Goal: Task Accomplishment & Management: Manage account settings

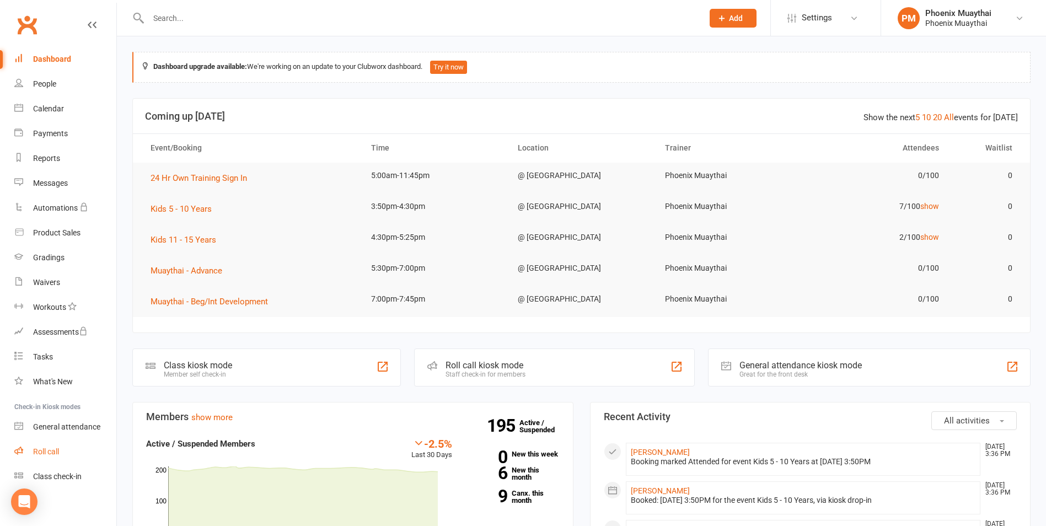
drag, startPoint x: 53, startPoint y: 451, endPoint x: 67, endPoint y: 414, distance: 39.9
click at [53, 451] on div "Roll call" at bounding box center [46, 451] width 26 height 9
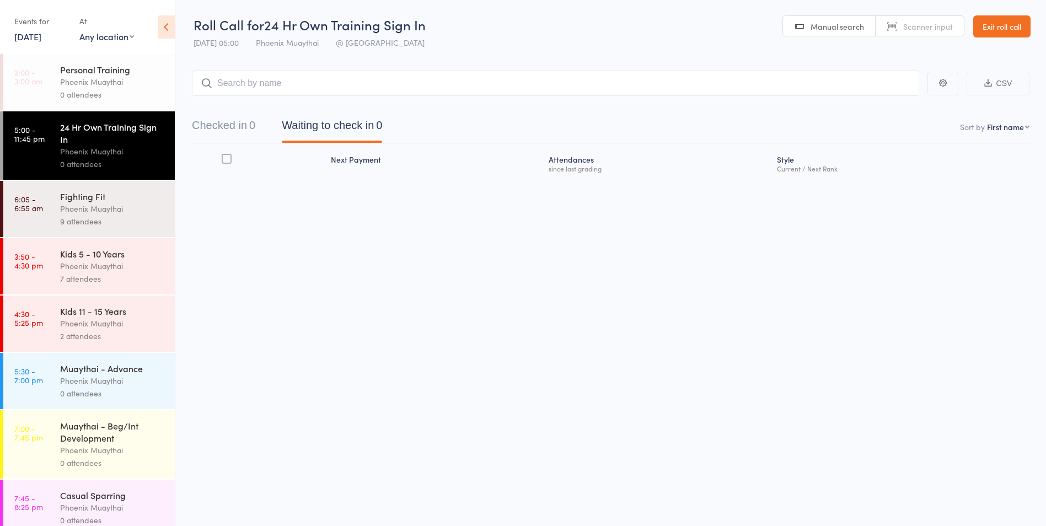
click at [82, 265] on div "Phoenix Muaythai" at bounding box center [112, 266] width 105 height 13
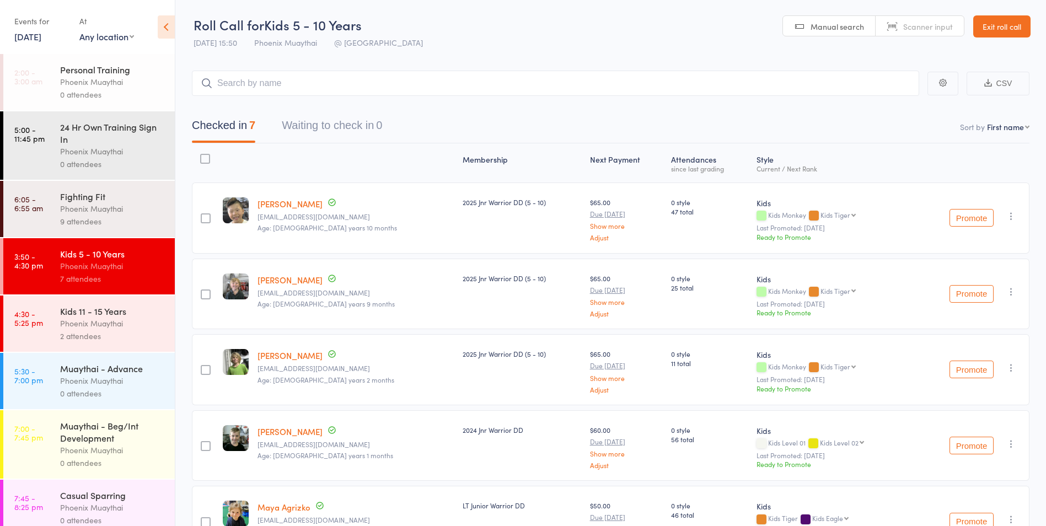
click at [264, 79] on input "search" at bounding box center [555, 83] width 727 height 25
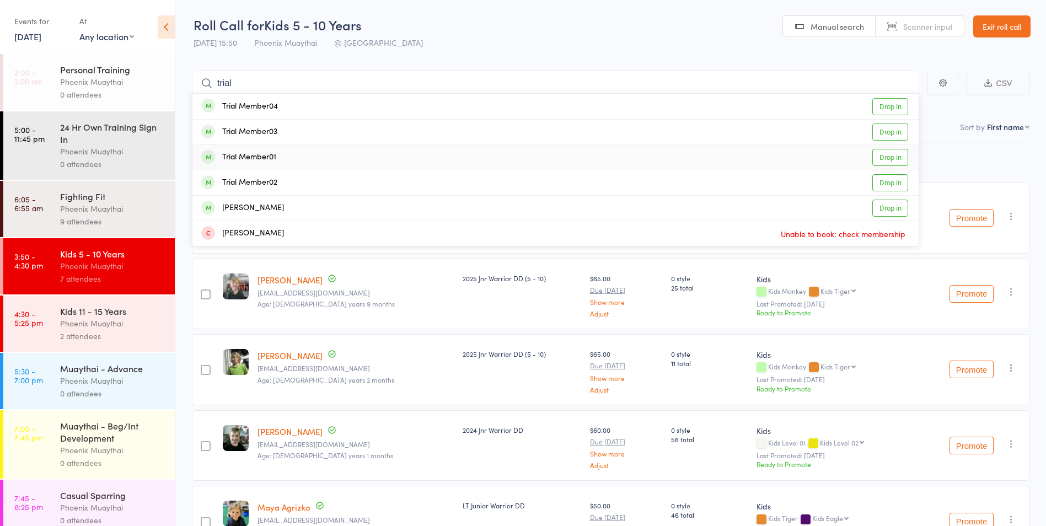
type input "trial"
click at [265, 155] on div "Trial Member01" at bounding box center [238, 157] width 75 height 13
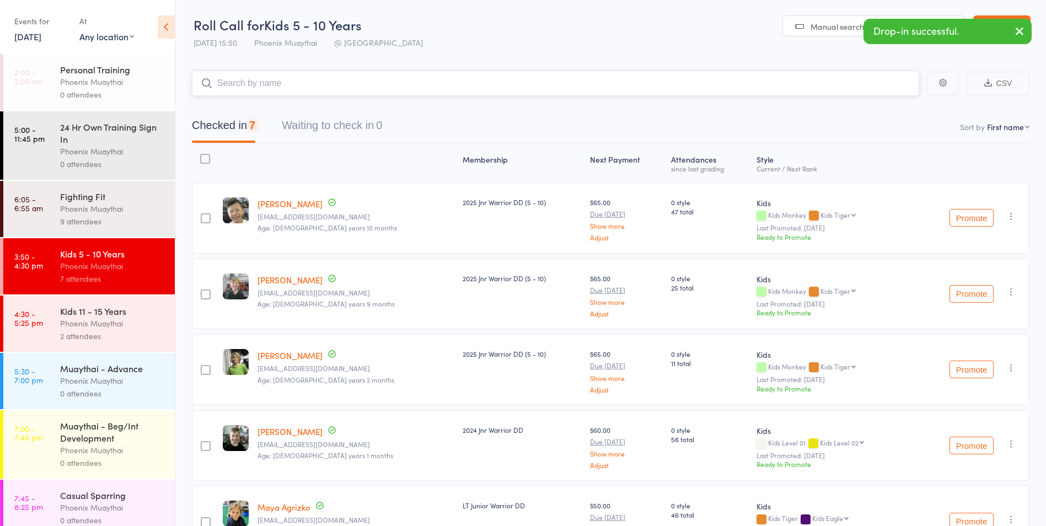
click at [269, 83] on input "search" at bounding box center [555, 83] width 727 height 25
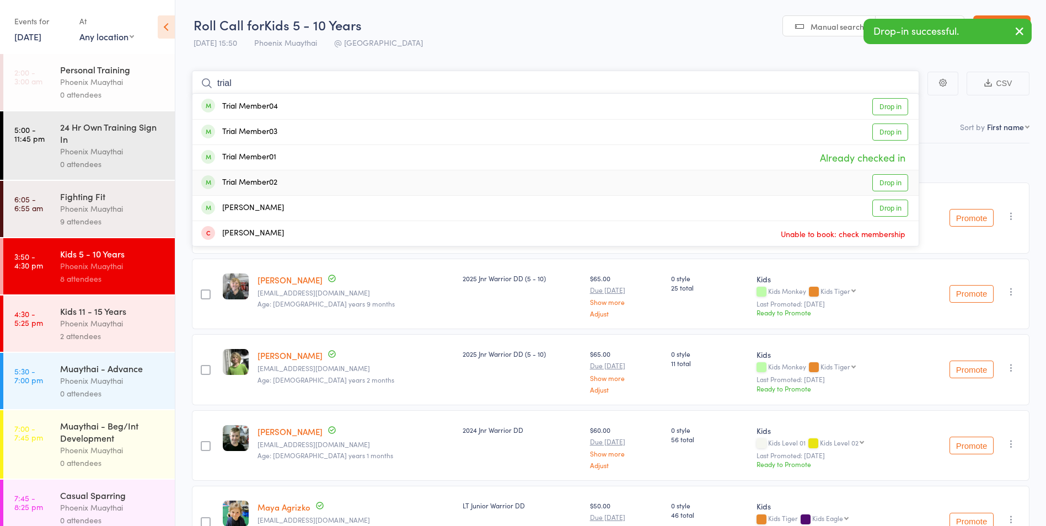
type input "trial"
click at [261, 179] on div "Trial Member02" at bounding box center [239, 182] width 76 height 13
type input "trial"
click at [253, 126] on div "Trial Member03" at bounding box center [239, 132] width 76 height 13
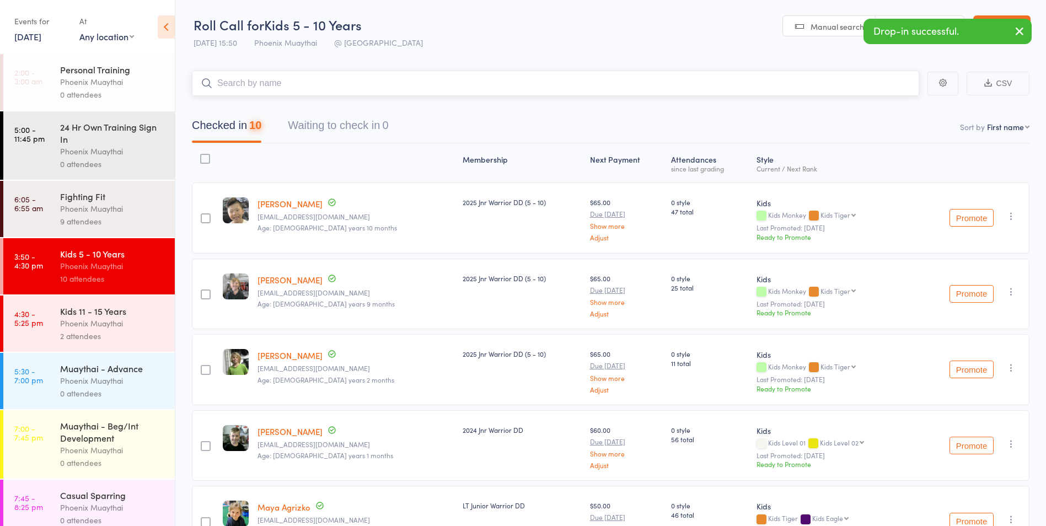
click at [246, 82] on input "search" at bounding box center [555, 83] width 727 height 25
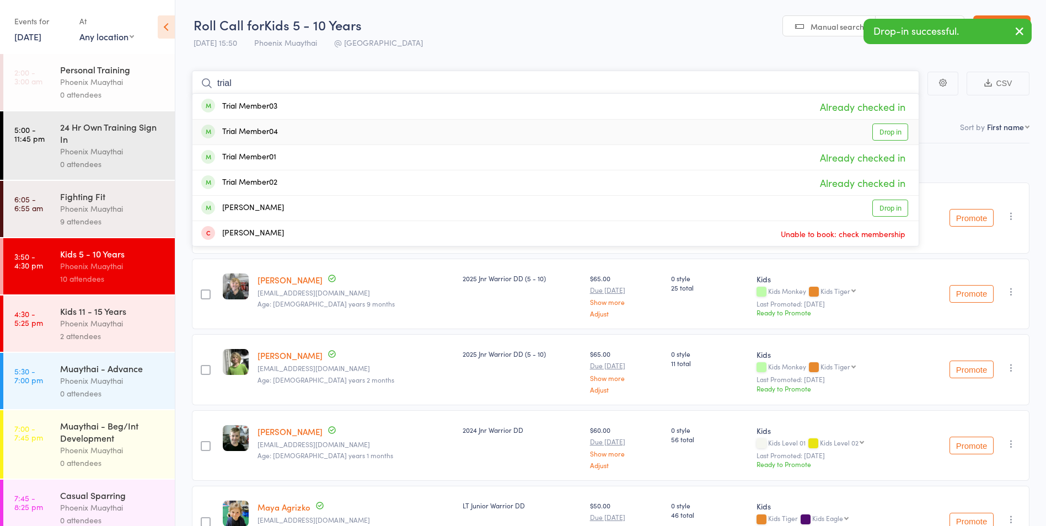
type input "trial"
click at [244, 127] on div "Trial Member04" at bounding box center [239, 132] width 77 height 13
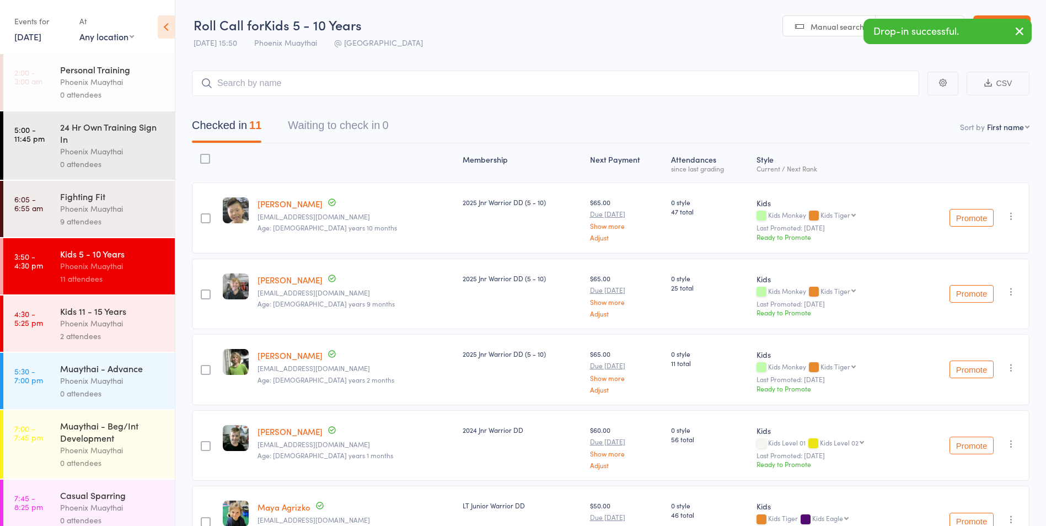
click at [81, 319] on div "Phoenix Muaythai" at bounding box center [112, 323] width 105 height 13
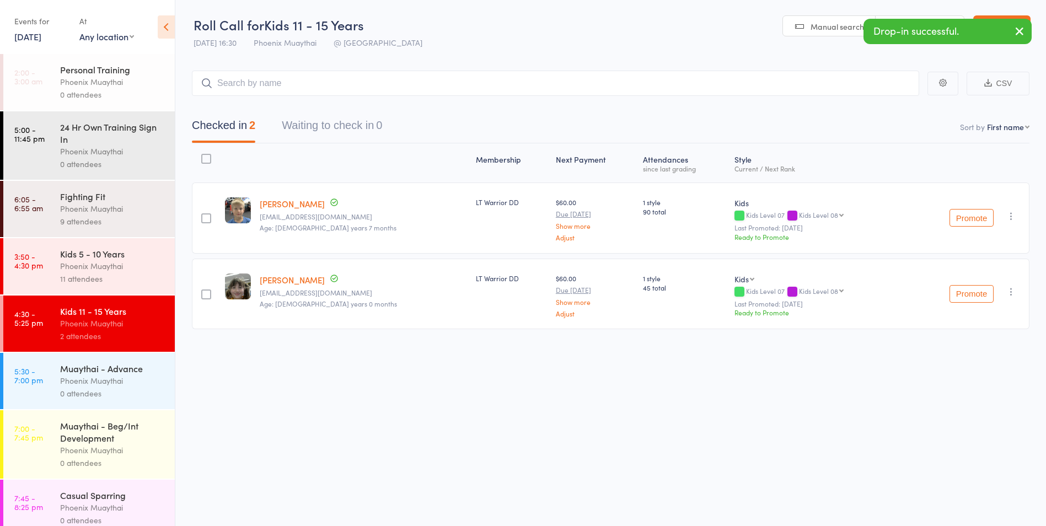
click at [78, 257] on div "Kids 5 - 10 Years" at bounding box center [112, 254] width 105 height 12
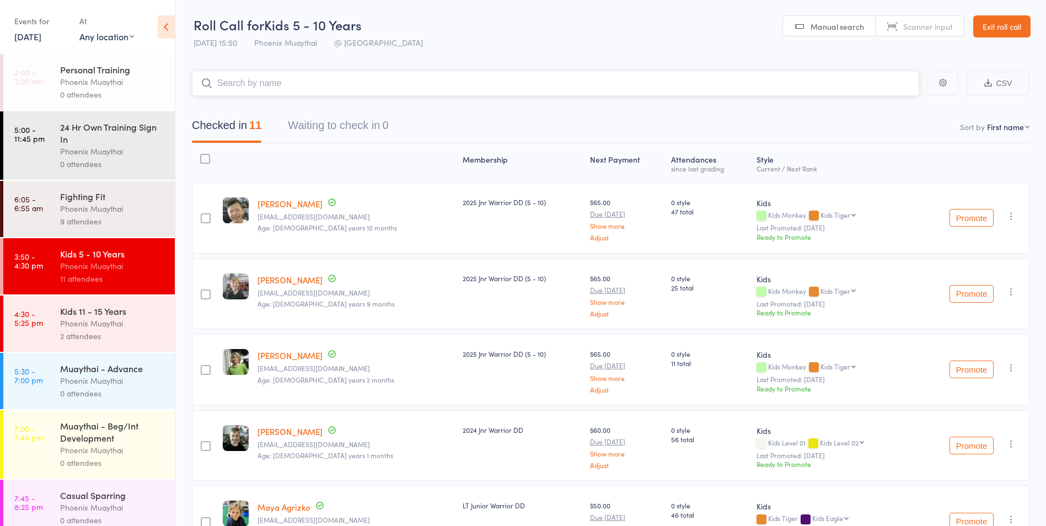
click at [225, 87] on input "search" at bounding box center [555, 83] width 727 height 25
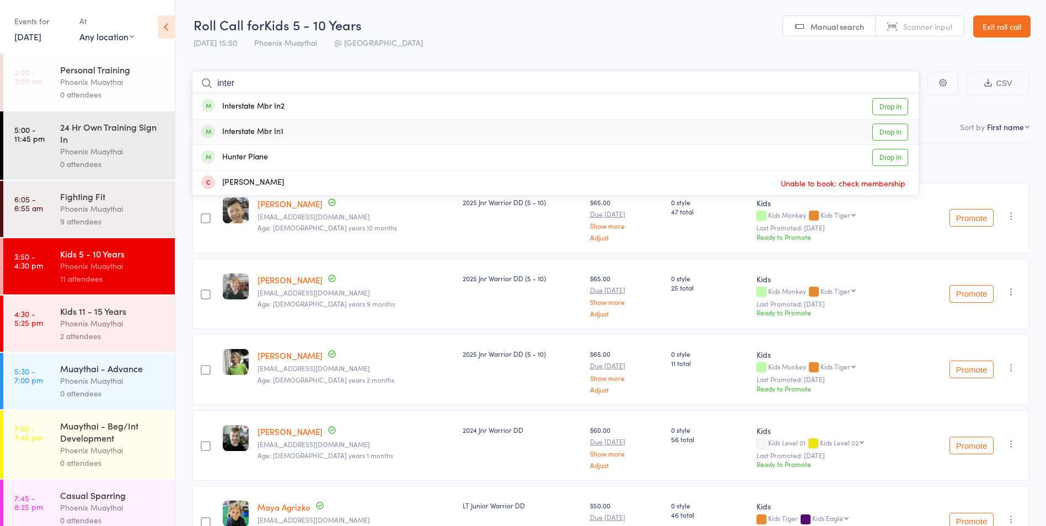
type input "inter"
click at [313, 132] on div "Interstate Mbr In1 Drop in" at bounding box center [555, 132] width 726 height 25
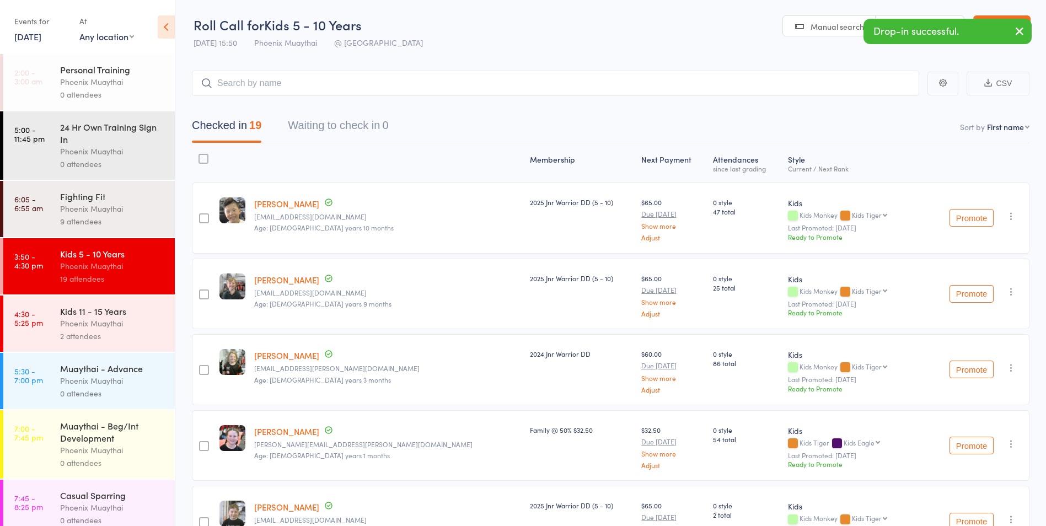
click at [112, 265] on div "Phoenix Muaythai" at bounding box center [112, 266] width 105 height 13
click at [101, 316] on div "Kids 11 - 15 Years" at bounding box center [112, 311] width 105 height 12
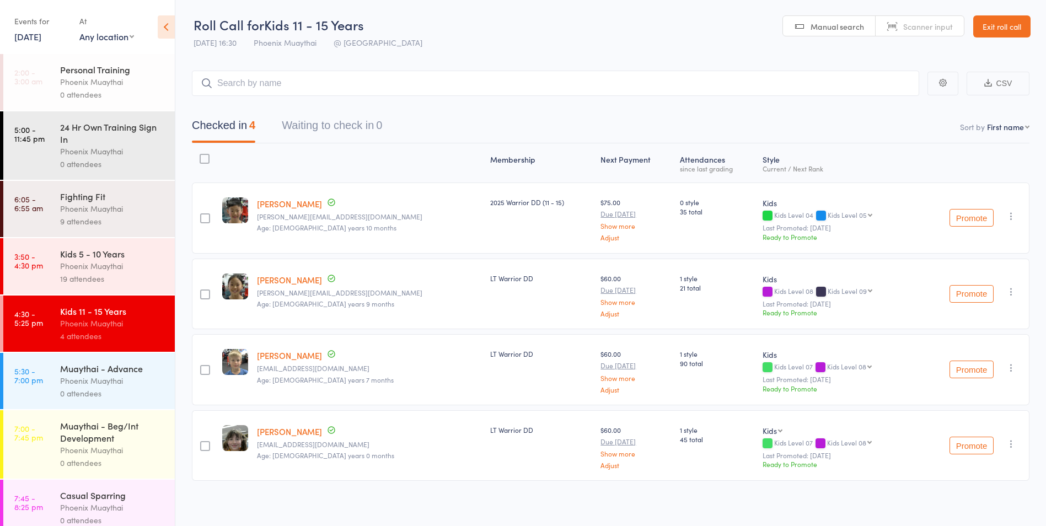
click at [98, 263] on div "Phoenix Muaythai" at bounding box center [112, 266] width 105 height 13
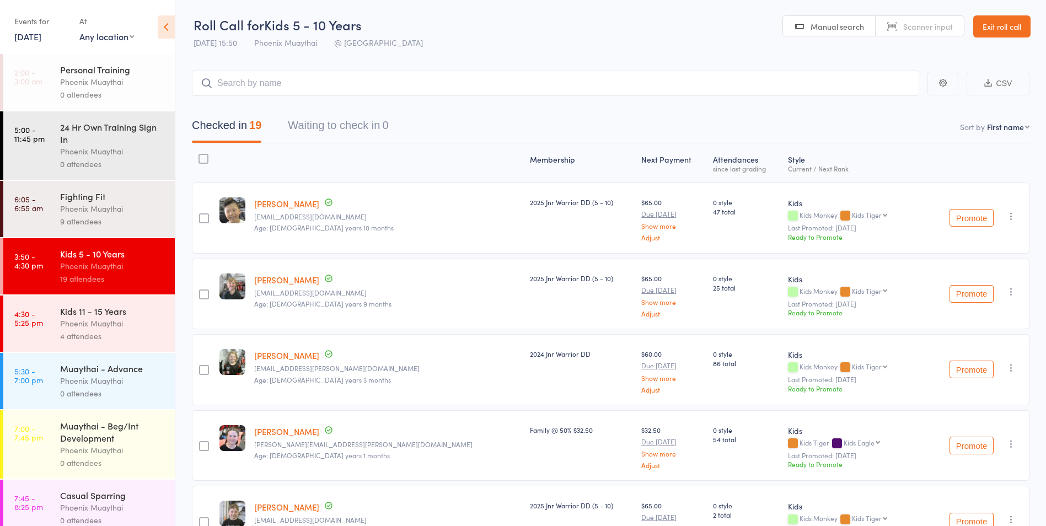
click at [92, 205] on div "Phoenix Muaythai" at bounding box center [112, 208] width 105 height 13
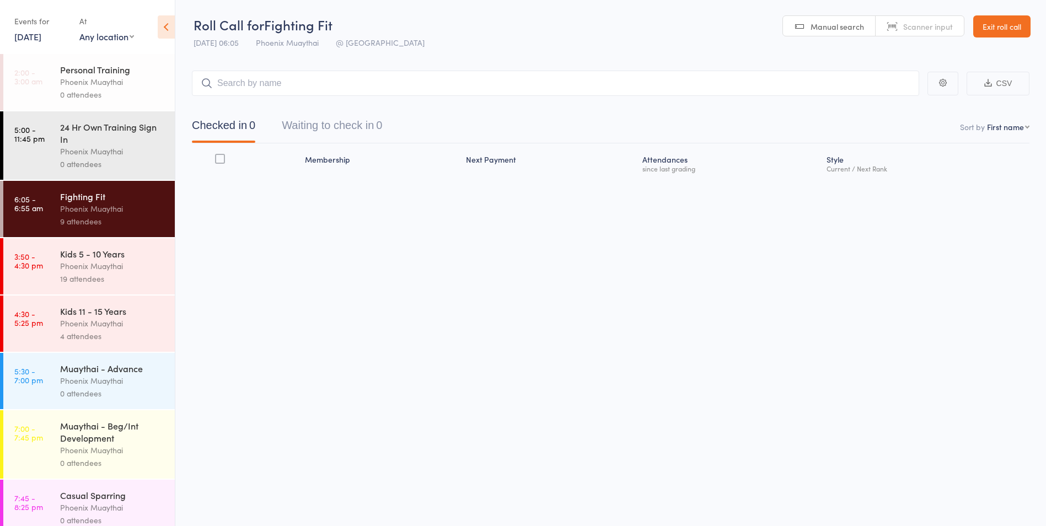
drag, startPoint x: 76, startPoint y: 267, endPoint x: 153, endPoint y: 256, distance: 78.0
click at [77, 267] on div "Phoenix Muaythai" at bounding box center [112, 266] width 105 height 13
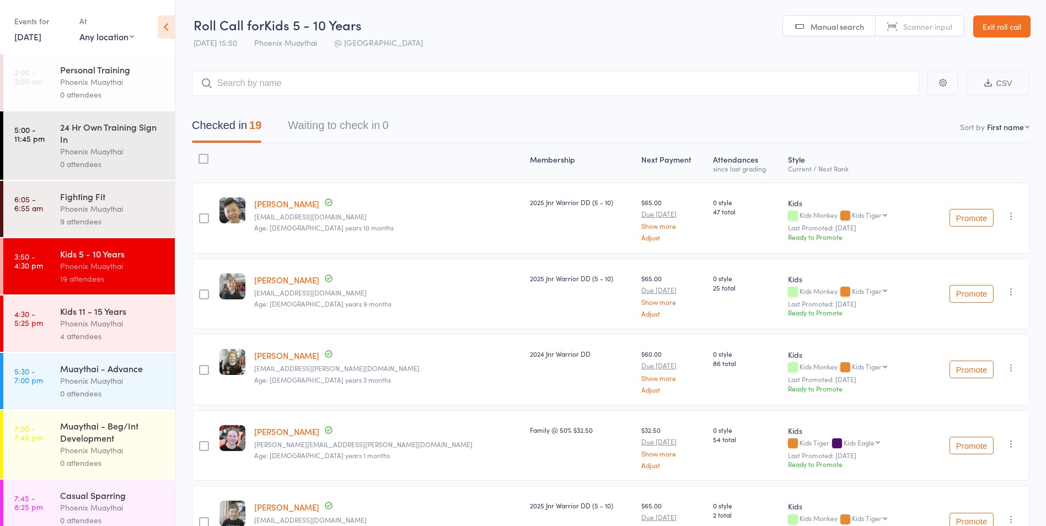
click at [95, 328] on div "Phoenix Muaythai" at bounding box center [112, 323] width 105 height 13
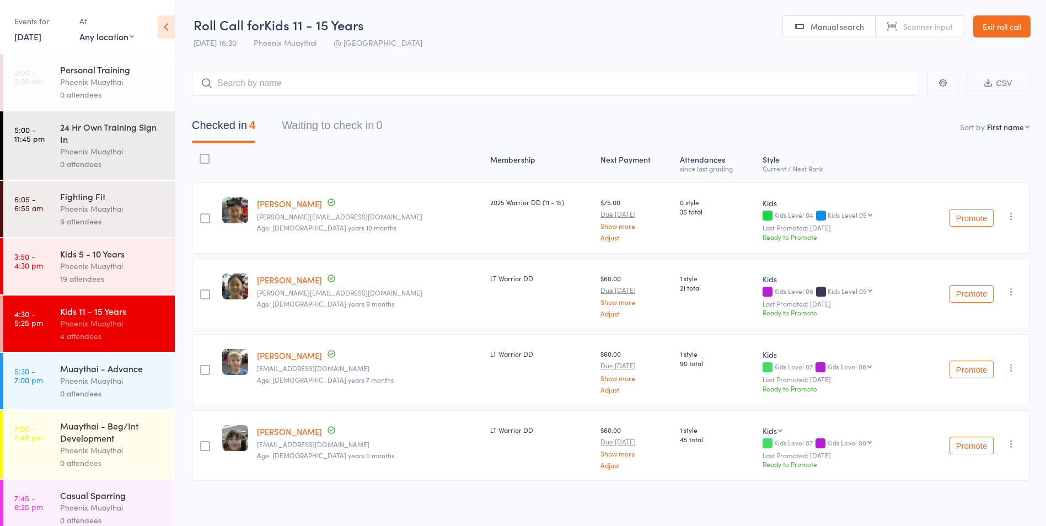
click at [68, 264] on div "Phoenix Muaythai" at bounding box center [112, 266] width 105 height 13
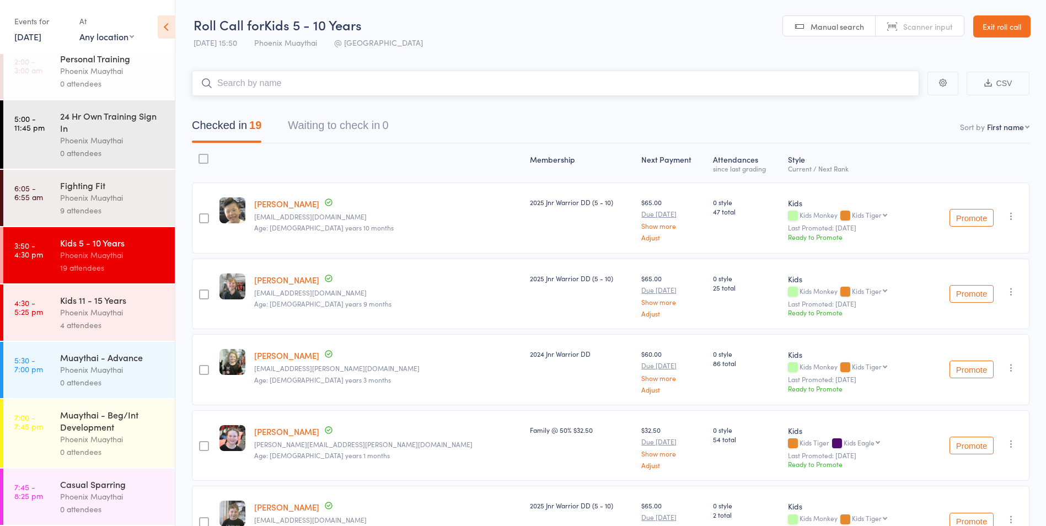
click at [250, 87] on input "search" at bounding box center [555, 83] width 727 height 25
click at [245, 79] on input "search" at bounding box center [555, 83] width 727 height 25
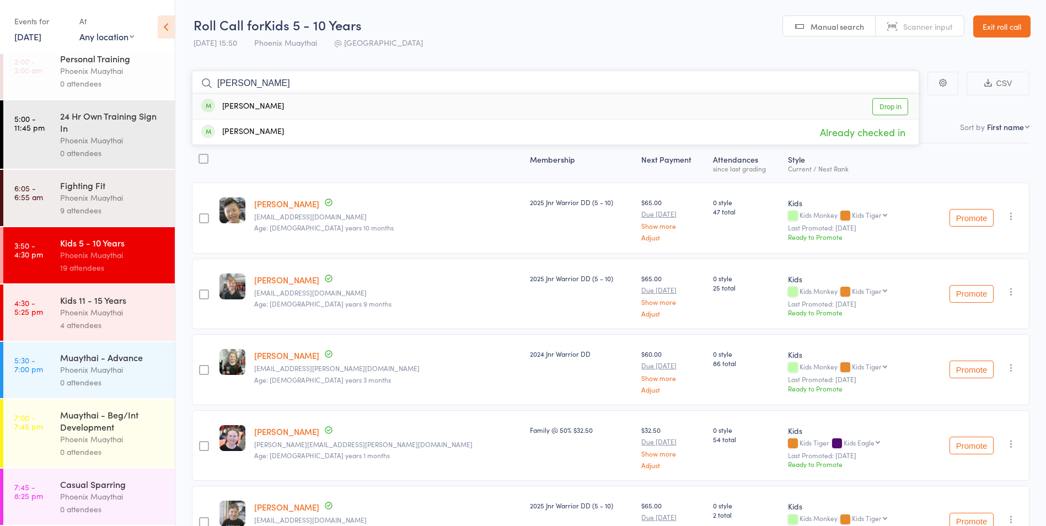
type input "archit"
click at [248, 109] on div "Archit Timalsina" at bounding box center [242, 106] width 83 height 13
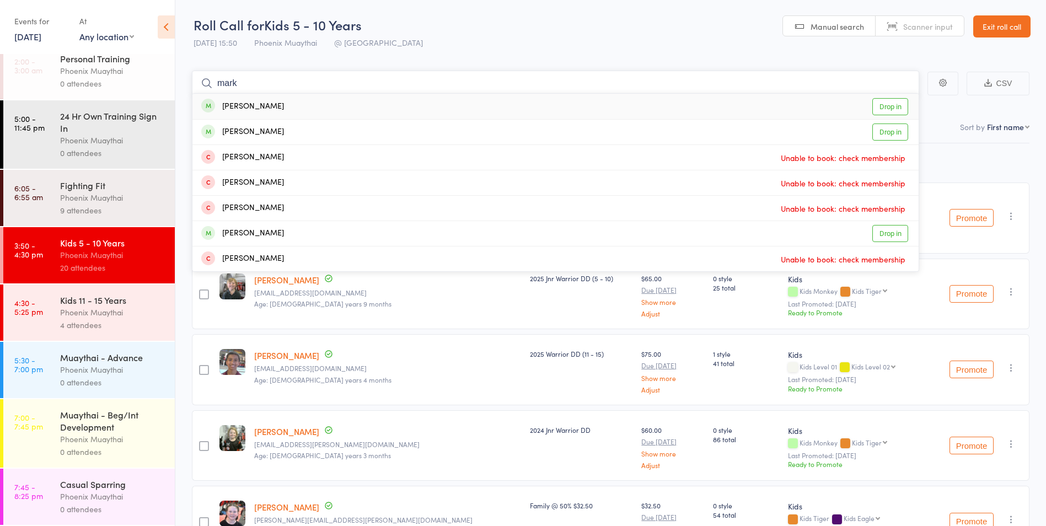
type input "mark"
click at [264, 111] on div "[PERSON_NAME]" at bounding box center [242, 106] width 83 height 13
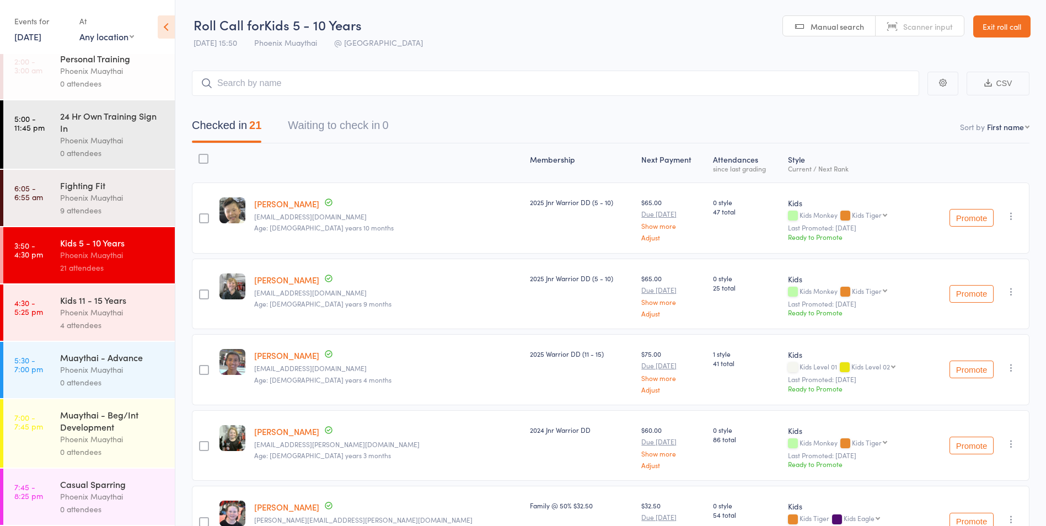
click at [204, 368] on div at bounding box center [204, 370] width 10 height 10
click at [201, 367] on input "checkbox" at bounding box center [201, 367] width 0 height 0
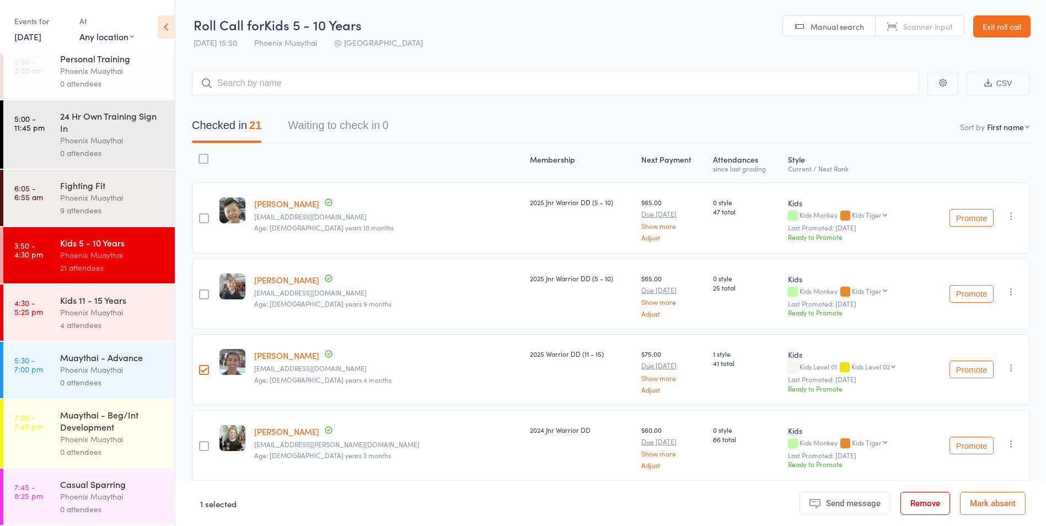
click at [913, 504] on button "Remove" at bounding box center [925, 503] width 50 height 23
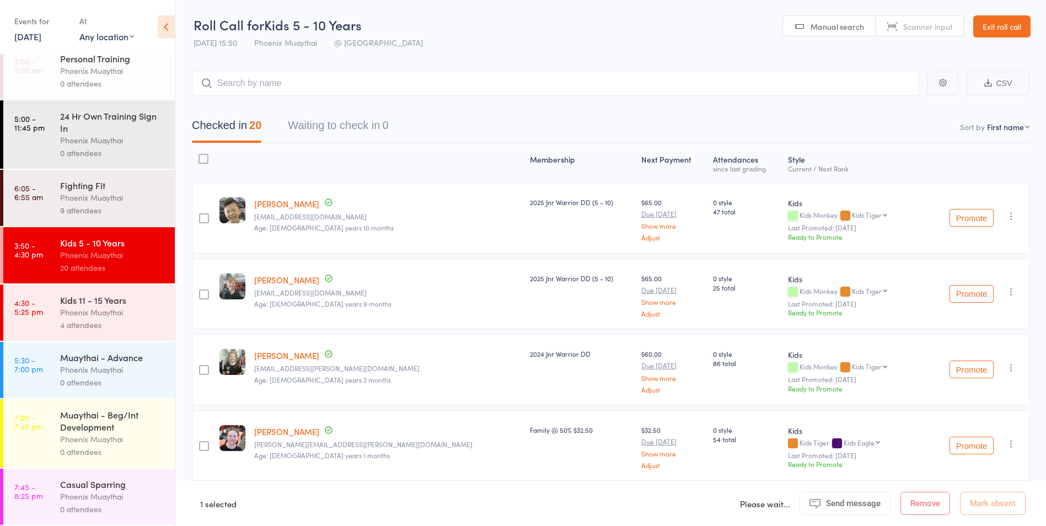
click at [989, 18] on link "Exit roll call" at bounding box center [1001, 26] width 57 height 22
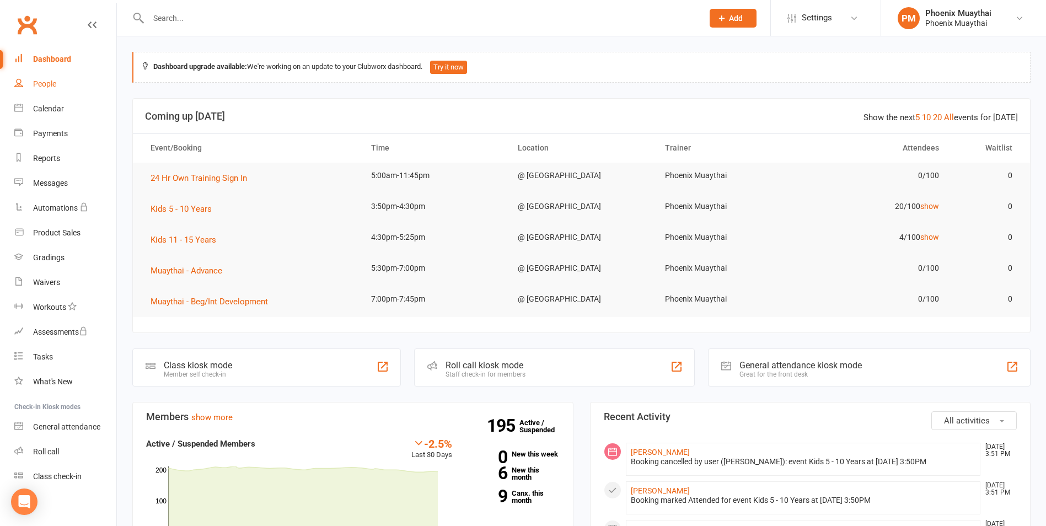
click at [49, 84] on div "People" at bounding box center [44, 83] width 23 height 9
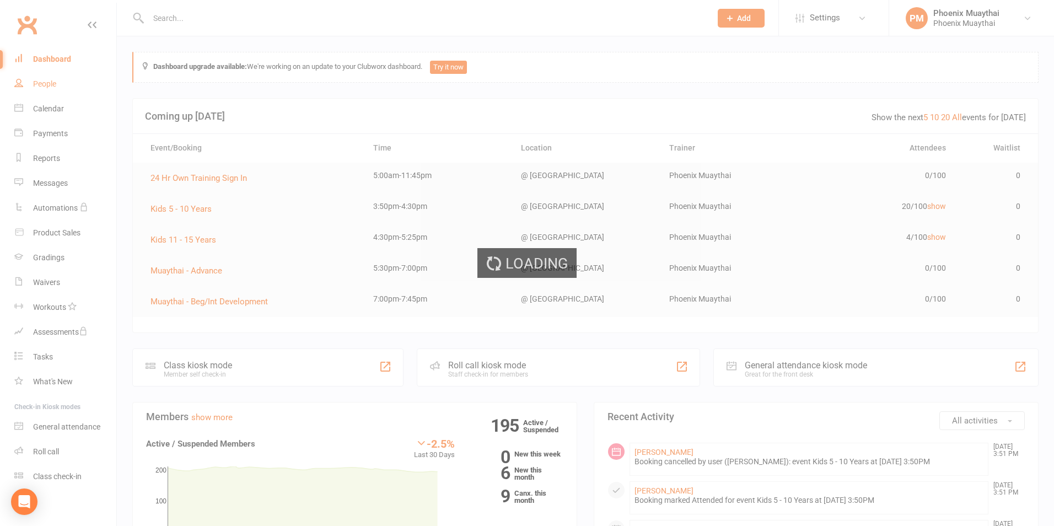
select select "100"
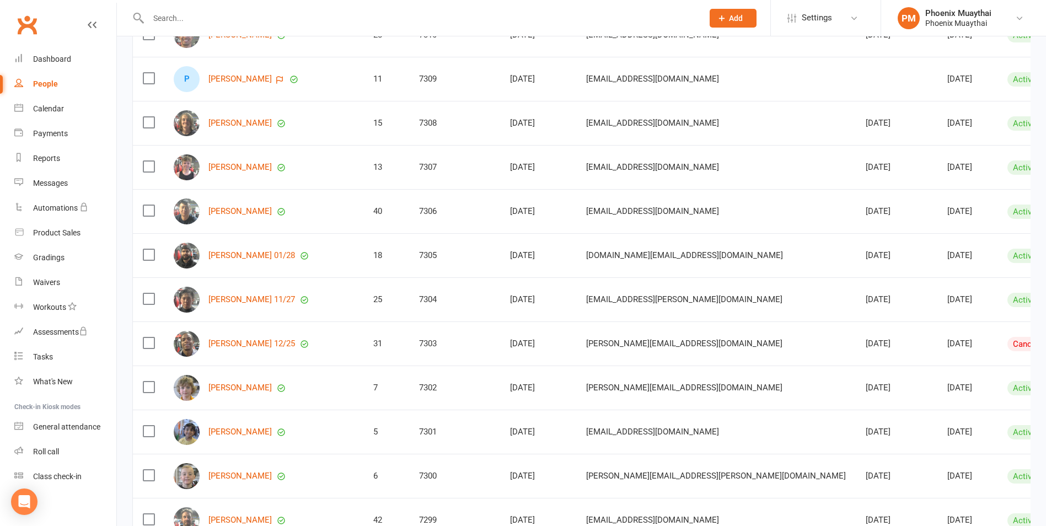
scroll to position [165, 0]
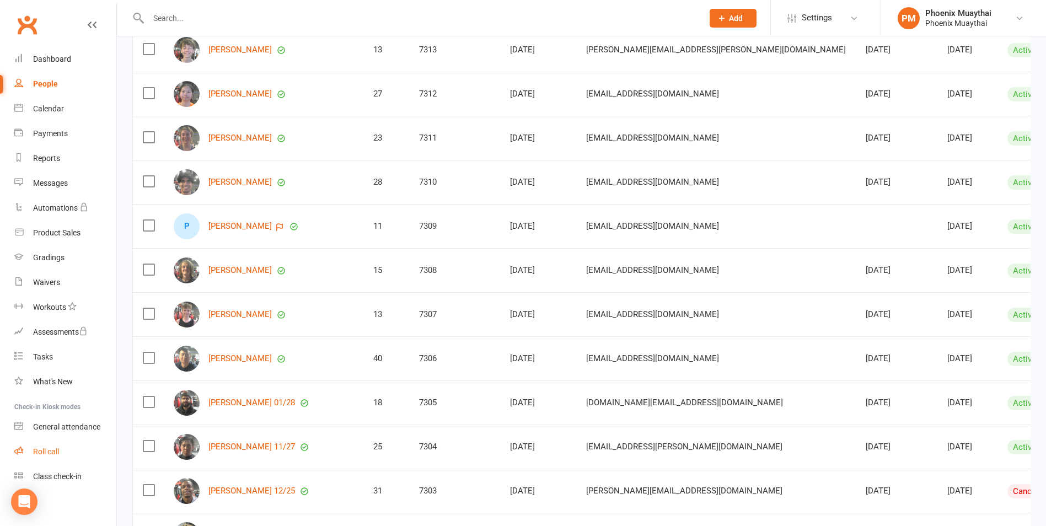
click at [52, 451] on div "Roll call" at bounding box center [46, 451] width 26 height 9
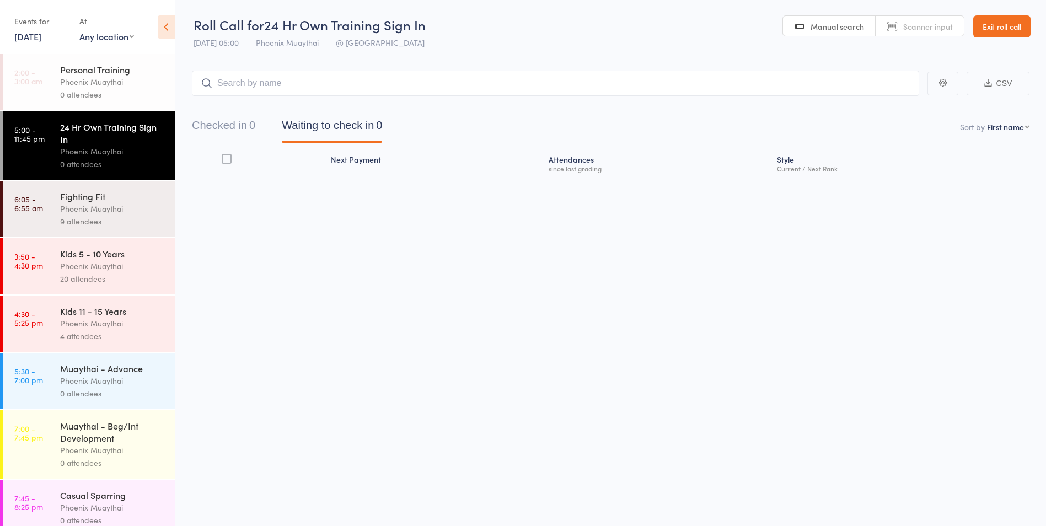
click at [112, 270] on div "Phoenix Muaythai" at bounding box center [112, 266] width 105 height 13
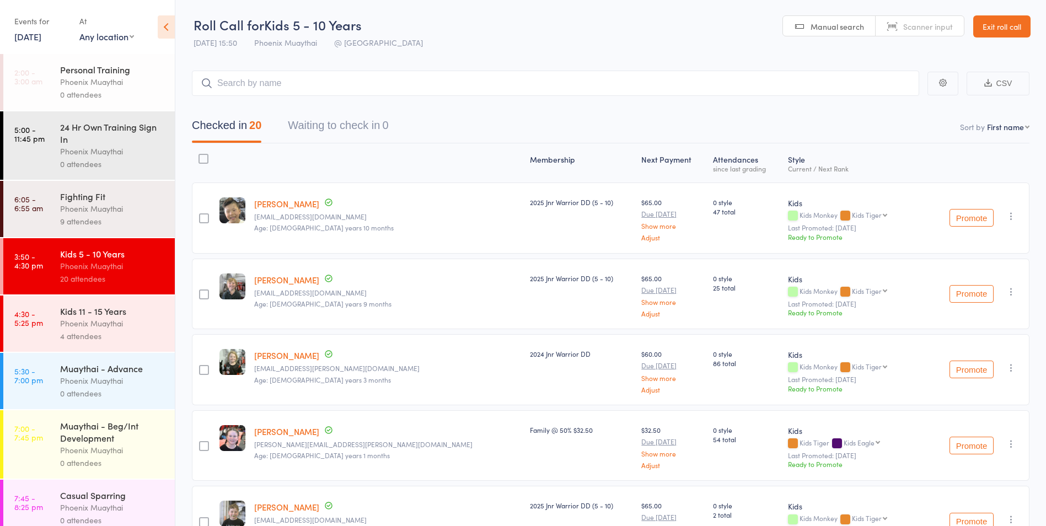
click at [287, 83] on input "search" at bounding box center [555, 83] width 727 height 25
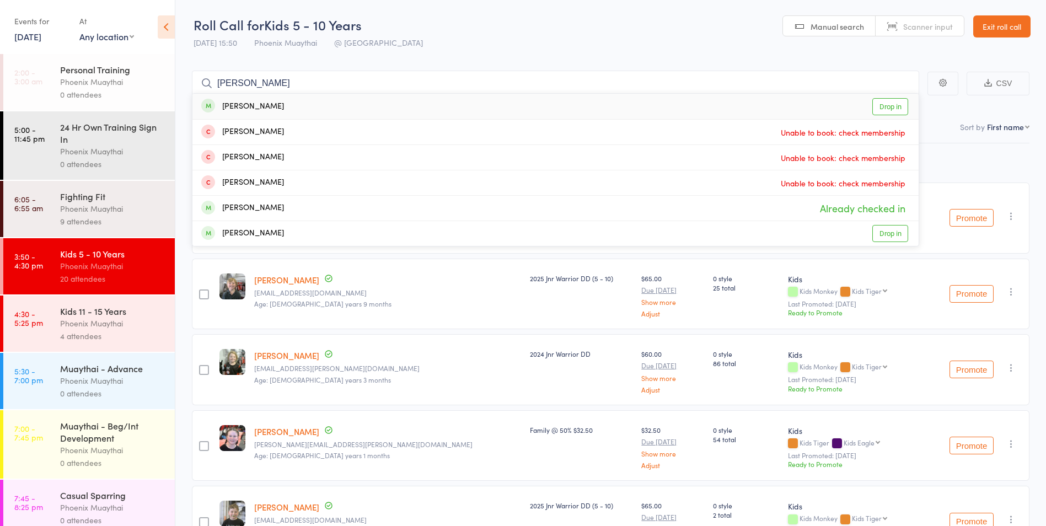
type input "brodie"
click at [267, 110] on div "[PERSON_NAME]" at bounding box center [242, 106] width 83 height 13
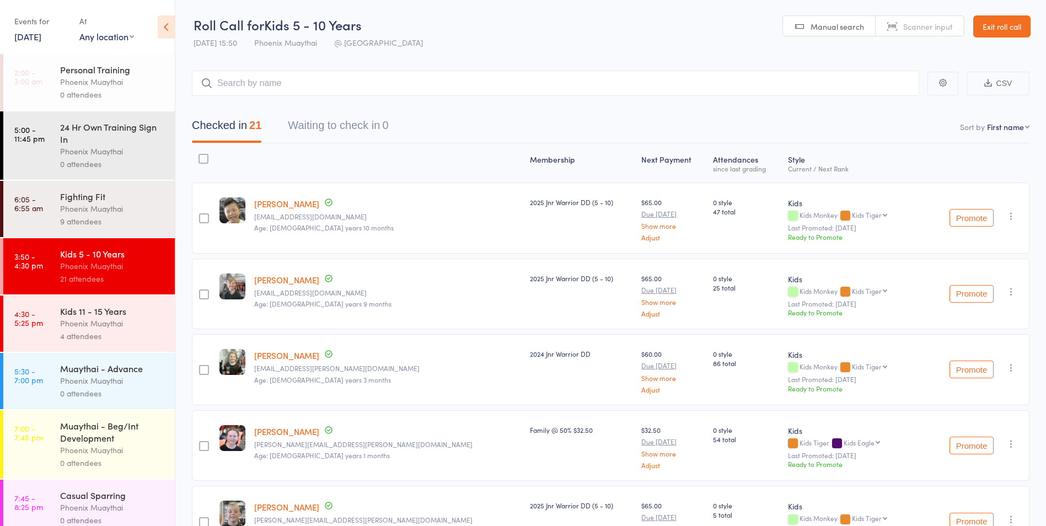
click at [95, 330] on div "4 attendees" at bounding box center [112, 336] width 105 height 13
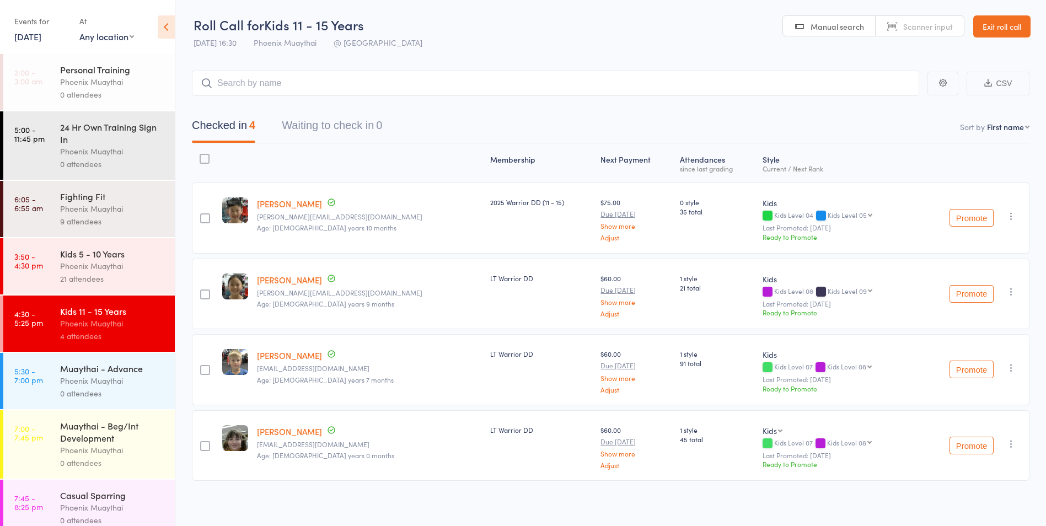
drag, startPoint x: 1006, startPoint y: 29, endPoint x: 995, endPoint y: 26, distance: 10.7
click at [1006, 29] on link "Exit roll call" at bounding box center [1001, 26] width 57 height 22
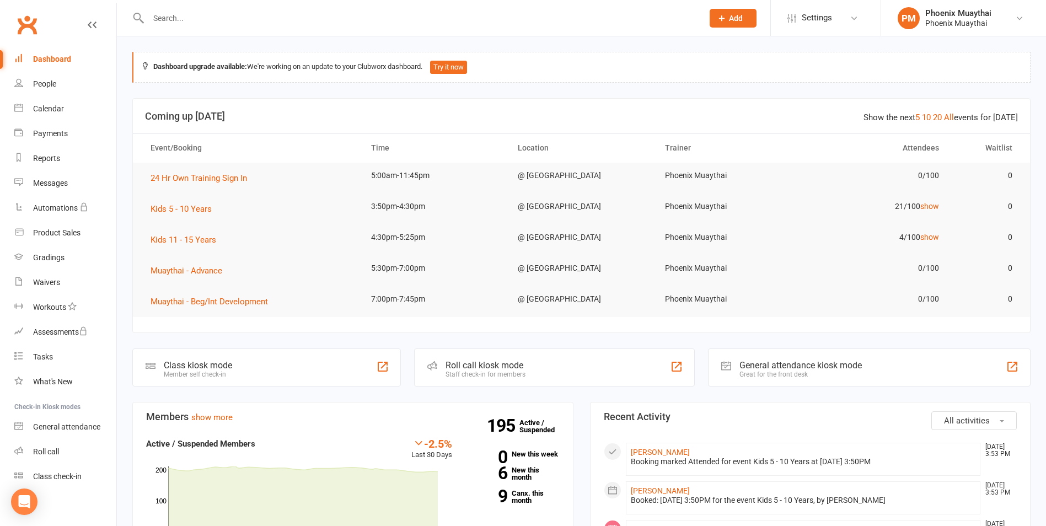
click at [184, 20] on input "text" at bounding box center [420, 17] width 550 height 15
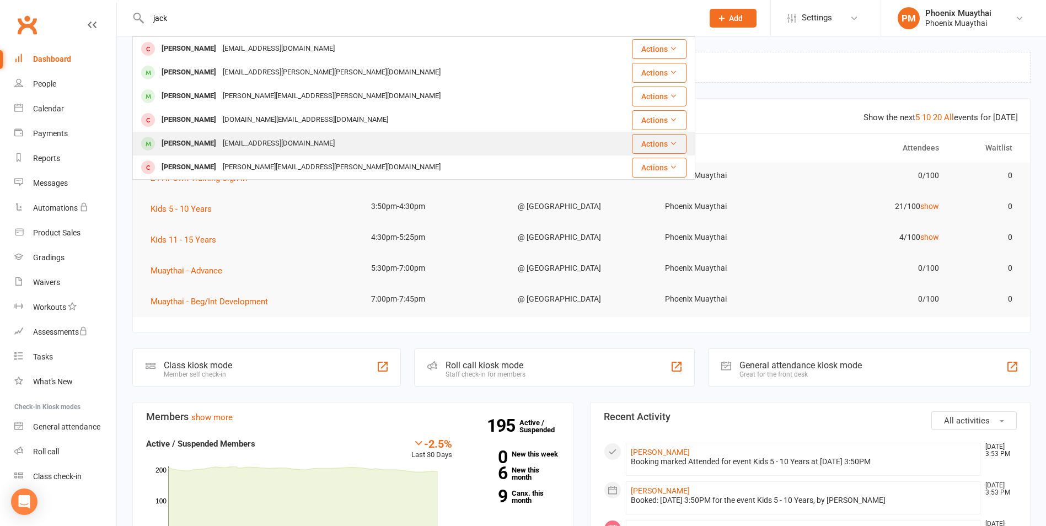
type input "jack"
click at [183, 141] on div "[PERSON_NAME]" at bounding box center [188, 144] width 61 height 16
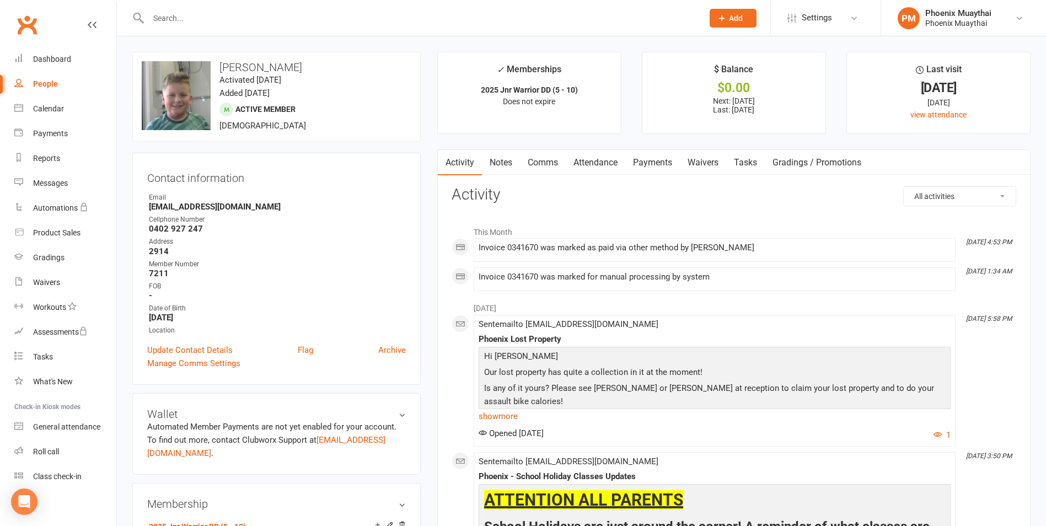
click at [656, 159] on link "Payments" at bounding box center [652, 162] width 55 height 25
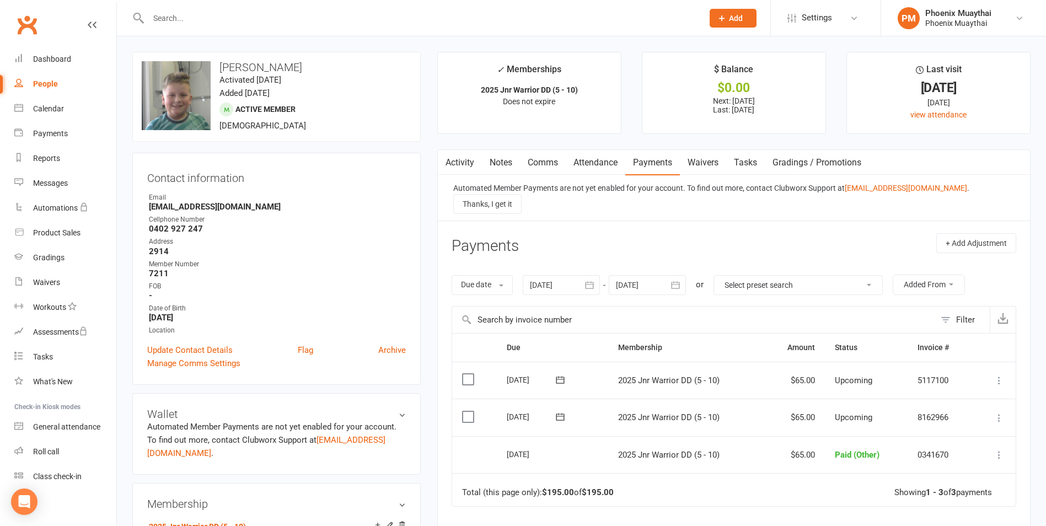
click at [323, 114] on div "upload photo change photo Jack Cvetkovski Activated 30 September, 2024 Added 30…" at bounding box center [276, 97] width 288 height 90
drag, startPoint x: 42, startPoint y: 447, endPoint x: 55, endPoint y: 442, distance: 13.6
click at [44, 448] on div "Roll call" at bounding box center [46, 451] width 26 height 9
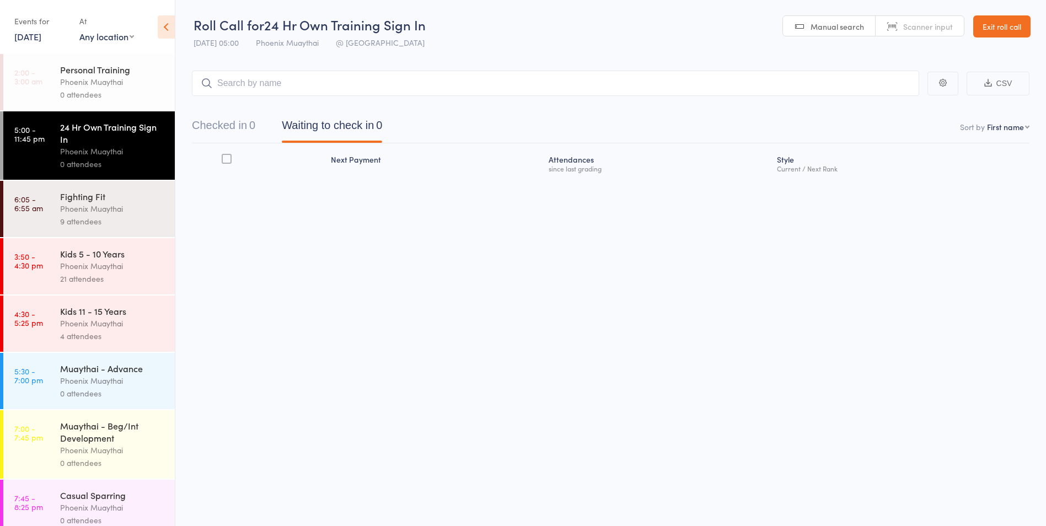
click at [292, 77] on input "search" at bounding box center [555, 83] width 727 height 25
click at [117, 331] on div "4 attendees" at bounding box center [112, 336] width 105 height 13
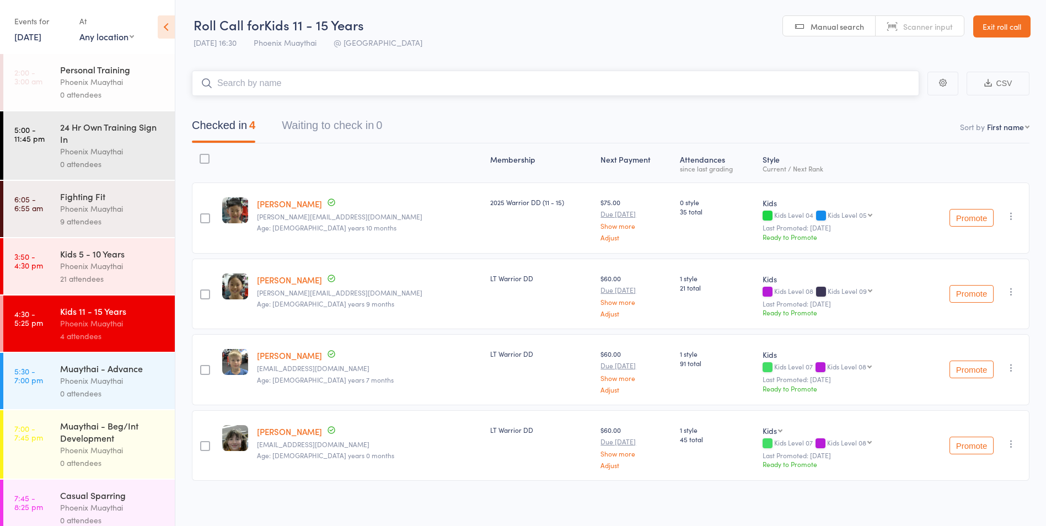
click at [243, 85] on input "search" at bounding box center [555, 83] width 727 height 25
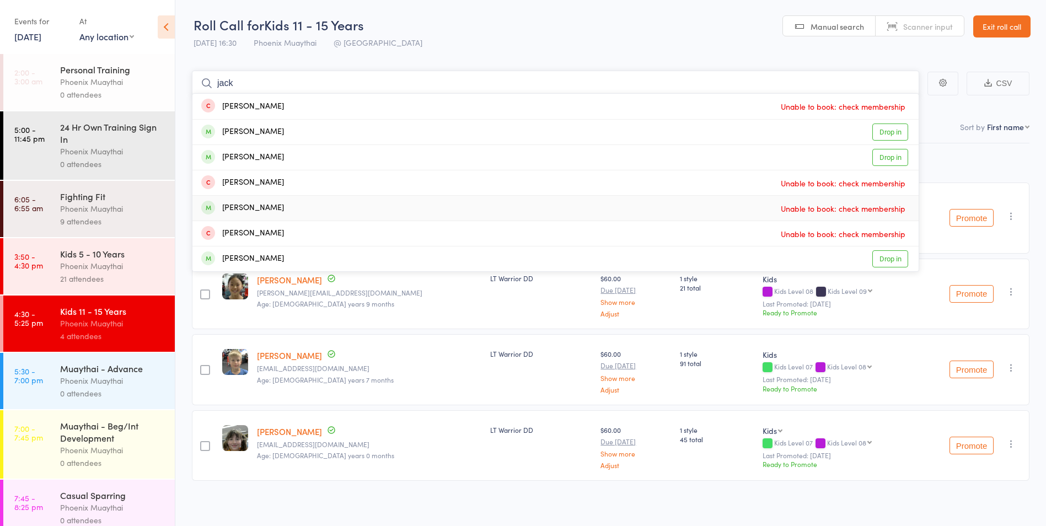
type input "jack"
click at [781, 212] on span "Unable to book: check membership" at bounding box center [843, 208] width 130 height 17
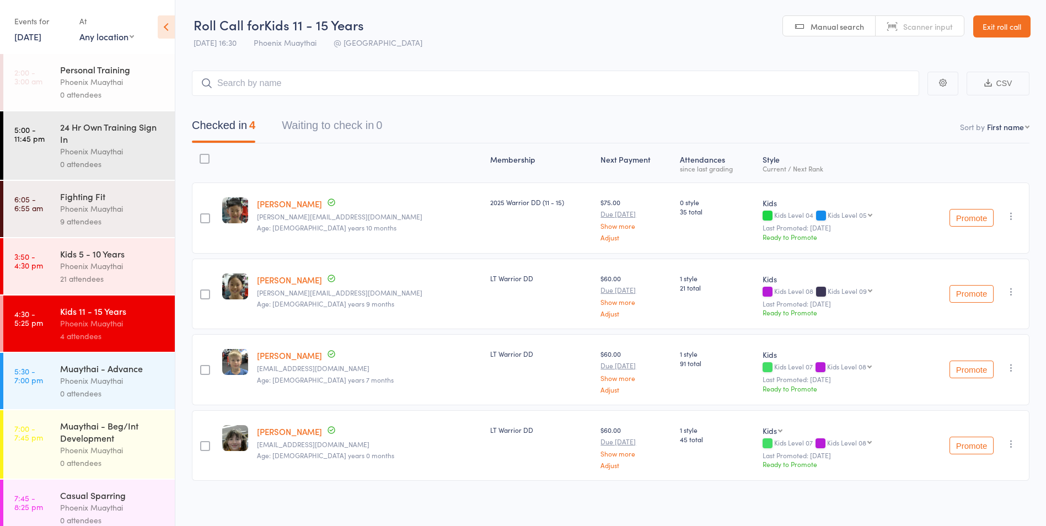
click at [993, 28] on link "Exit roll call" at bounding box center [1001, 26] width 57 height 22
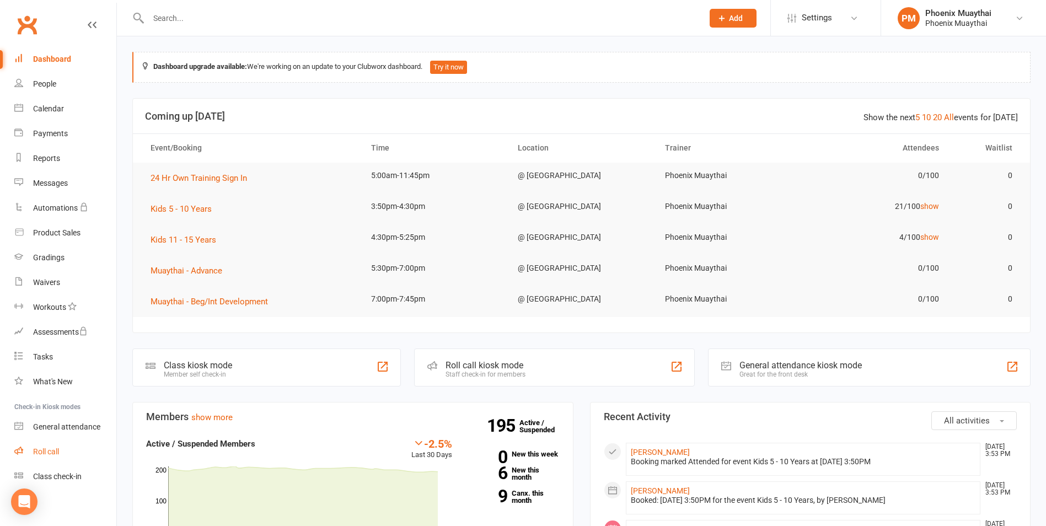
click at [49, 452] on div "Roll call" at bounding box center [46, 451] width 26 height 9
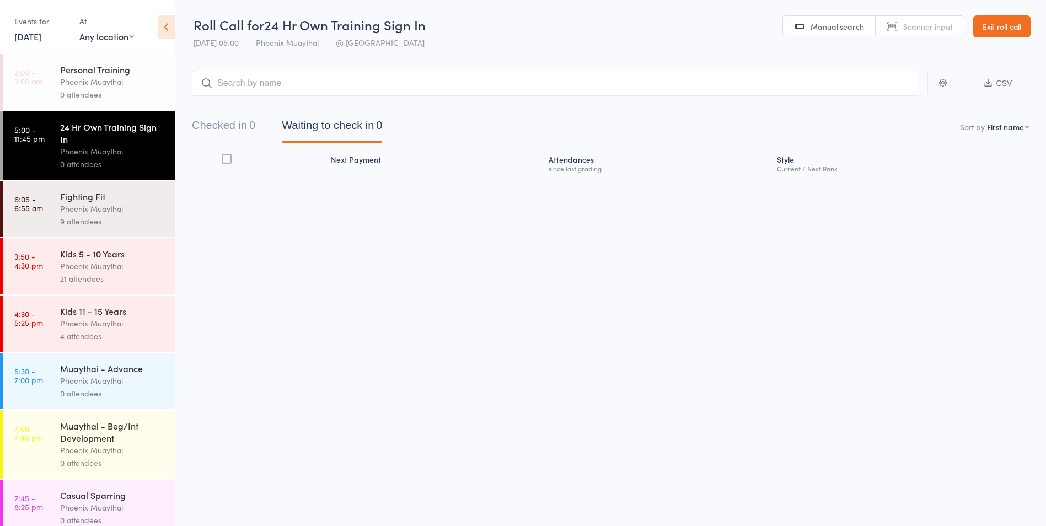
click at [1005, 26] on link "Exit roll call" at bounding box center [1001, 26] width 57 height 22
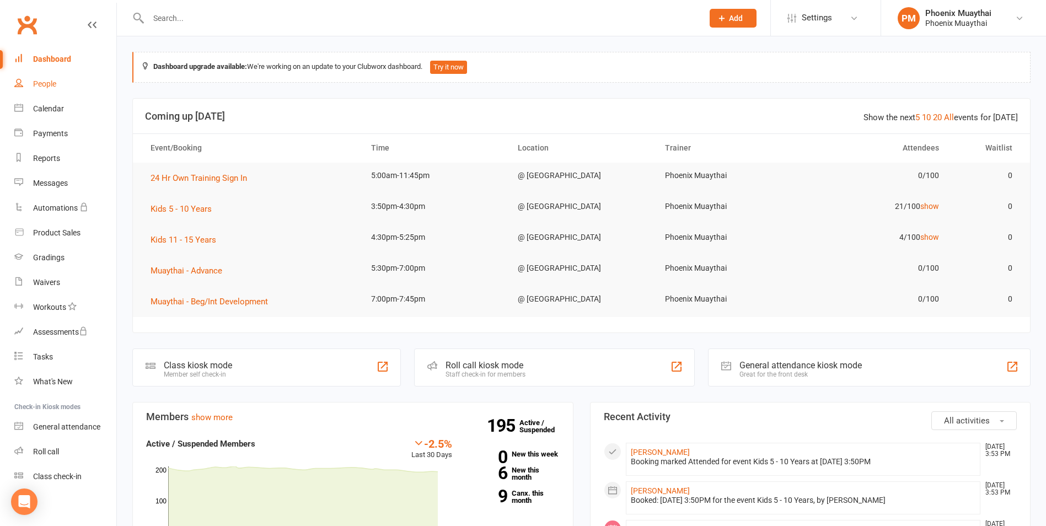
click at [48, 84] on div "People" at bounding box center [44, 83] width 23 height 9
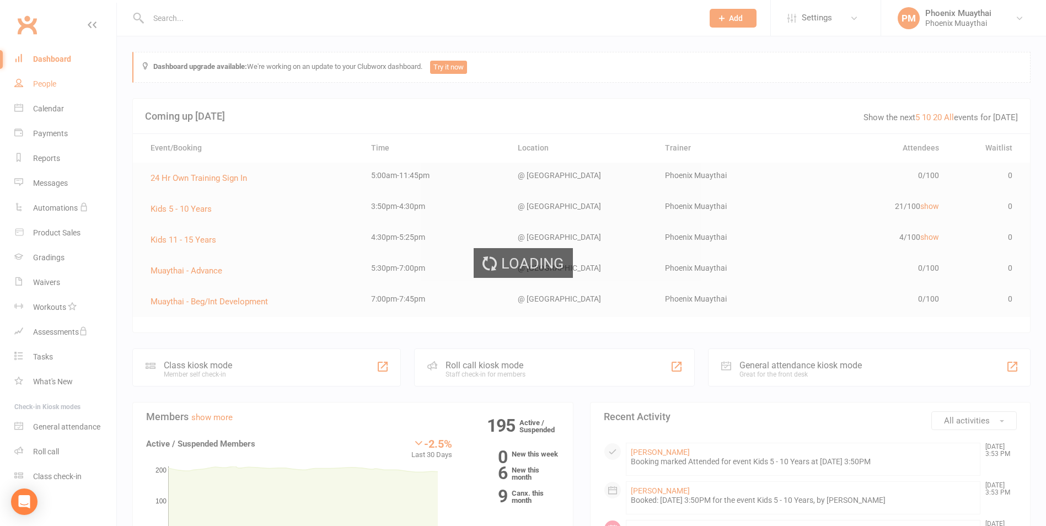
select select "100"
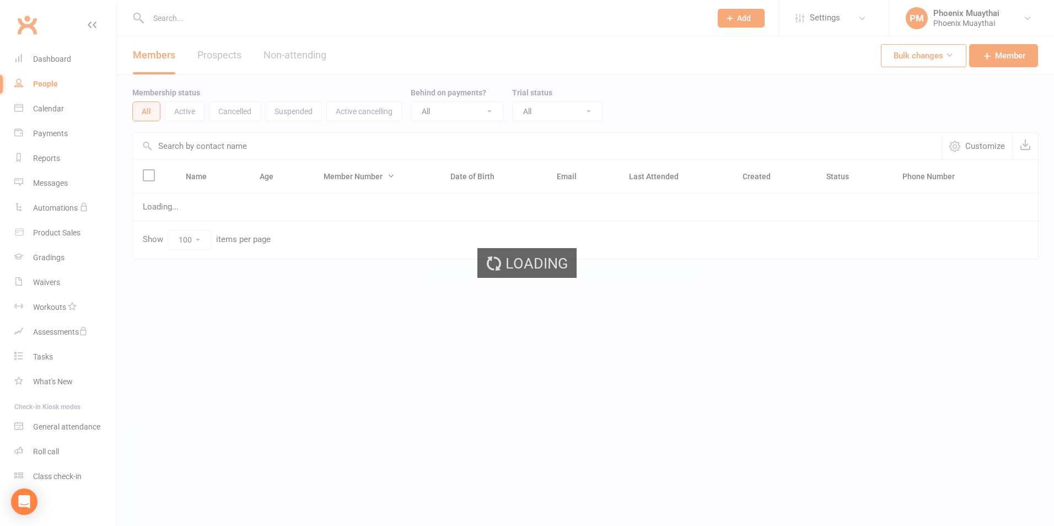
click at [183, 14] on input "text" at bounding box center [424, 17] width 559 height 15
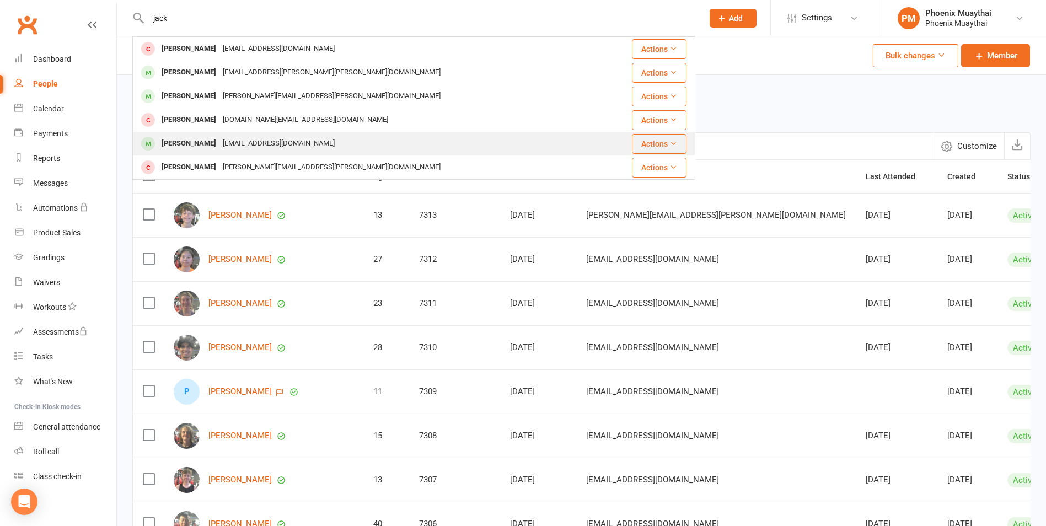
type input "jack"
click at [182, 140] on div "[PERSON_NAME]" at bounding box center [188, 144] width 61 height 16
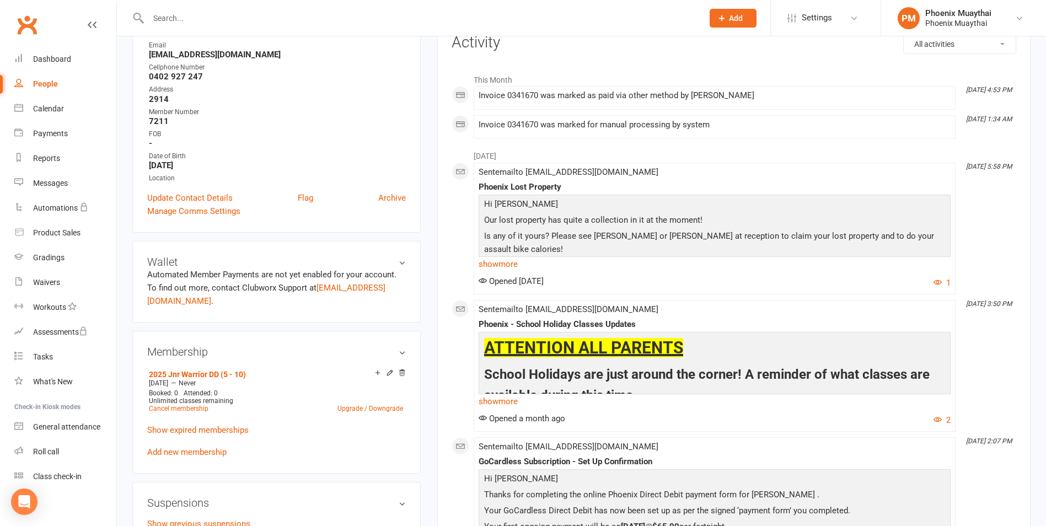
scroll to position [165, 0]
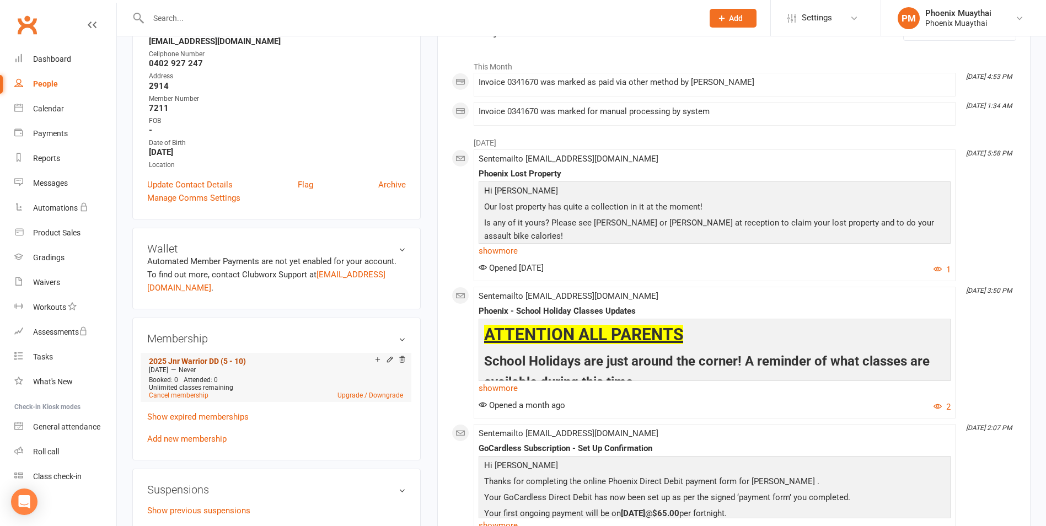
click at [205, 360] on link "2025 Jnr Warrior DD (5 - 10)" at bounding box center [197, 361] width 97 height 9
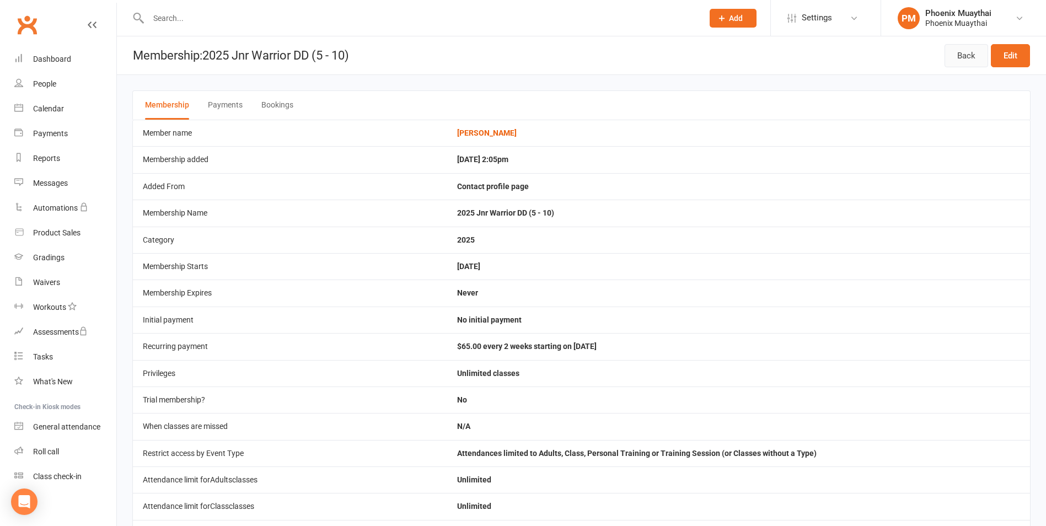
drag, startPoint x: 962, startPoint y: 56, endPoint x: 930, endPoint y: 59, distance: 32.1
click at [962, 56] on link "Back" at bounding box center [967, 55] width 44 height 23
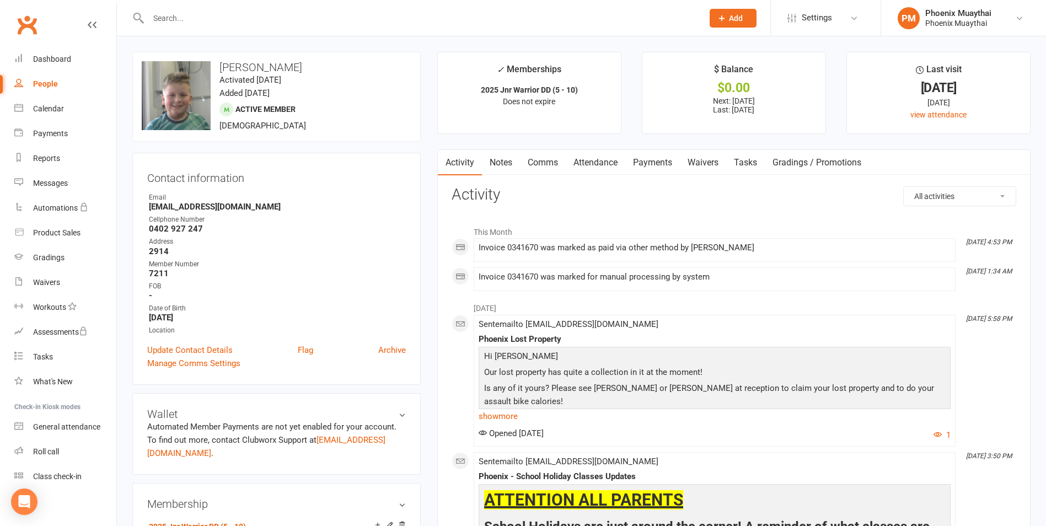
click at [651, 159] on link "Payments" at bounding box center [652, 162] width 55 height 25
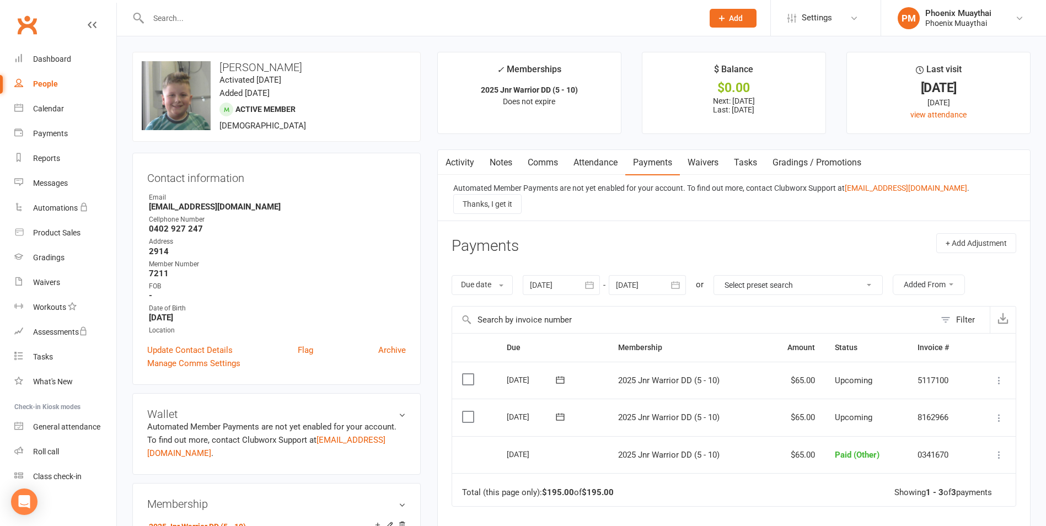
click at [647, 162] on link "Payments" at bounding box center [652, 162] width 55 height 25
click at [63, 450] on link "Roll call" at bounding box center [65, 451] width 102 height 25
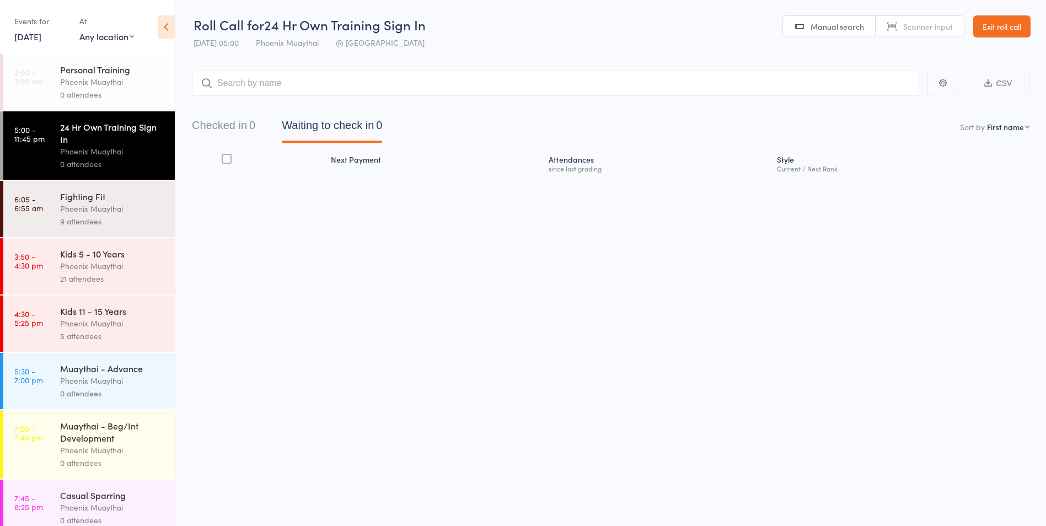
click at [108, 320] on div "Phoenix Muaythai" at bounding box center [112, 323] width 105 height 13
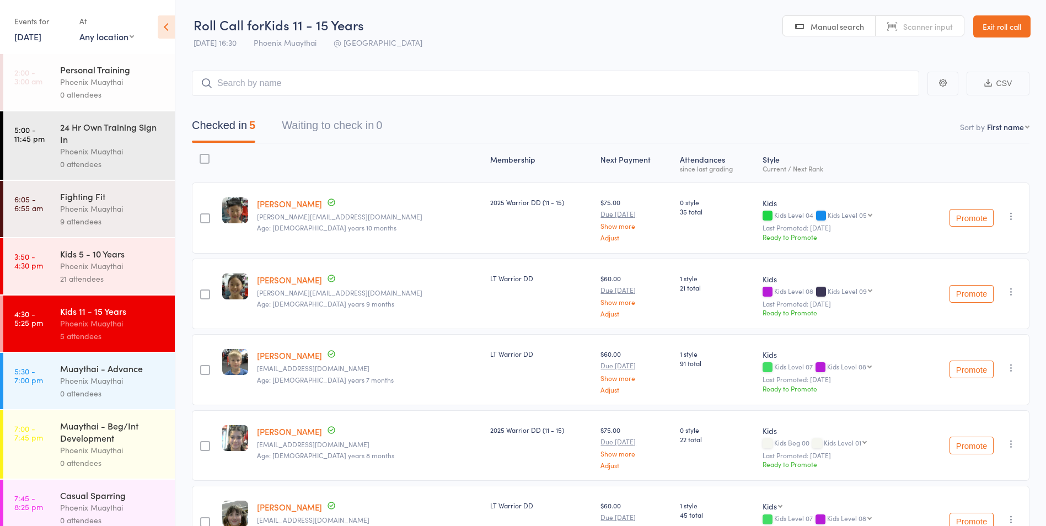
click at [259, 81] on input "search" at bounding box center [555, 83] width 727 height 25
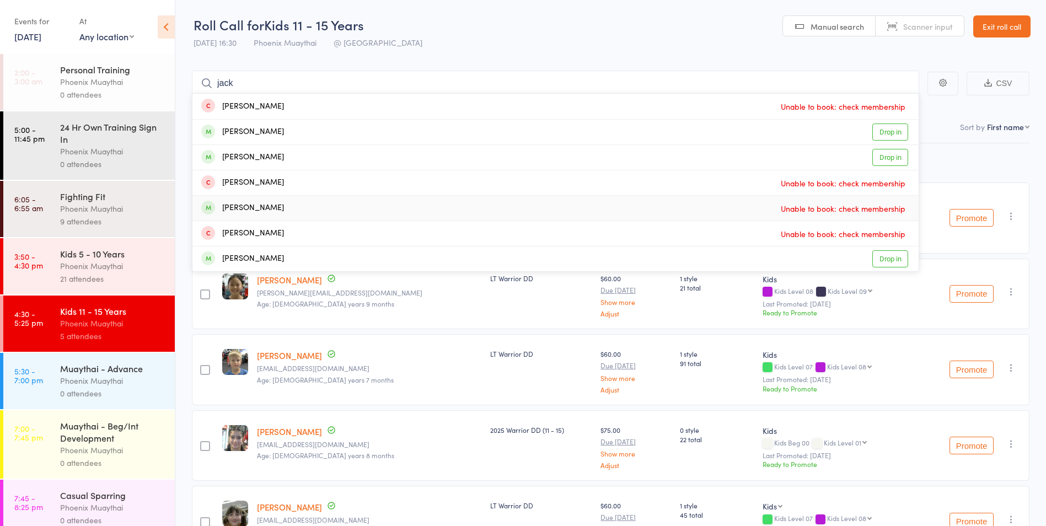
type input "jack"
click at [250, 213] on div "[PERSON_NAME]" at bounding box center [242, 208] width 83 height 13
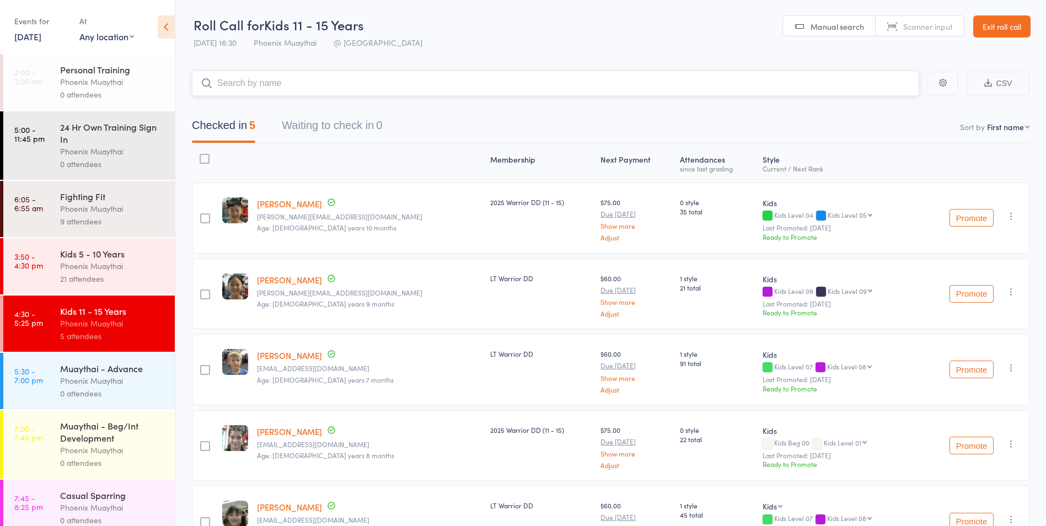
click at [227, 85] on input "search" at bounding box center [555, 83] width 727 height 25
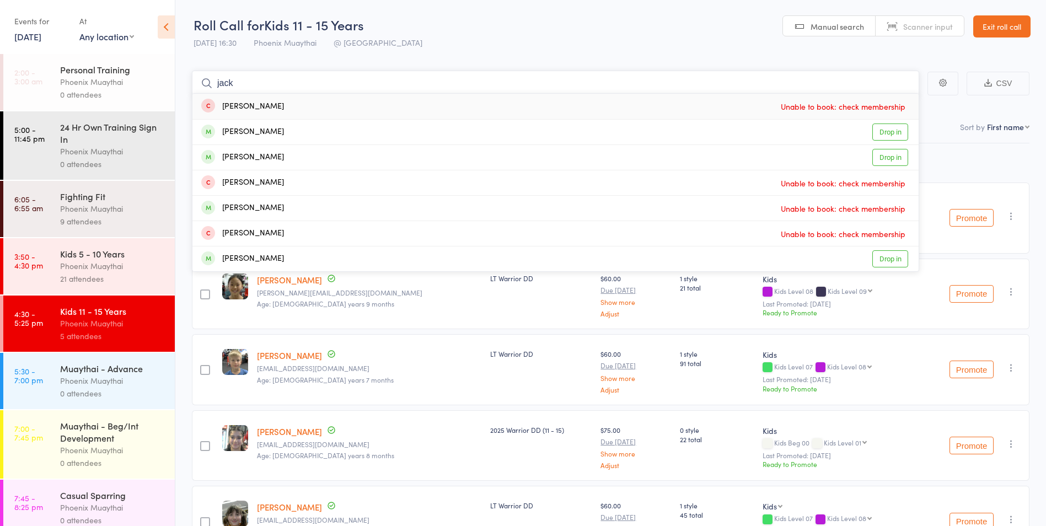
type input "jack"
click at [1001, 21] on link "Exit roll call" at bounding box center [1001, 26] width 57 height 22
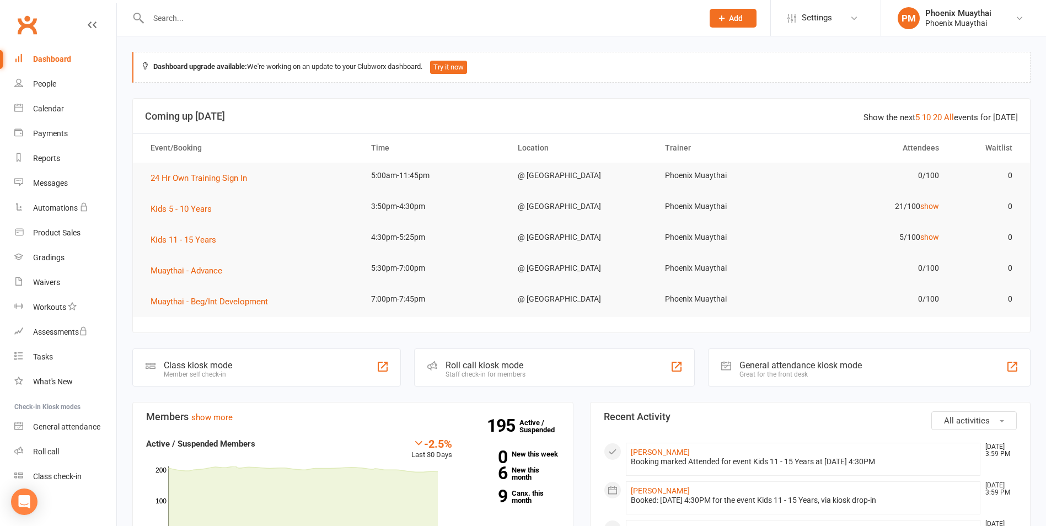
click at [172, 23] on input "text" at bounding box center [420, 17] width 550 height 15
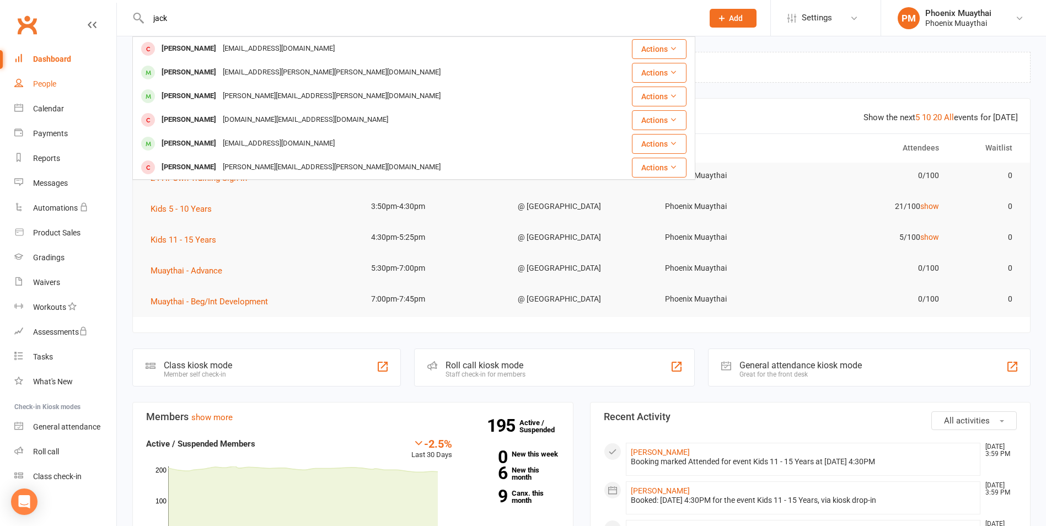
type input "jack"
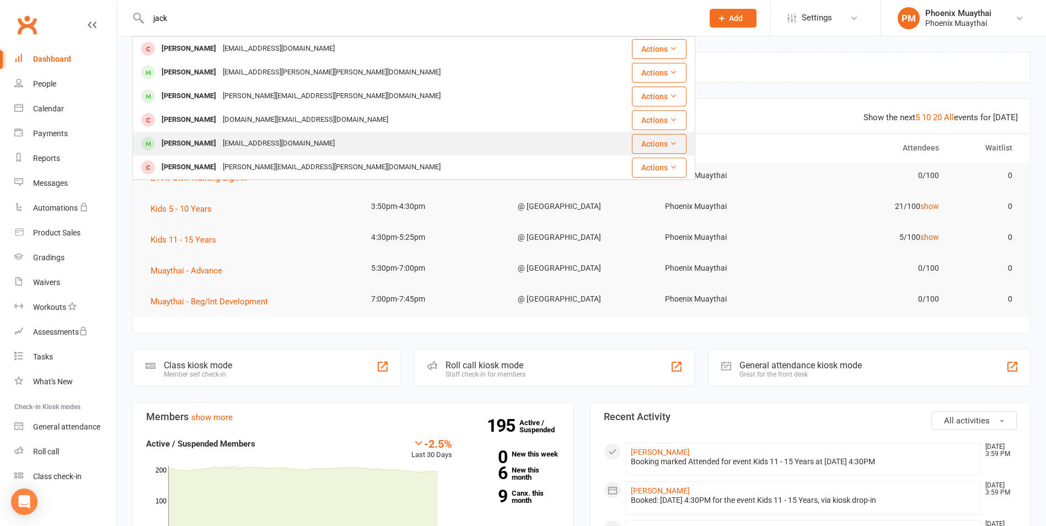
click at [187, 142] on div "Jack Cvetkovski" at bounding box center [188, 144] width 61 height 16
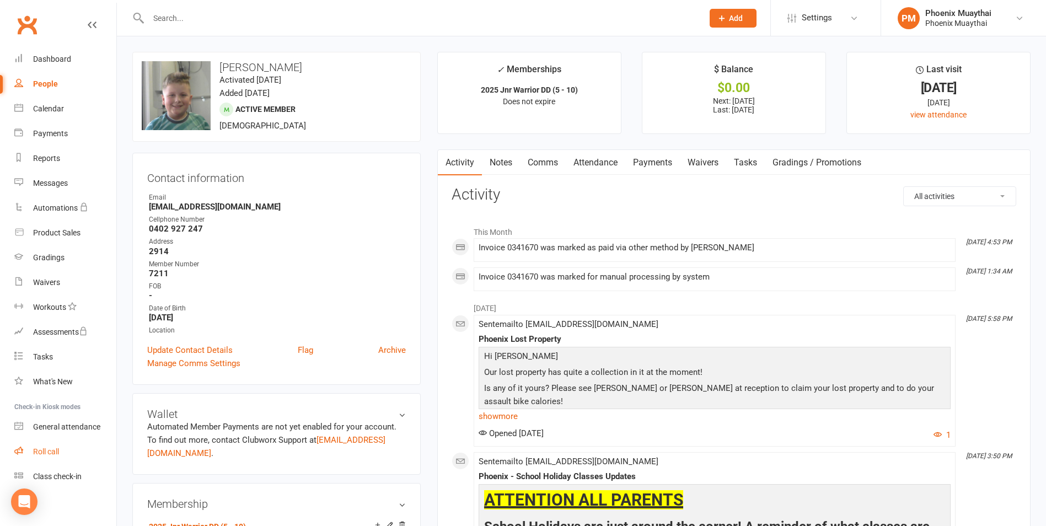
click at [52, 449] on div "Roll call" at bounding box center [46, 451] width 26 height 9
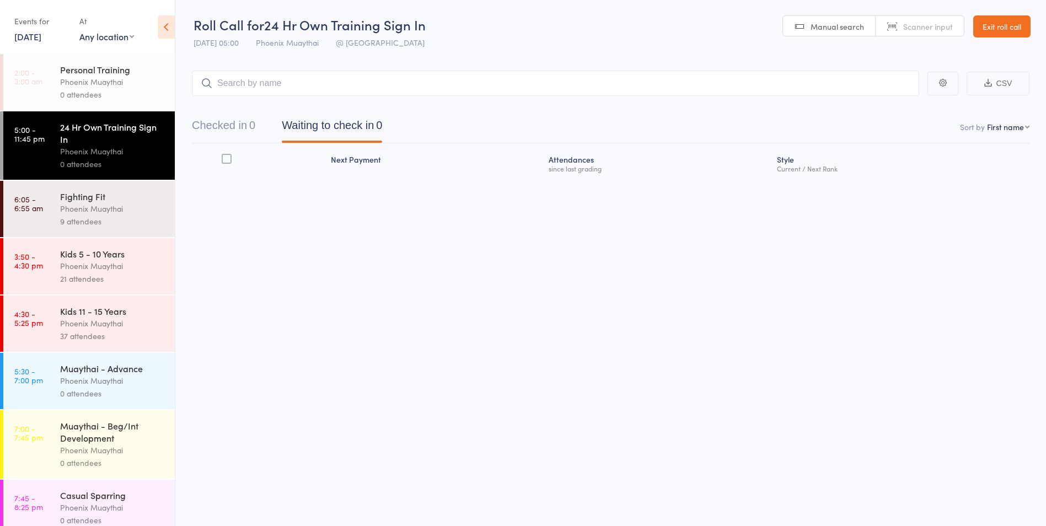
click at [158, 304] on div "Kids 11 - 15 Years Phoenix Muaythai 37 attendees" at bounding box center [117, 324] width 115 height 56
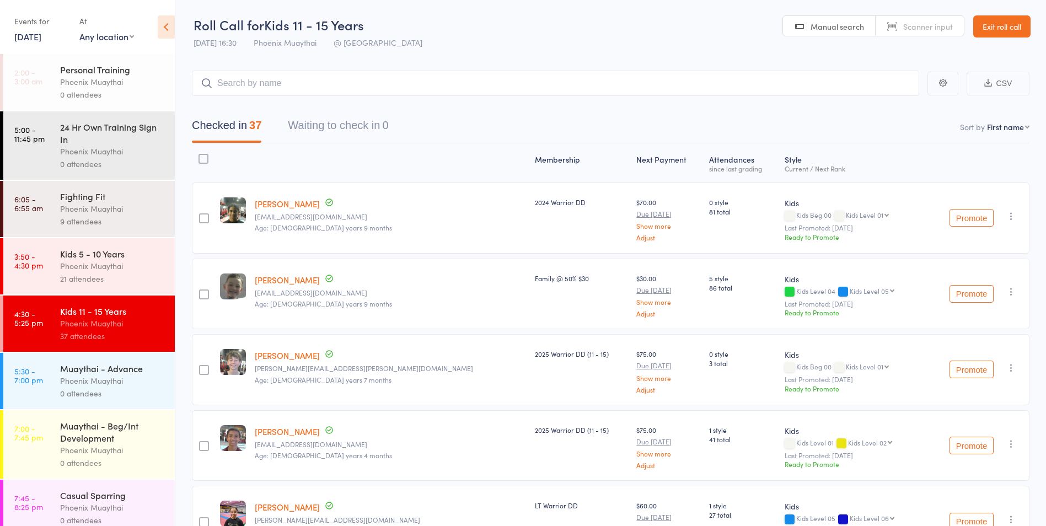
click at [1002, 23] on link "Exit roll call" at bounding box center [1001, 26] width 57 height 22
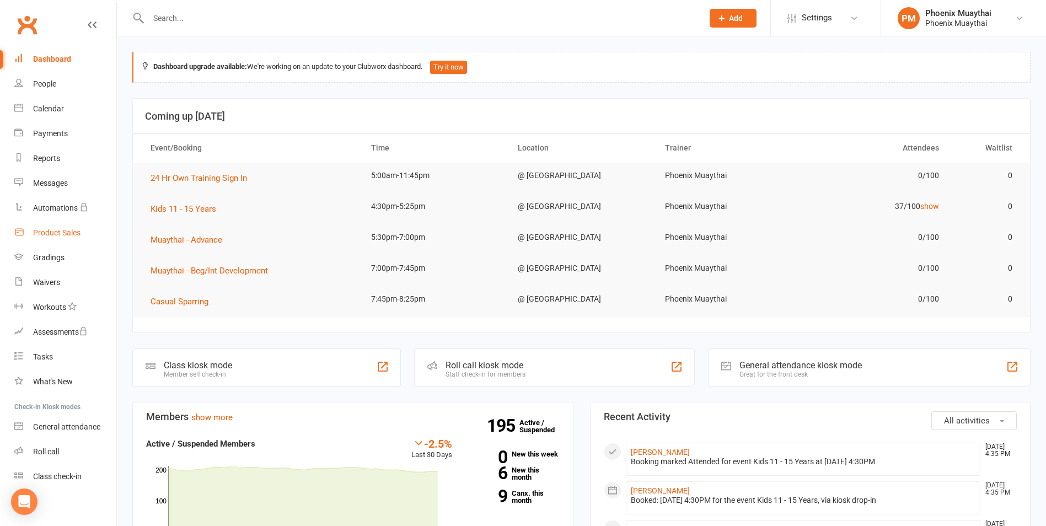
click at [52, 233] on div "Product Sales" at bounding box center [56, 232] width 47 height 9
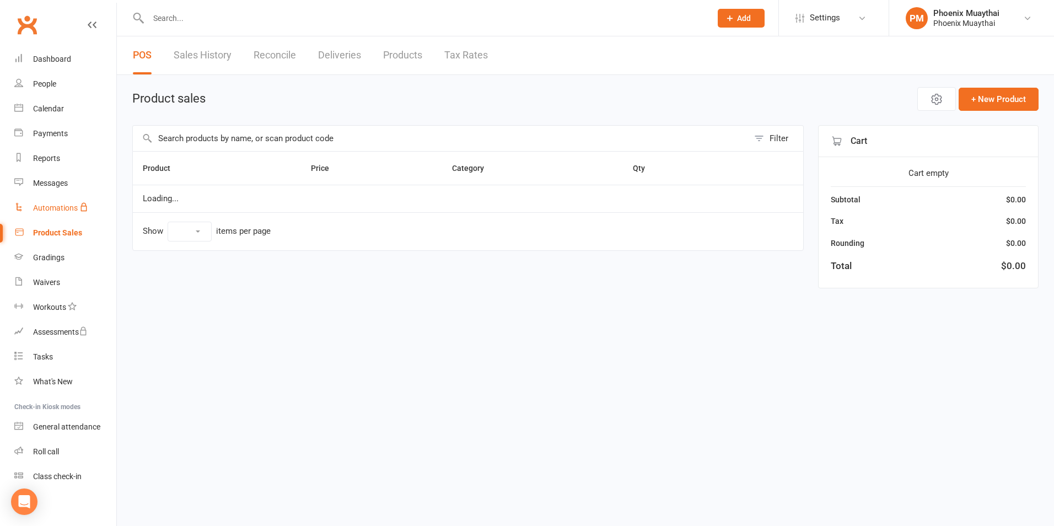
select select "100"
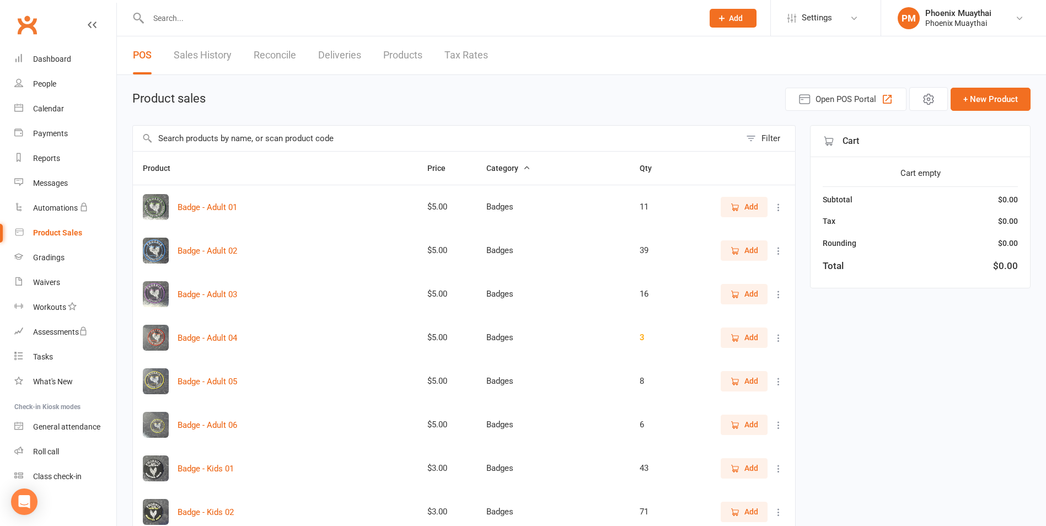
click at [217, 21] on input "text" at bounding box center [420, 17] width 550 height 15
type input "10"
drag, startPoint x: 192, startPoint y: 138, endPoint x: 187, endPoint y: 133, distance: 7.0
click at [195, 140] on input "text" at bounding box center [437, 138] width 608 height 25
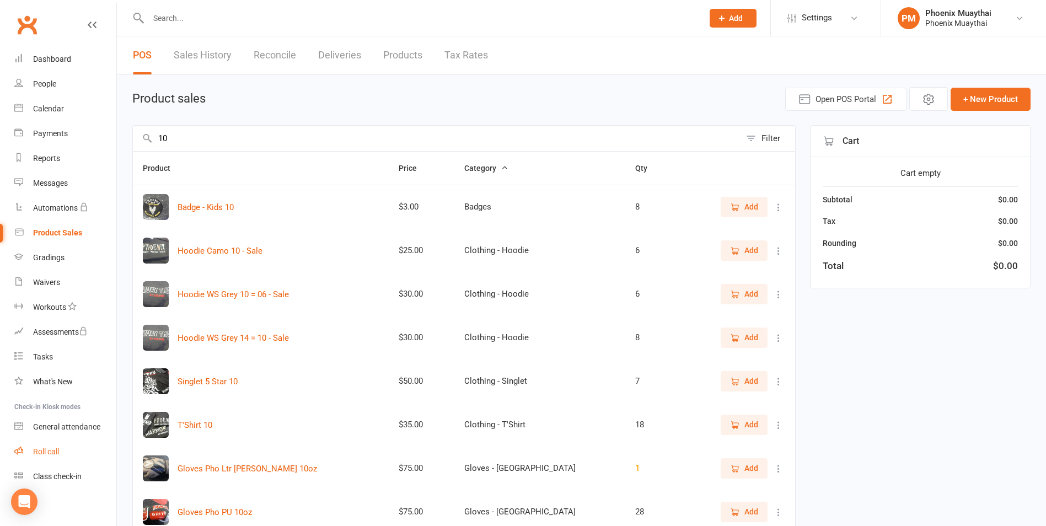
type input "10"
click at [45, 453] on div "Roll call" at bounding box center [46, 451] width 26 height 9
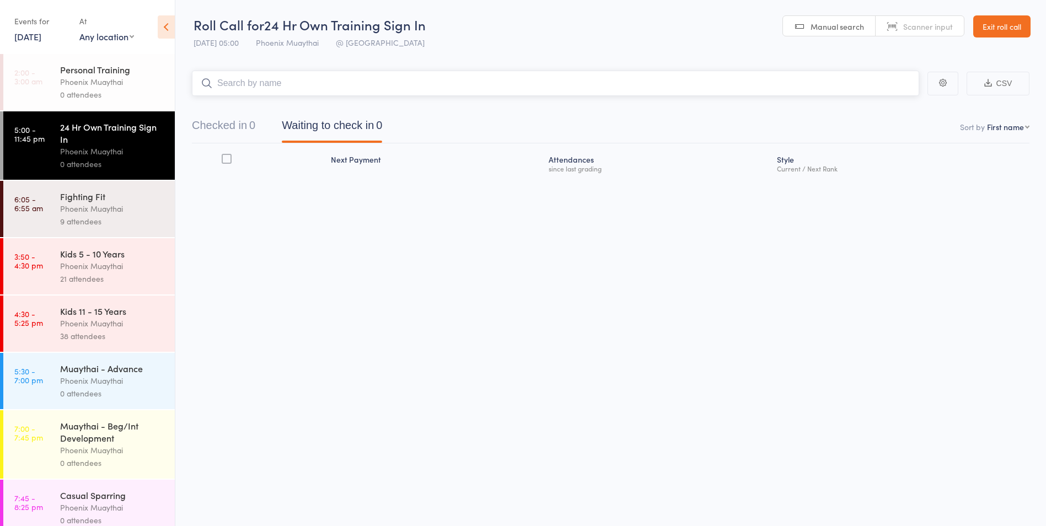
click at [237, 85] on input "search" at bounding box center [555, 83] width 727 height 25
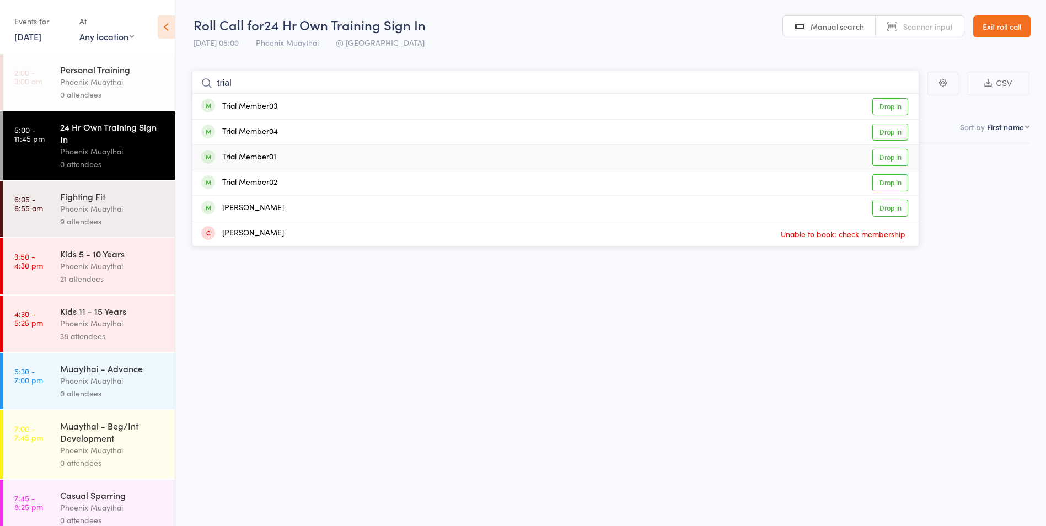
type input "trial"
click at [238, 158] on div "Trial Member01" at bounding box center [238, 157] width 75 height 13
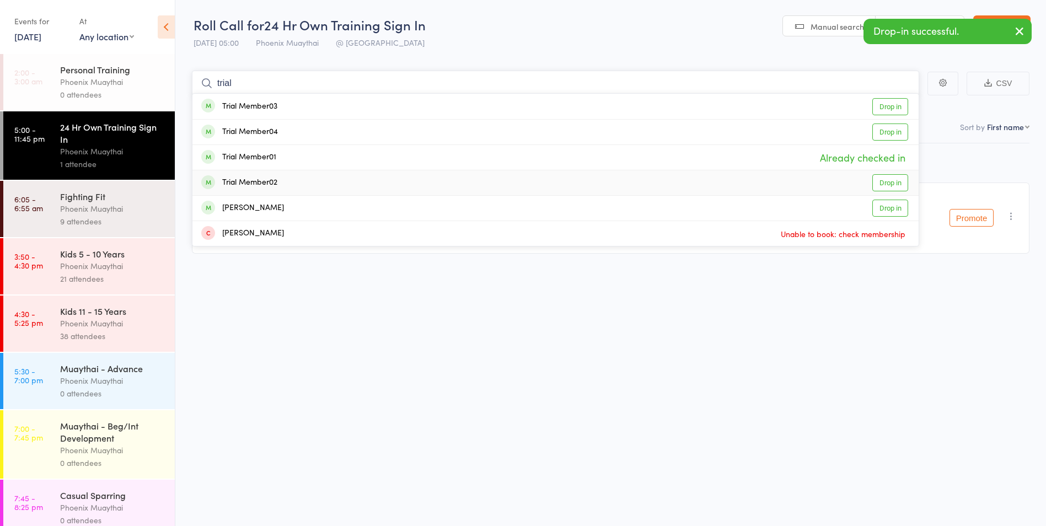
type input "trial"
click at [255, 181] on div "Trial Member02" at bounding box center [239, 182] width 76 height 13
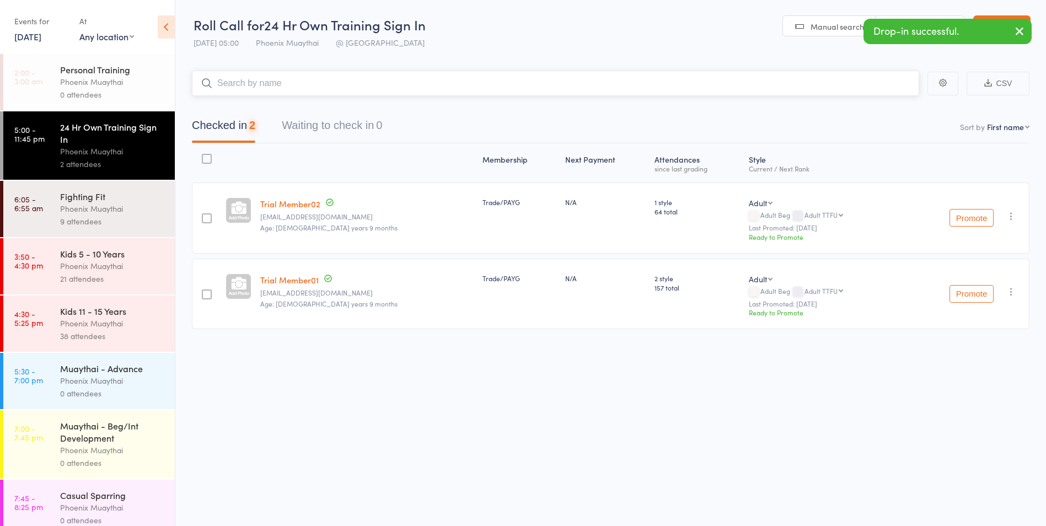
click at [254, 86] on input "search" at bounding box center [555, 83] width 727 height 25
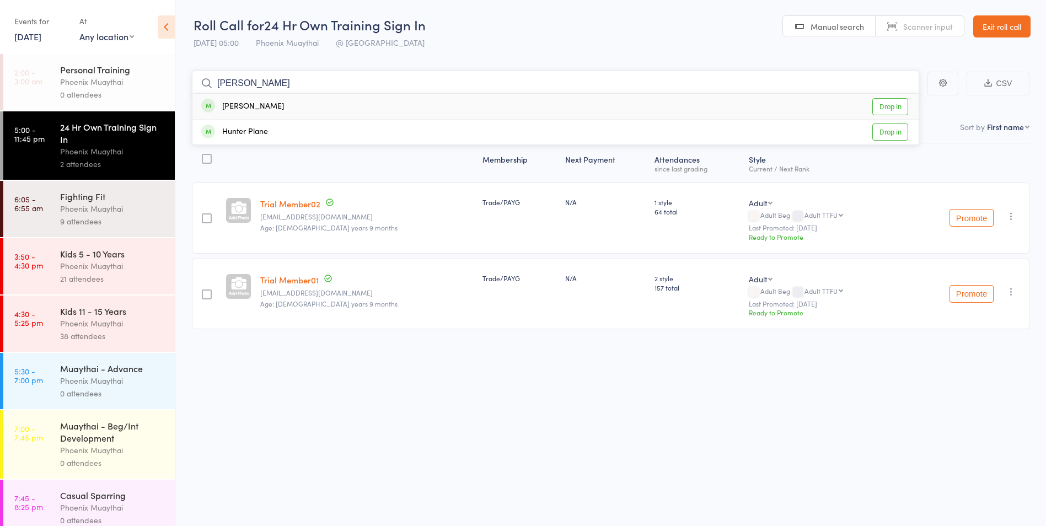
type input "peter"
click at [261, 106] on div "Peter Polihronidis" at bounding box center [242, 106] width 83 height 13
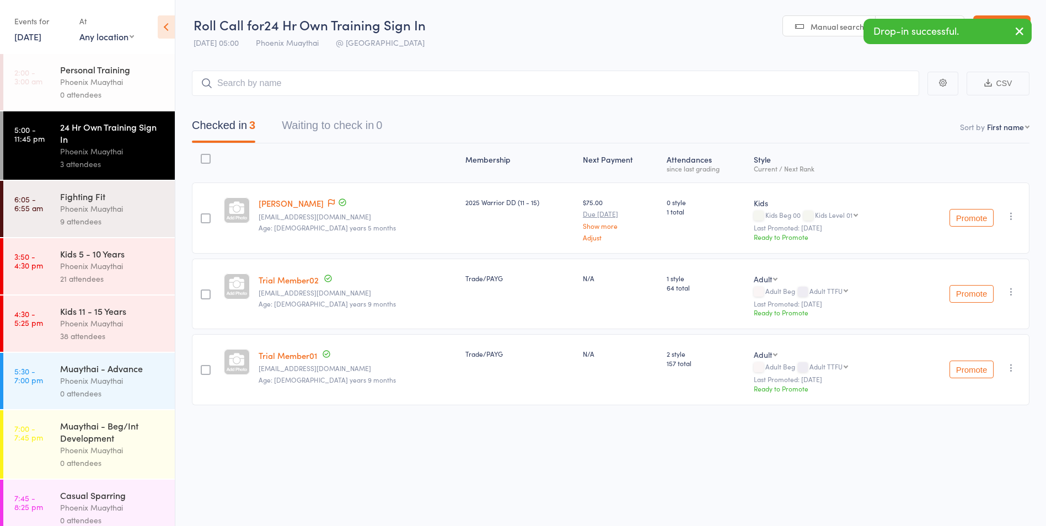
click at [205, 220] on div at bounding box center [206, 218] width 10 height 10
click at [203, 215] on input "checkbox" at bounding box center [203, 215] width 0 height 0
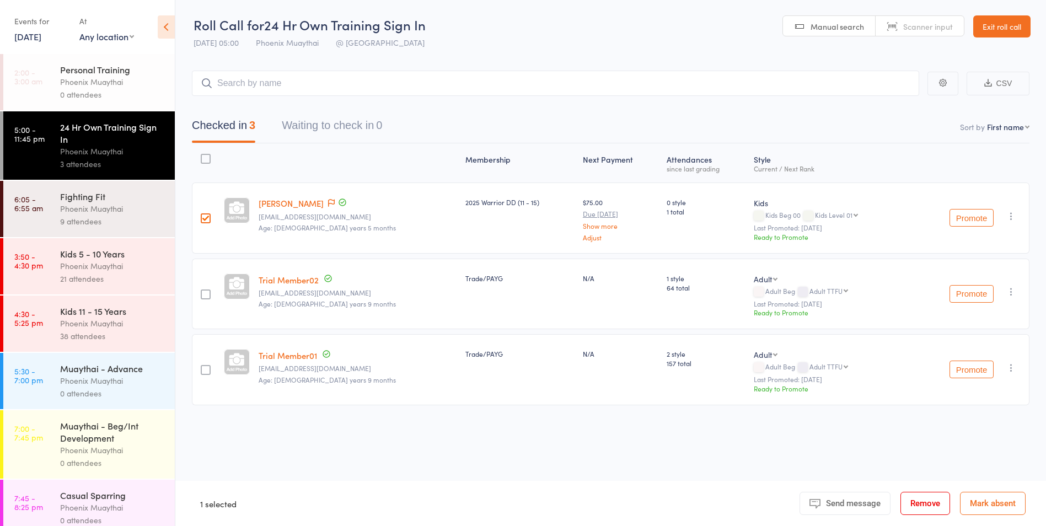
drag, startPoint x: 208, startPoint y: 292, endPoint x: 199, endPoint y: 334, distance: 42.8
click at [208, 293] on div at bounding box center [206, 294] width 10 height 10
click at [203, 291] on input "checkbox" at bounding box center [203, 291] width 0 height 0
click at [207, 367] on div at bounding box center [206, 370] width 10 height 10
click at [203, 367] on input "checkbox" at bounding box center [203, 367] width 0 height 0
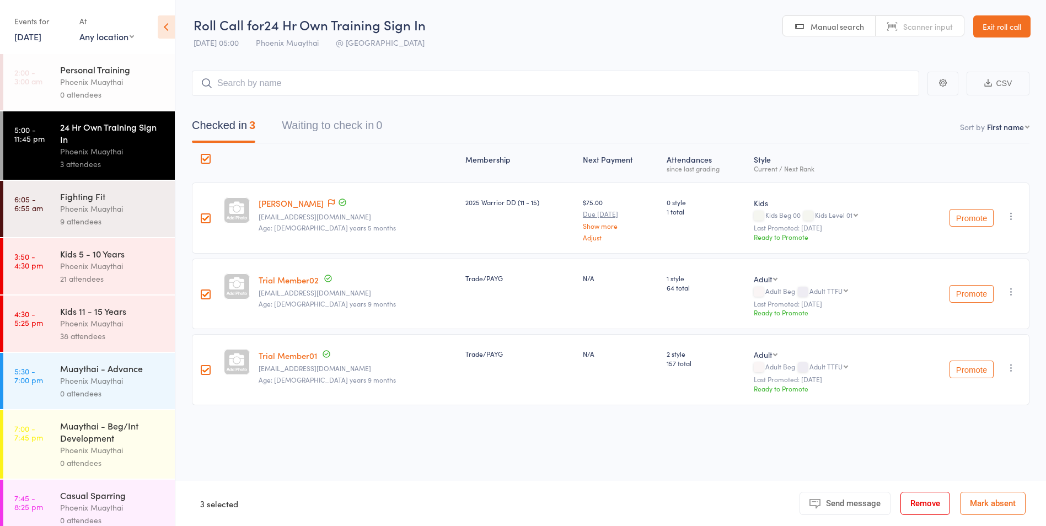
click at [924, 508] on button "Remove" at bounding box center [925, 503] width 50 height 23
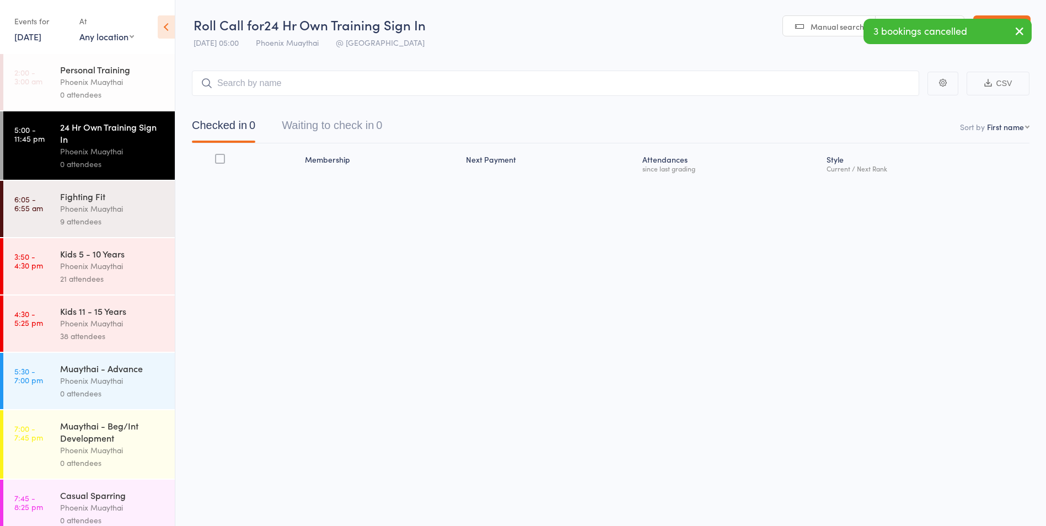
click at [79, 319] on div "Phoenix Muaythai" at bounding box center [112, 323] width 105 height 13
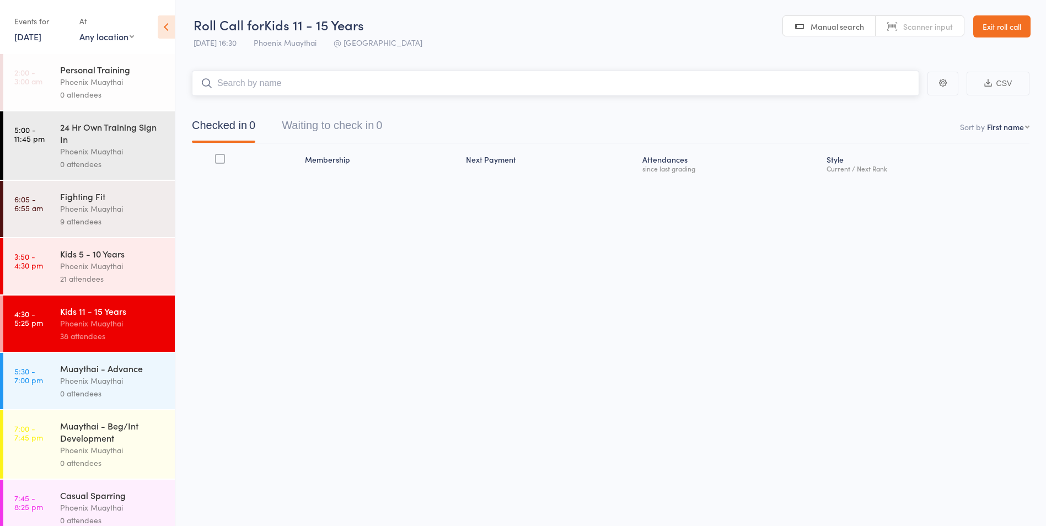
click at [235, 85] on input "search" at bounding box center [555, 83] width 727 height 25
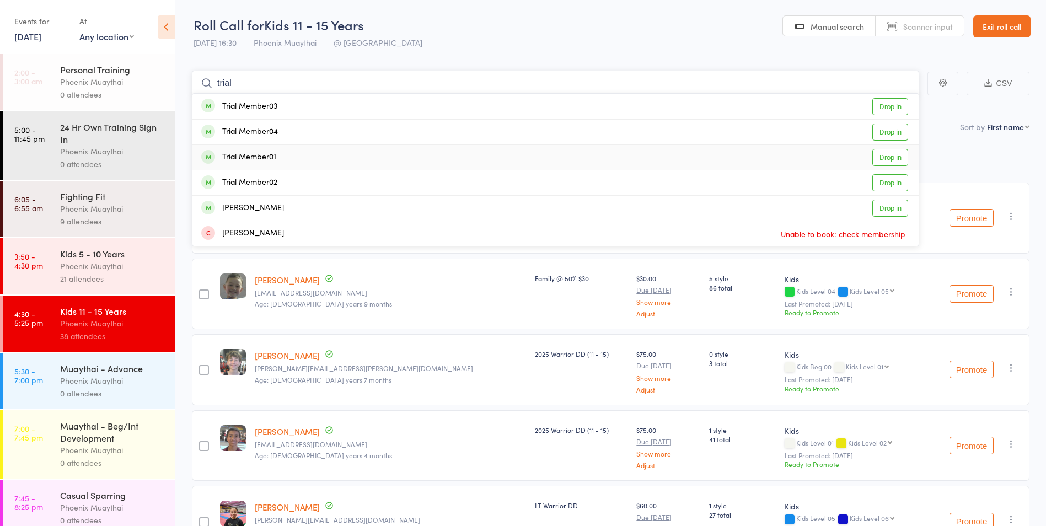
type input "trial"
click at [266, 159] on div "Trial Member01" at bounding box center [238, 157] width 75 height 13
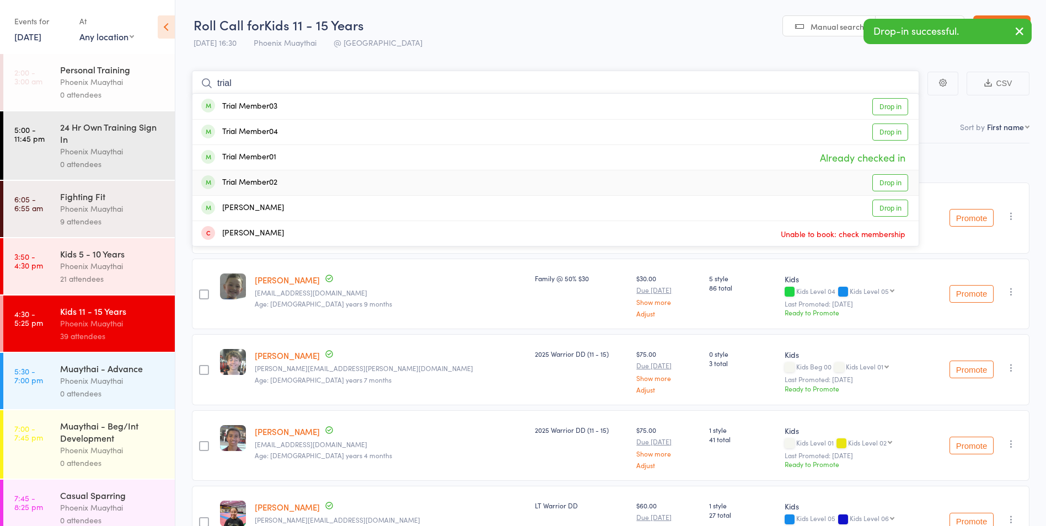
type input "trial"
click at [254, 176] on div "Trial Member02" at bounding box center [239, 182] width 76 height 13
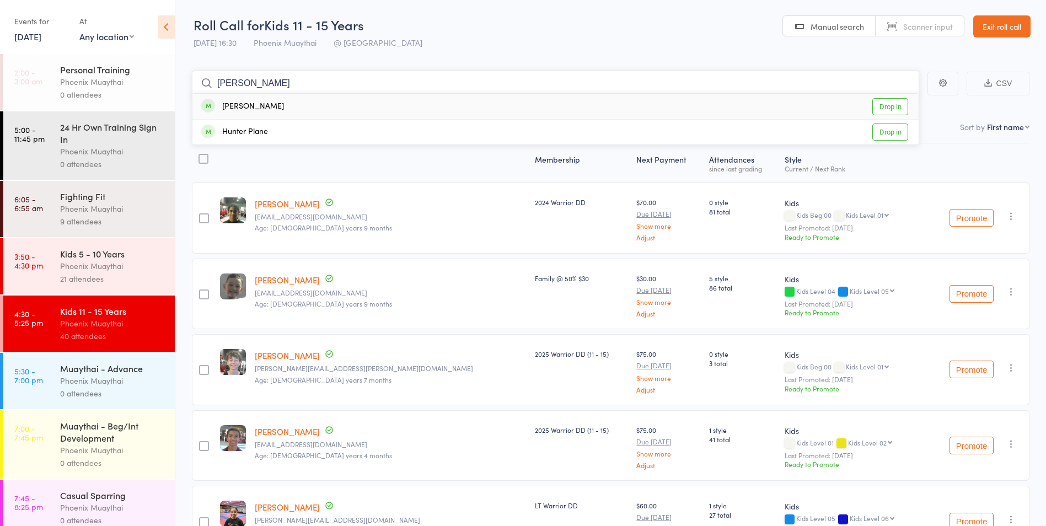
type input "peter"
click at [270, 105] on div "[PERSON_NAME]" at bounding box center [242, 106] width 83 height 13
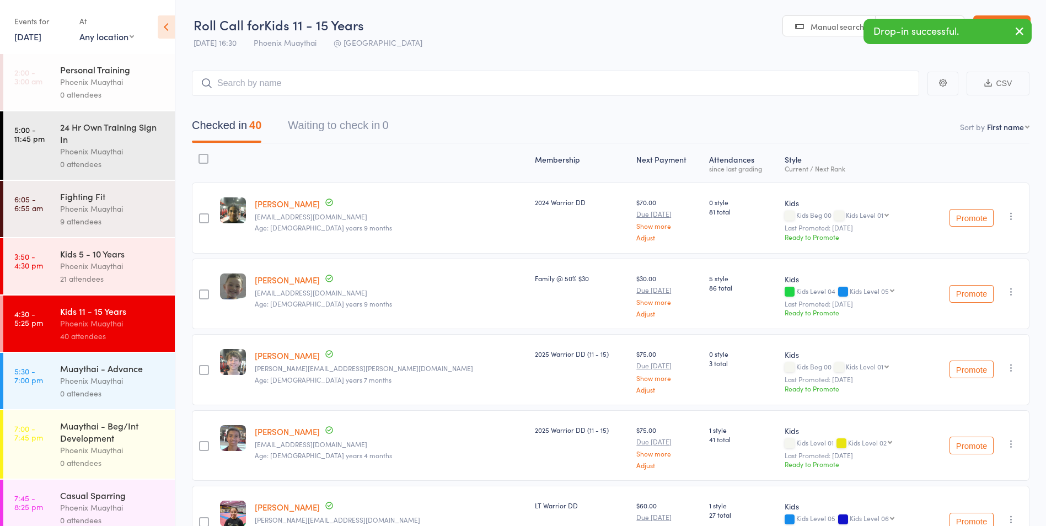
click at [127, 380] on div "Phoenix Muaythai" at bounding box center [112, 380] width 105 height 13
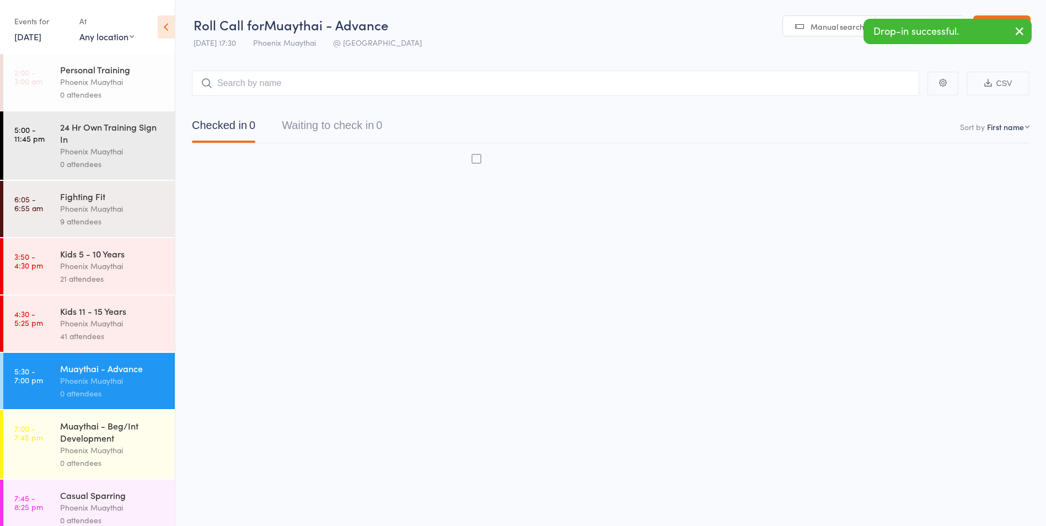
click at [119, 321] on div "Phoenix Muaythai" at bounding box center [112, 323] width 105 height 13
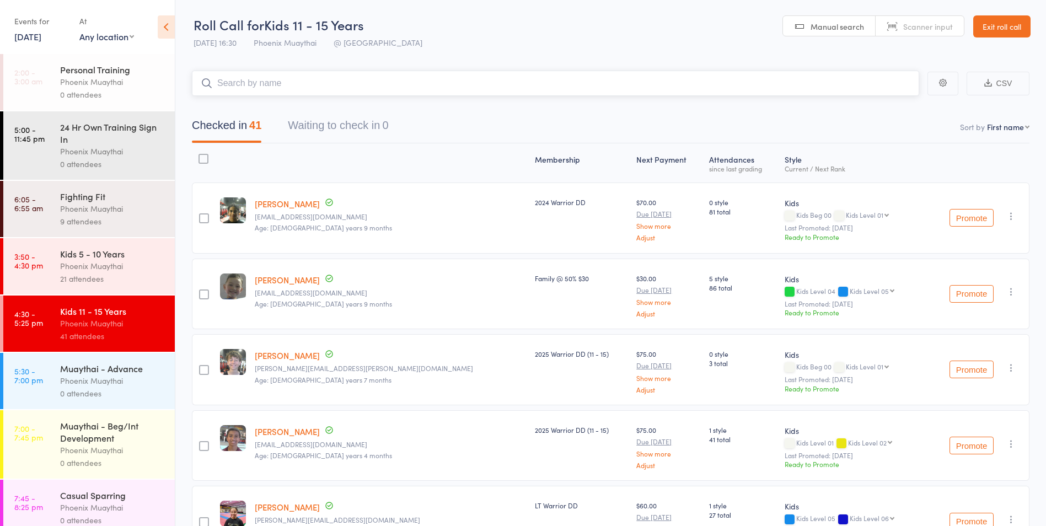
click at [245, 88] on input "search" at bounding box center [555, 83] width 727 height 25
type input "t"
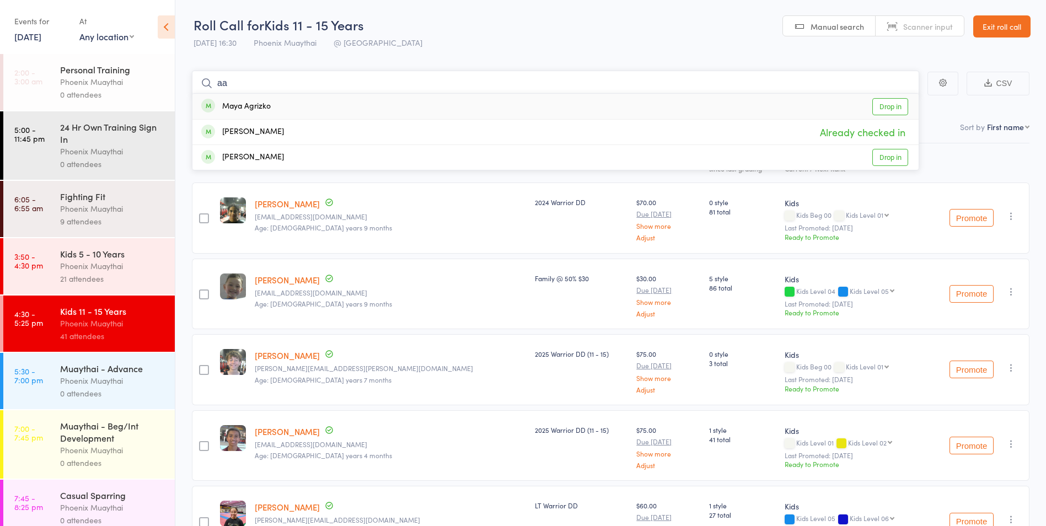
type input "a"
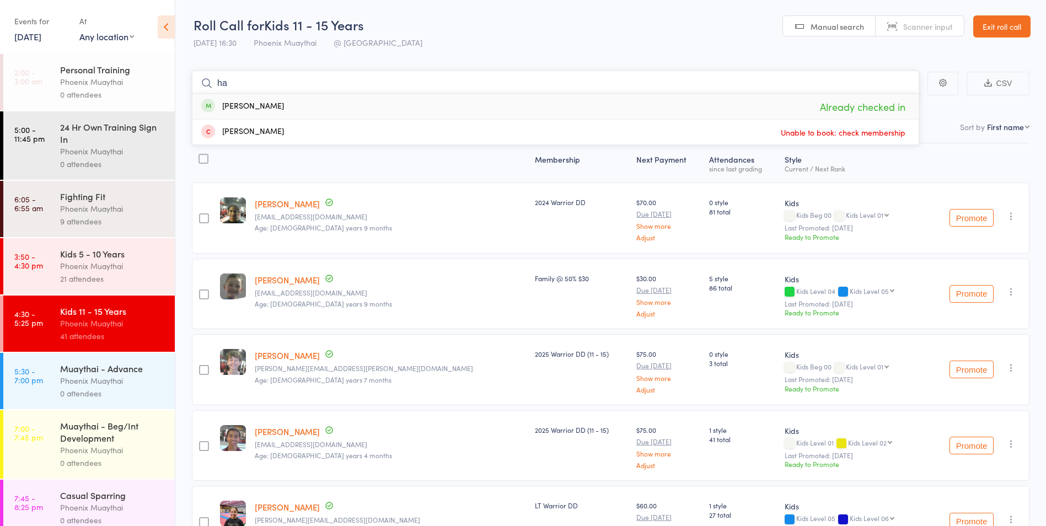
type input "h"
drag, startPoint x: 245, startPoint y: 88, endPoint x: 187, endPoint y: 93, distance: 58.7
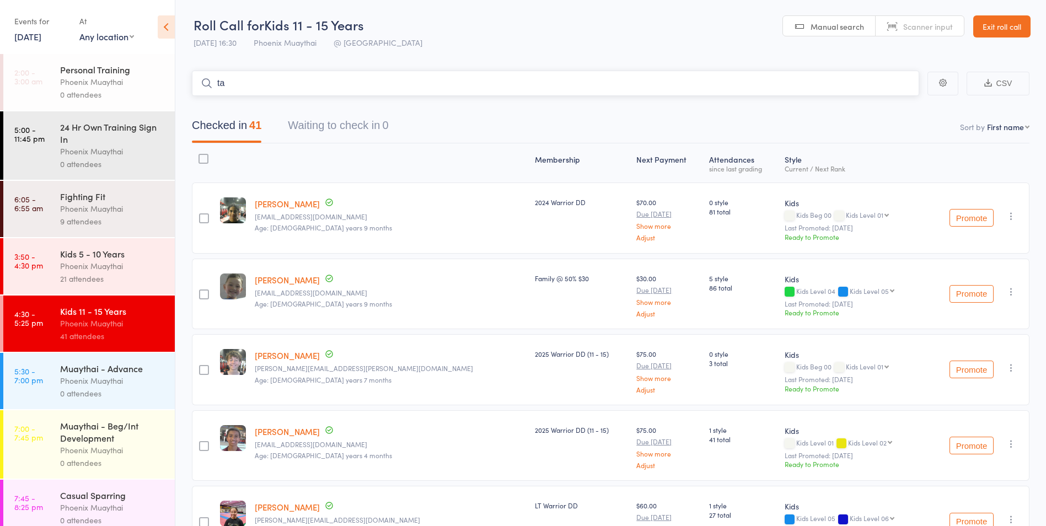
type input "t"
type input "r"
type input "z"
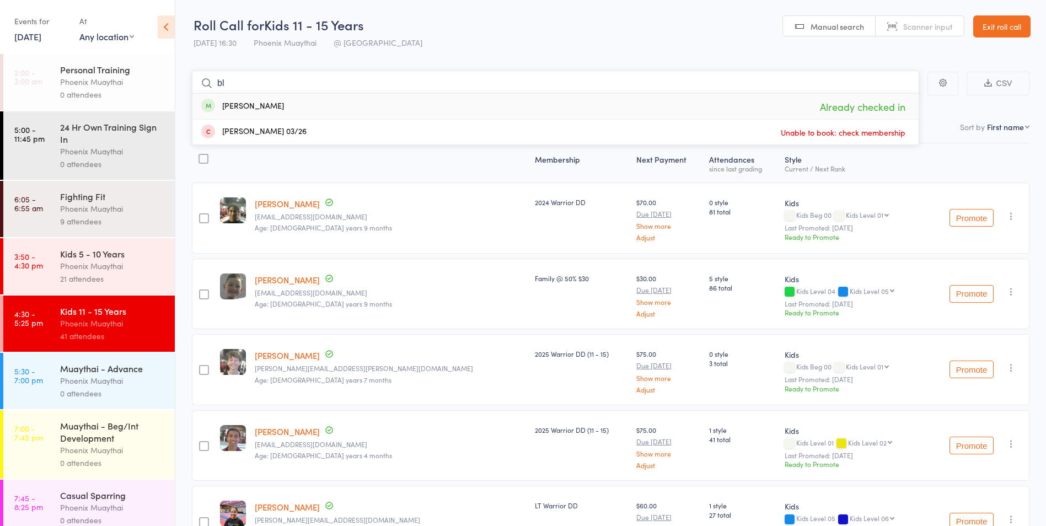
type input "b"
type input "y"
type input "m"
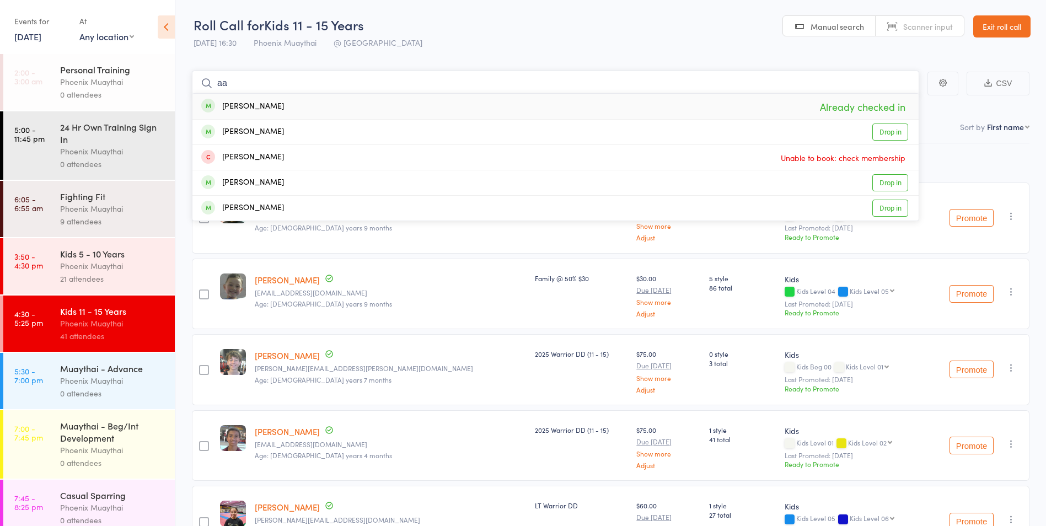
type input "a"
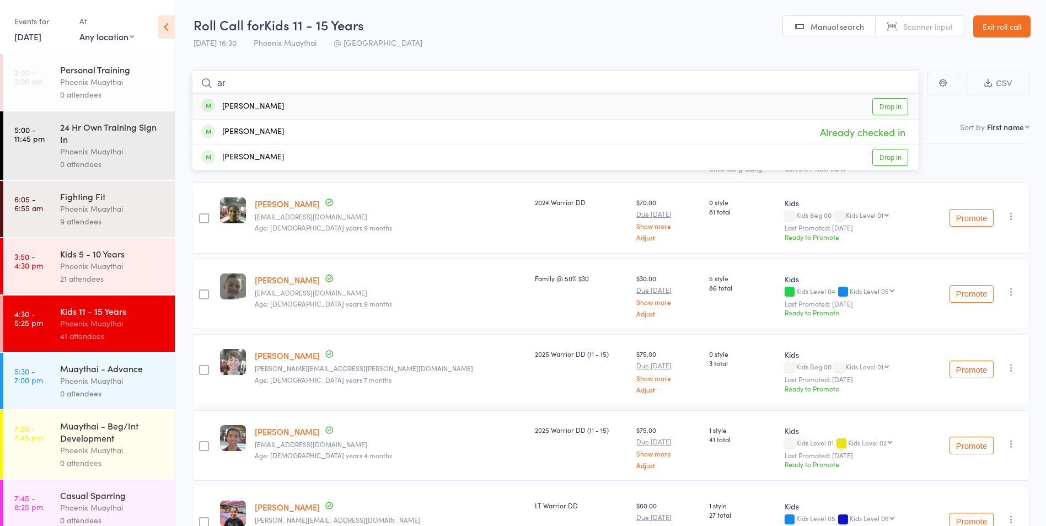
type input "a"
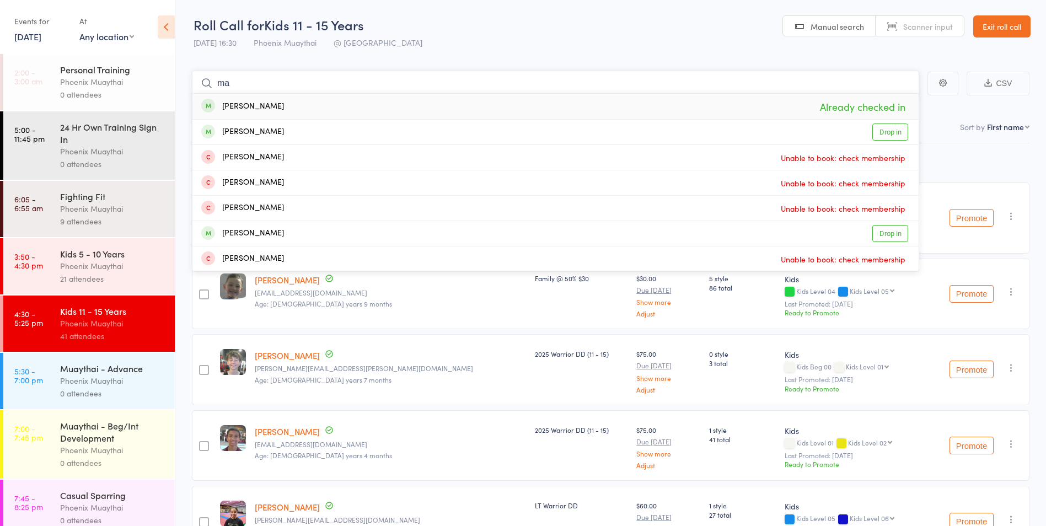
type input "m"
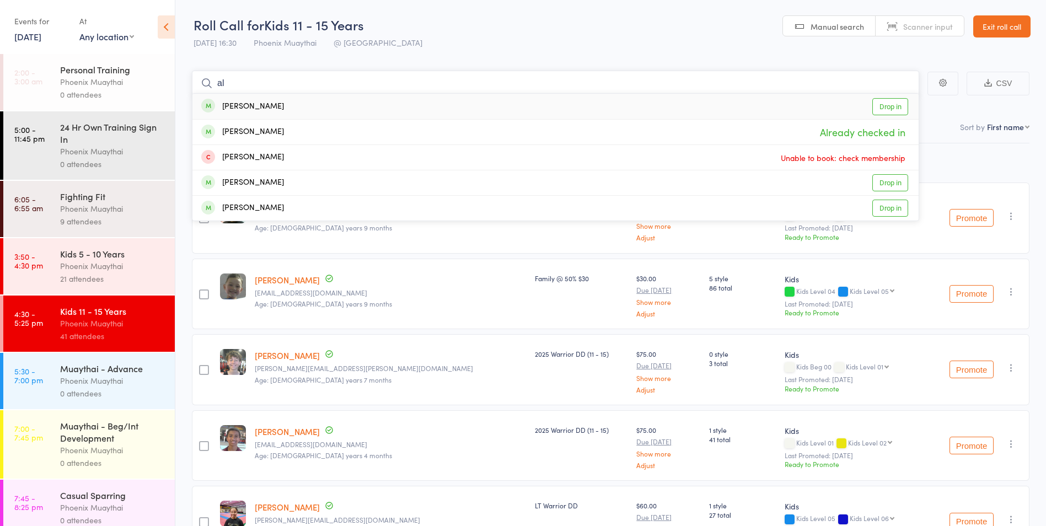
type input "a"
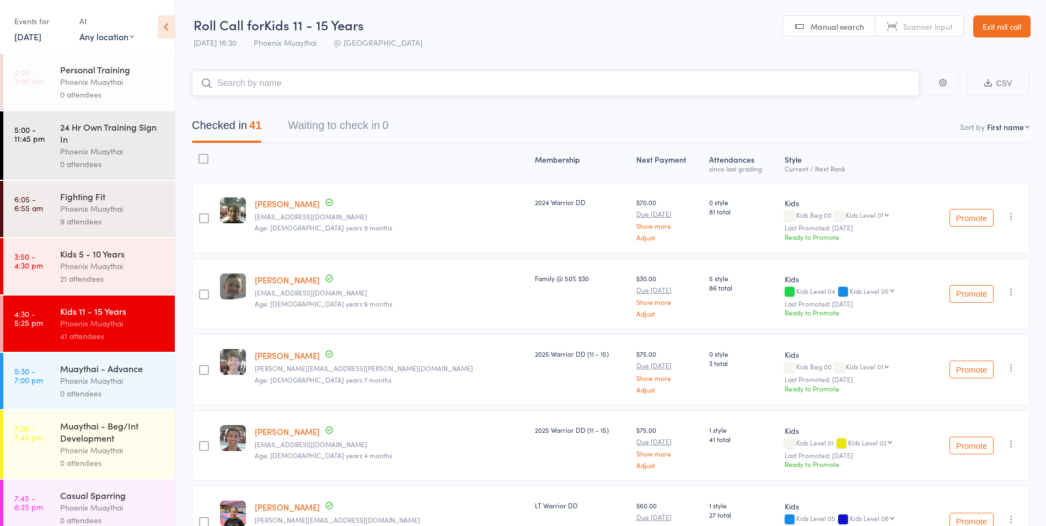
click at [244, 79] on input "search" at bounding box center [555, 83] width 727 height 25
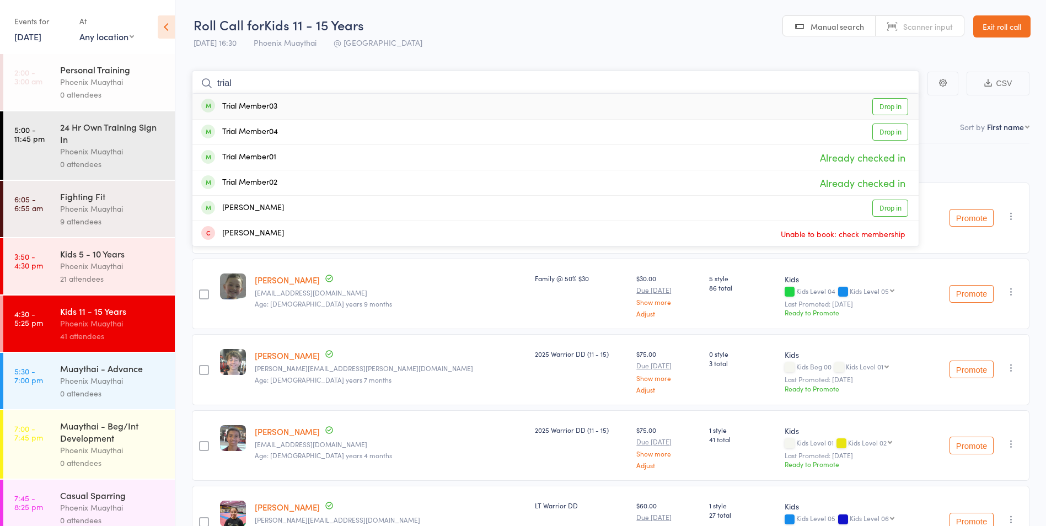
type input "trial"
click at [284, 103] on div "Trial Member03 Drop in" at bounding box center [555, 106] width 726 height 25
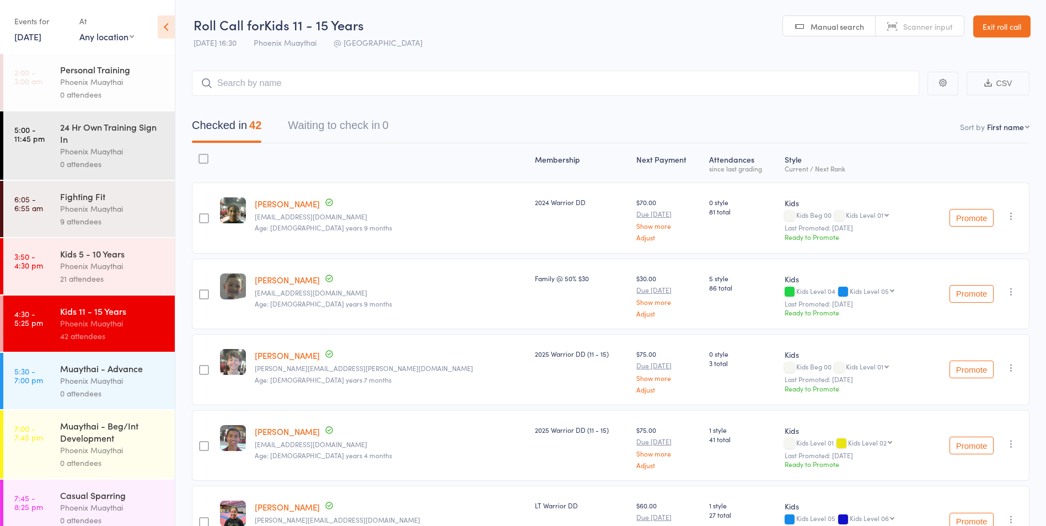
drag, startPoint x: 992, startPoint y: 30, endPoint x: 645, endPoint y: 58, distance: 349.1
click at [992, 30] on link "Exit roll call" at bounding box center [1001, 26] width 57 height 22
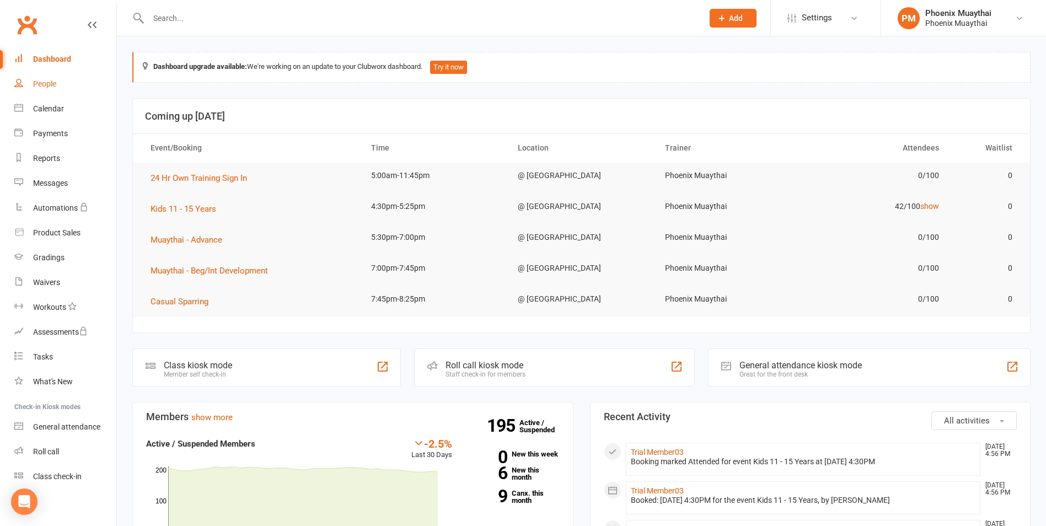
click at [55, 83] on div "People" at bounding box center [44, 83] width 23 height 9
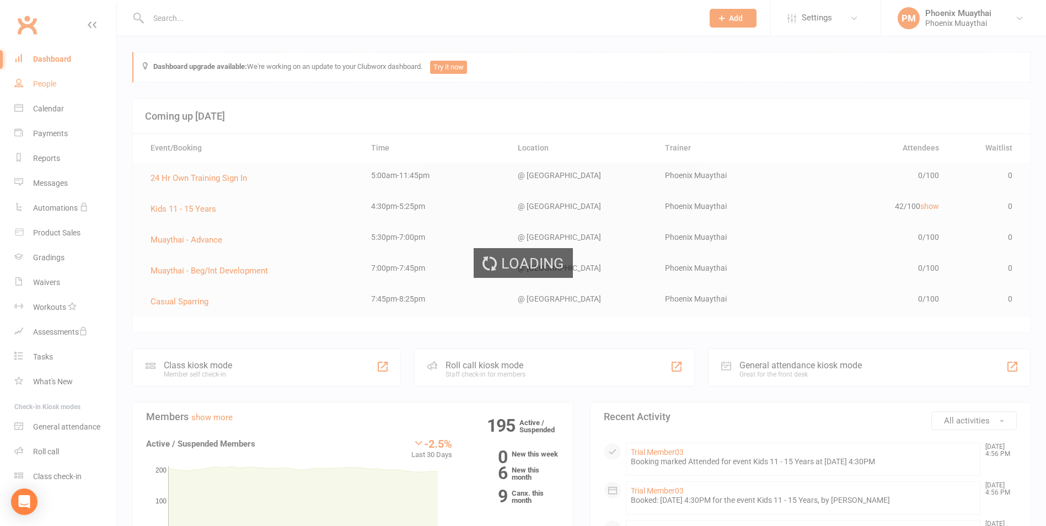
select select "100"
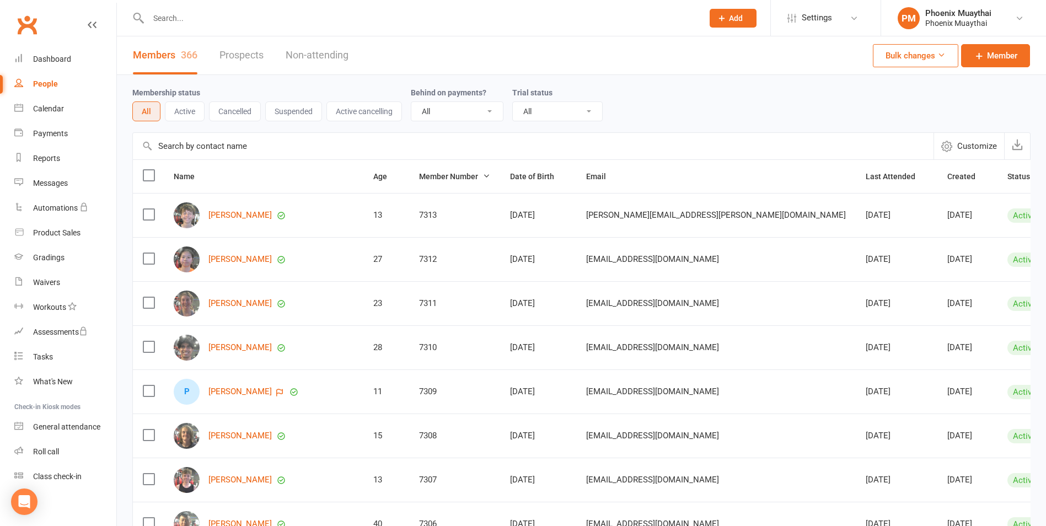
click at [43, 86] on div "People" at bounding box center [45, 83] width 25 height 9
click at [999, 51] on span "Member" at bounding box center [1002, 55] width 30 height 13
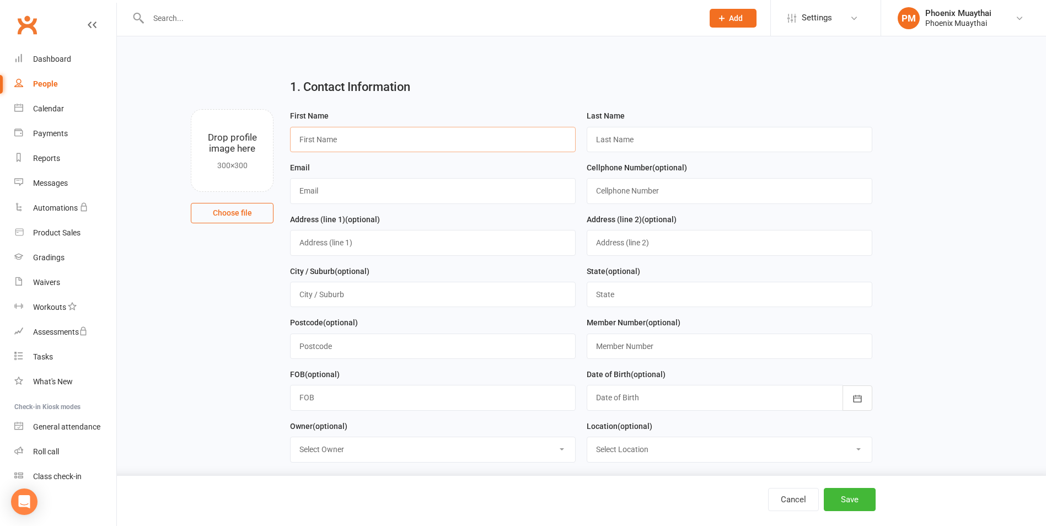
click at [365, 141] on input "text" at bounding box center [433, 139] width 286 height 25
drag, startPoint x: 331, startPoint y: 138, endPoint x: 251, endPoint y: 142, distance: 80.0
click at [251, 109] on div "Drop profile image here 300×300 Choose file First Name Vivaan Last Name Email C…" at bounding box center [581, 109] width 898 height 0
paste input "Sebastian, Jovcix"
type input "Sebastian, Jovcix"
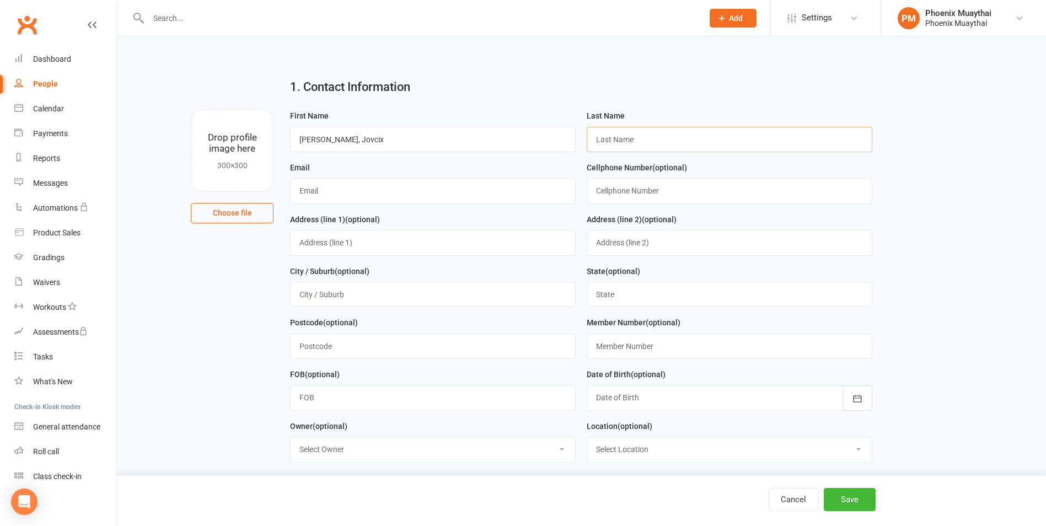
click at [680, 141] on input "text" at bounding box center [730, 139] width 286 height 25
paste input "Sebastian, Jovcix"
click at [624, 144] on input "Sebastian, Jovcix" at bounding box center [730, 139] width 286 height 25
type input "Jovcix"
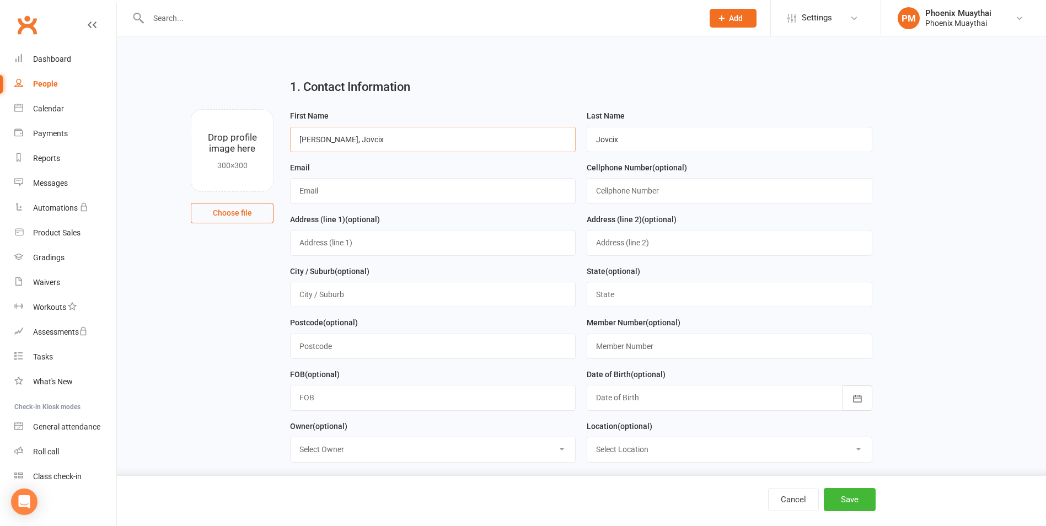
click at [341, 142] on input "Sebastian, Jovcix" at bounding box center [433, 139] width 286 height 25
drag, startPoint x: 343, startPoint y: 142, endPoint x: 350, endPoint y: 143, distance: 7.2
click at [345, 142] on input "Sebastian, Jovcix" at bounding box center [433, 139] width 286 height 25
click at [350, 137] on input "Sebastian, Jvcix" at bounding box center [433, 139] width 286 height 25
type input "Sebastian"
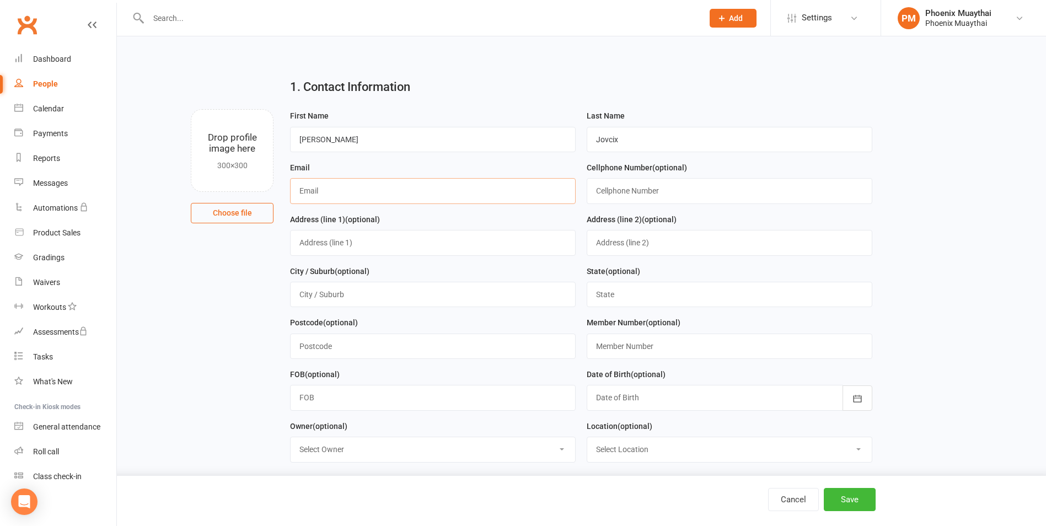
click at [316, 198] on input "text" at bounding box center [433, 190] width 286 height 25
paste input "Elena.jovcic@yahoo.com.au"
type input "Elena.jovcic@yahoo.com.au"
click at [625, 193] on input "text" at bounding box center [730, 190] width 286 height 25
paste input "432531233"
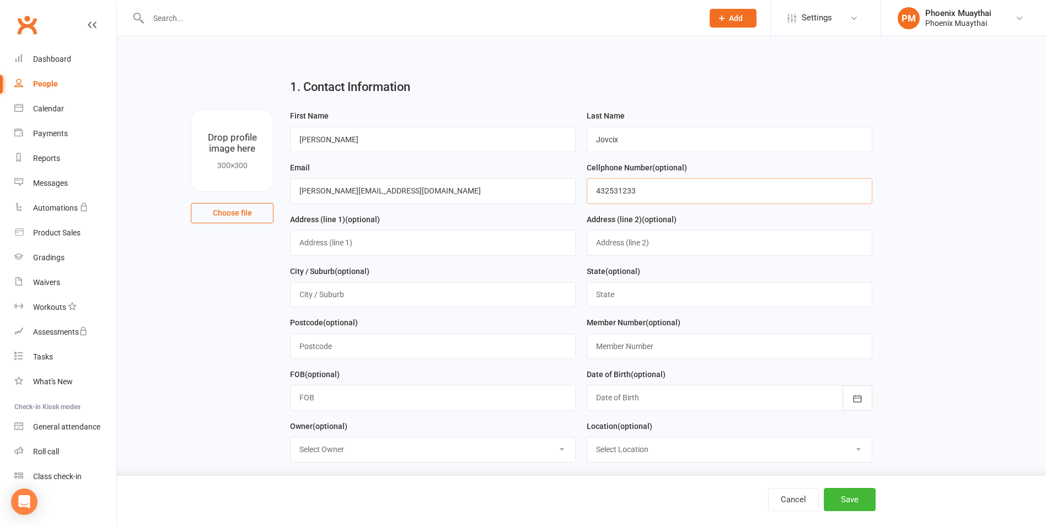
click at [598, 194] on input "432531233" at bounding box center [730, 190] width 286 height 25
type input "0432 531 233"
type input "2620"
type input "7314"
click at [434, 398] on input "text" at bounding box center [433, 397] width 286 height 25
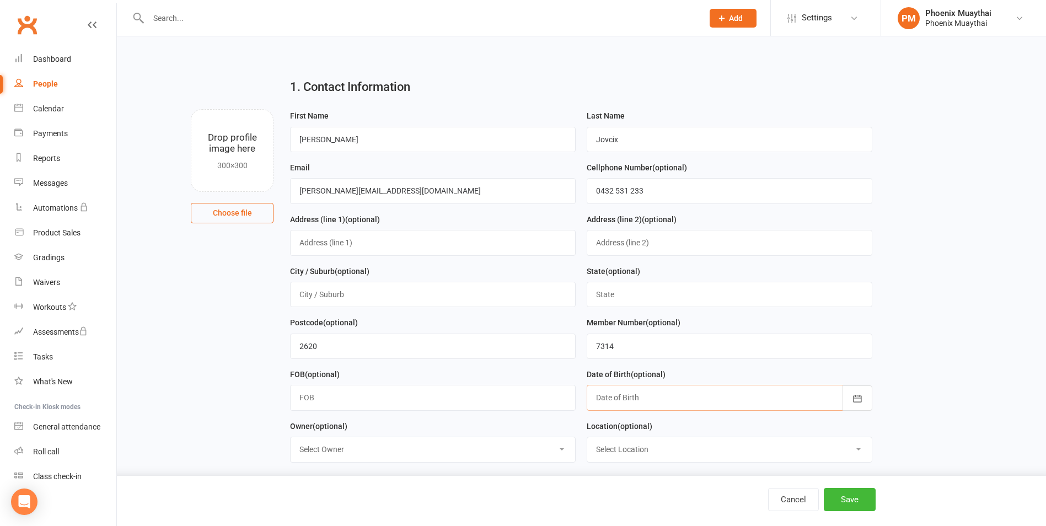
paste input "19-Feb-2016"
type input "19-Feb-2016"
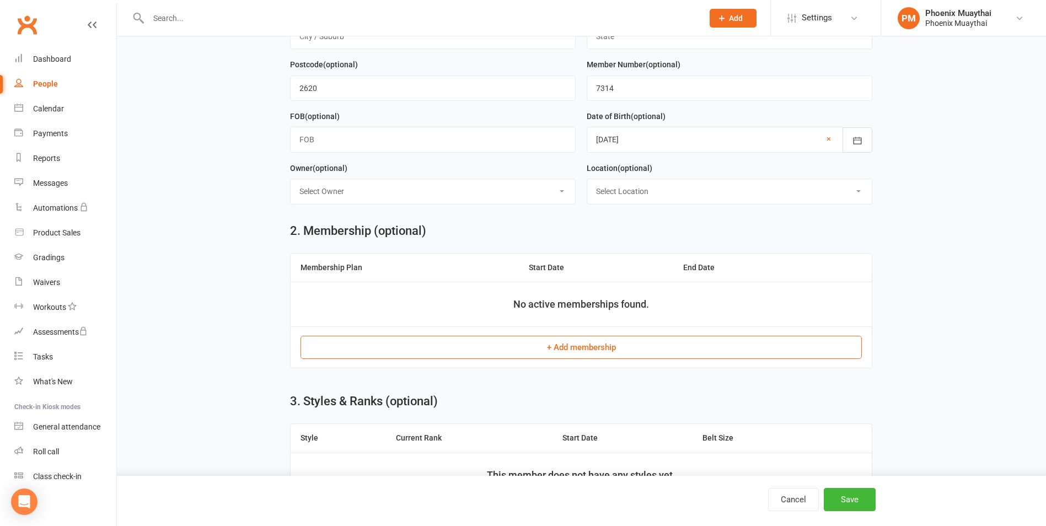
scroll to position [276, 0]
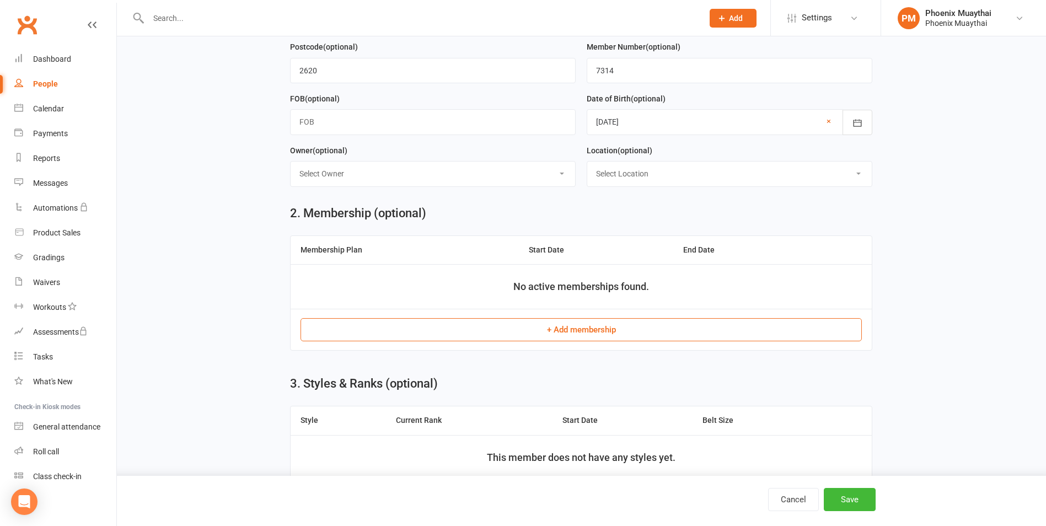
click at [592, 336] on button "+ Add membership" at bounding box center [581, 329] width 561 height 23
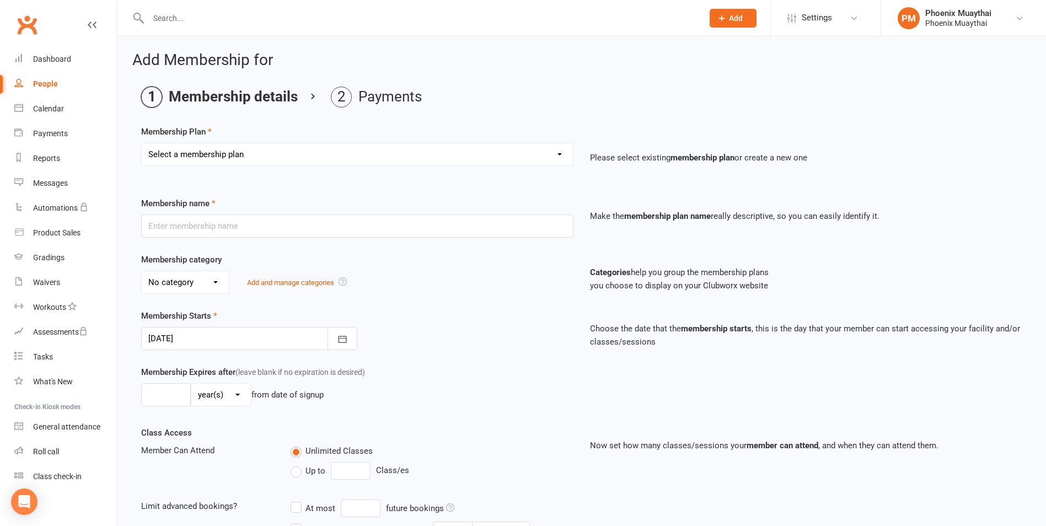
click at [219, 155] on select "Select a membership plan Create new Membership Plan 2025 Adult DD 2025 Adult PI…" at bounding box center [357, 154] width 431 height 22
select select "9"
click at [142, 143] on select "Select a membership plan Create new Membership Plan 2025 Adult DD 2025 Adult PI…" at bounding box center [357, 154] width 431 height 22
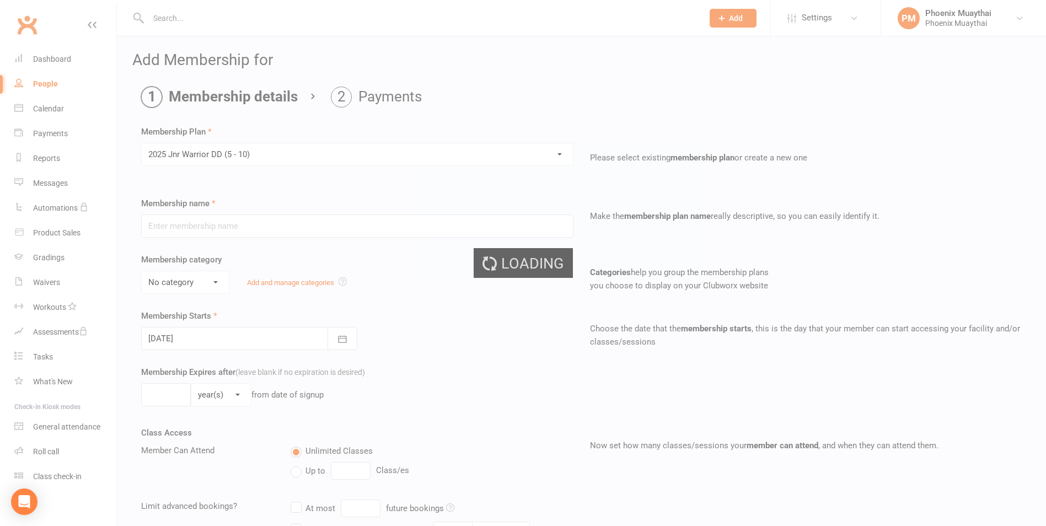
type input "2025 Jnr Warrior DD (5 - 10)"
select select "1"
type input "0"
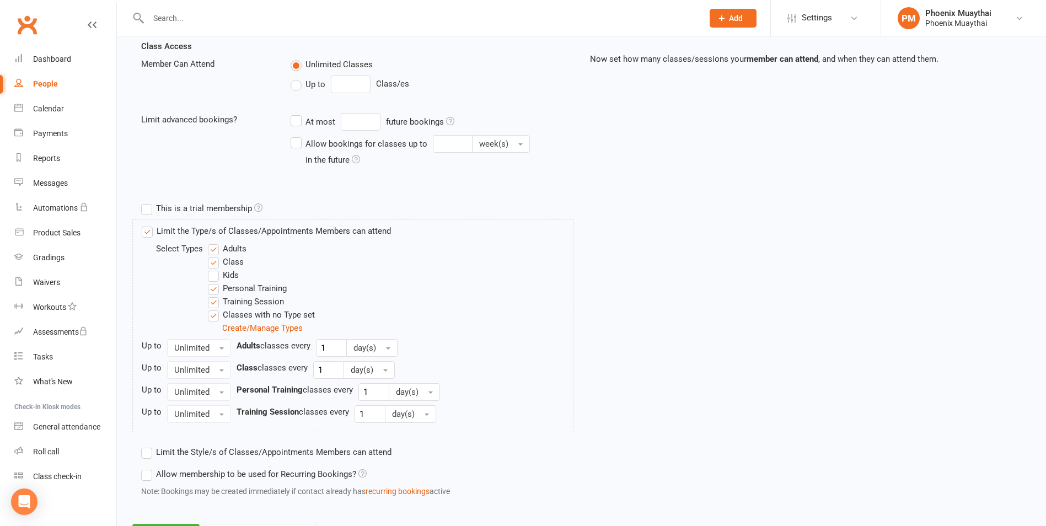
scroll to position [439, 0]
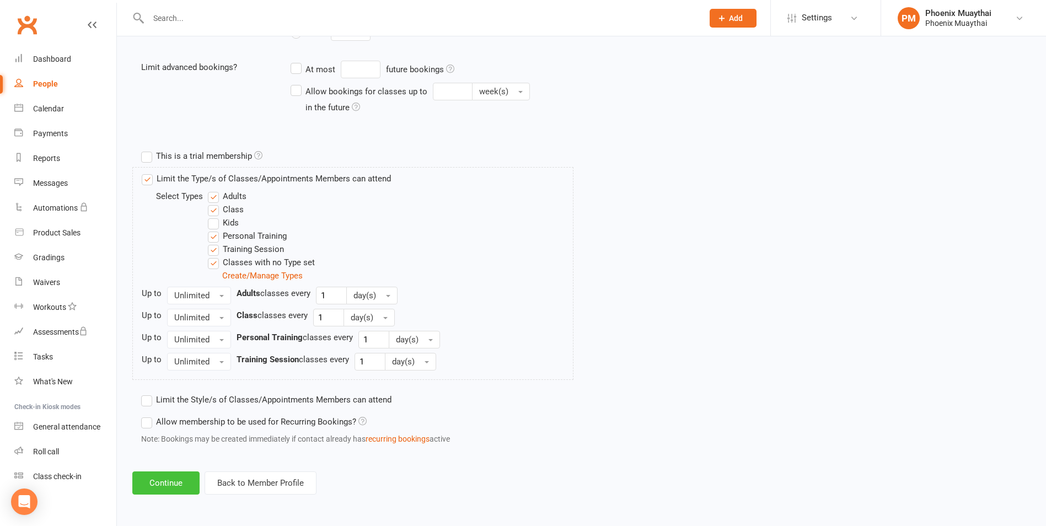
click at [167, 475] on button "Continue" at bounding box center [165, 482] width 67 height 23
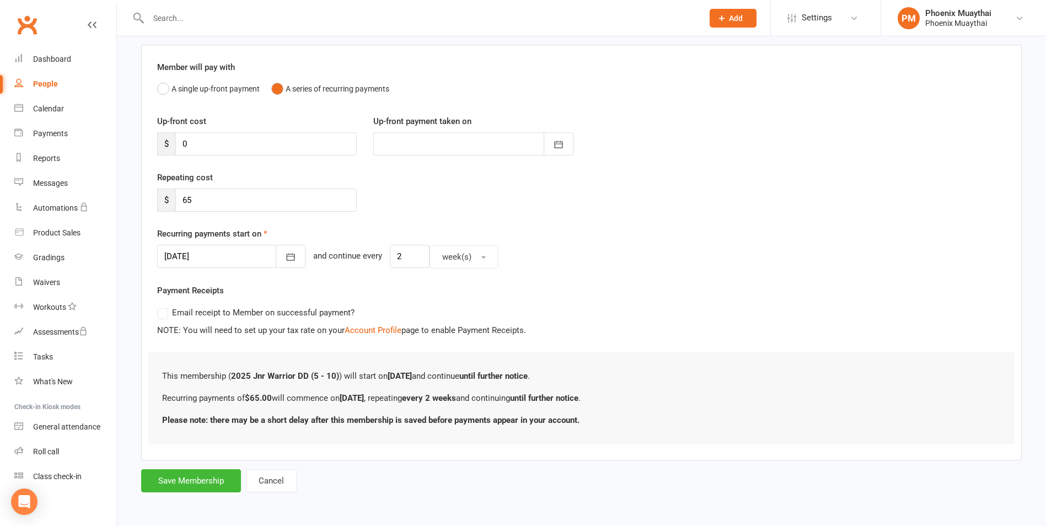
scroll to position [0, 0]
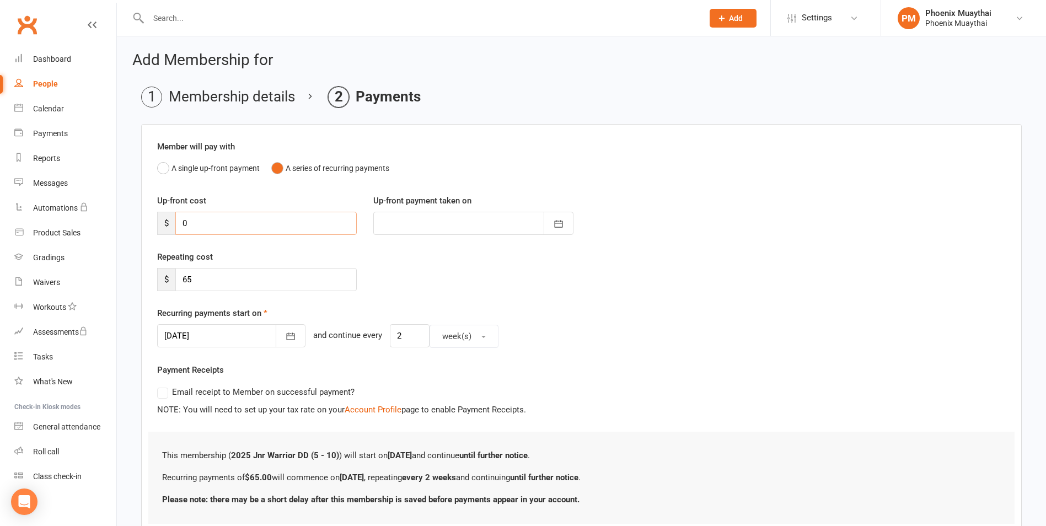
drag, startPoint x: 208, startPoint y: 226, endPoint x: 144, endPoint y: 229, distance: 64.1
click at [144, 229] on div "Member will pay with A single up-front payment A series of recurring payments U…" at bounding box center [581, 332] width 881 height 416
type input "3"
type input "14 Oct 2025"
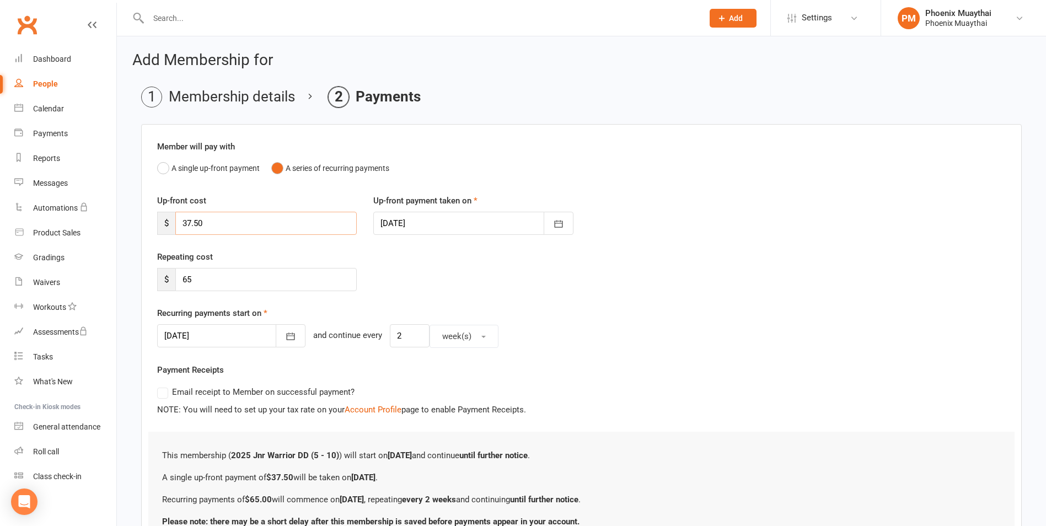
type input "37.50"
click at [276, 336] on button "button" at bounding box center [291, 335] width 30 height 23
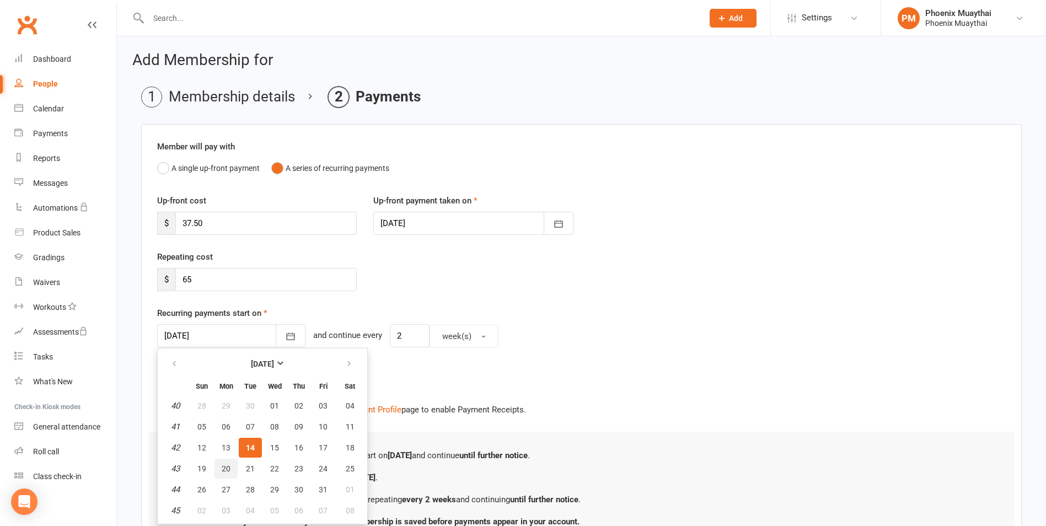
click at [228, 468] on span "20" at bounding box center [226, 468] width 9 height 9
type input "20 Oct 2025"
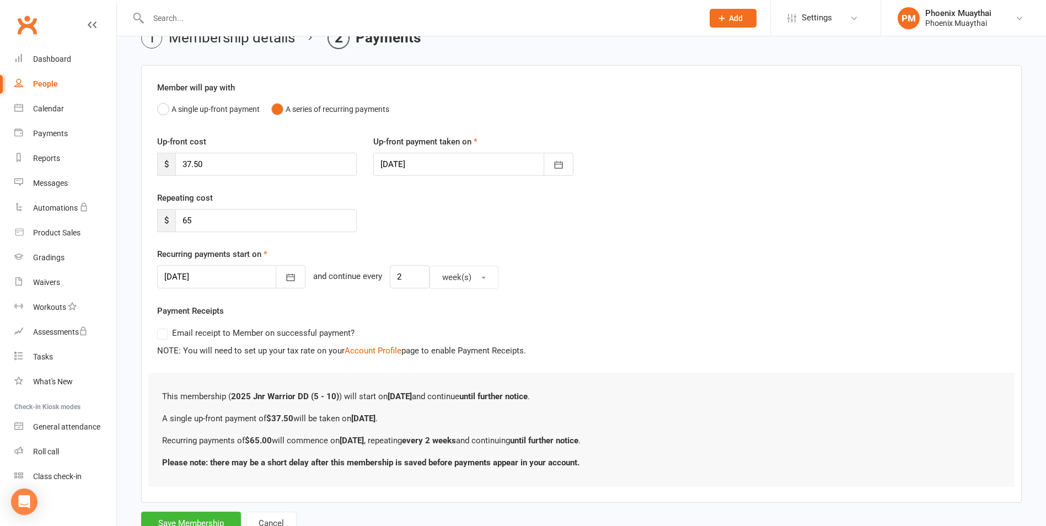
scroll to position [101, 0]
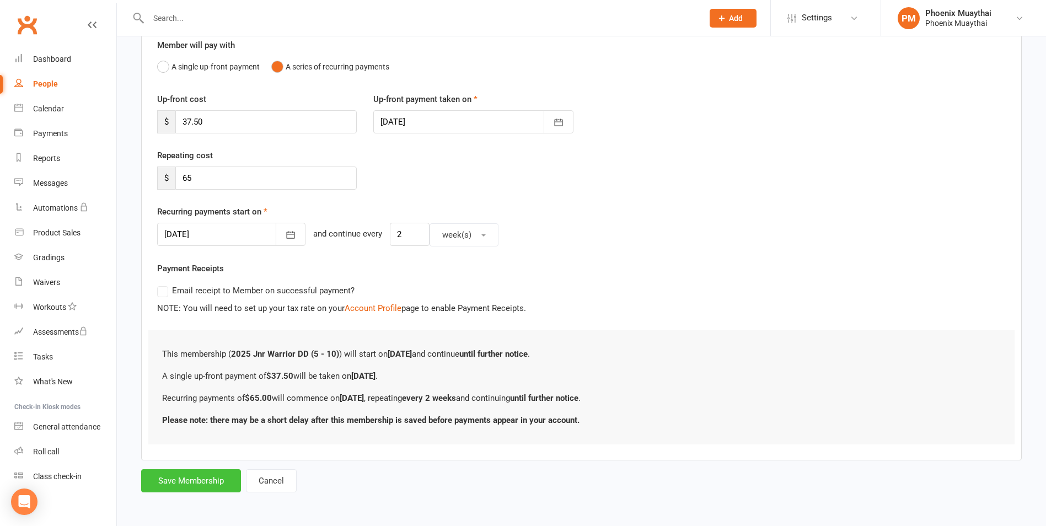
click at [202, 484] on button "Save Membership" at bounding box center [191, 480] width 100 height 23
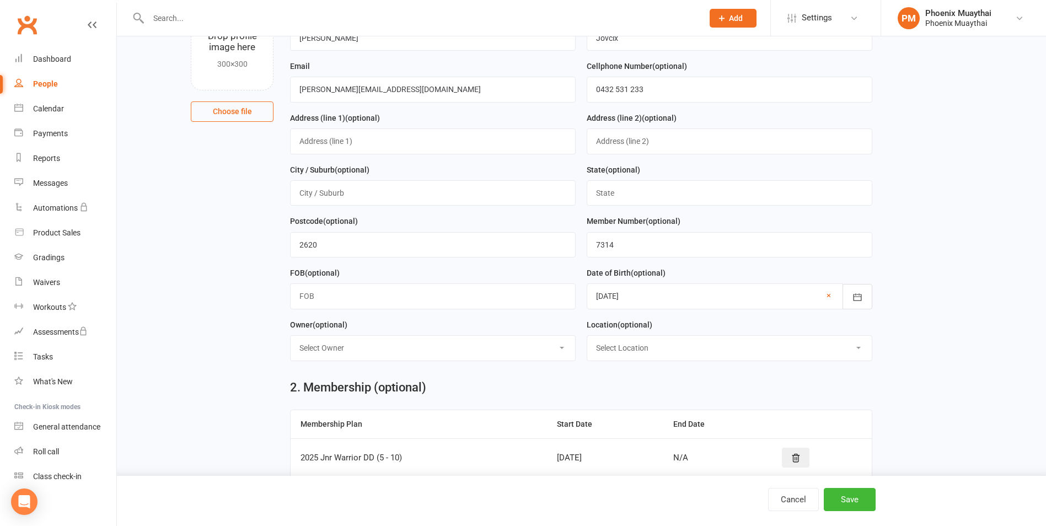
scroll to position [475, 0]
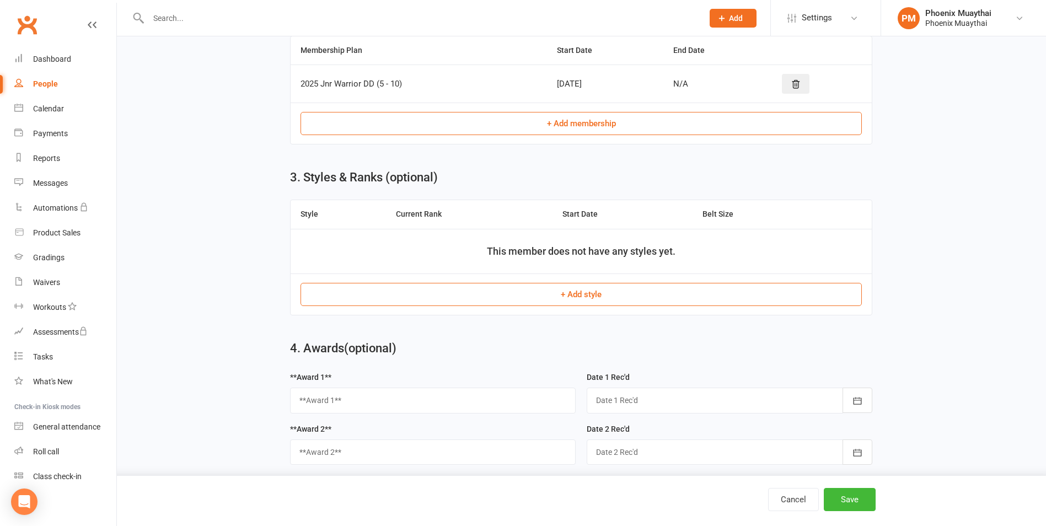
click at [576, 296] on button "+ Add style" at bounding box center [581, 294] width 561 height 23
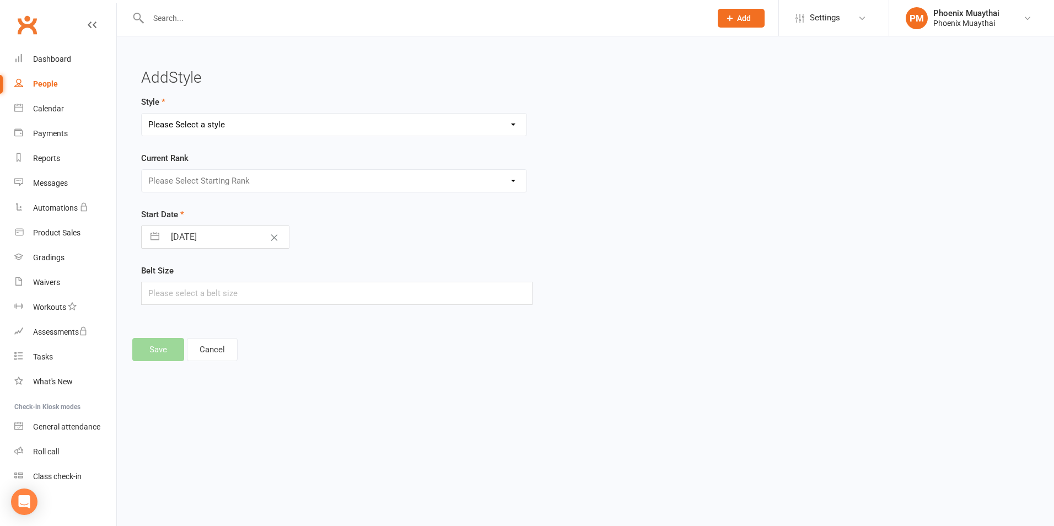
click at [229, 122] on select "Please Select a style Adult Kids" at bounding box center [334, 125] width 385 height 22
select select "3258"
click at [142, 114] on select "Please Select a style Adult Kids" at bounding box center [334, 125] width 385 height 22
click at [199, 181] on select "Please Select Starting Rank Kids New Kids Monkey Kids Tiger Kids Eagle Kids Beg…" at bounding box center [334, 181] width 385 height 22
select select "37148"
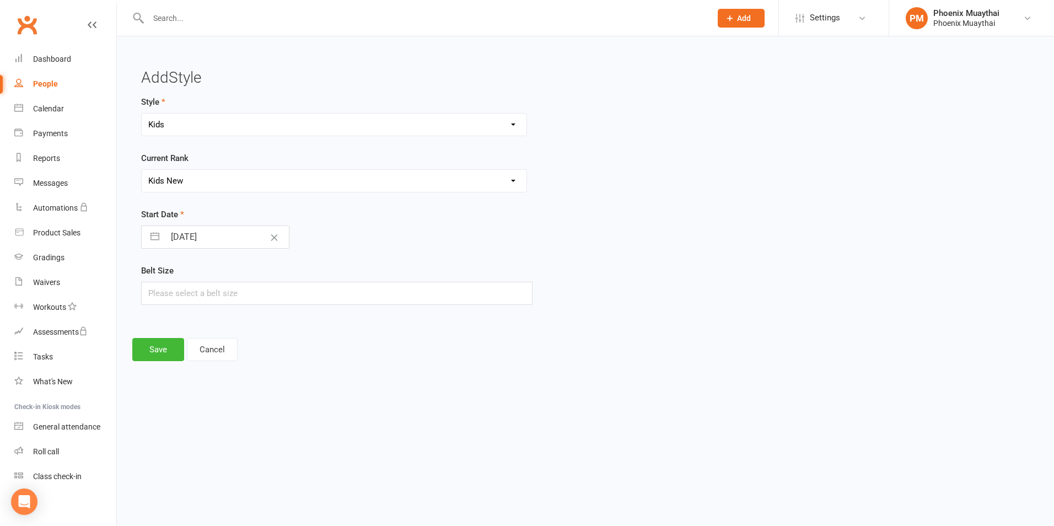
click at [142, 170] on select "Please Select Starting Rank Kids New Kids Monkey Kids Tiger Kids Eagle Kids Beg…" at bounding box center [334, 181] width 385 height 22
click at [154, 355] on button "Save" at bounding box center [158, 349] width 52 height 23
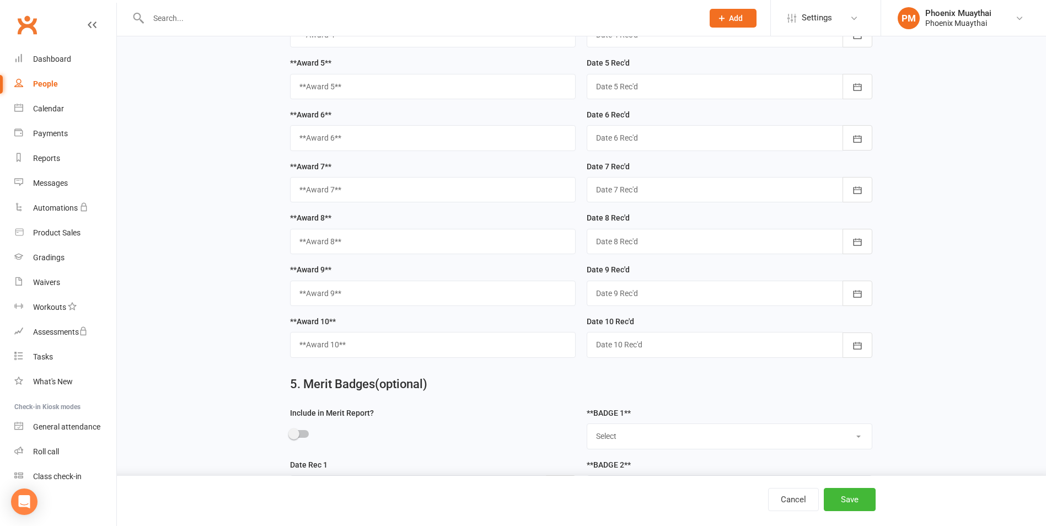
scroll to position [1080, 0]
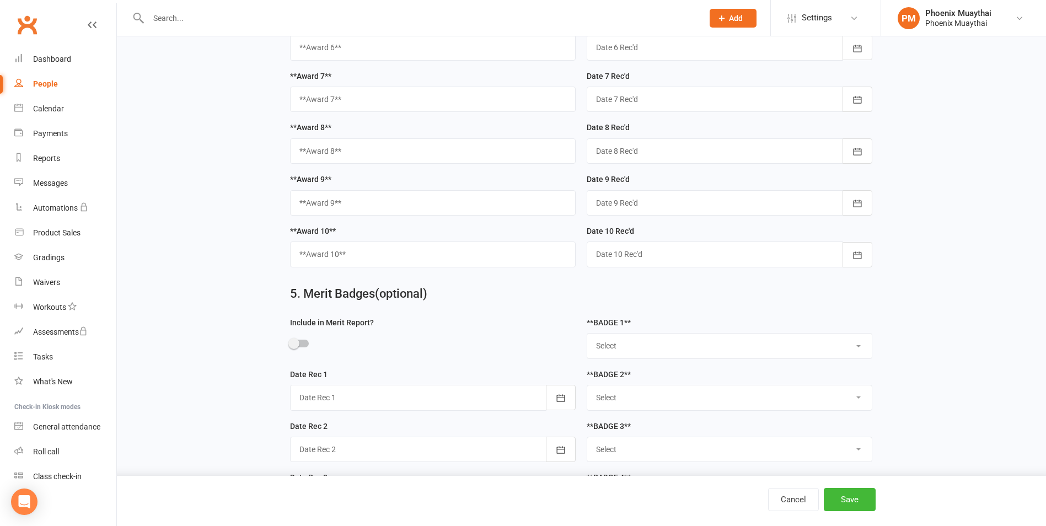
click at [294, 349] on span at bounding box center [293, 343] width 11 height 11
click at [290, 342] on input "checkbox" at bounding box center [290, 342] width 0 height 0
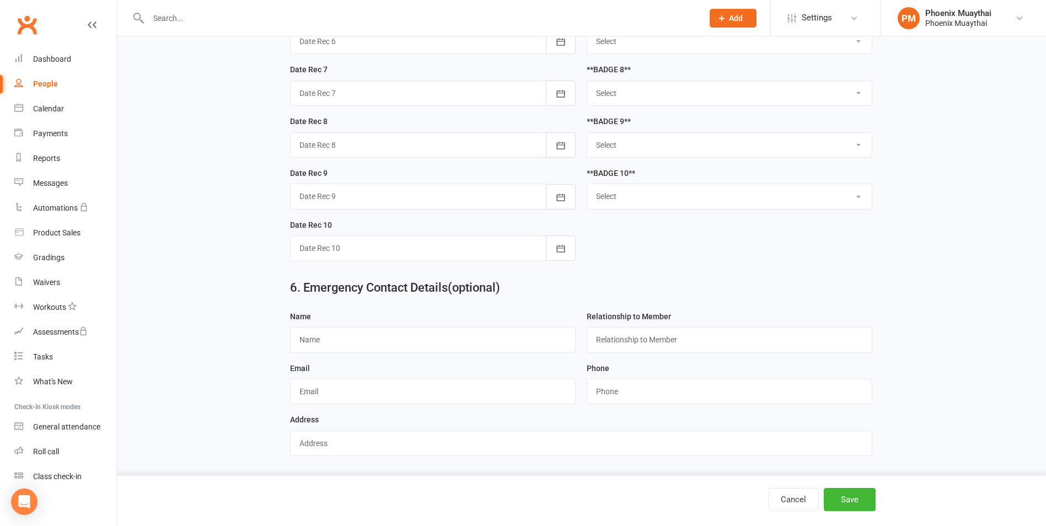
scroll to position [1712, 0]
click at [845, 499] on button "Save" at bounding box center [850, 499] width 52 height 23
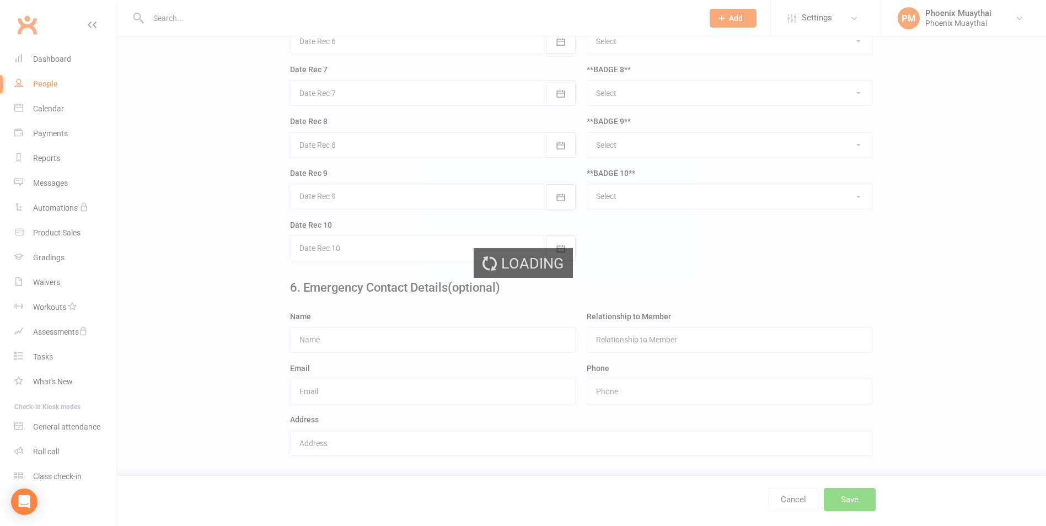
scroll to position [0, 0]
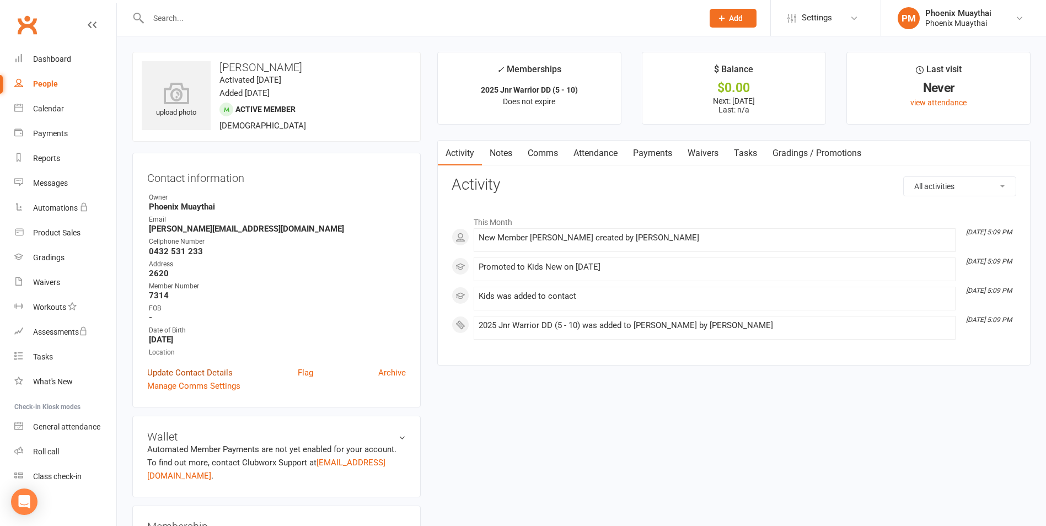
click at [181, 371] on link "Update Contact Details" at bounding box center [189, 372] width 85 height 13
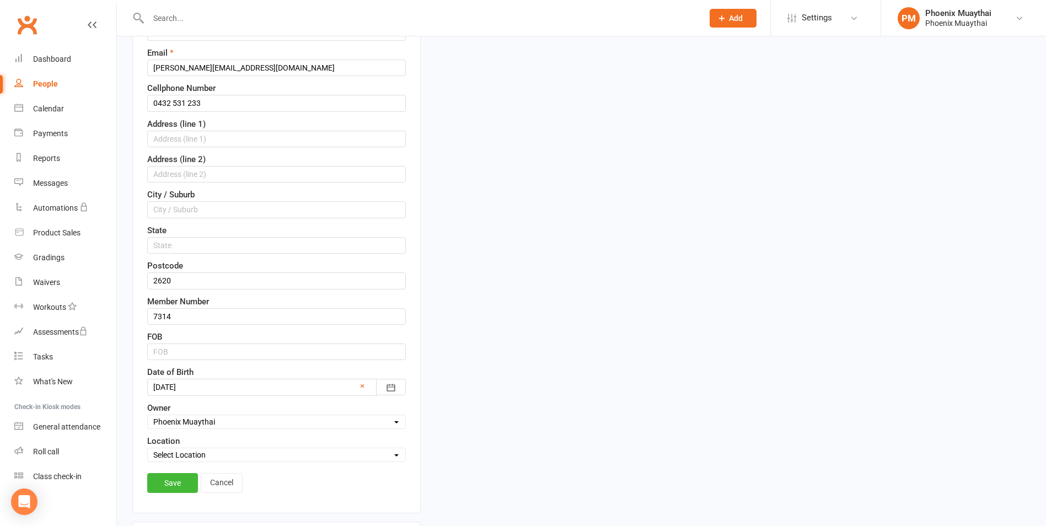
scroll to position [217, 0]
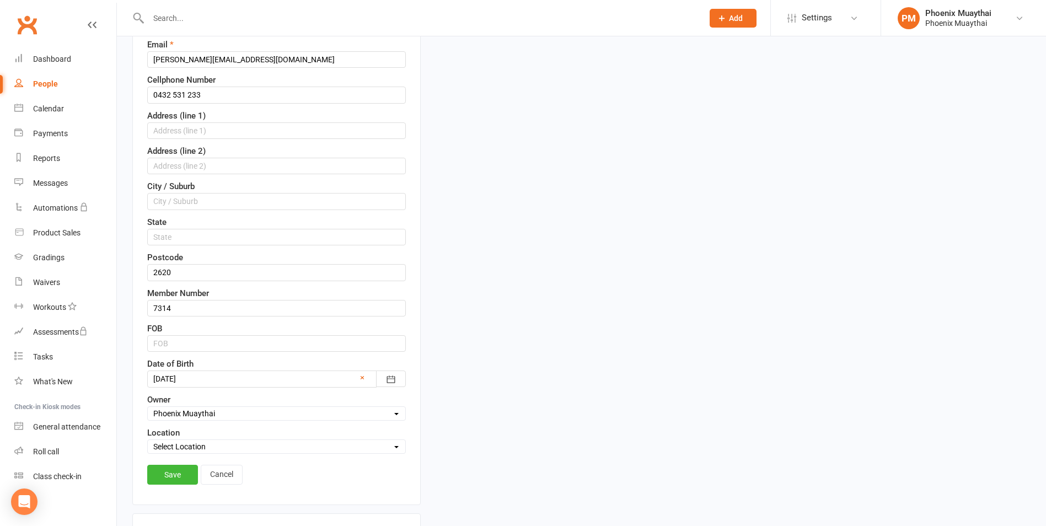
drag, startPoint x: 223, startPoint y: 411, endPoint x: 215, endPoint y: 413, distance: 8.0
click at [223, 411] on select "Select Owner Melina Yung Phoenix Muaythai Phoenix Muay Thai" at bounding box center [276, 413] width 257 height 12
select select
click at [148, 407] on select "Select Owner Melina Yung Phoenix Muaythai Phoenix Muay Thai" at bounding box center [276, 413] width 257 height 12
click at [164, 470] on link "Save" at bounding box center [172, 475] width 51 height 20
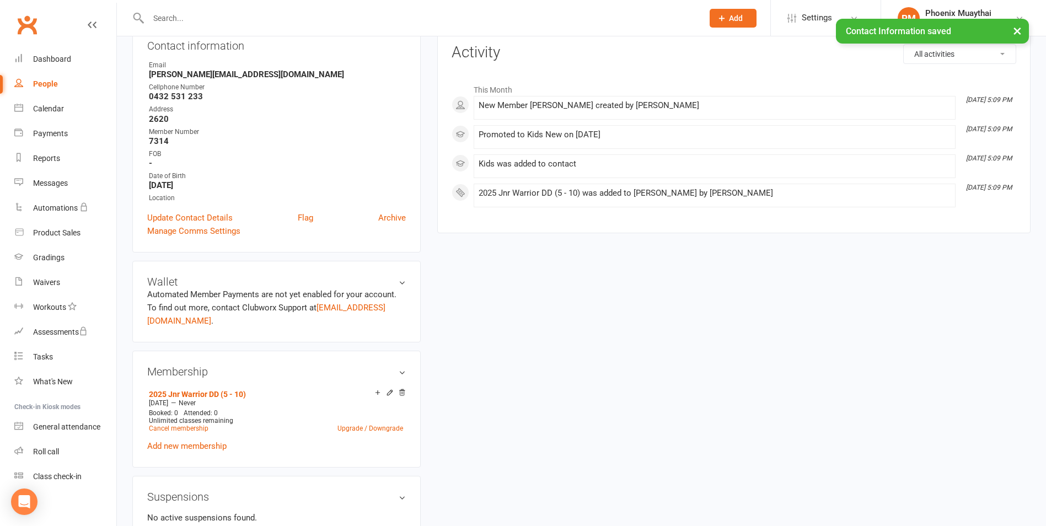
scroll to position [0, 0]
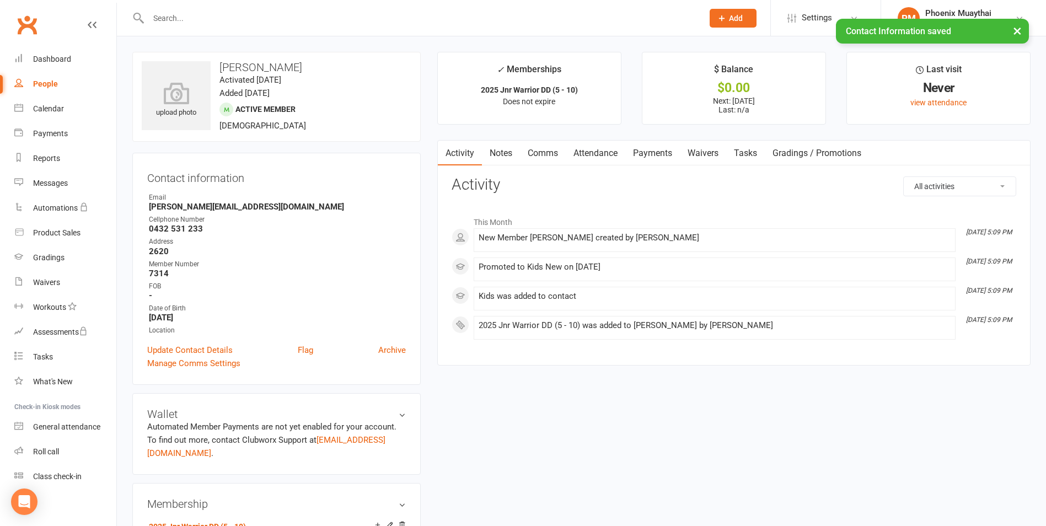
click at [649, 148] on link "Payments" at bounding box center [652, 153] width 55 height 25
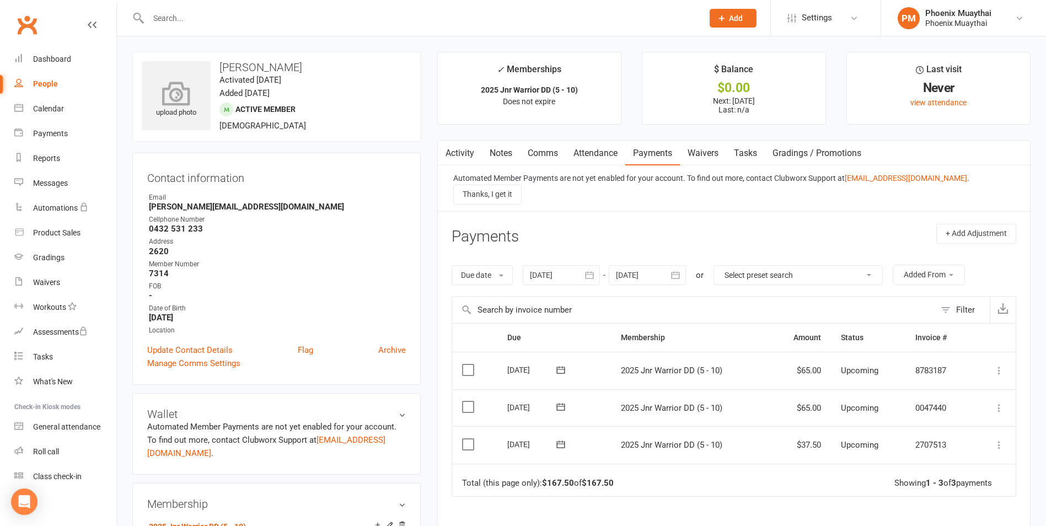
click at [175, 94] on icon at bounding box center [176, 93] width 76 height 24
click at [465, 439] on label at bounding box center [469, 444] width 15 height 11
click at [465, 439] on input "checkbox" at bounding box center [465, 439] width 7 height 0
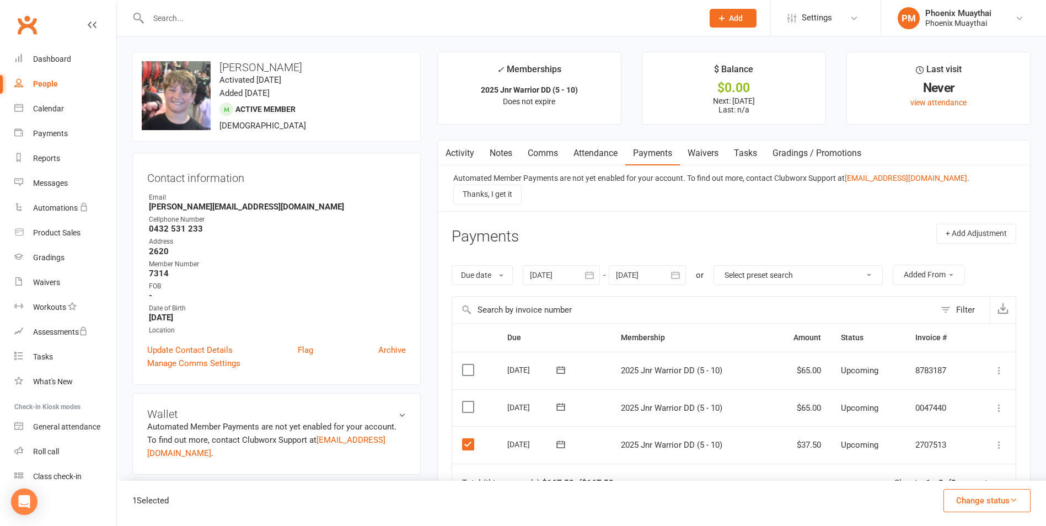
scroll to position [55, 0]
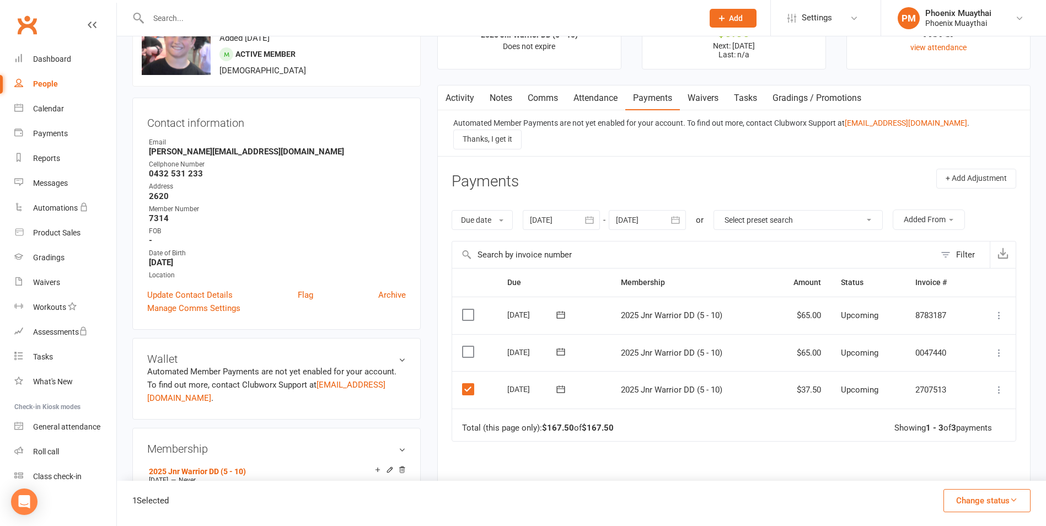
click at [999, 384] on icon at bounding box center [999, 389] width 11 height 11
click at [943, 404] on link "Mark as Paid (Cash)" at bounding box center [950, 411] width 109 height 22
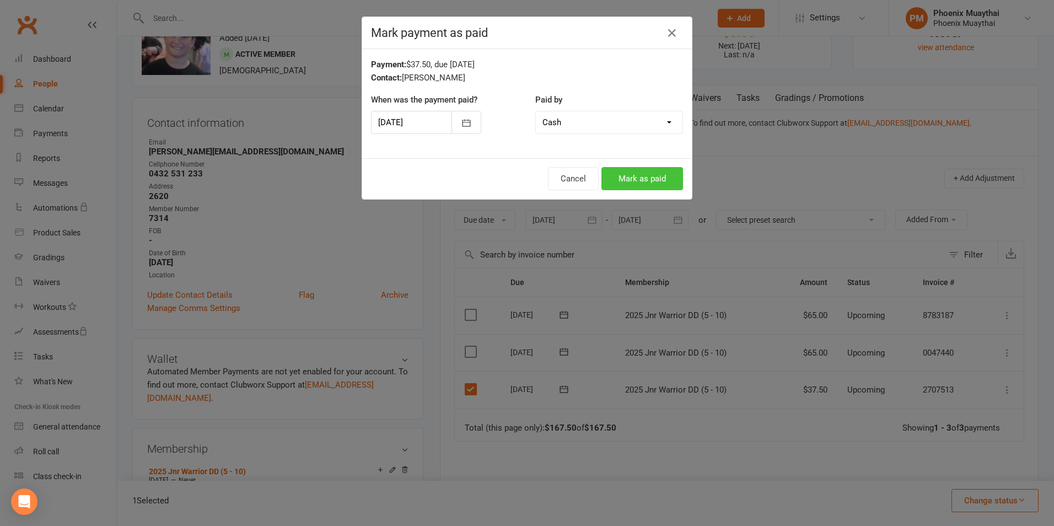
click at [636, 180] on button "Mark as paid" at bounding box center [643, 178] width 82 height 23
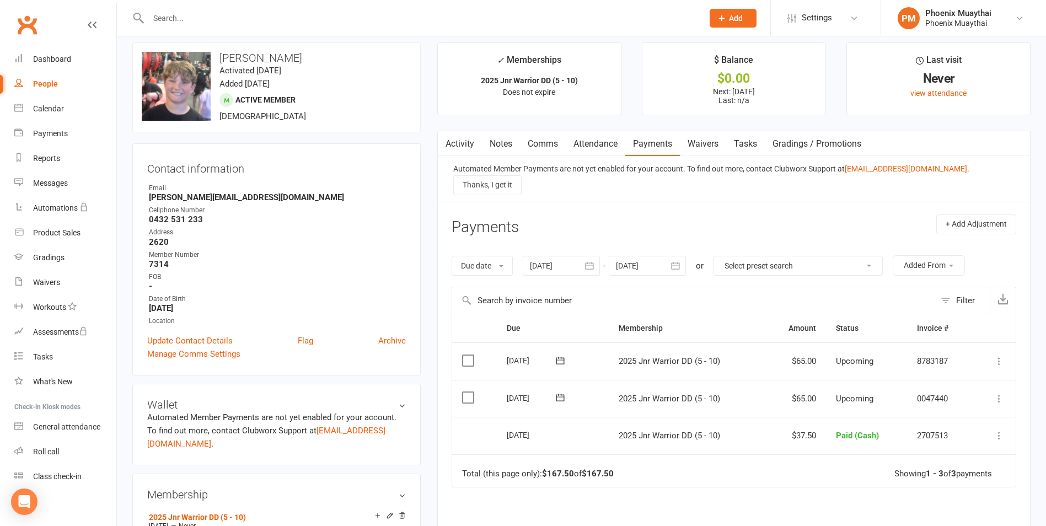
scroll to position [0, 0]
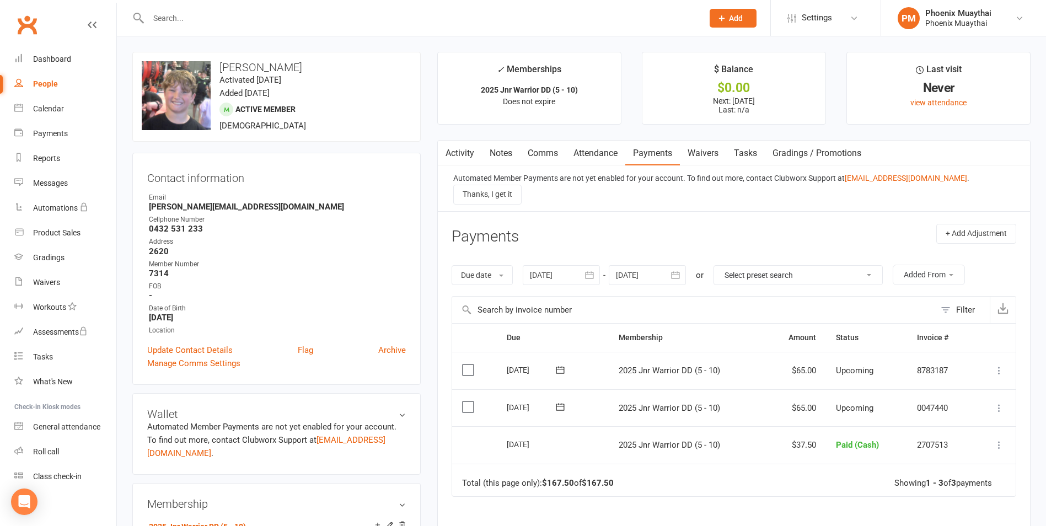
click at [734, 17] on span "Add" at bounding box center [736, 18] width 14 height 9
click at [743, 81] on link "Member" at bounding box center [721, 74] width 98 height 25
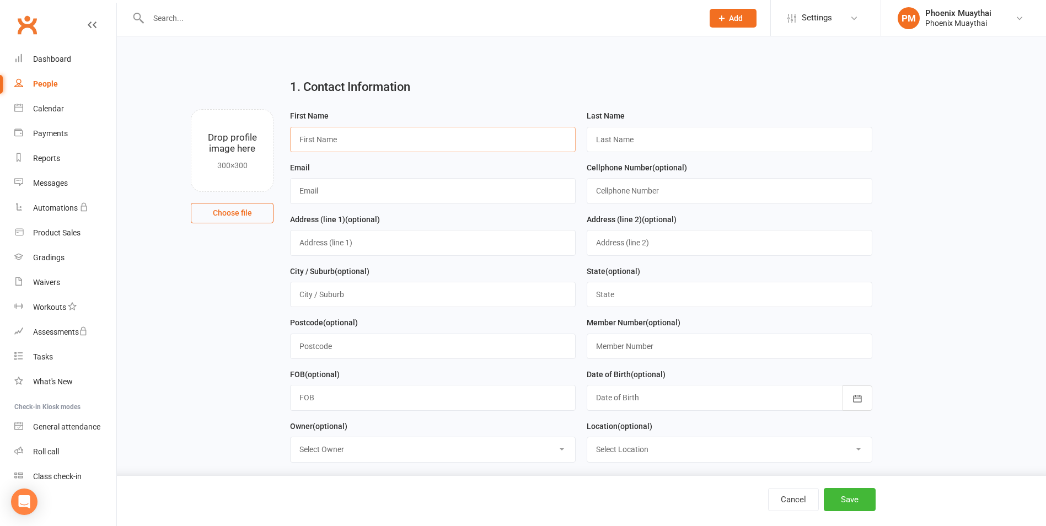
click at [373, 142] on input "text" at bounding box center [433, 139] width 286 height 25
type input "Sebastian"
type input "Jovcix"
type input "Elena.jovcic@yahoo.com.au"
type input "0432 531 233"
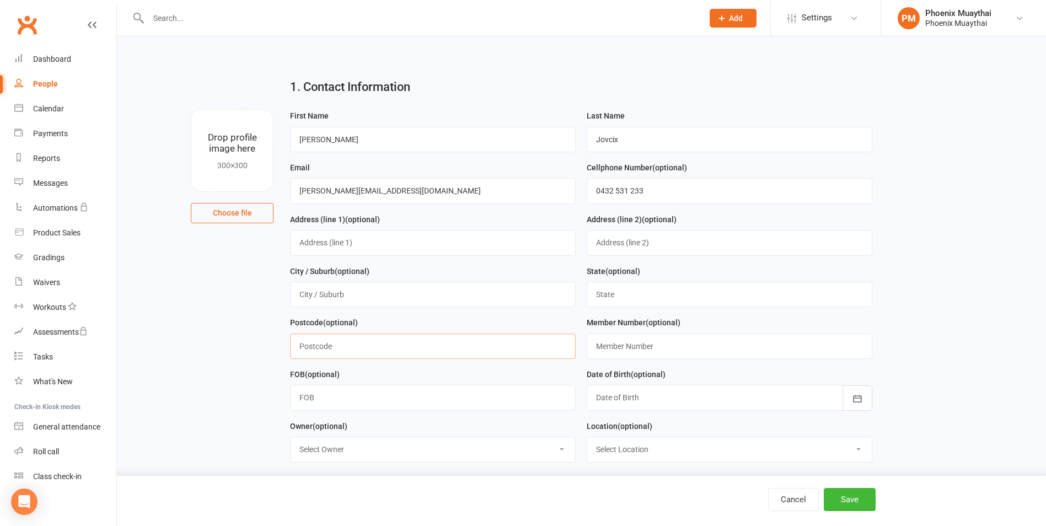
type input "2620"
type input "7314"
type input "19-Feb-2016"
drag, startPoint x: 338, startPoint y: 137, endPoint x: 206, endPoint y: 152, distance: 132.6
click at [226, 109] on div "Drop profile image here 300×300 Choose file First Name Sebastian Last Name Jovc…" at bounding box center [581, 109] width 898 height 0
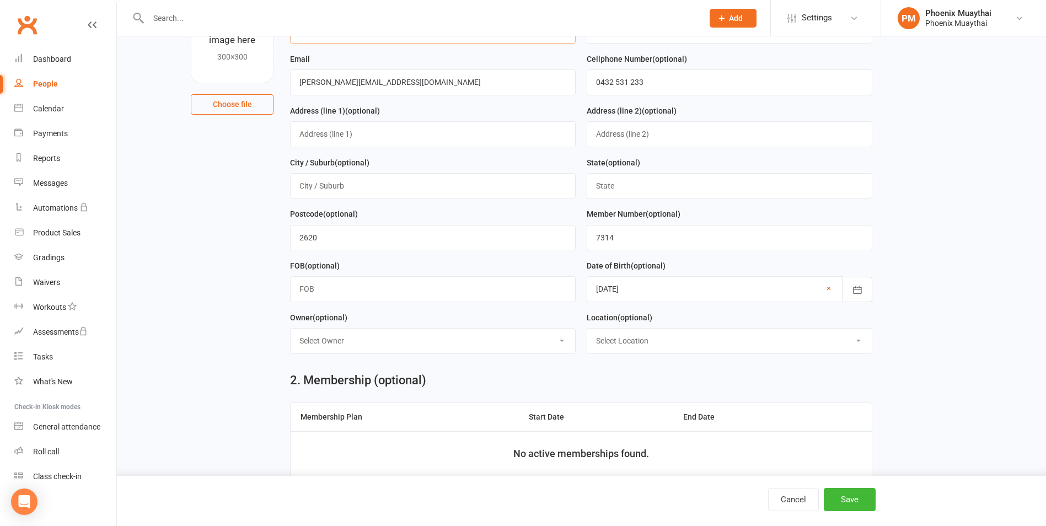
scroll to position [110, 0]
type input "Benji"
click at [402, 291] on input "text" at bounding box center [433, 287] width 286 height 25
paste input "20-Dec"
type input "20-Dec-2016"
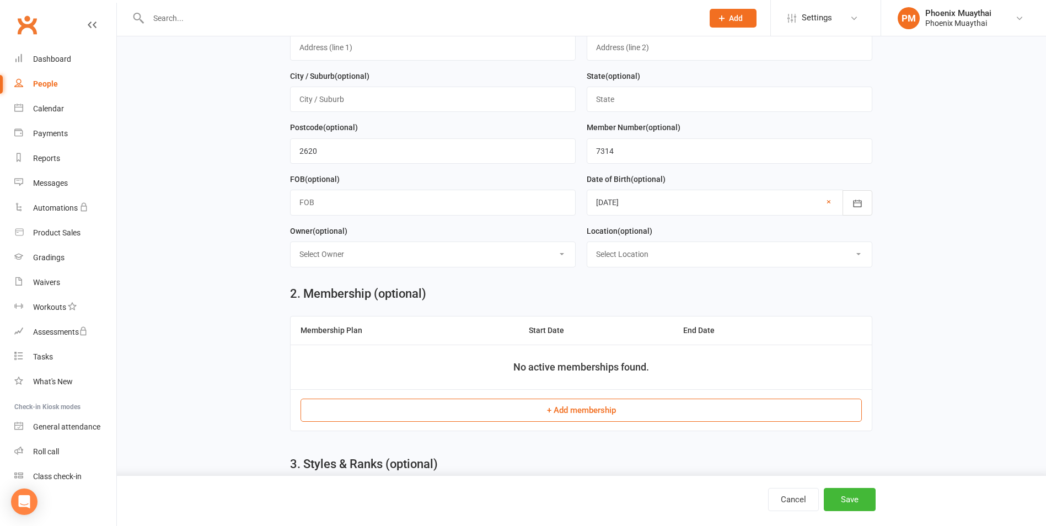
scroll to position [276, 0]
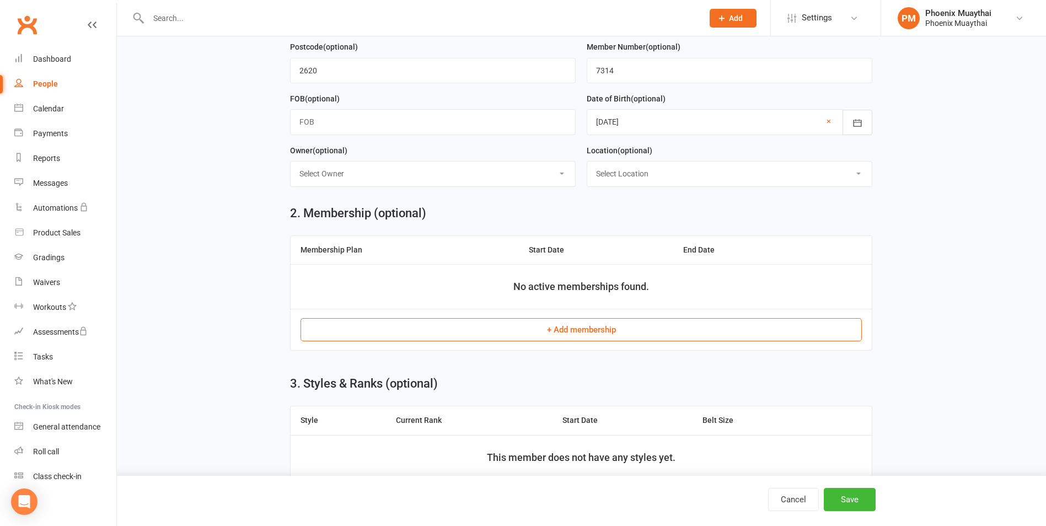
click at [575, 337] on button "+ Add membership" at bounding box center [581, 329] width 561 height 23
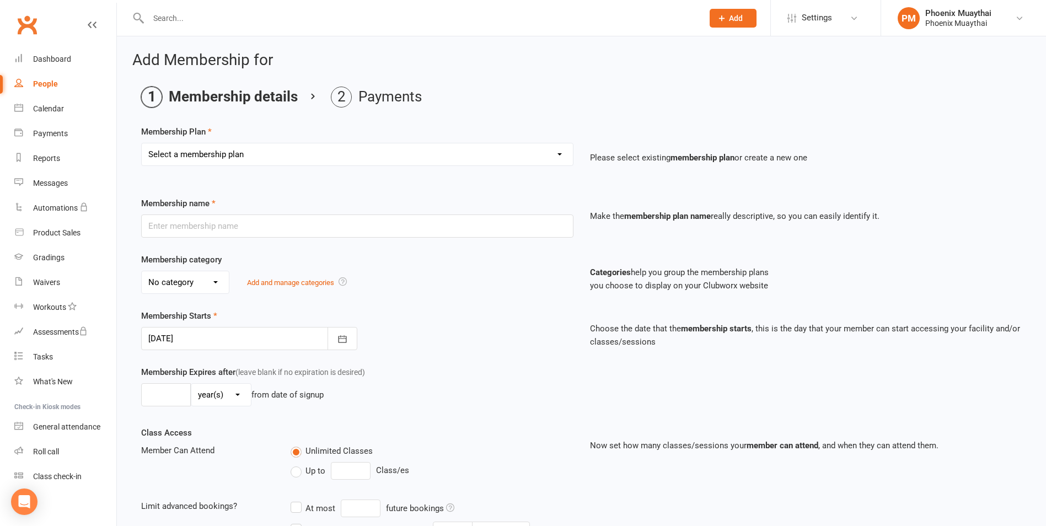
click at [195, 156] on select "Select a membership plan Create new Membership Plan 2025 Adult DD 2025 Adult PI…" at bounding box center [357, 154] width 431 height 22
select select "9"
click at [142, 143] on select "Select a membership plan Create new Membership Plan 2025 Adult DD 2025 Adult PI…" at bounding box center [357, 154] width 431 height 22
type input "2025 Jnr Warrior DD (5 - 10)"
select select "1"
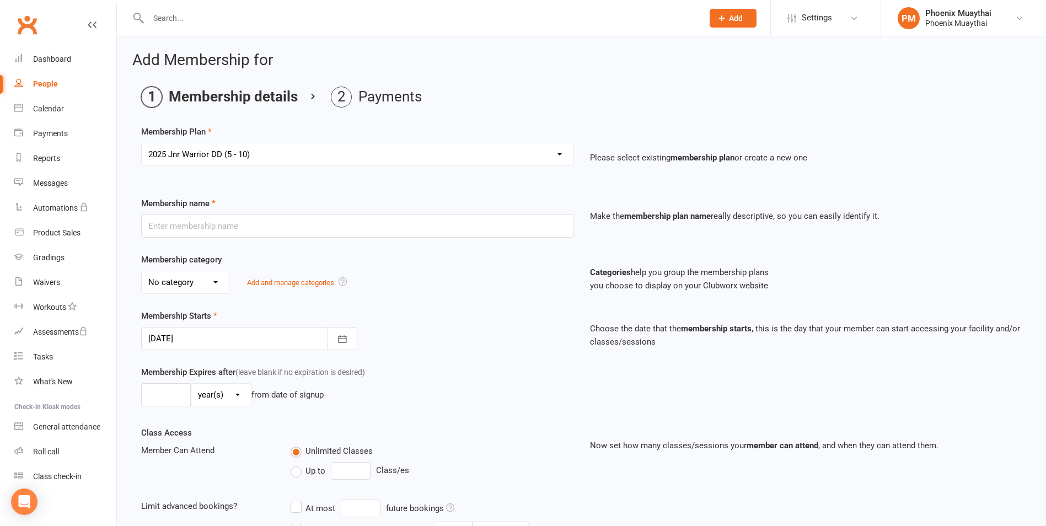
type input "0"
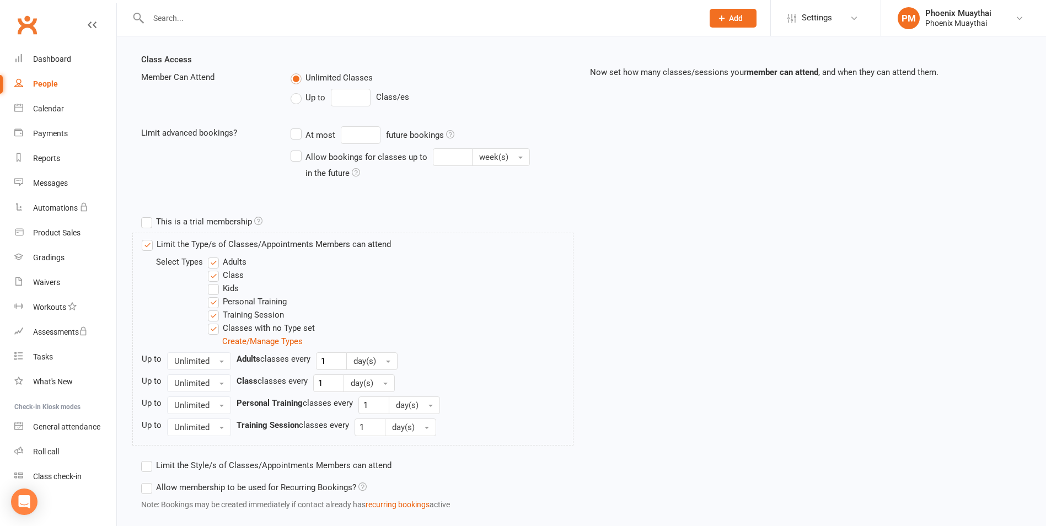
scroll to position [439, 0]
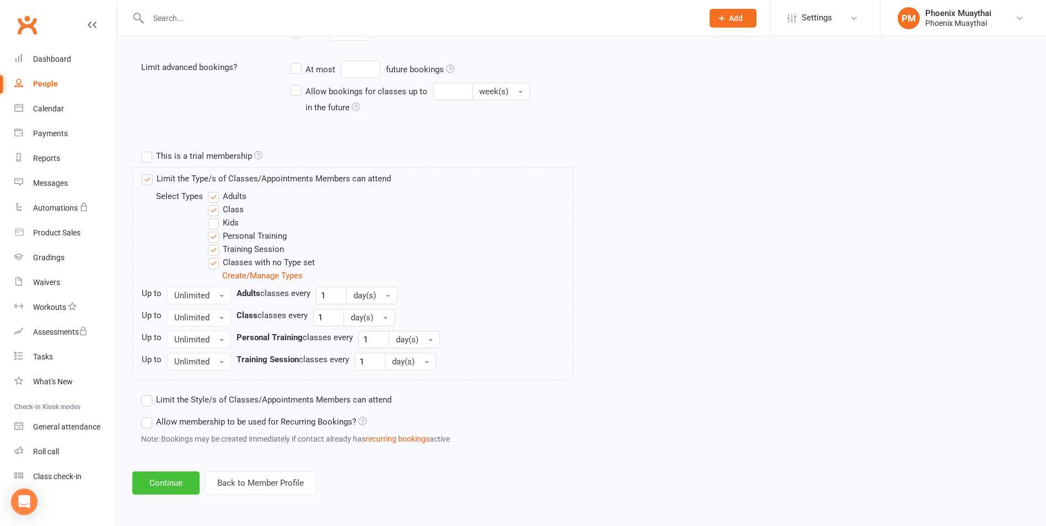
click at [175, 482] on button "Continue" at bounding box center [165, 482] width 67 height 23
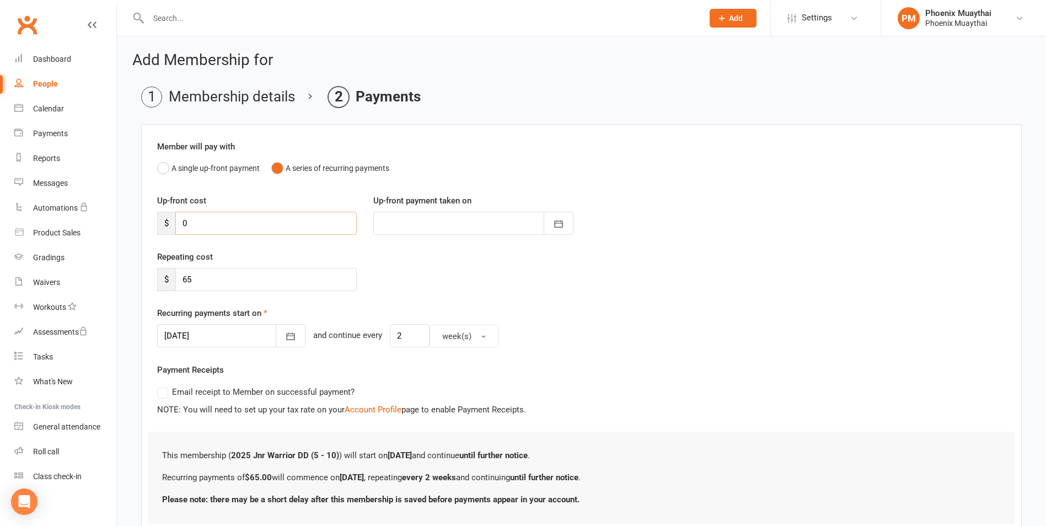
drag, startPoint x: 197, startPoint y: 226, endPoint x: 128, endPoint y: 223, distance: 69.6
click at [145, 227] on div "Member will pay with A single up-front payment A series of recurring payments U…" at bounding box center [581, 332] width 881 height 416
type input "3"
type input "[DATE]"
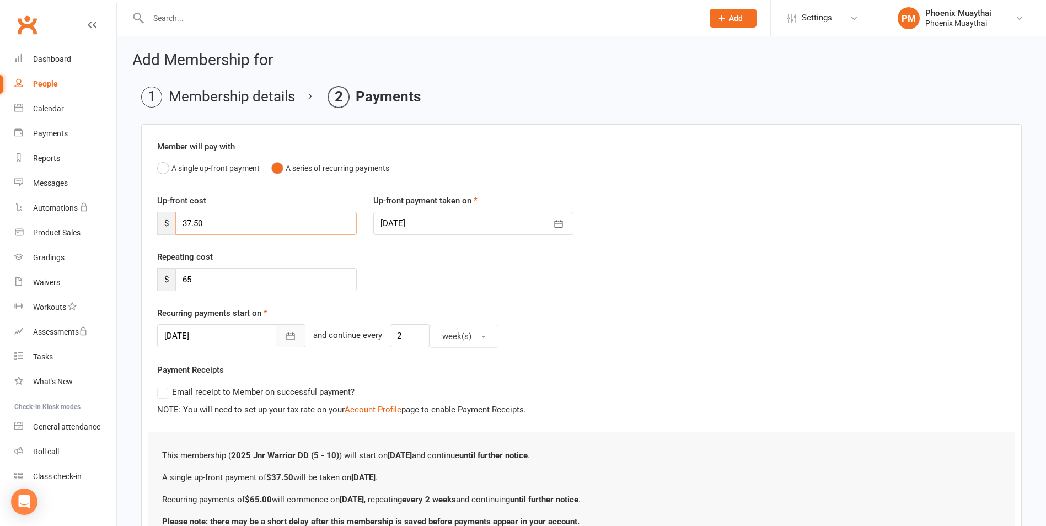
type input "37.50"
click at [278, 329] on button "button" at bounding box center [291, 335] width 30 height 23
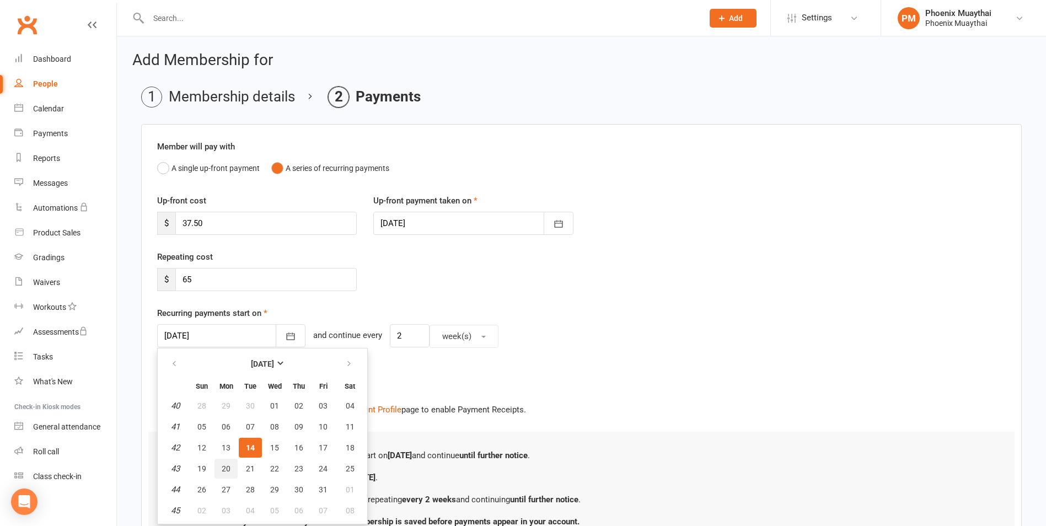
click at [221, 469] on button "20" at bounding box center [225, 469] width 23 height 20
type input "20 Oct 2025"
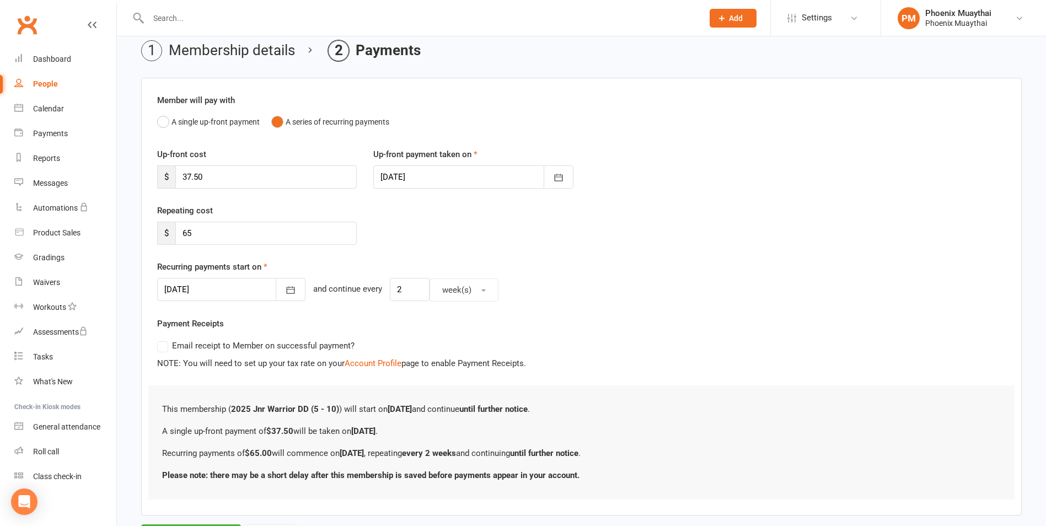
scroll to position [101, 0]
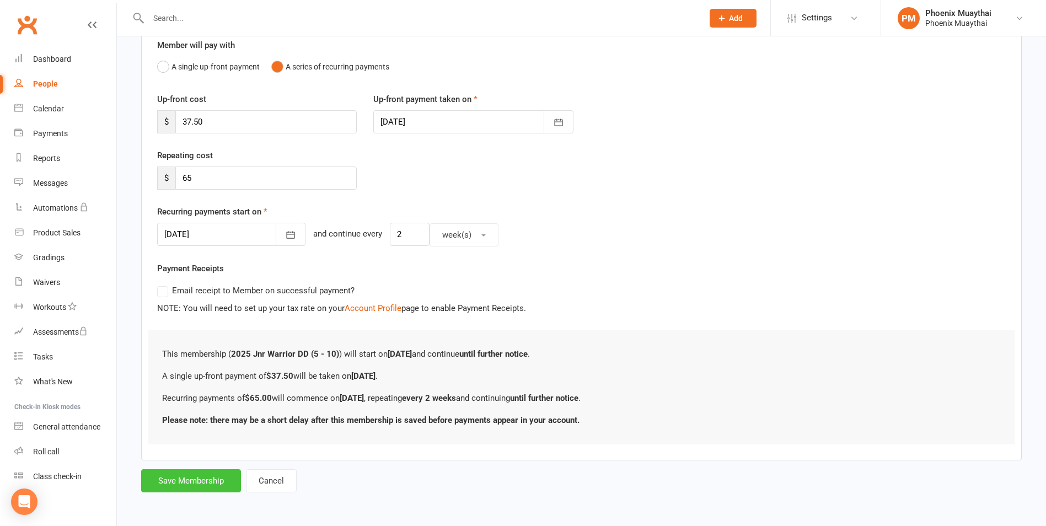
click at [204, 477] on button "Save Membership" at bounding box center [191, 480] width 100 height 23
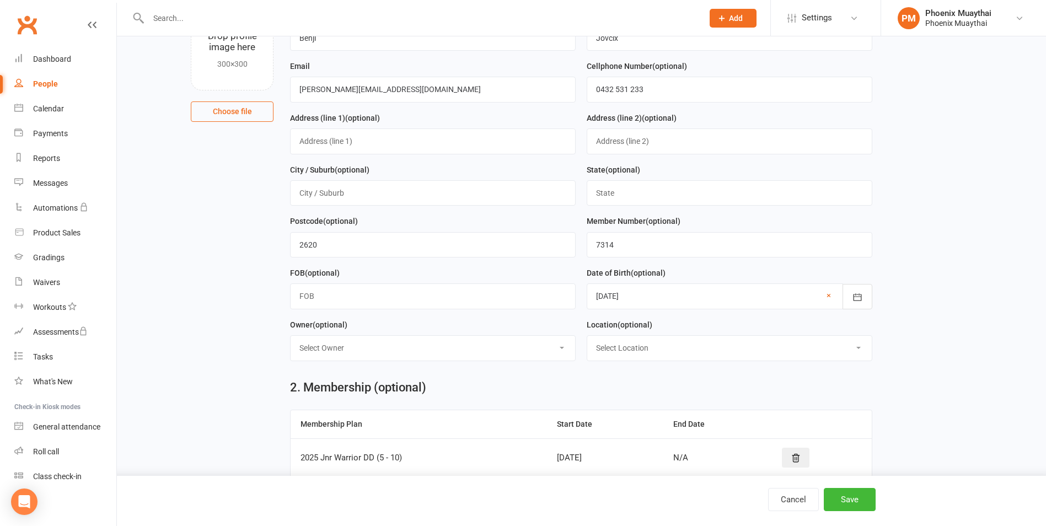
scroll to position [475, 0]
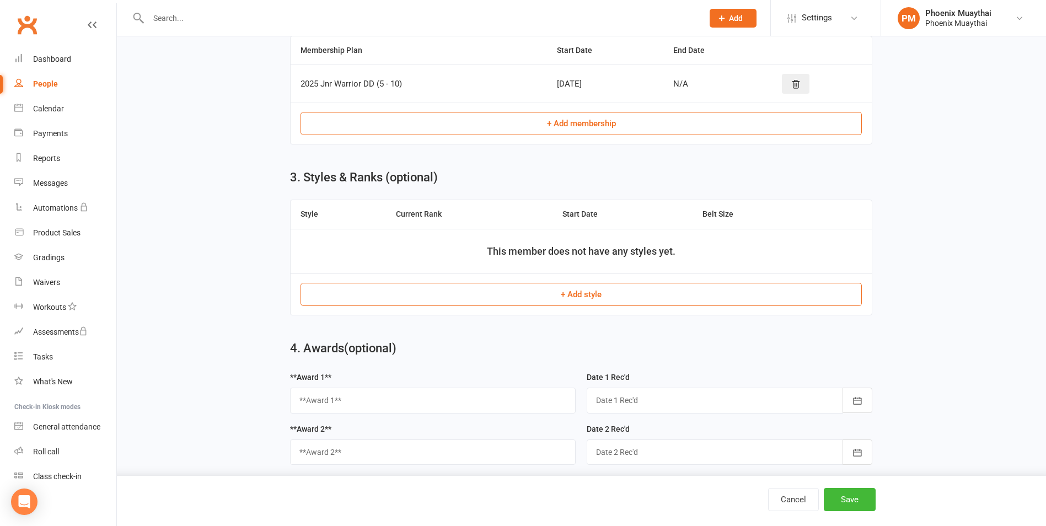
click at [572, 297] on button "+ Add style" at bounding box center [581, 294] width 561 height 23
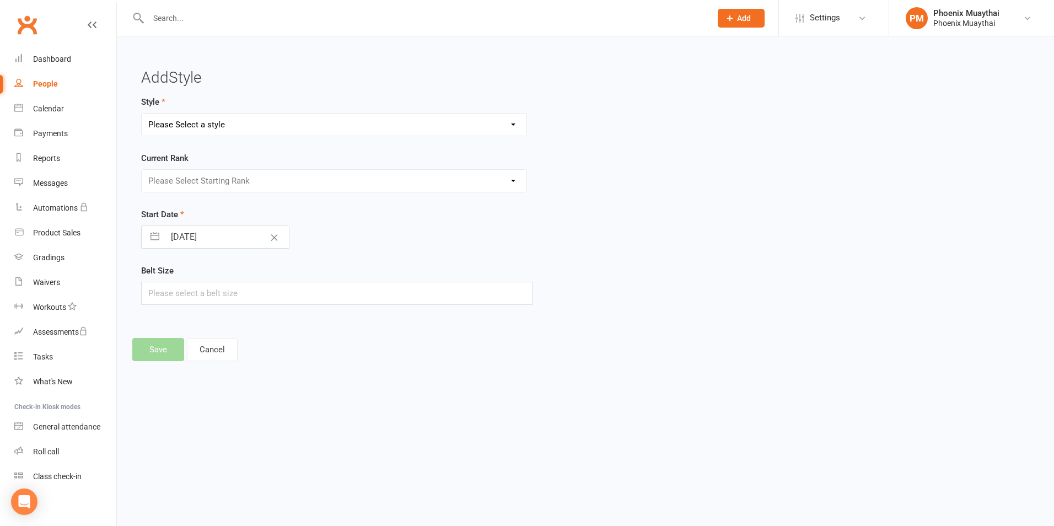
click at [205, 123] on select "Please Select a style Adult Kids" at bounding box center [334, 125] width 385 height 22
select select "3258"
click at [142, 114] on select "Please Select a style Adult Kids" at bounding box center [334, 125] width 385 height 22
click at [233, 175] on select "Please Select Starting Rank Kids New Kids Monkey Kids Tiger Kids Eagle Kids Beg…" at bounding box center [334, 181] width 385 height 22
select select "37148"
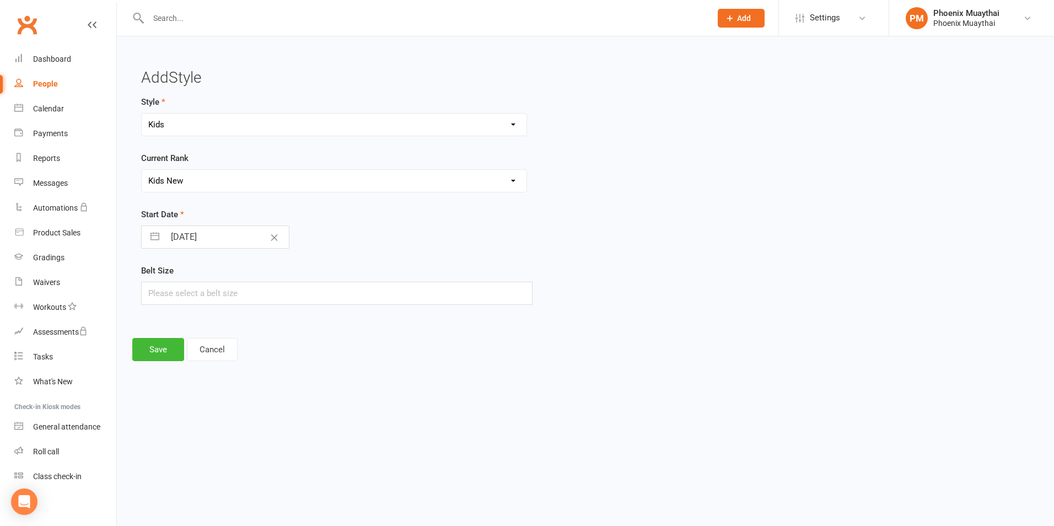
click at [142, 170] on select "Please Select Starting Rank Kids New Kids Monkey Kids Tiger Kids Eagle Kids Beg…" at bounding box center [334, 181] width 385 height 22
click at [151, 356] on button "Save" at bounding box center [158, 349] width 52 height 23
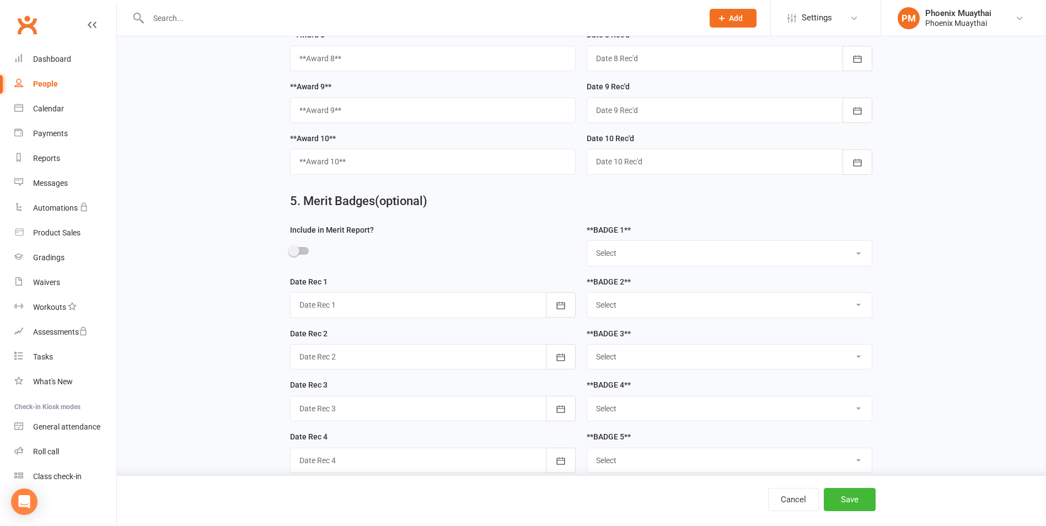
scroll to position [1190, 0]
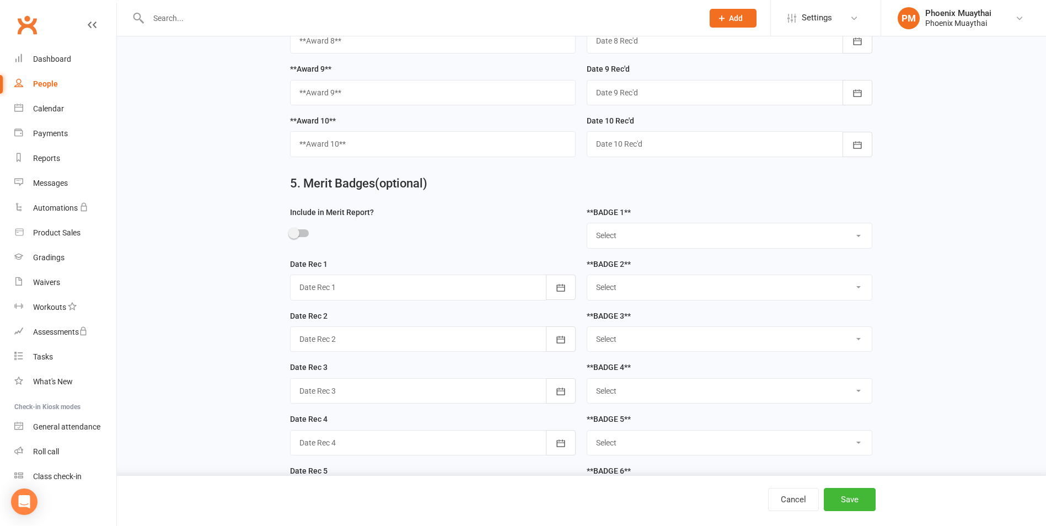
click at [292, 239] on span at bounding box center [293, 233] width 11 height 11
click at [290, 232] on input "checkbox" at bounding box center [290, 232] width 0 height 0
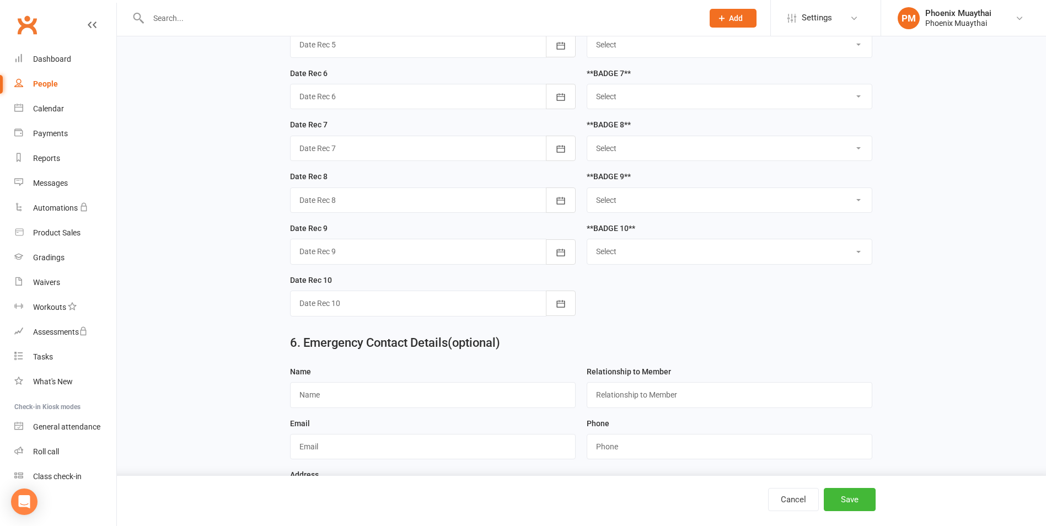
scroll to position [1712, 0]
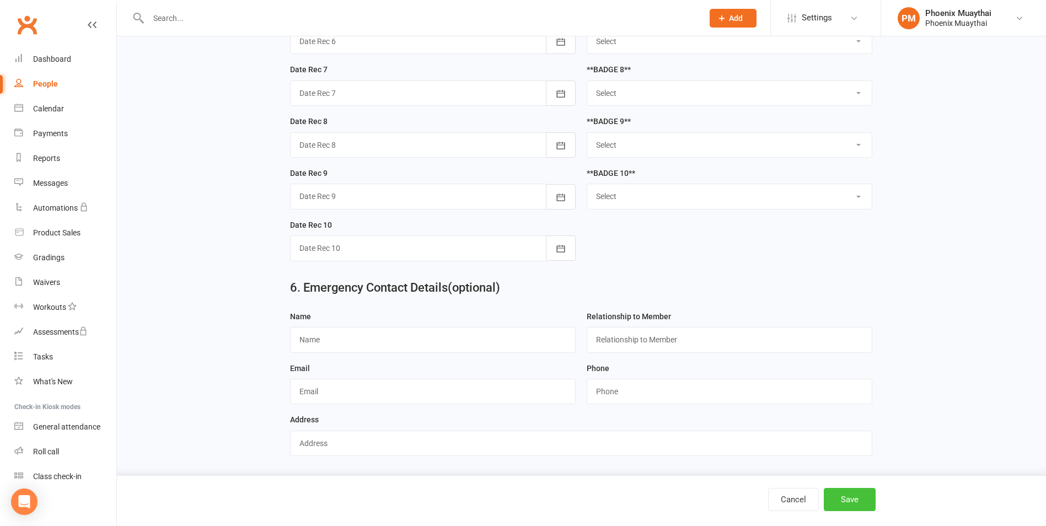
click at [851, 492] on button "Save" at bounding box center [850, 499] width 52 height 23
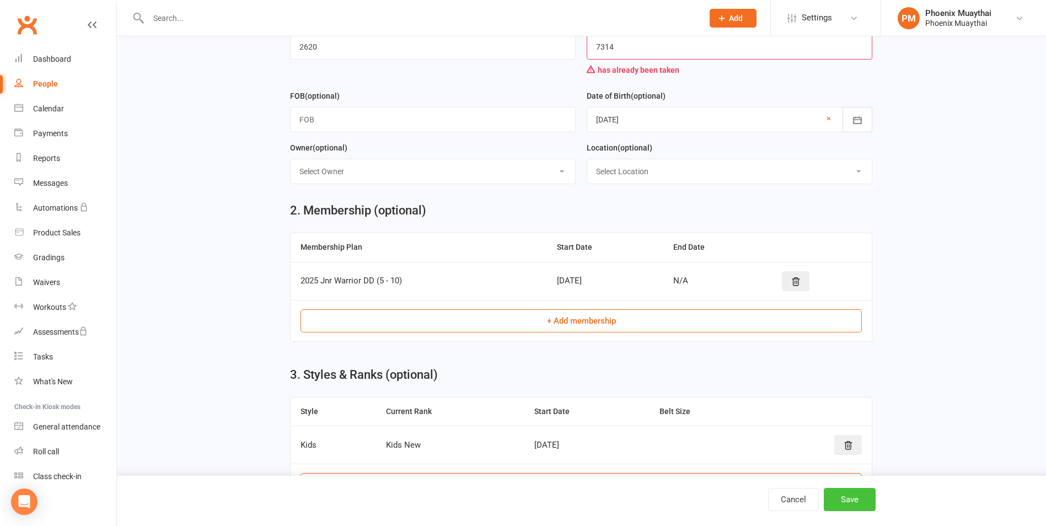
scroll to position [24, 0]
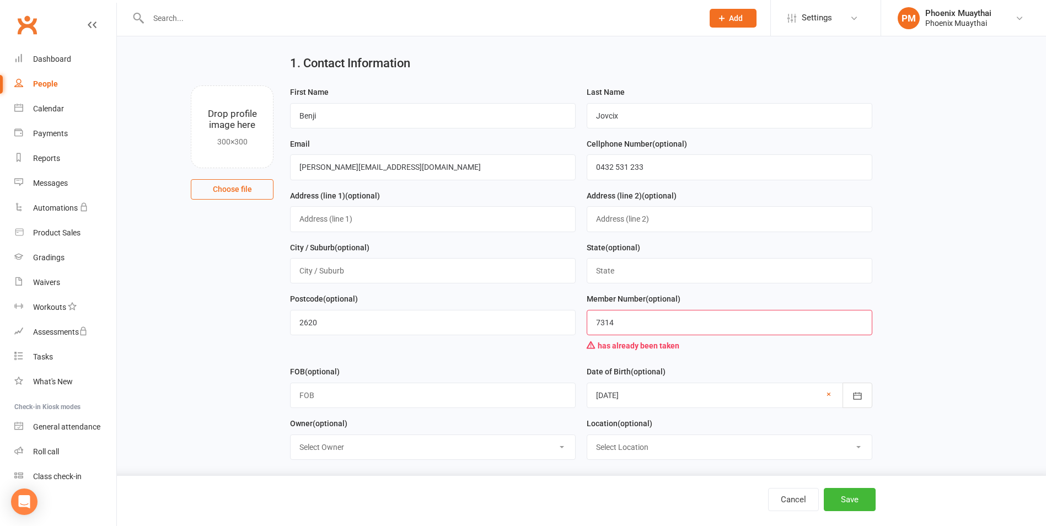
click at [642, 329] on input "7314" at bounding box center [730, 322] width 286 height 25
click at [640, 328] on input "7315" at bounding box center [730, 322] width 286 height 25
type input "7315"
click at [857, 498] on button "Save" at bounding box center [850, 499] width 52 height 23
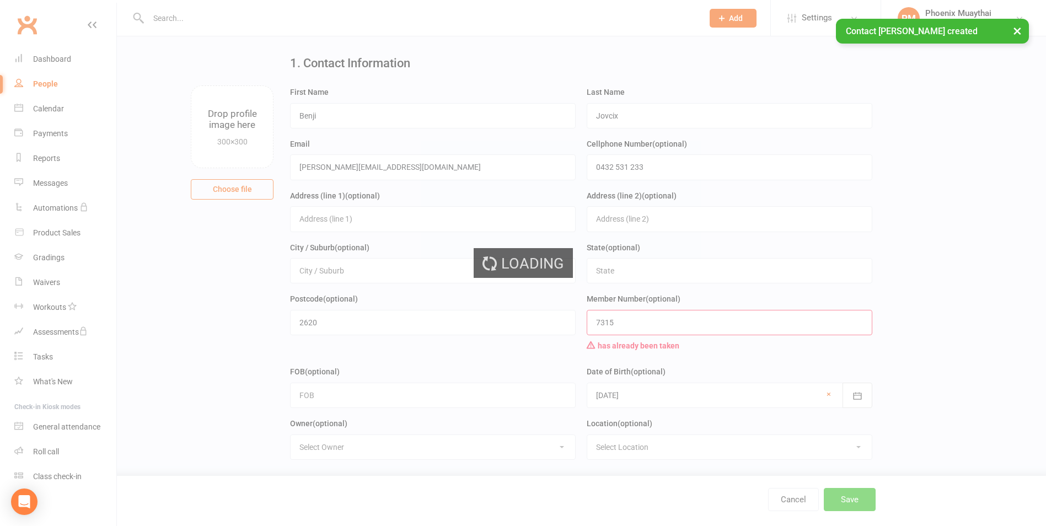
scroll to position [0, 0]
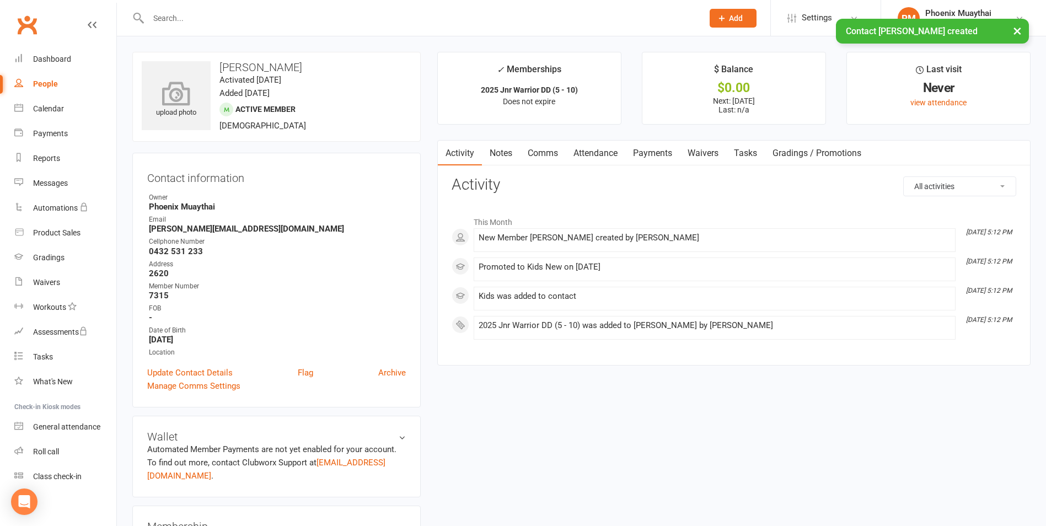
click at [180, 103] on icon at bounding box center [176, 93] width 76 height 24
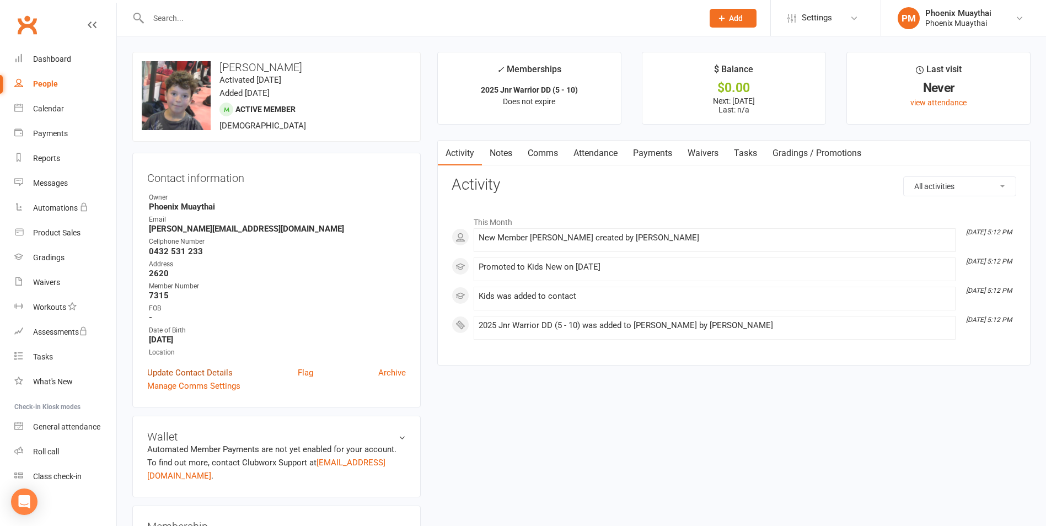
click at [219, 369] on link "Update Contact Details" at bounding box center [189, 372] width 85 height 13
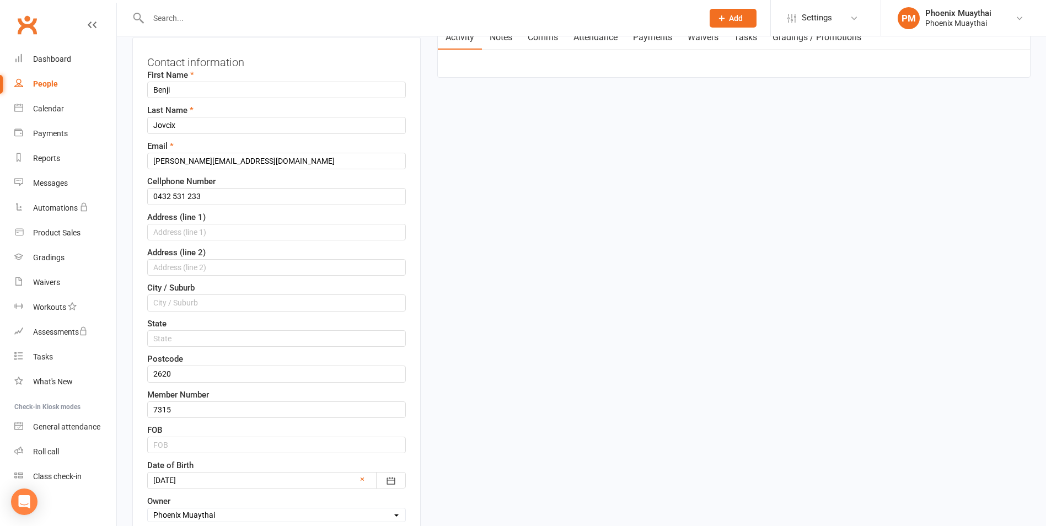
scroll to position [217, 0]
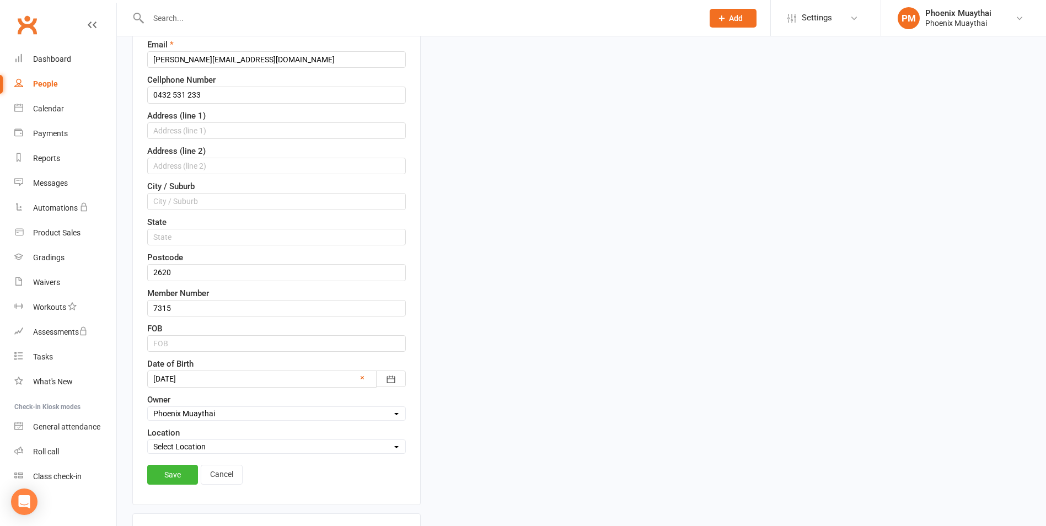
click at [244, 413] on select "Select Owner Melina Yung Phoenix Muaythai Phoenix Muay Thai" at bounding box center [276, 413] width 257 height 12
select select
click at [148, 407] on select "Select Owner Melina Yung Phoenix Muaythai Phoenix Muay Thai" at bounding box center [276, 413] width 257 height 12
click at [185, 477] on link "Save" at bounding box center [172, 475] width 51 height 20
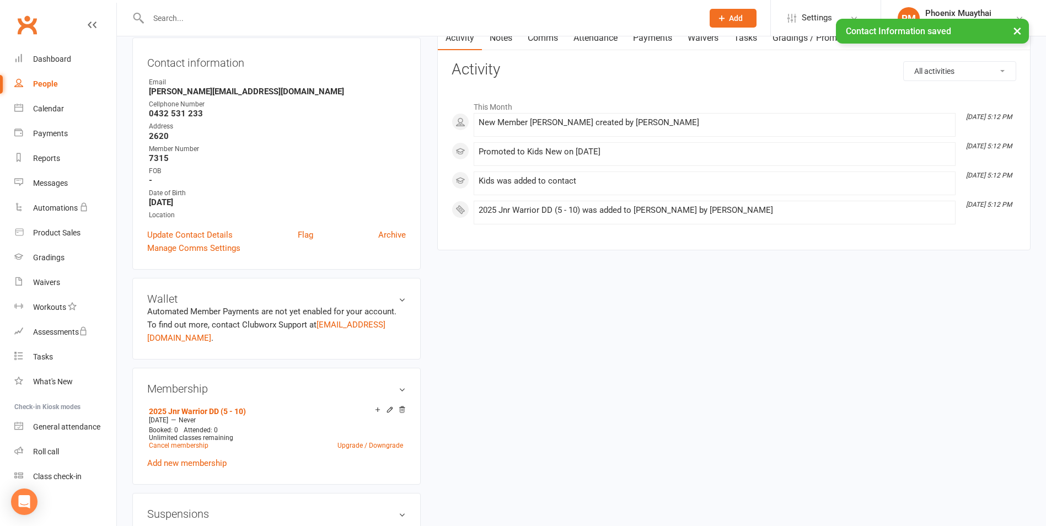
scroll to position [0, 0]
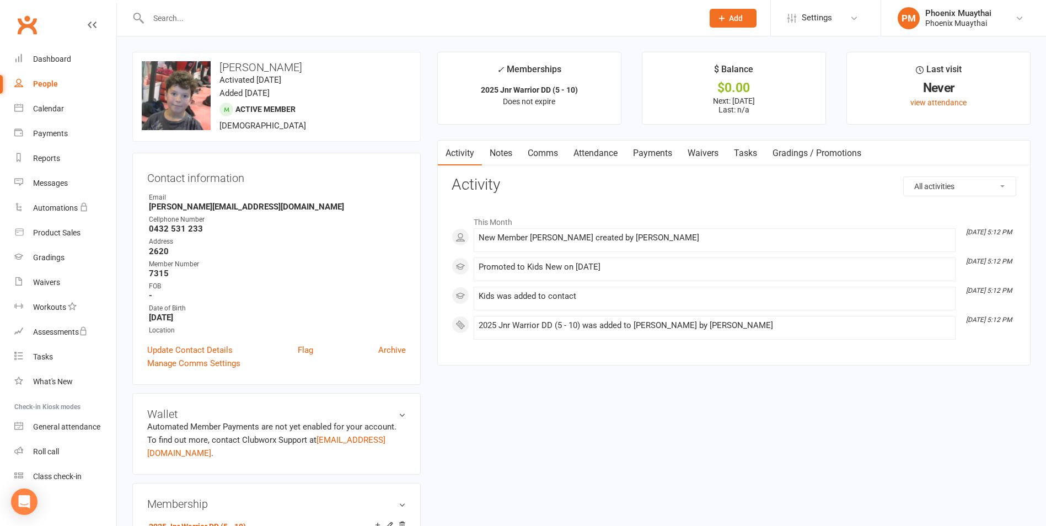
click at [39, 82] on div "People" at bounding box center [45, 83] width 25 height 9
select select "100"
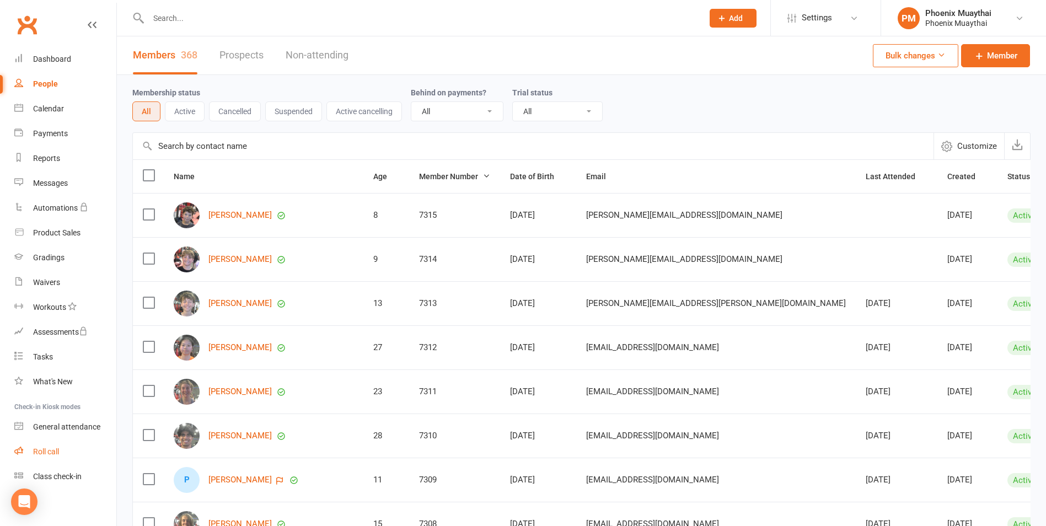
click at [52, 454] on div "Roll call" at bounding box center [46, 451] width 26 height 9
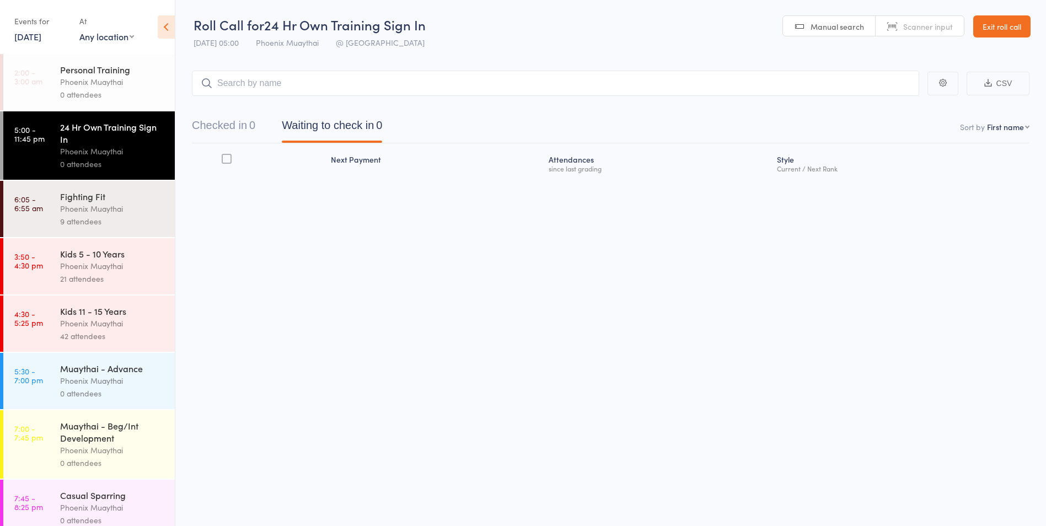
click at [93, 266] on div "Phoenix Muaythai" at bounding box center [112, 266] width 105 height 13
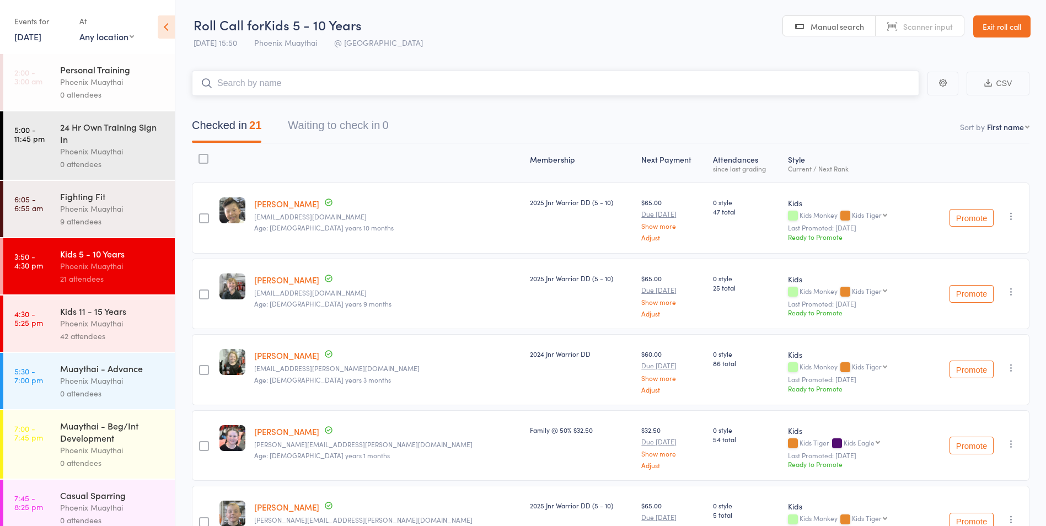
click at [243, 85] on input "search" at bounding box center [555, 83] width 727 height 25
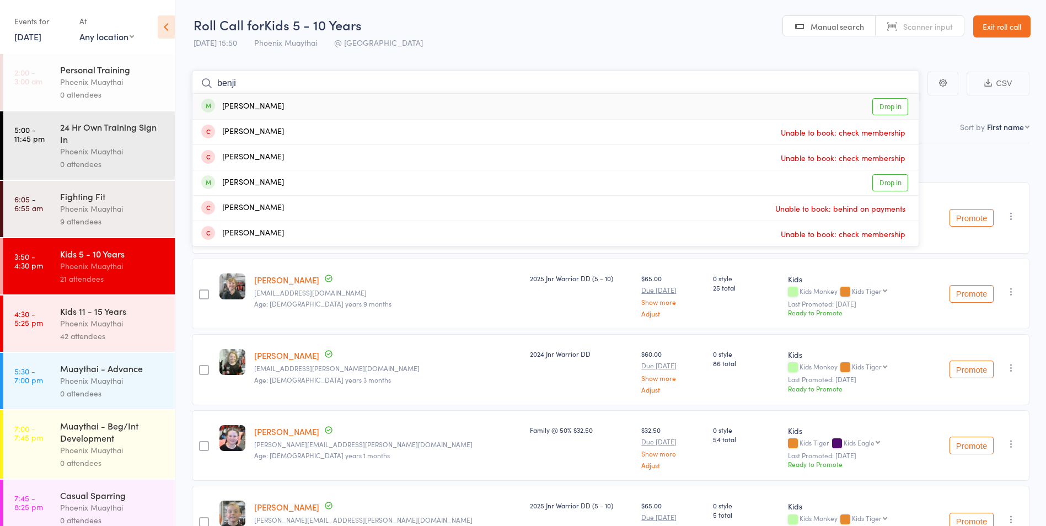
type input "benji"
click at [248, 106] on div "[PERSON_NAME]" at bounding box center [242, 106] width 83 height 13
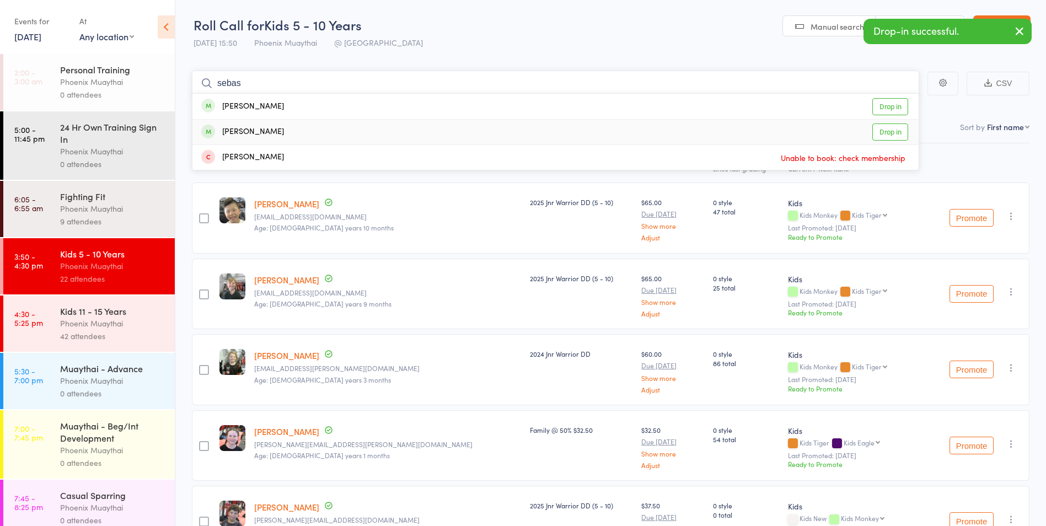
type input "sebas"
click at [233, 132] on div "[PERSON_NAME]" at bounding box center [242, 132] width 83 height 13
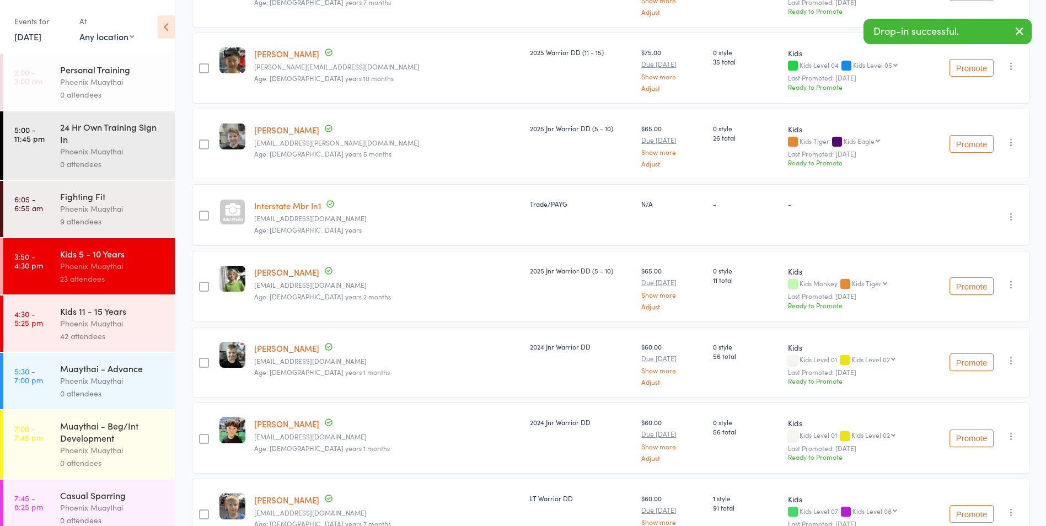
scroll to position [717, 0]
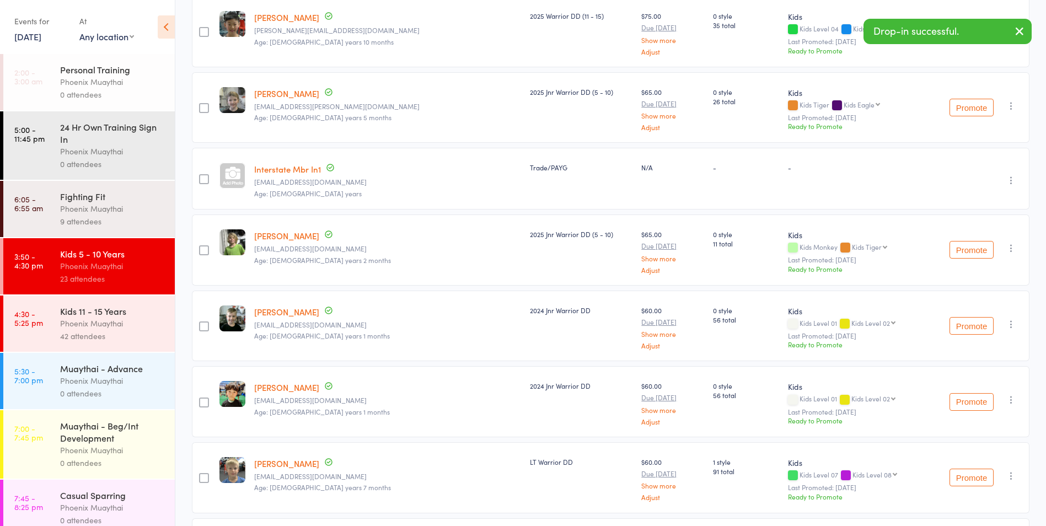
click at [204, 179] on div at bounding box center [204, 179] width 10 height 10
click at [201, 176] on input "checkbox" at bounding box center [201, 176] width 0 height 0
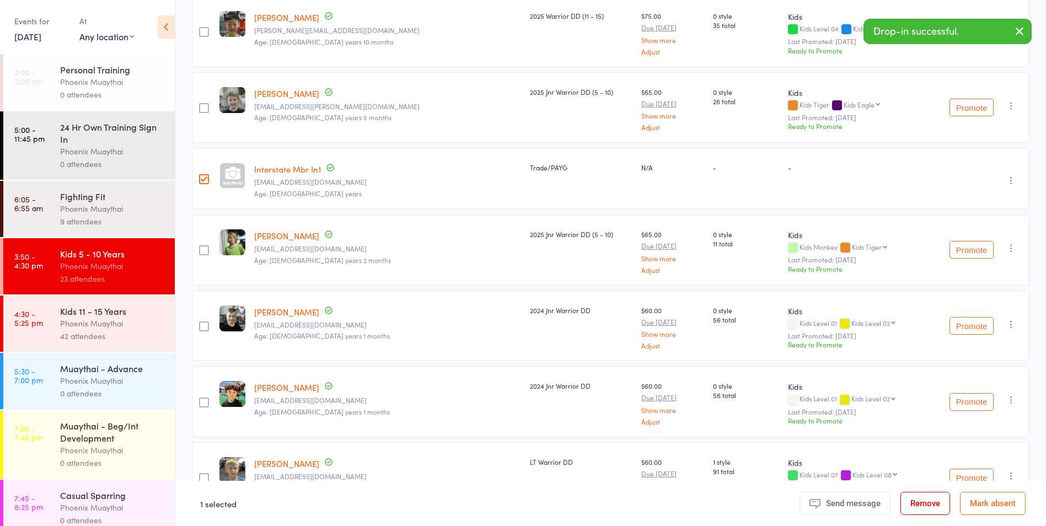
click at [911, 500] on button "Remove" at bounding box center [925, 503] width 50 height 23
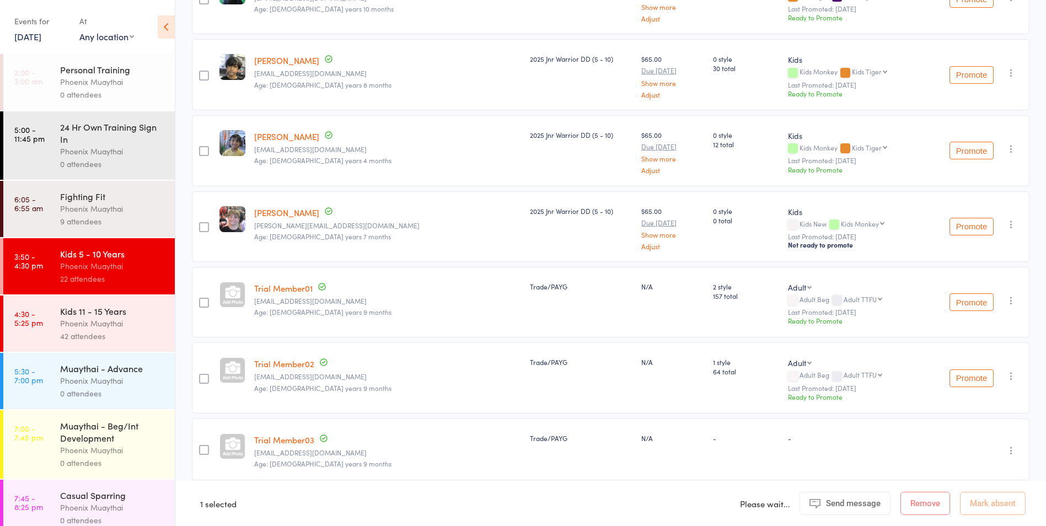
scroll to position [1323, 0]
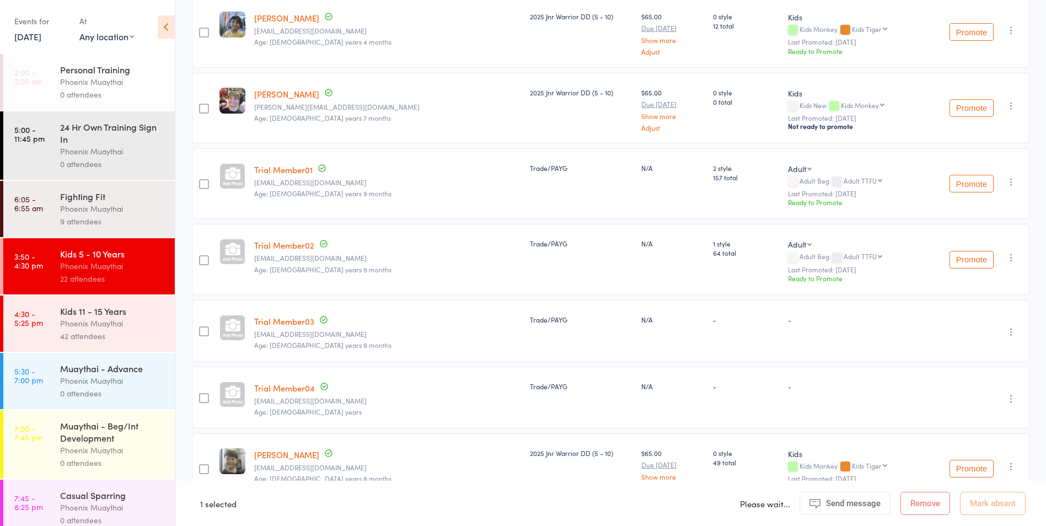
click at [209, 399] on div at bounding box center [204, 398] width 10 height 10
click at [201, 395] on input "checkbox" at bounding box center [201, 395] width 0 height 0
click at [203, 398] on div at bounding box center [204, 398] width 10 height 10
click at [201, 395] on input "checkbox" at bounding box center [201, 395] width 0 height 0
click at [204, 397] on div at bounding box center [204, 398] width 10 height 10
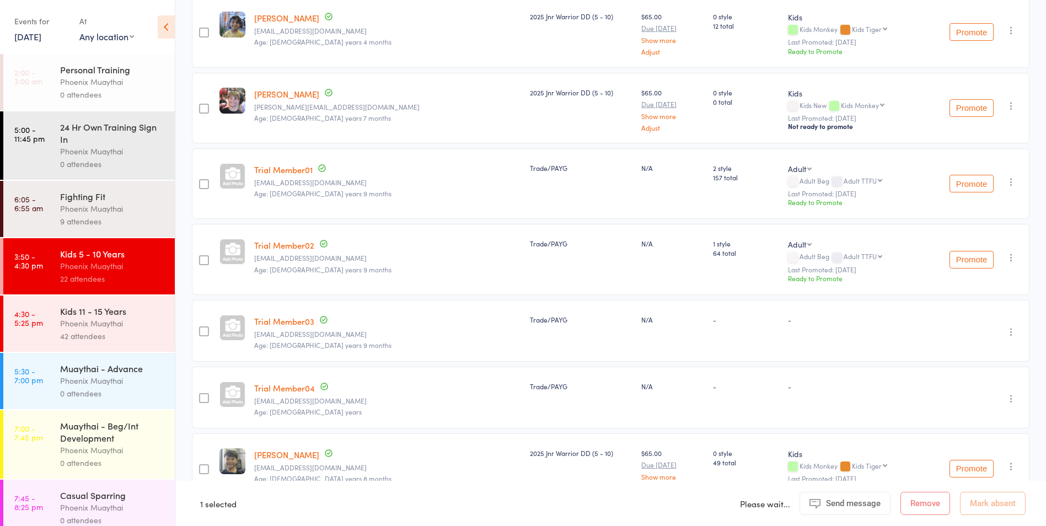
click at [201, 395] on input "checkbox" at bounding box center [201, 395] width 0 height 0
click at [1011, 396] on icon "button" at bounding box center [1011, 398] width 11 height 11
click at [980, 492] on li "Remove" at bounding box center [971, 494] width 91 height 15
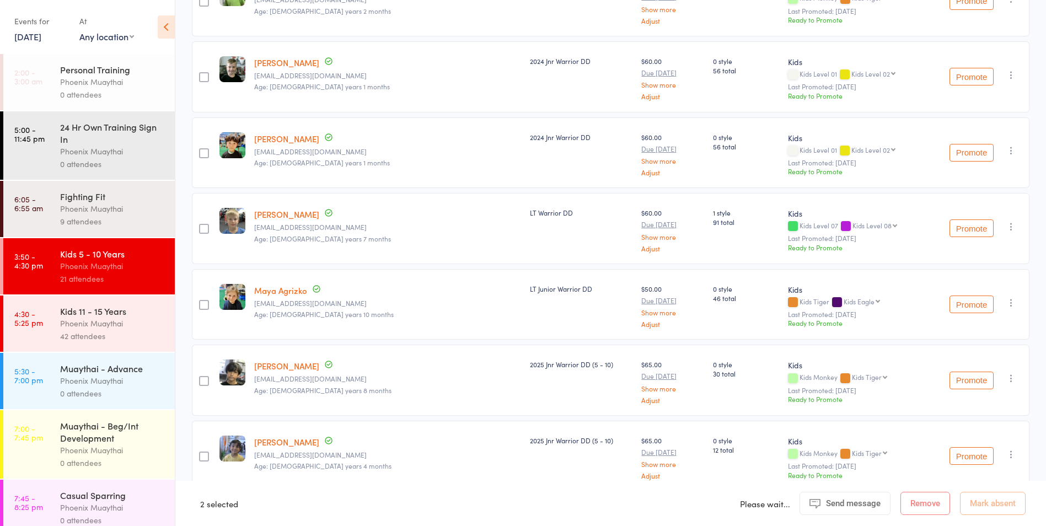
scroll to position [899, 0]
click at [83, 319] on div "Phoenix Muaythai" at bounding box center [112, 323] width 105 height 13
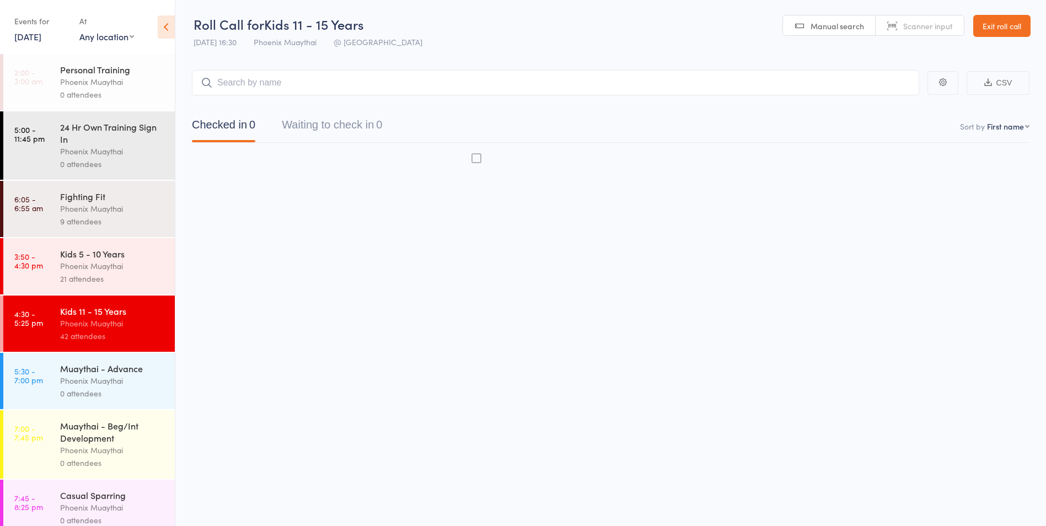
scroll to position [1, 0]
click at [87, 268] on div "Phoenix Muaythai" at bounding box center [112, 266] width 105 height 13
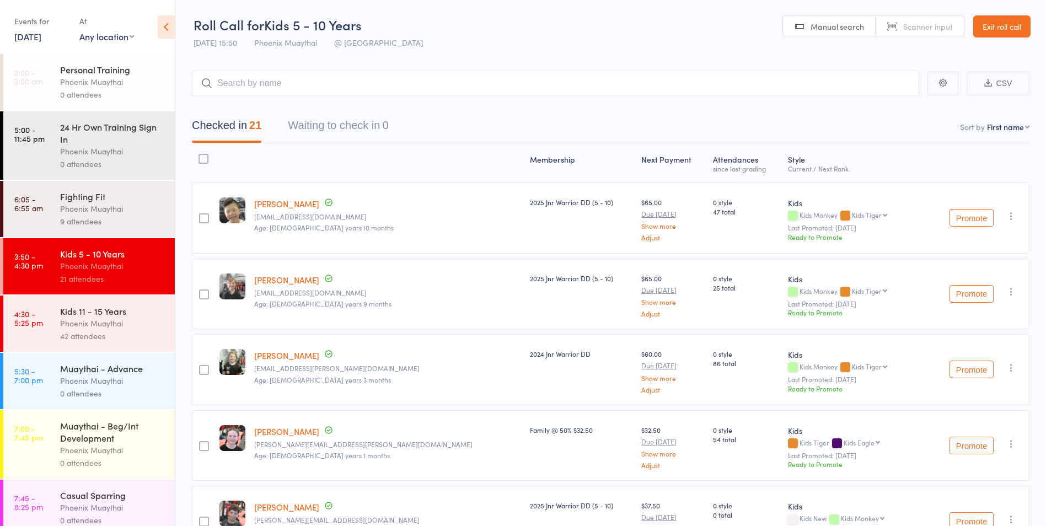
click at [1001, 21] on link "Exit roll call" at bounding box center [1001, 26] width 57 height 22
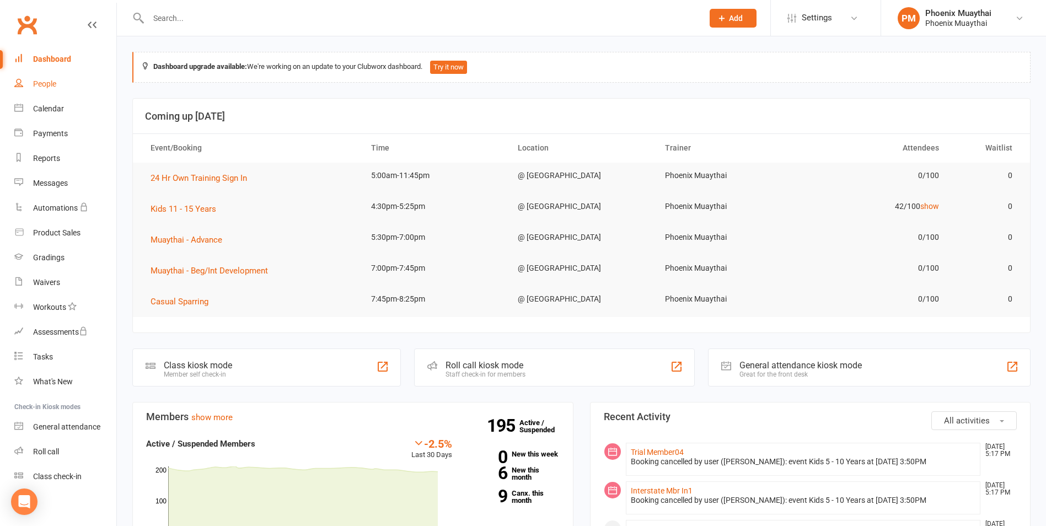
click at [41, 87] on div "People" at bounding box center [44, 83] width 23 height 9
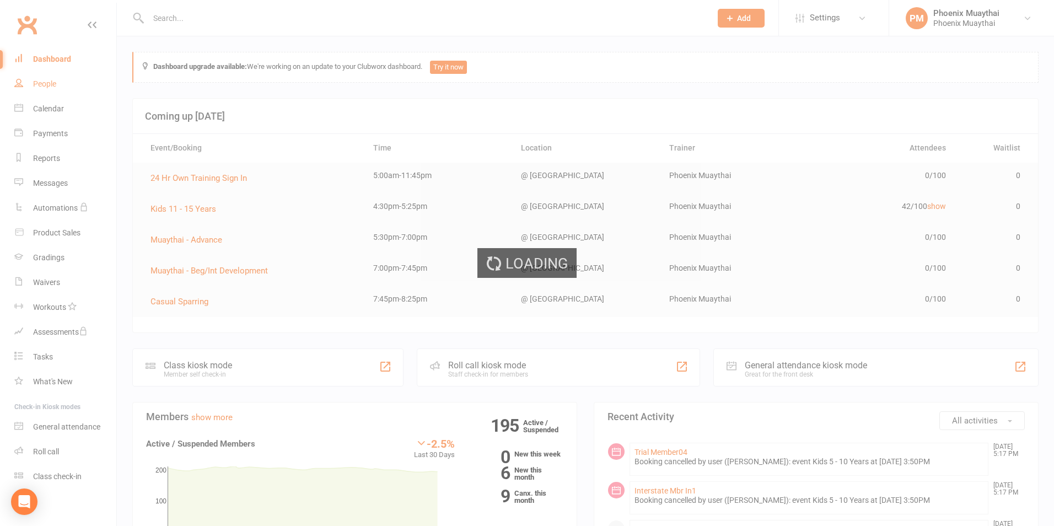
select select "100"
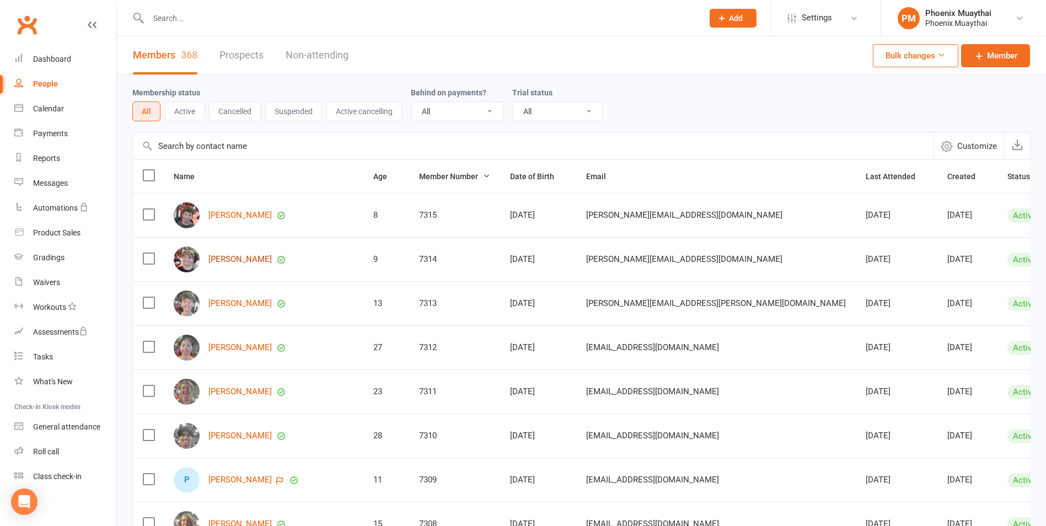
click at [236, 257] on link "[PERSON_NAME]" at bounding box center [239, 259] width 63 height 9
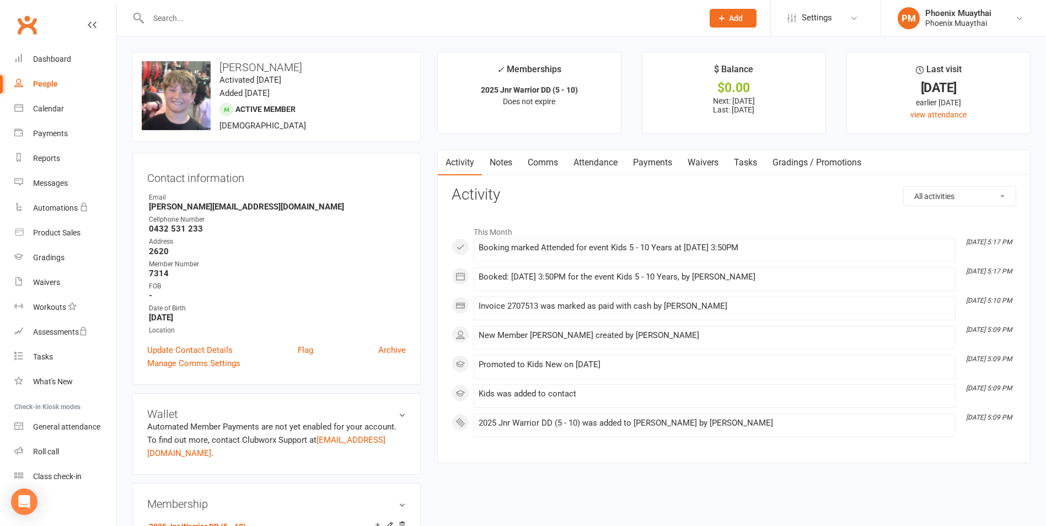
click at [650, 162] on link "Payments" at bounding box center [652, 162] width 55 height 25
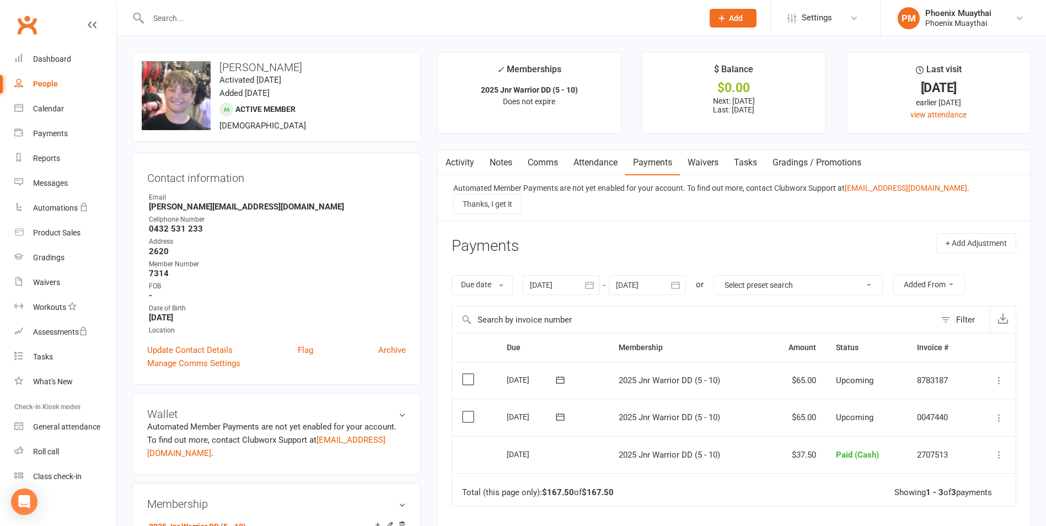
click at [34, 84] on div "People" at bounding box center [45, 83] width 25 height 9
select select "100"
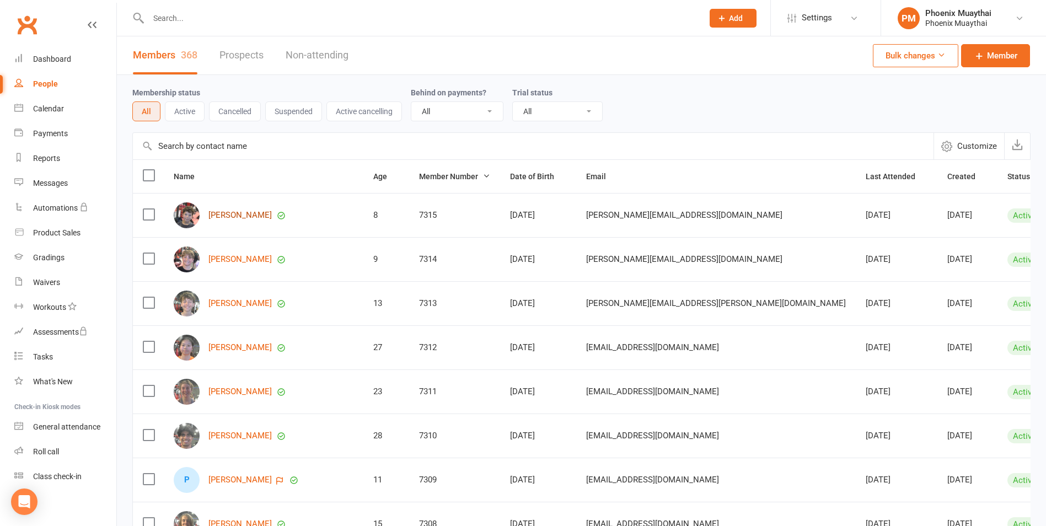
click at [217, 217] on link "[PERSON_NAME]" at bounding box center [239, 215] width 63 height 9
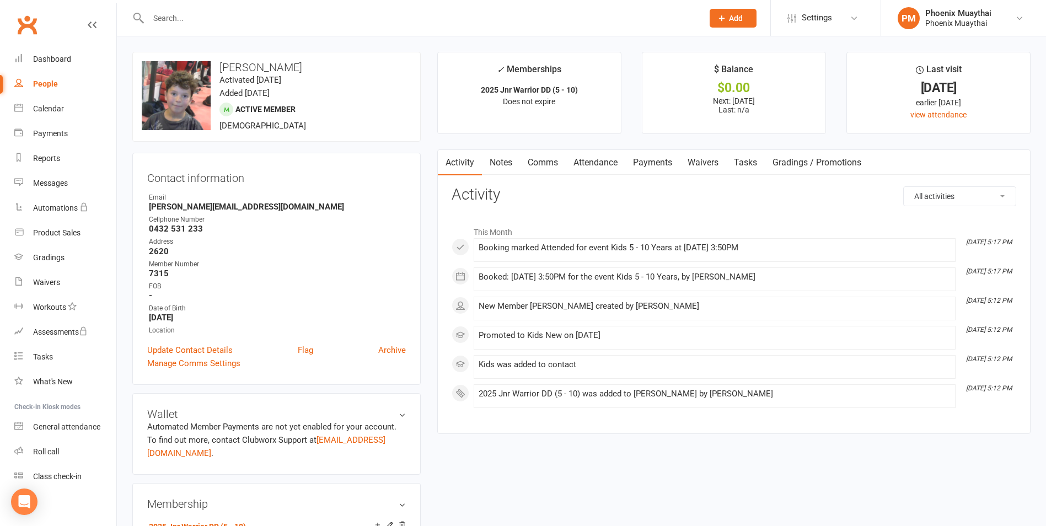
click at [652, 165] on link "Payments" at bounding box center [652, 162] width 55 height 25
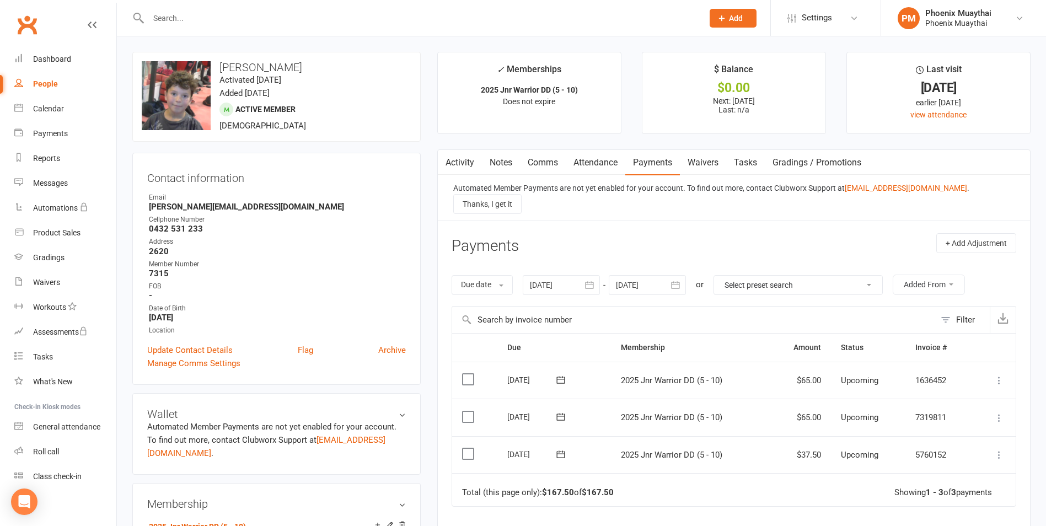
click at [471, 448] on label at bounding box center [469, 453] width 15 height 11
click at [469, 448] on input "checkbox" at bounding box center [465, 448] width 7 height 0
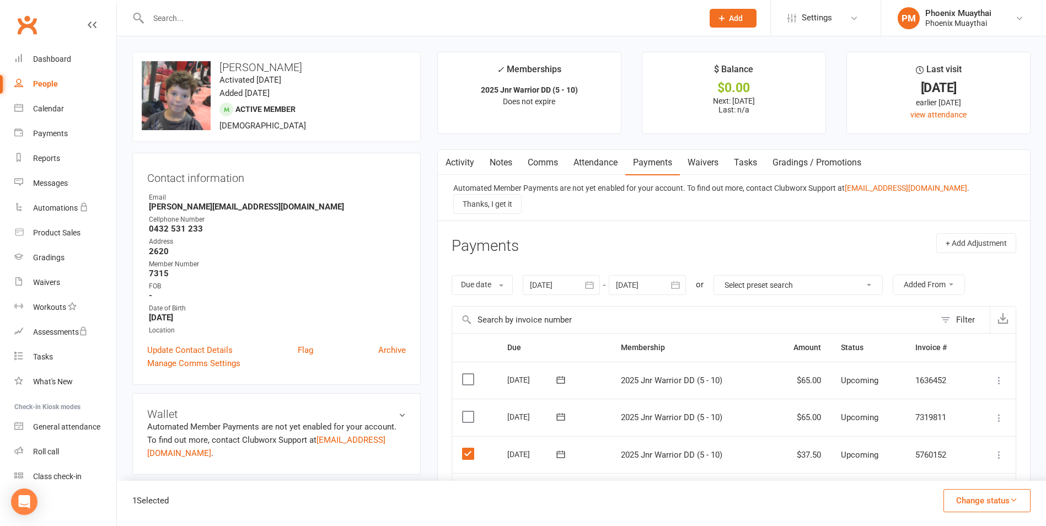
click at [965, 503] on button "Change status" at bounding box center [986, 500] width 87 height 23
click at [954, 405] on link "Paid (Cash)" at bounding box center [975, 405] width 109 height 22
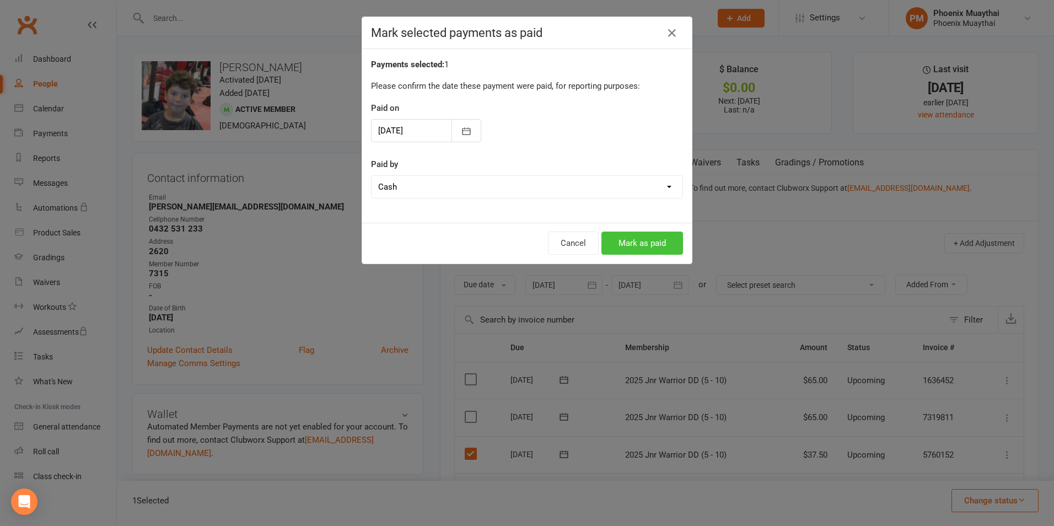
click at [642, 247] on button "Mark as paid" at bounding box center [643, 243] width 82 height 23
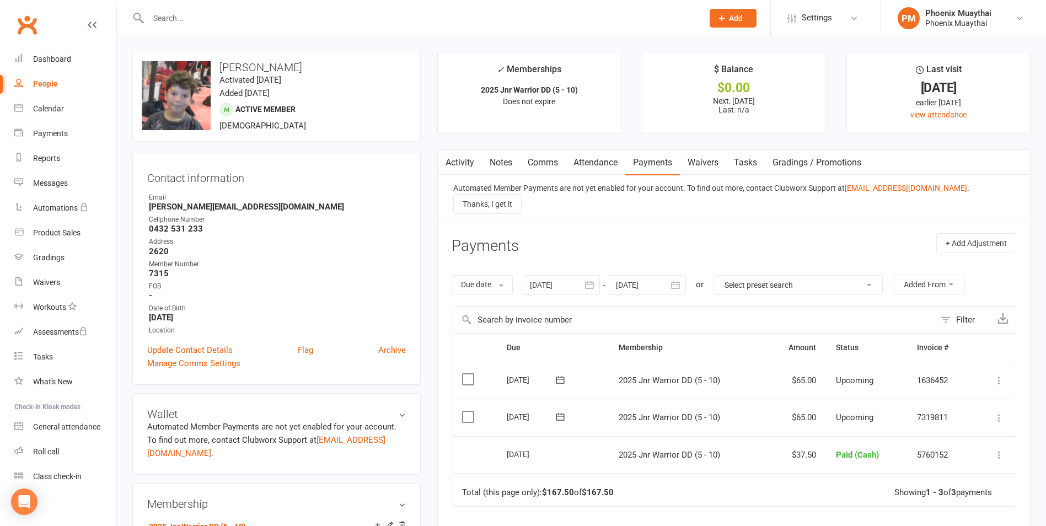
click at [542, 159] on link "Comms" at bounding box center [543, 162] width 46 height 25
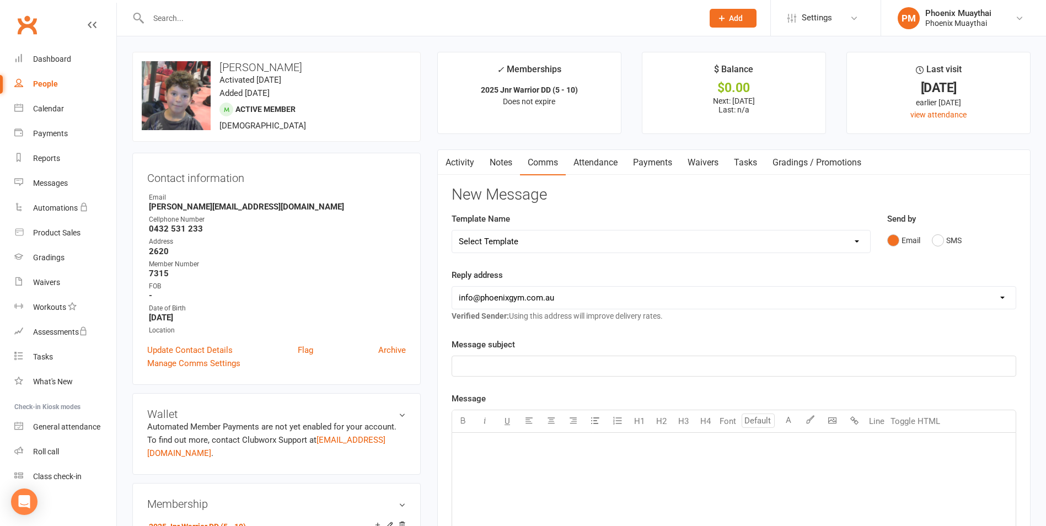
click at [509, 243] on select "Select Template [Email] Cancellation Confirmation - Member [Email] Cancellation…" at bounding box center [661, 241] width 418 height 22
select select "36"
click at [452, 230] on select "Select Template [Email] Cancellation Confirmation - Member [Email] Cancellation…" at bounding box center [661, 241] width 418 height 22
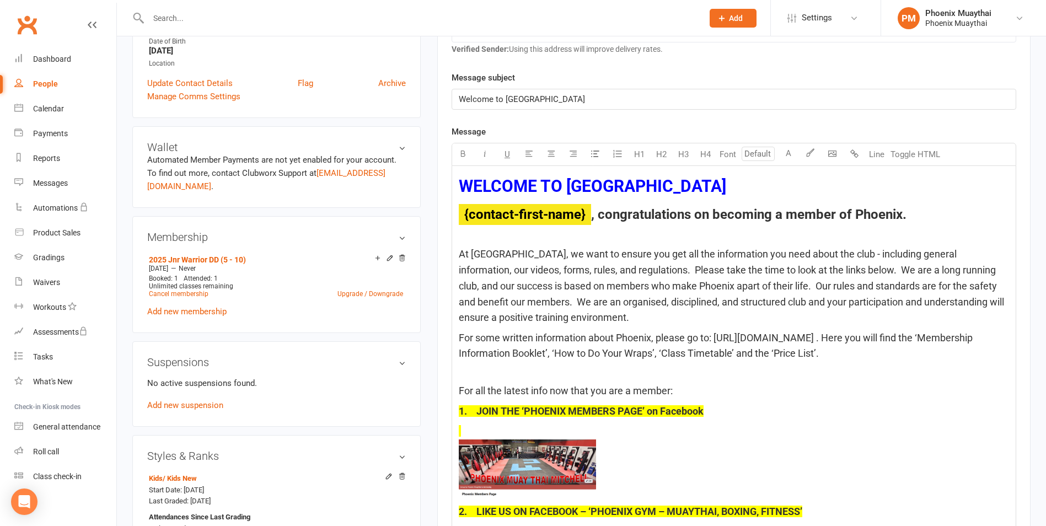
scroll to position [331, 0]
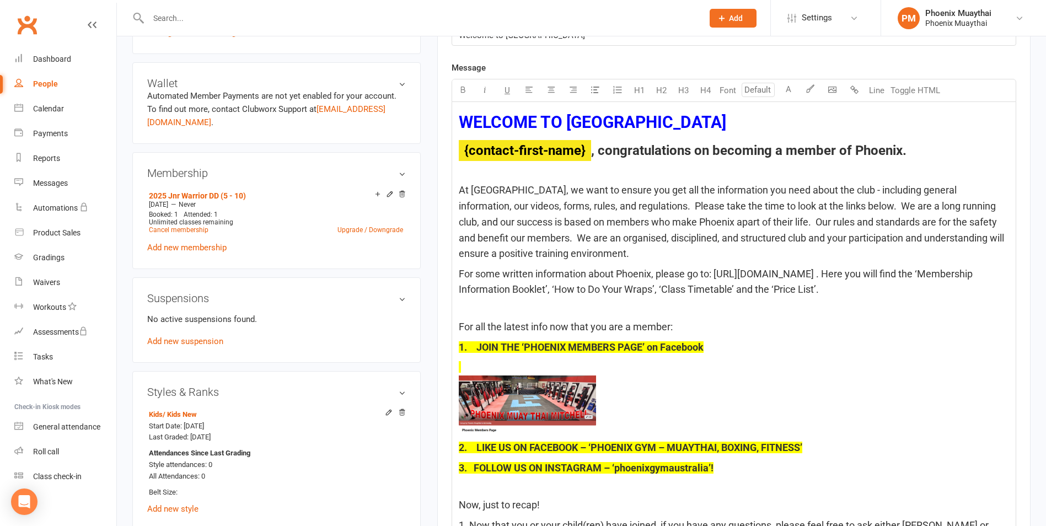
type input "18"
click at [485, 363] on p "﻿" at bounding box center [734, 398] width 550 height 77
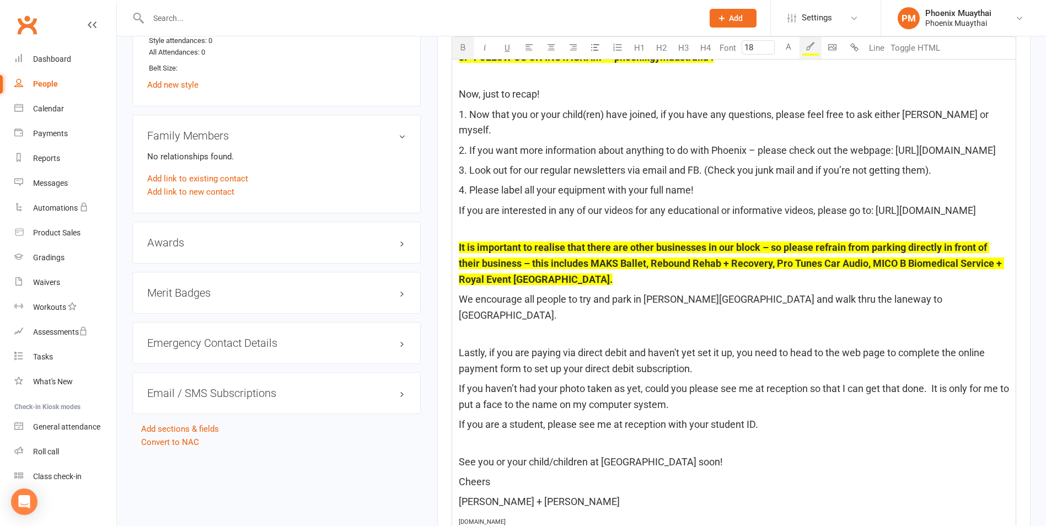
scroll to position [772, 0]
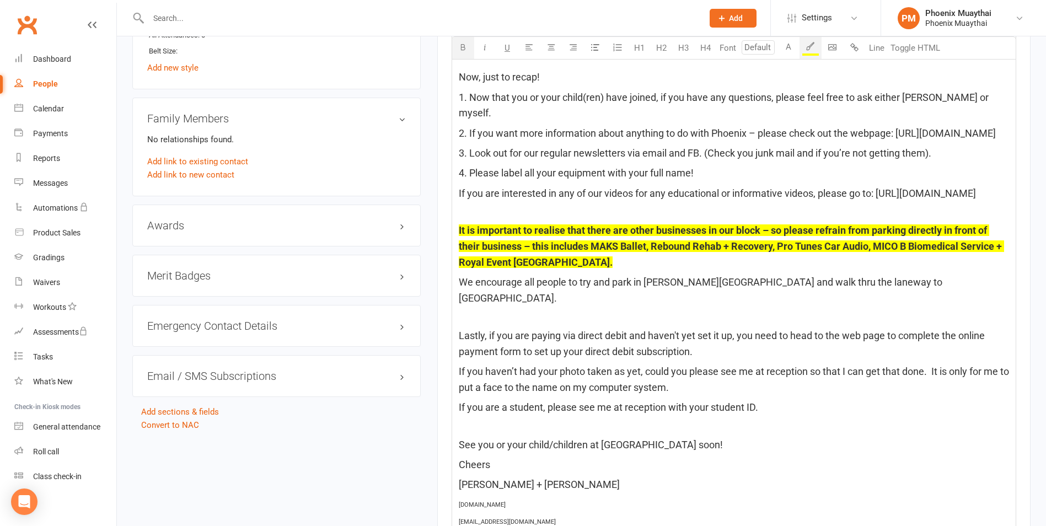
drag, startPoint x: 474, startPoint y: 316, endPoint x: 499, endPoint y: 323, distance: 26.4
click at [477, 316] on p at bounding box center [734, 316] width 550 height 13
type input "18"
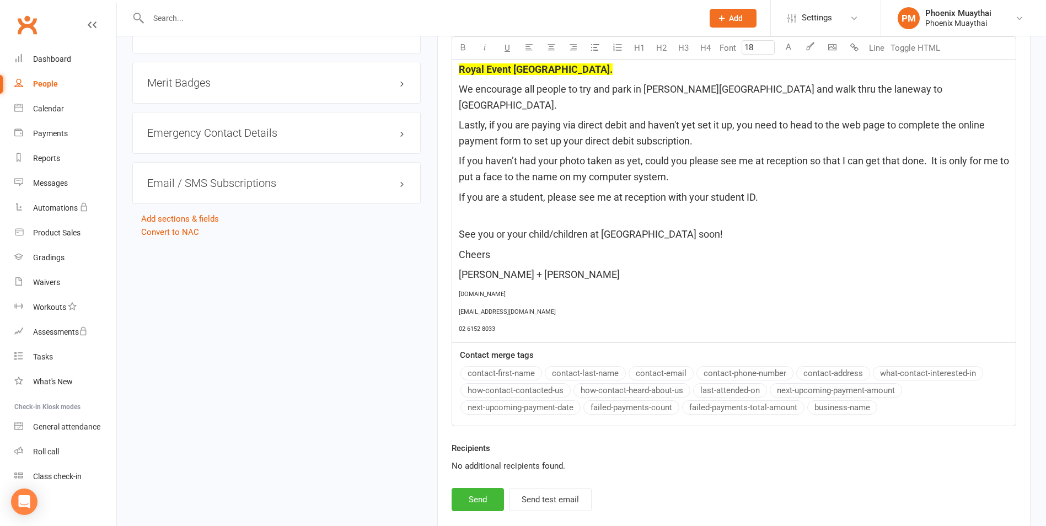
scroll to position [992, 0]
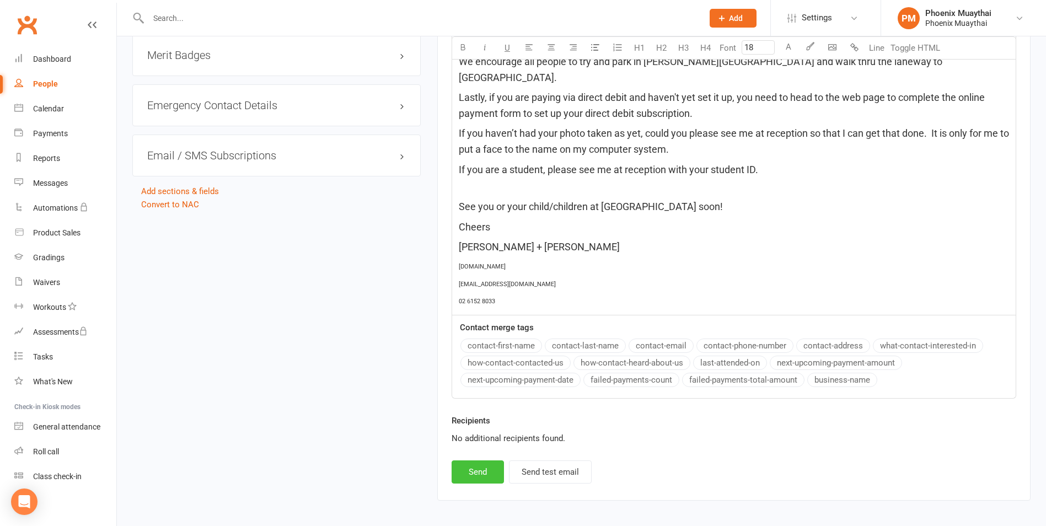
click at [475, 475] on button "Send" at bounding box center [478, 471] width 52 height 23
select select
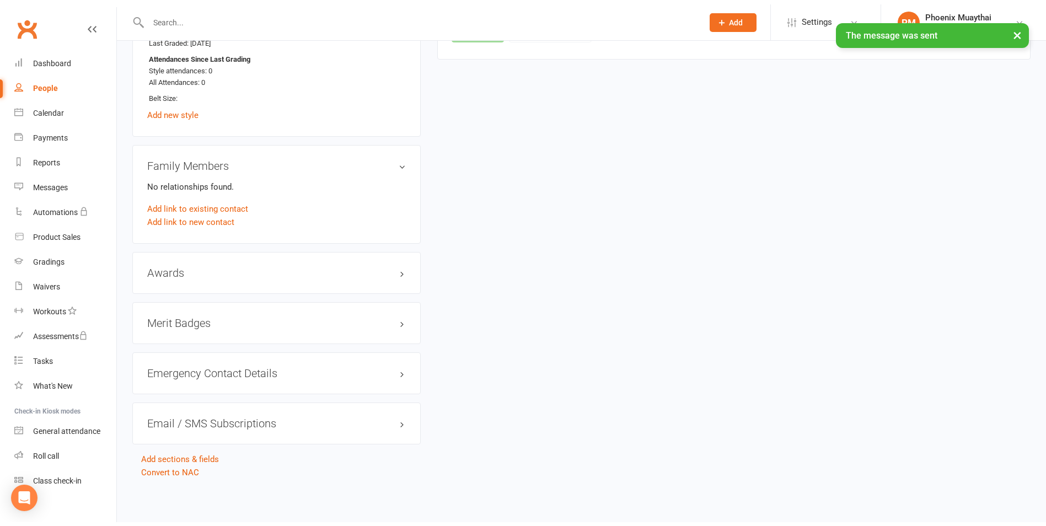
scroll to position [721, 0]
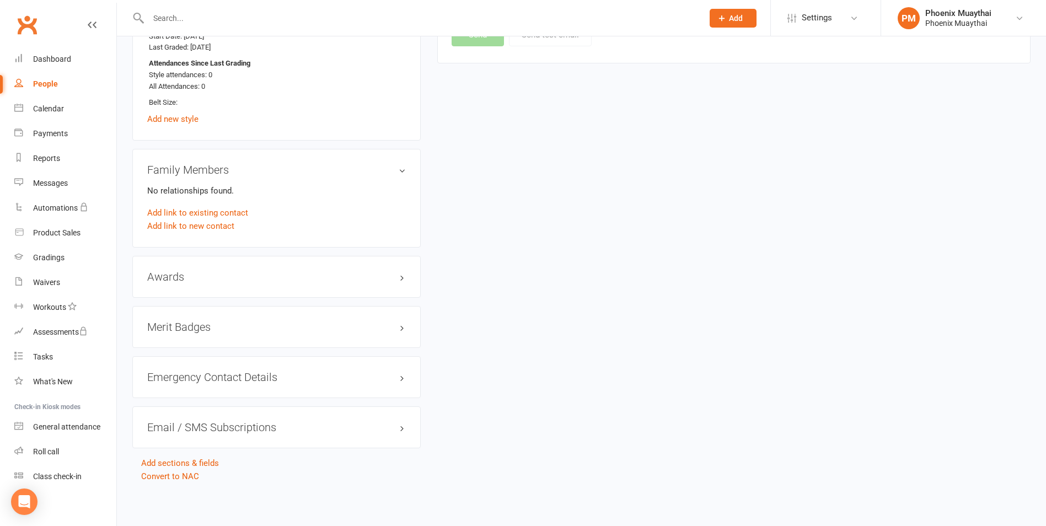
drag, startPoint x: 51, startPoint y: 78, endPoint x: 61, endPoint y: 78, distance: 9.9
click at [51, 78] on link "People" at bounding box center [65, 84] width 102 height 25
select select "100"
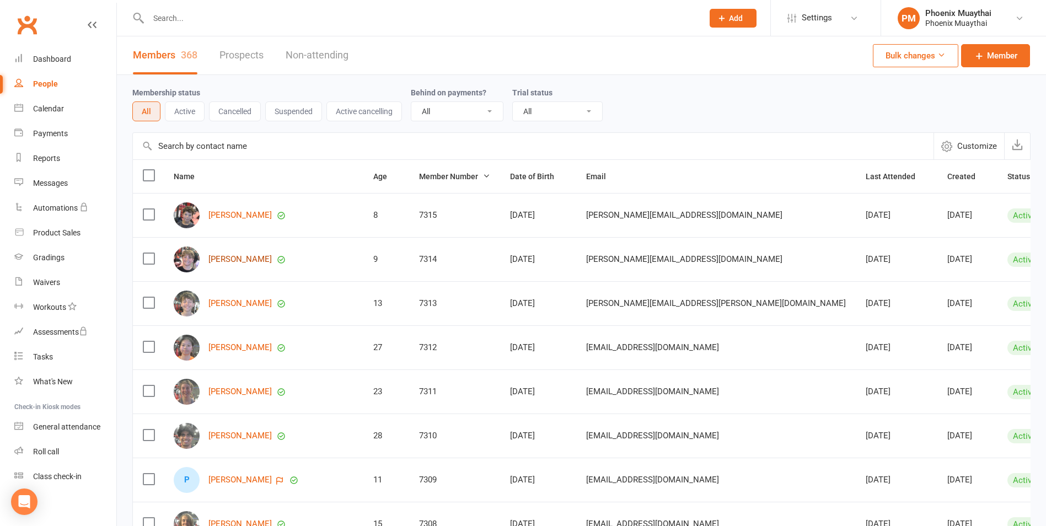
click at [225, 261] on link "[PERSON_NAME]" at bounding box center [239, 259] width 63 height 9
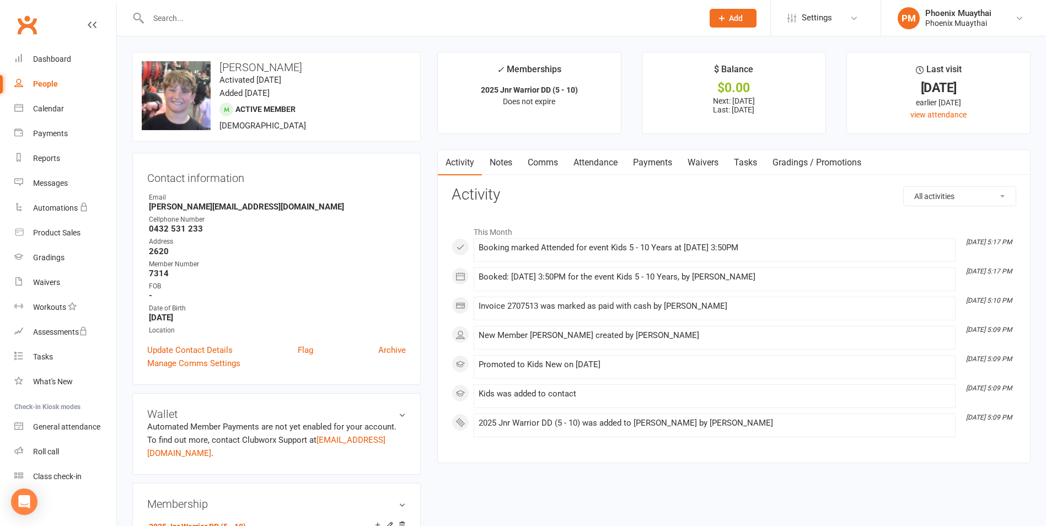
click at [541, 162] on link "Comms" at bounding box center [543, 162] width 46 height 25
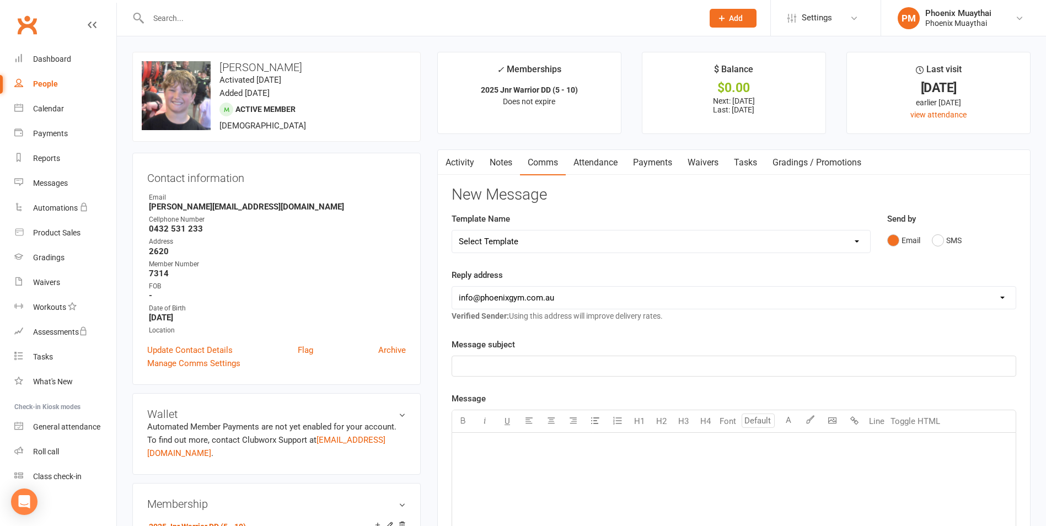
click at [527, 239] on select "Select Template [Email] Cancellation Confirmation - Member [Email] Cancellation…" at bounding box center [661, 241] width 418 height 22
select select "36"
click at [452, 230] on select "Select Template [Email] Cancellation Confirmation - Member [Email] Cancellation…" at bounding box center [661, 241] width 418 height 22
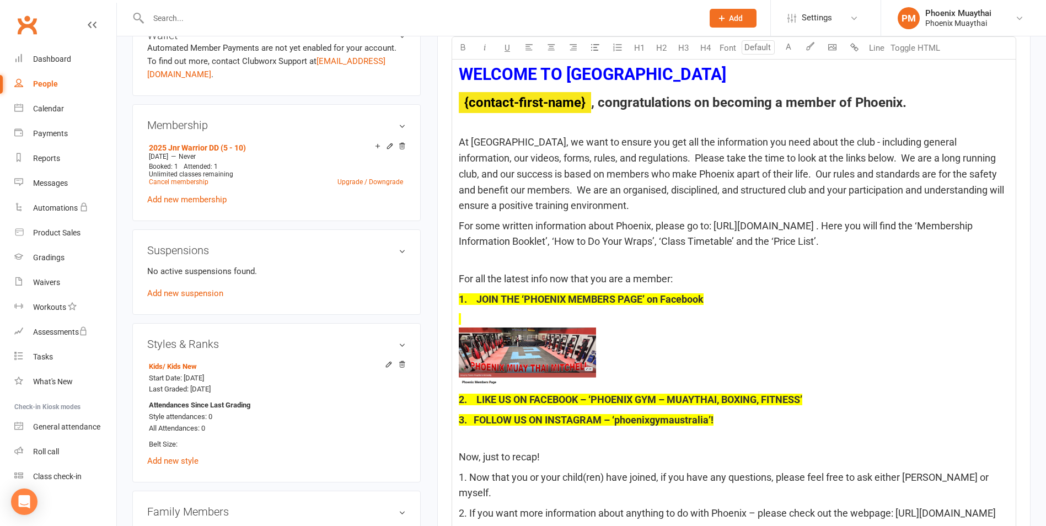
scroll to position [386, 0]
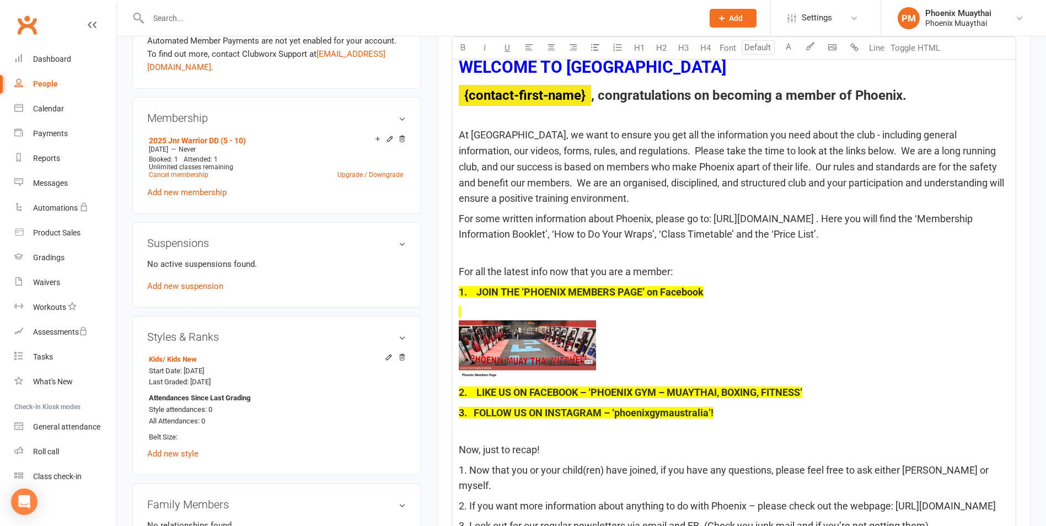
type input "18"
click at [478, 313] on p "﻿" at bounding box center [734, 342] width 550 height 77
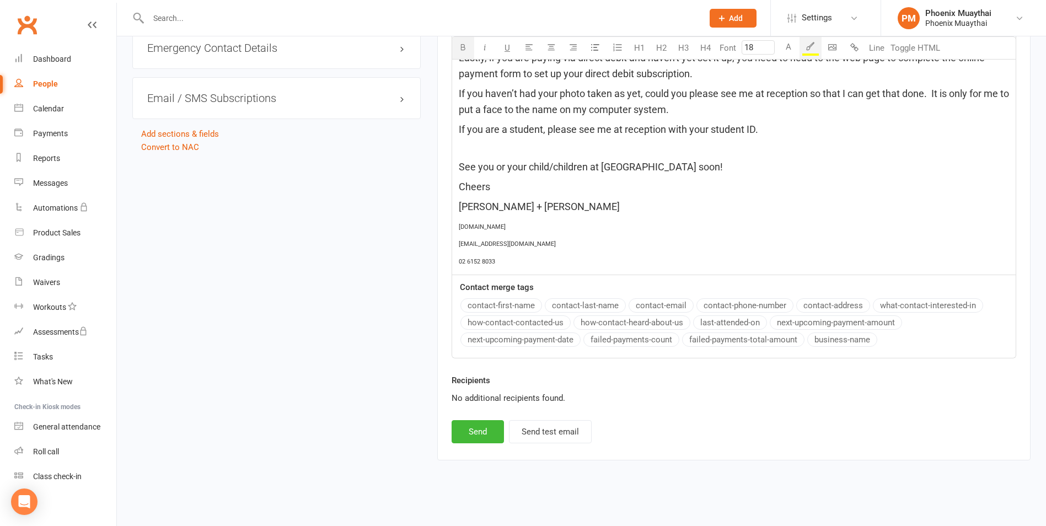
scroll to position [1055, 0]
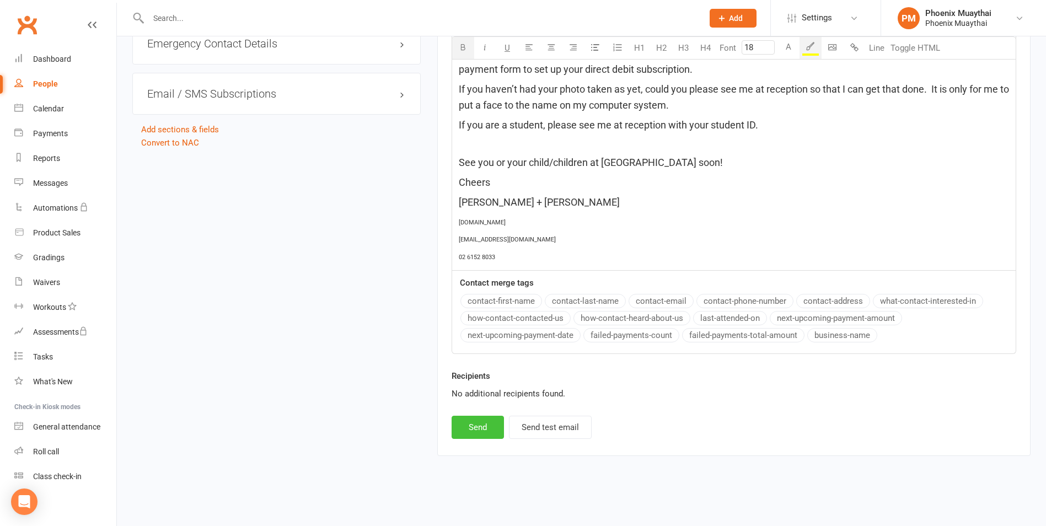
click at [486, 425] on button "Send" at bounding box center [478, 427] width 52 height 23
select select
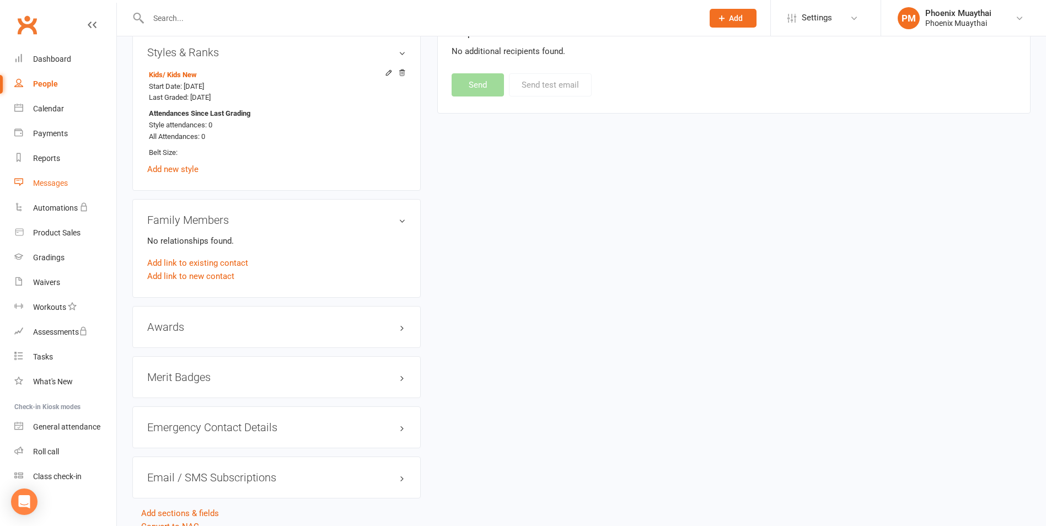
scroll to position [610, 0]
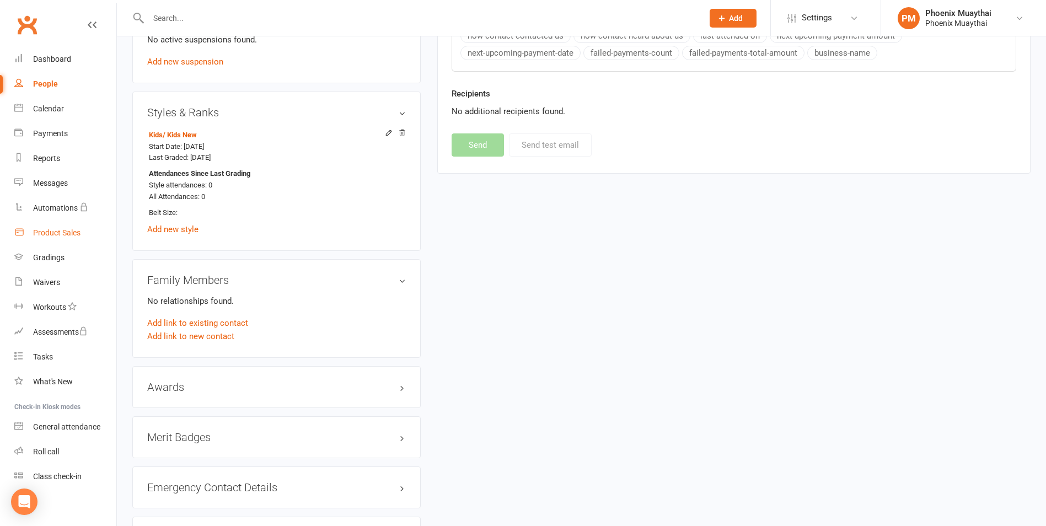
click at [57, 235] on div "Product Sales" at bounding box center [56, 232] width 47 height 9
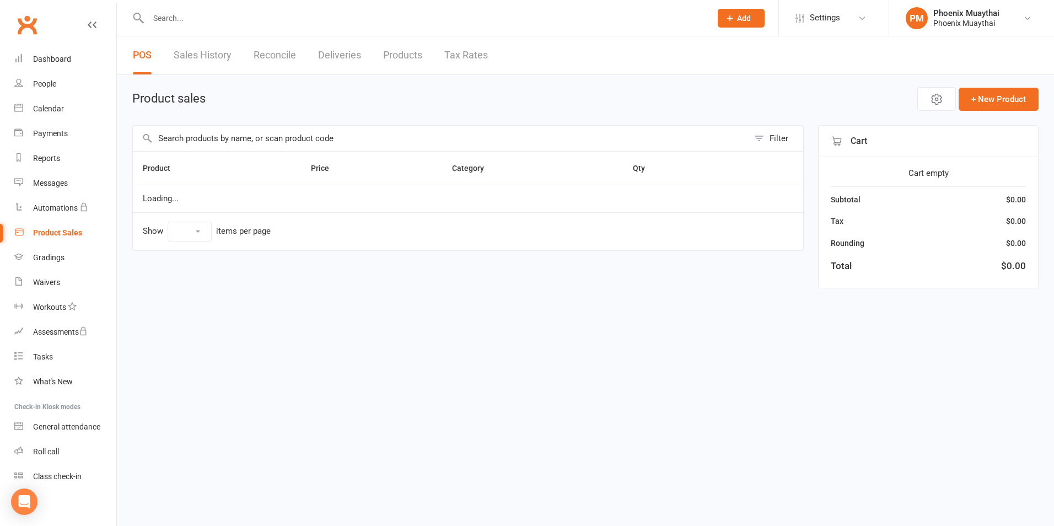
select select "100"
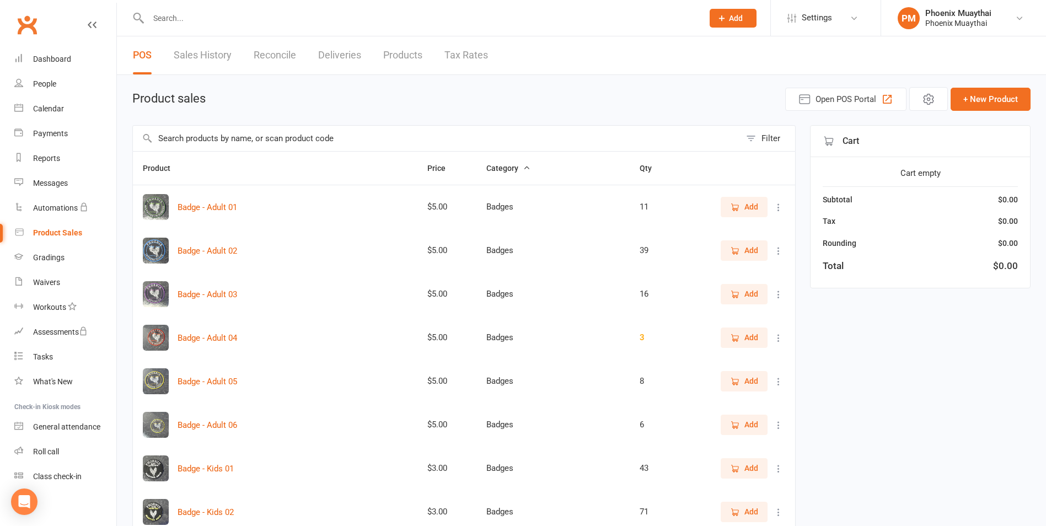
click at [169, 143] on input "text" at bounding box center [437, 138] width 608 height 25
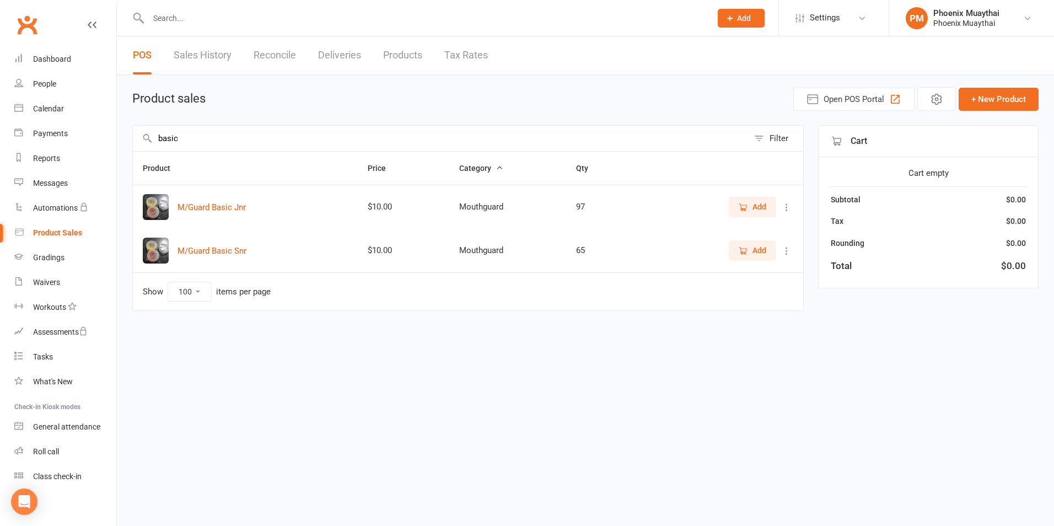
click at [742, 209] on icon "button" at bounding box center [743, 207] width 10 height 10
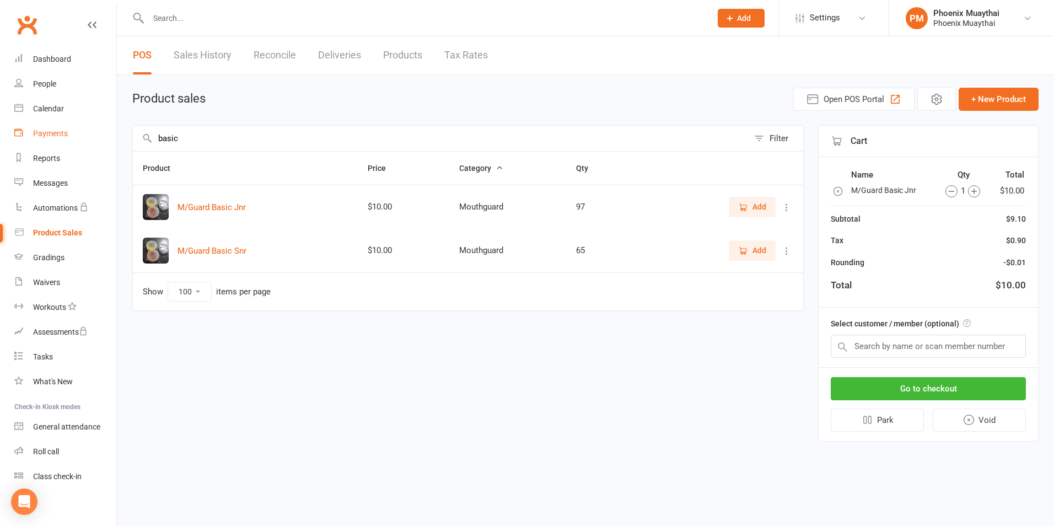
drag, startPoint x: 190, startPoint y: 143, endPoint x: 91, endPoint y: 142, distance: 98.7
click at [91, 142] on ui-view "Prospect Member Non-attending contact Class / event Appointment Grading event T…" at bounding box center [527, 230] width 1054 height 454
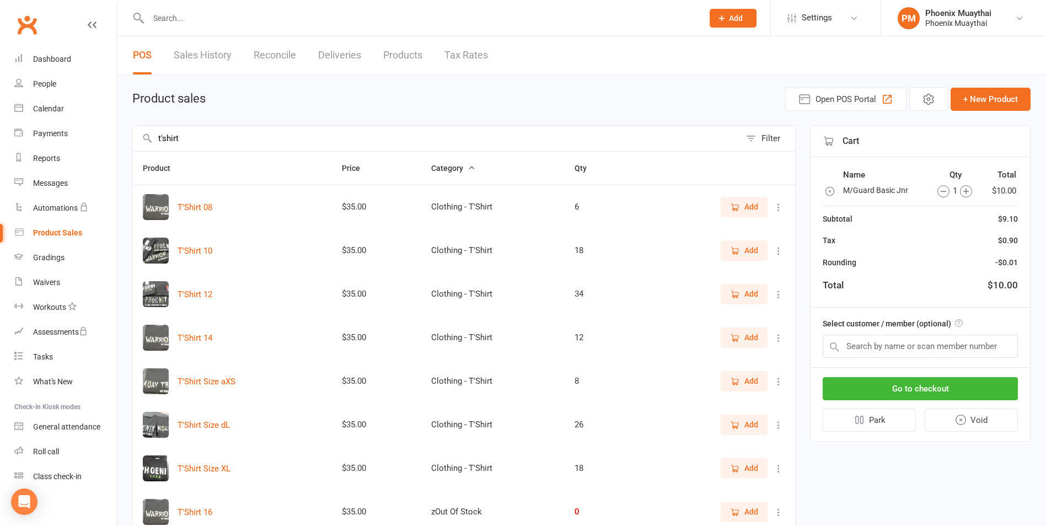
click at [735, 337] on icon "button" at bounding box center [735, 338] width 10 height 10
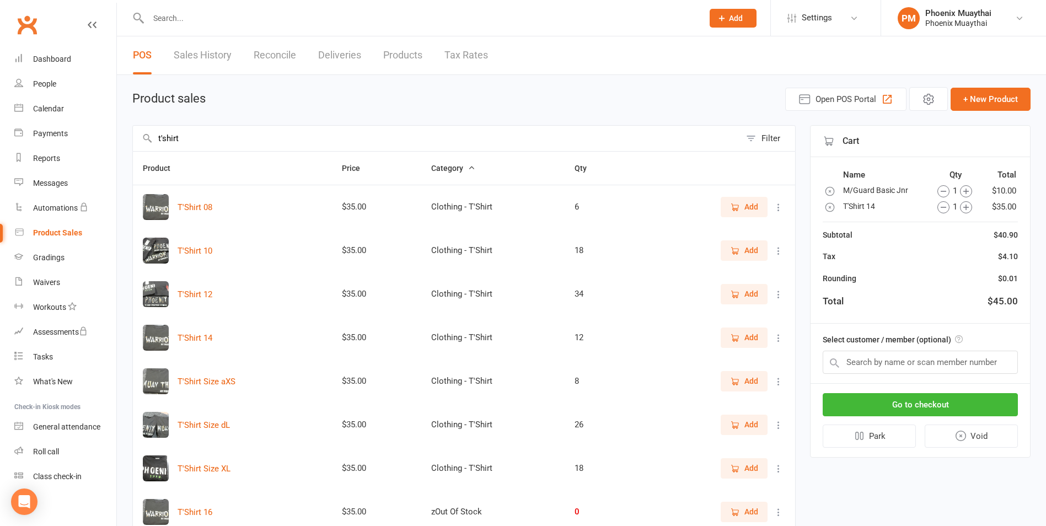
drag, startPoint x: 196, startPoint y: 135, endPoint x: 6, endPoint y: 144, distance: 190.4
click at [6, 144] on ui-view "Prospect Member Non-attending contact Class / event Appointment Grading event T…" at bounding box center [523, 347] width 1046 height 688
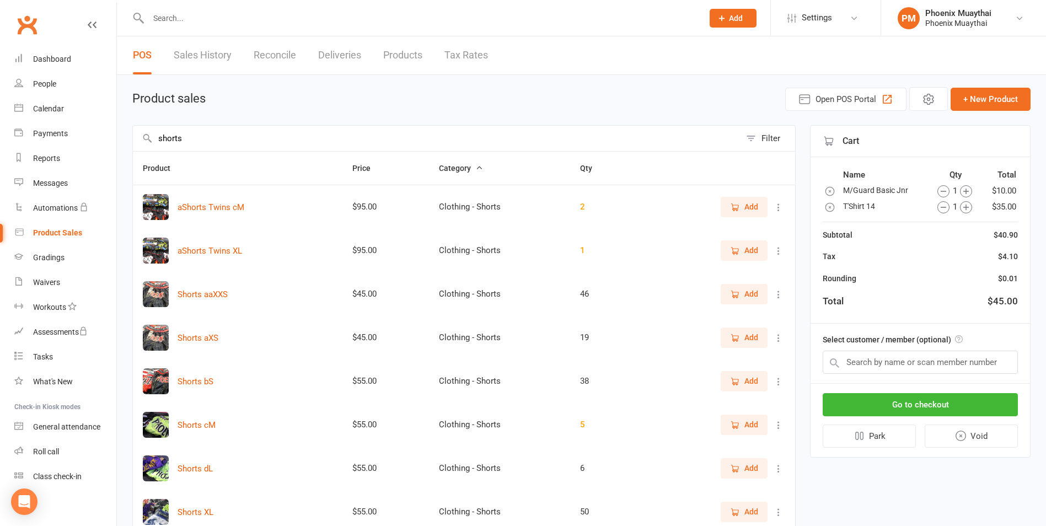
click at [748, 381] on span "Add" at bounding box center [751, 381] width 14 height 12
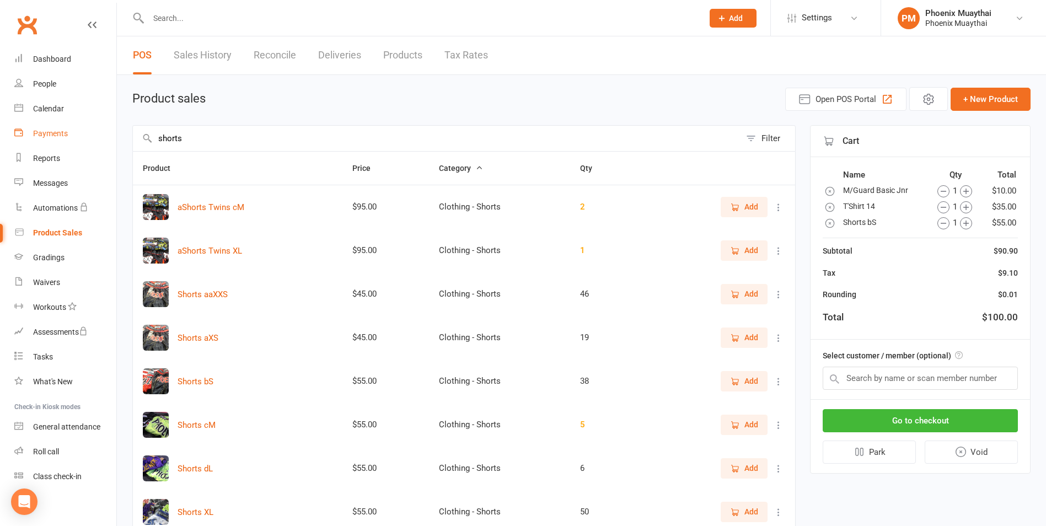
drag, startPoint x: 195, startPoint y: 140, endPoint x: 98, endPoint y: 144, distance: 97.1
click at [98, 144] on ui-view "Prospect Member Non-attending contact Class / event Appointment Grading event T…" at bounding box center [523, 368] width 1046 height 731
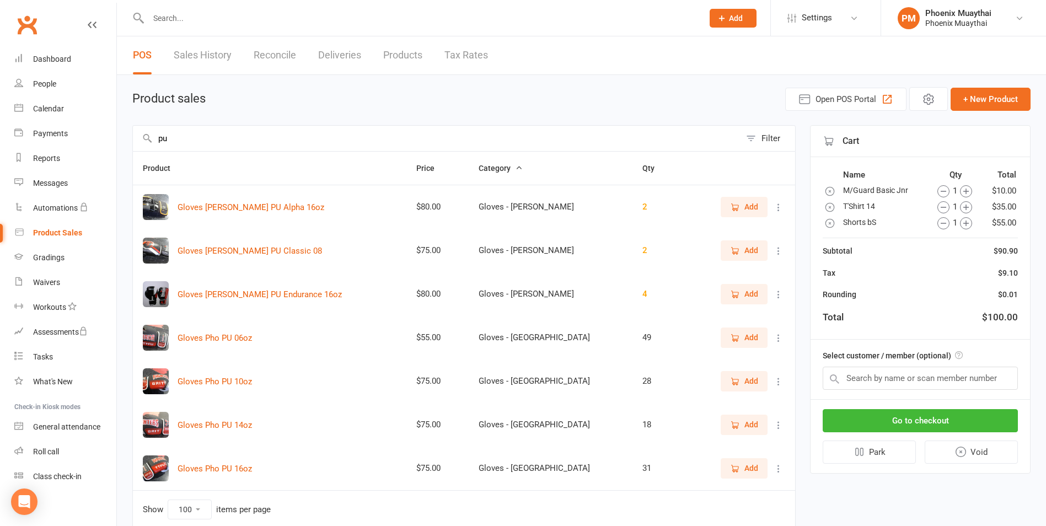
click at [729, 384] on button "Add" at bounding box center [744, 381] width 47 height 20
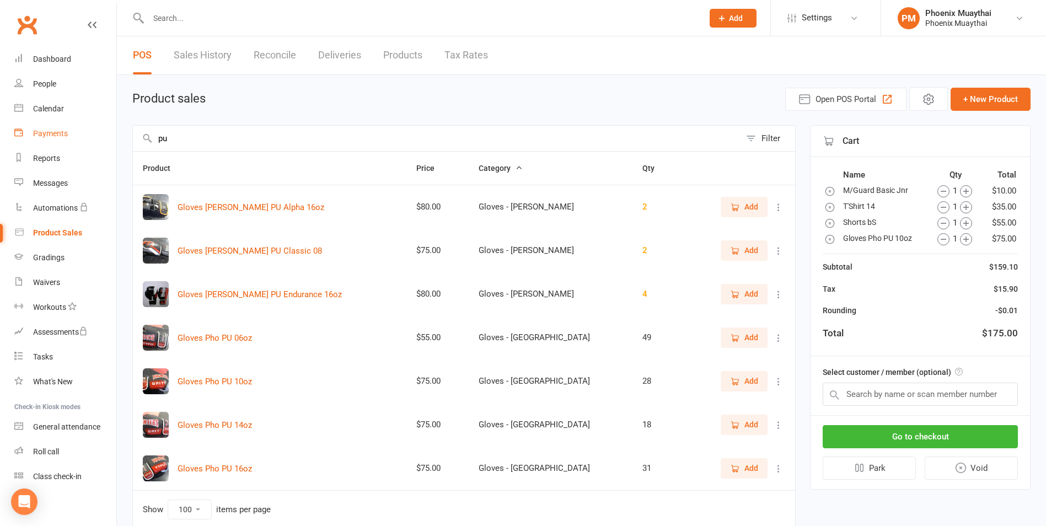
drag, startPoint x: 181, startPoint y: 144, endPoint x: 35, endPoint y: 142, distance: 146.7
click at [35, 142] on ui-view "Prospect Member Non-attending contact Class / event Appointment Grading event T…" at bounding box center [523, 281] width 1046 height 557
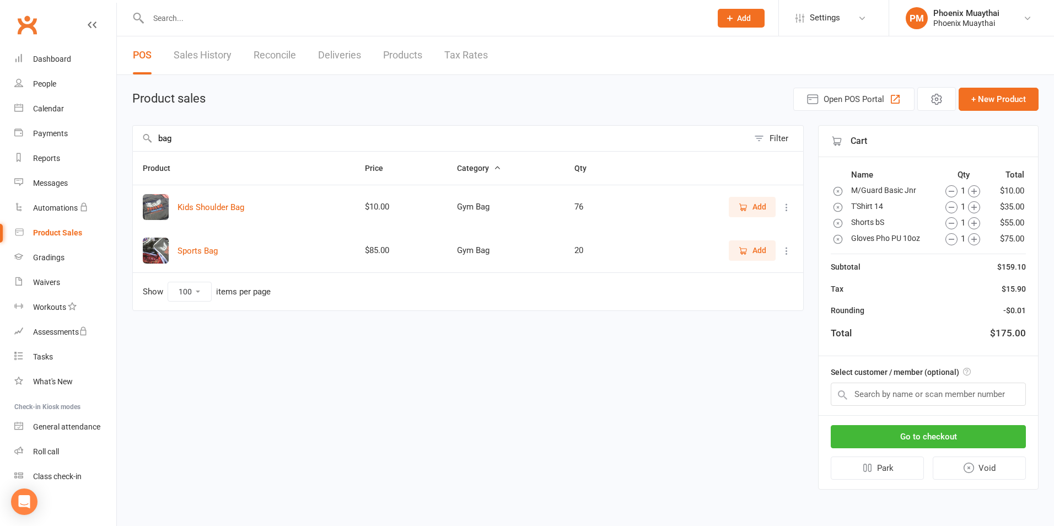
click at [742, 208] on icon "button" at bounding box center [743, 207] width 10 height 10
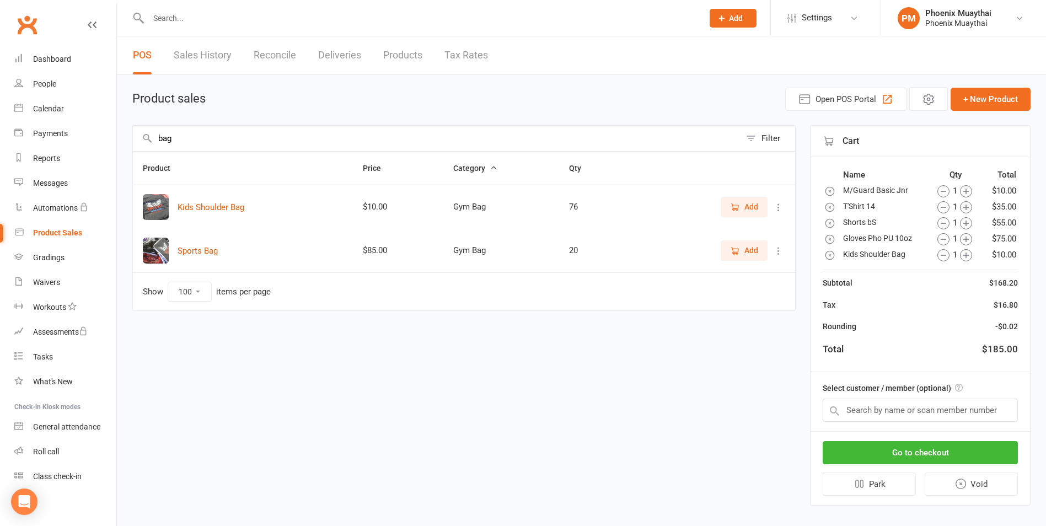
drag, startPoint x: 184, startPoint y: 143, endPoint x: 19, endPoint y: 167, distance: 166.6
click at [104, 164] on ui-view "Prospect Member Non-attending contact Class / event Appointment Grading event T…" at bounding box center [523, 262] width 1046 height 518
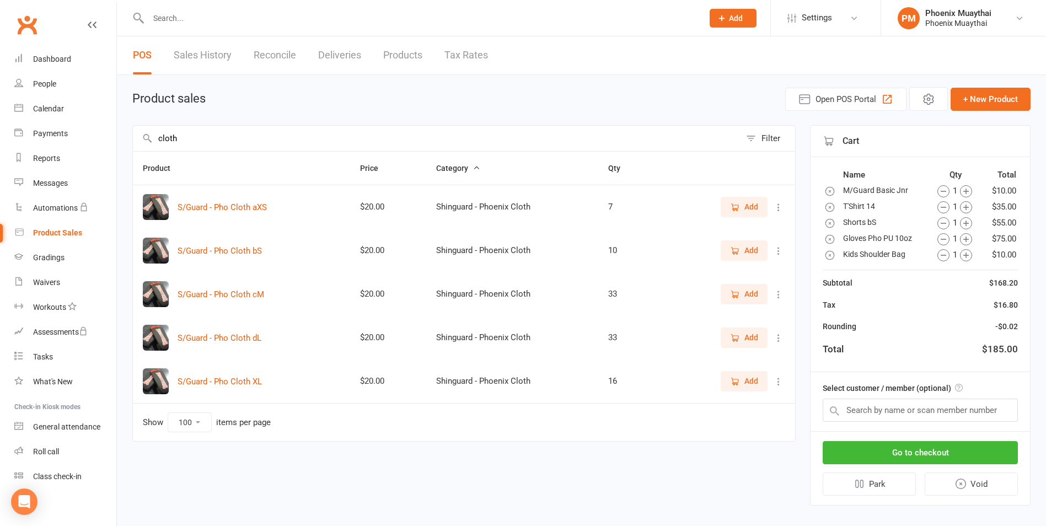
type input "cloth"
click at [746, 293] on span "Add" at bounding box center [751, 294] width 14 height 12
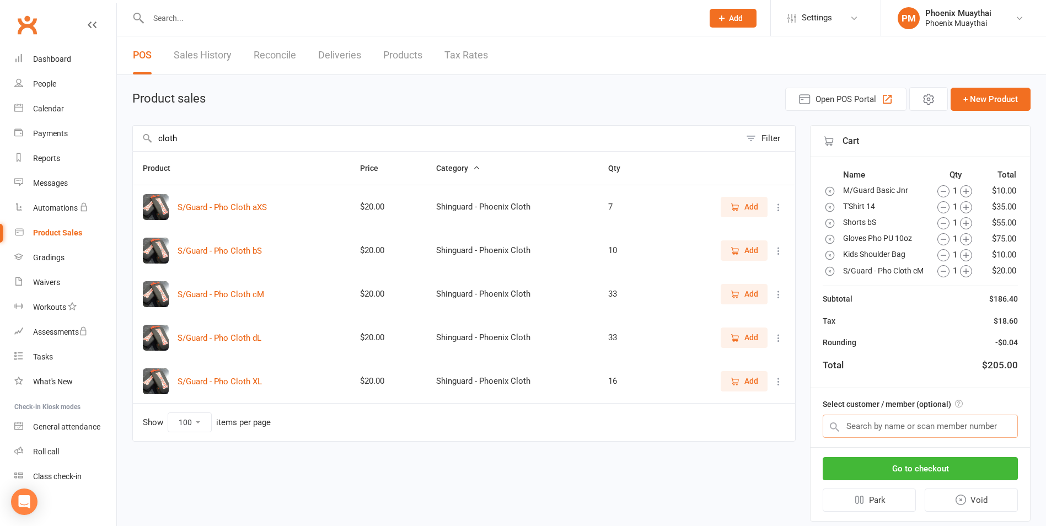
click at [872, 438] on input "text" at bounding box center [920, 426] width 195 height 23
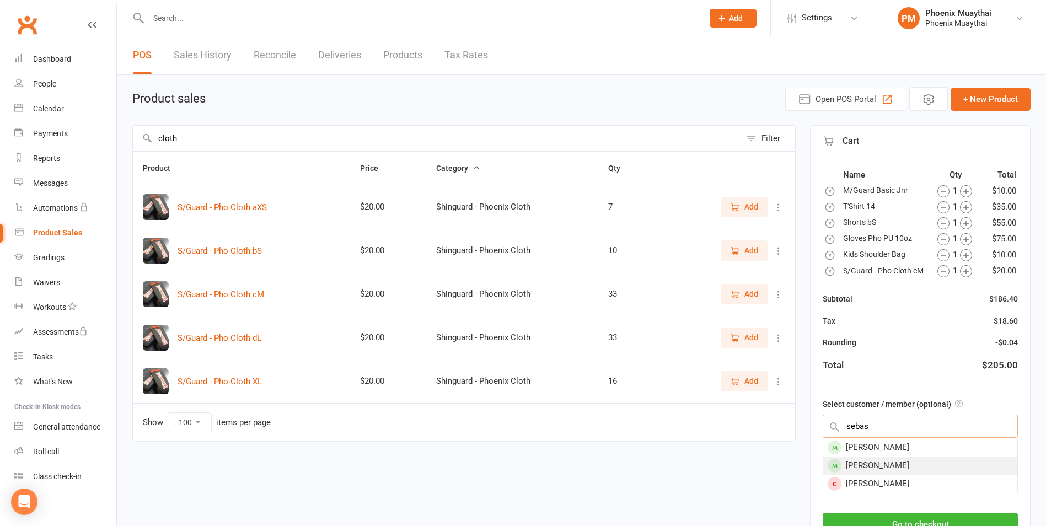
type input "sebas"
click at [879, 475] on div "Sebastian Jovcix" at bounding box center [920, 466] width 194 height 18
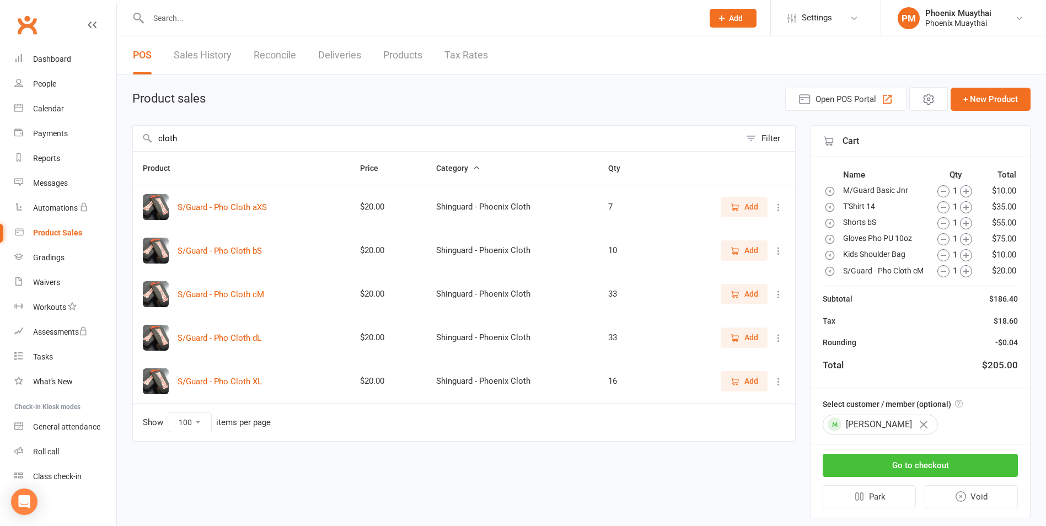
click at [914, 472] on button "Go to checkout" at bounding box center [920, 465] width 195 height 23
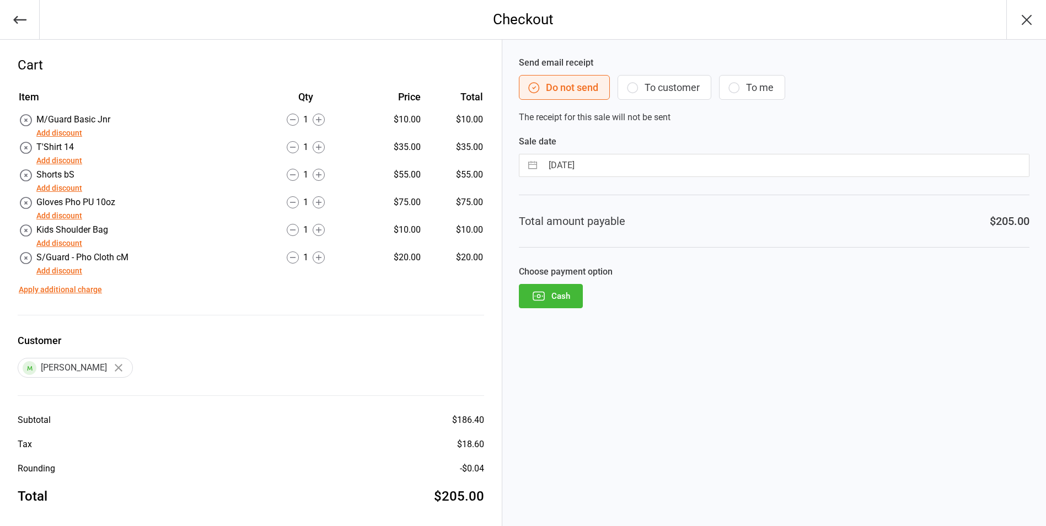
click at [67, 133] on button "Add discount" at bounding box center [59, 133] width 46 height 12
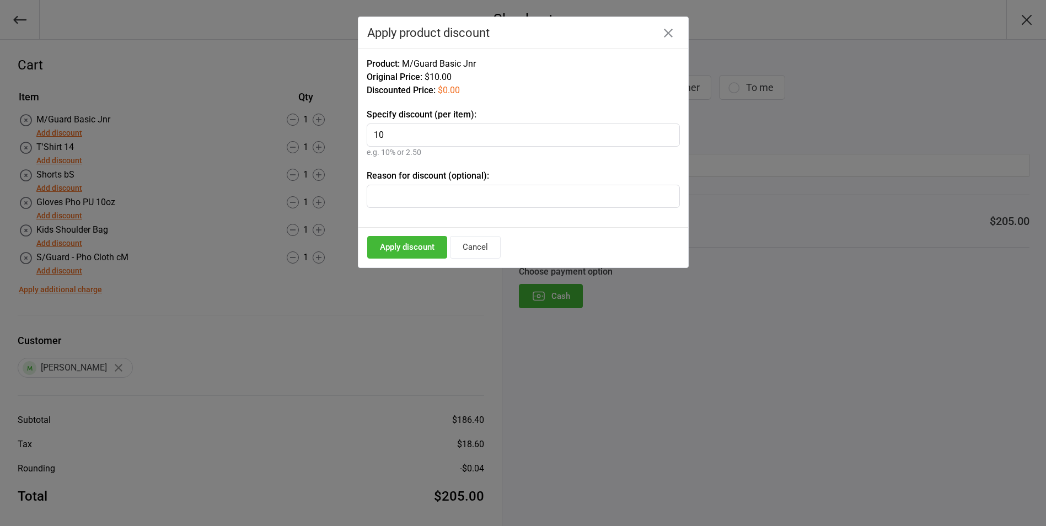
type input "10"
click at [433, 195] on input "text" at bounding box center [523, 196] width 313 height 23
type input "Starter Pack"
click at [396, 245] on button "Apply discount" at bounding box center [407, 247] width 80 height 23
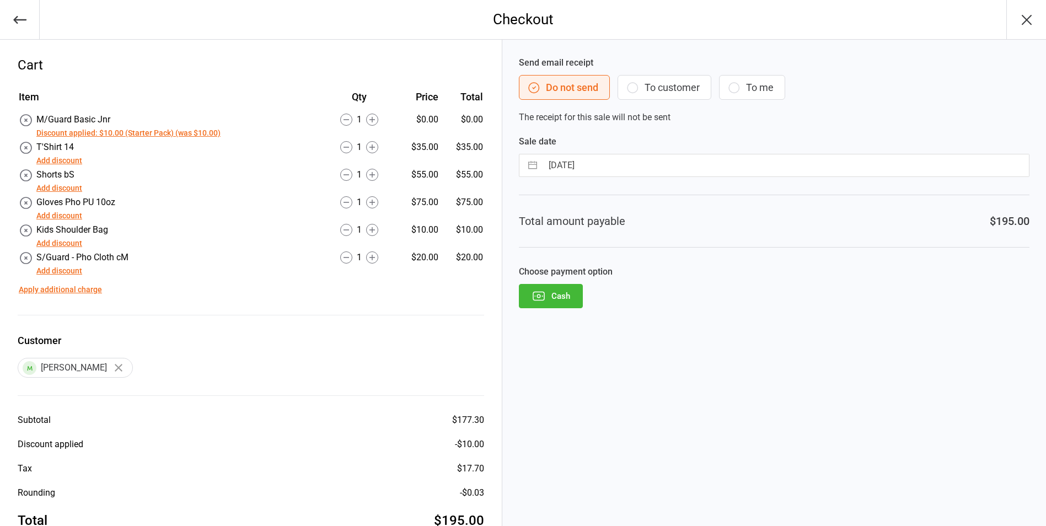
click at [64, 187] on button "Add discount" at bounding box center [59, 189] width 46 height 12
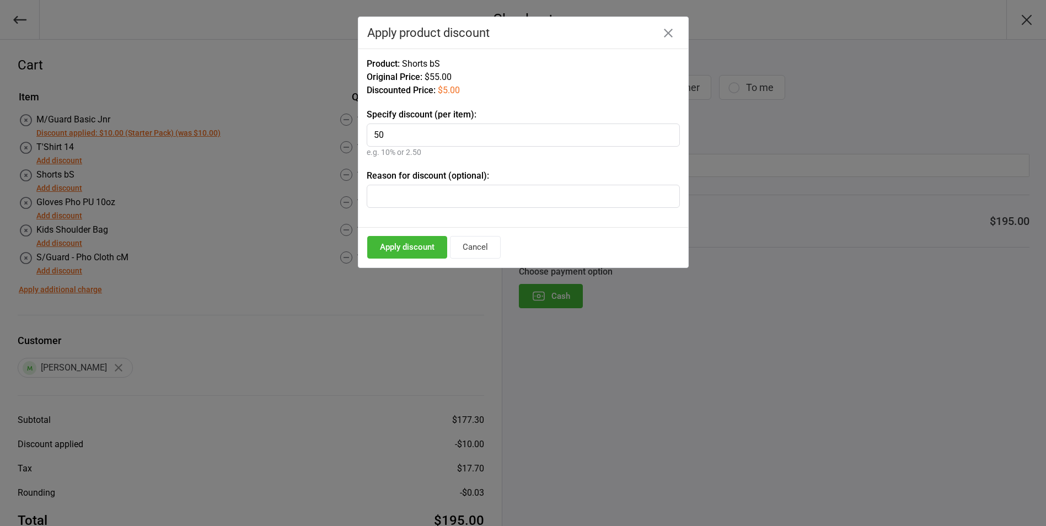
type input "50"
click at [405, 185] on input "text" at bounding box center [523, 196] width 313 height 23
type input "s"
drag, startPoint x: 433, startPoint y: 196, endPoint x: 306, endPoint y: 195, distance: 127.4
click at [306, 195] on div "Checkout Cart Item Qty Price Total M/Guard Basic Jnr Discount applied: $10.00 (…" at bounding box center [523, 263] width 1046 height 526
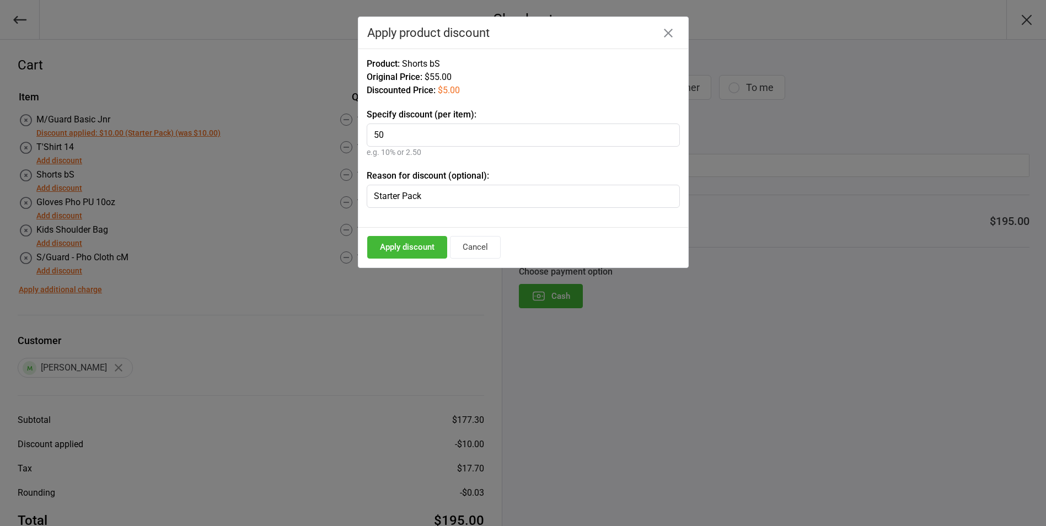
type input "Starter Pack"
click at [388, 240] on button "Apply discount" at bounding box center [407, 247] width 80 height 23
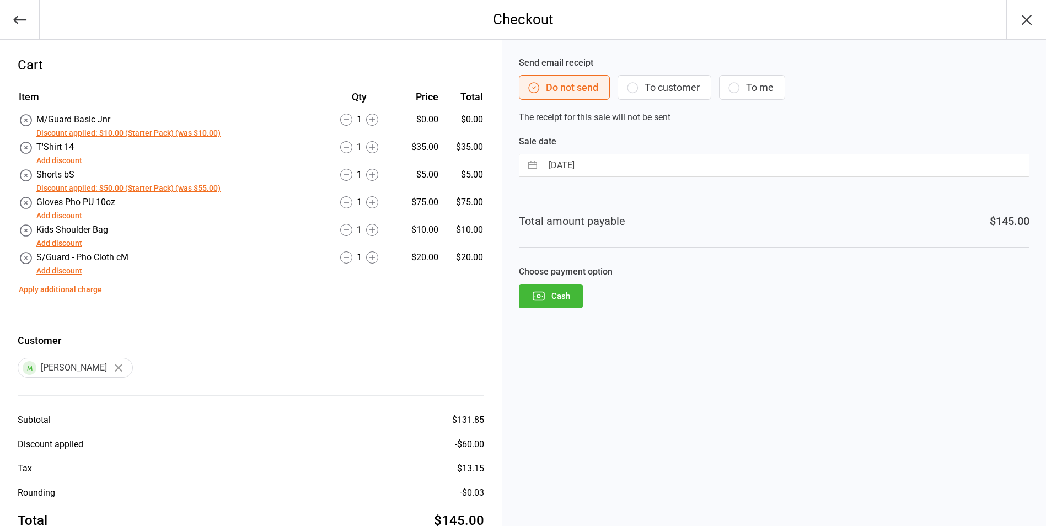
click at [554, 290] on button "Cash" at bounding box center [551, 296] width 64 height 24
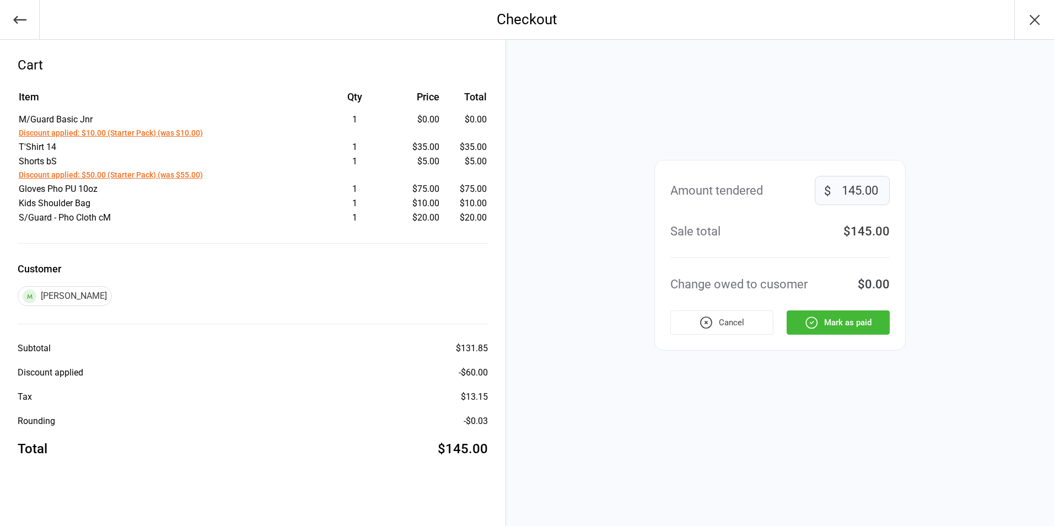
click at [838, 320] on button "Mark as paid" at bounding box center [838, 322] width 103 height 24
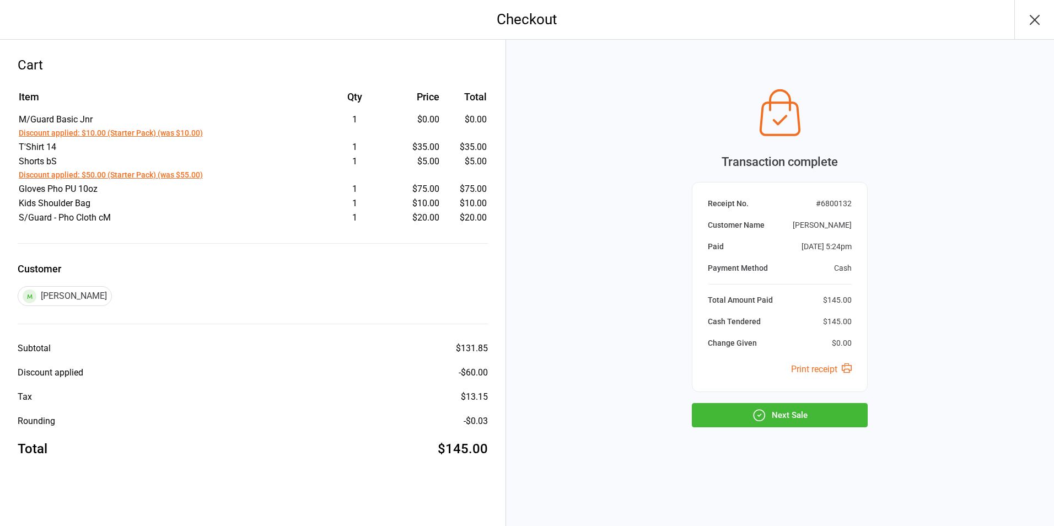
click at [774, 411] on button "Next Sale" at bounding box center [780, 415] width 176 height 24
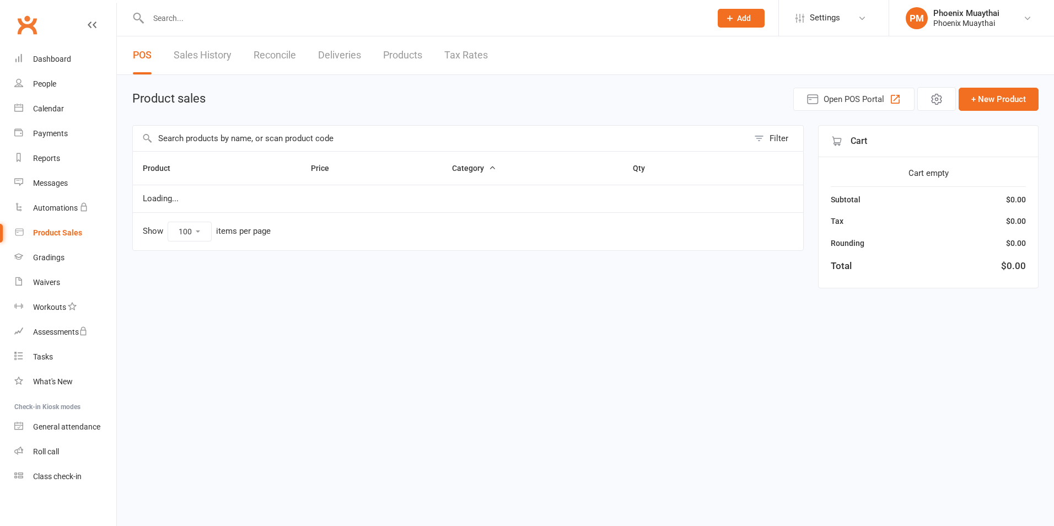
select select "100"
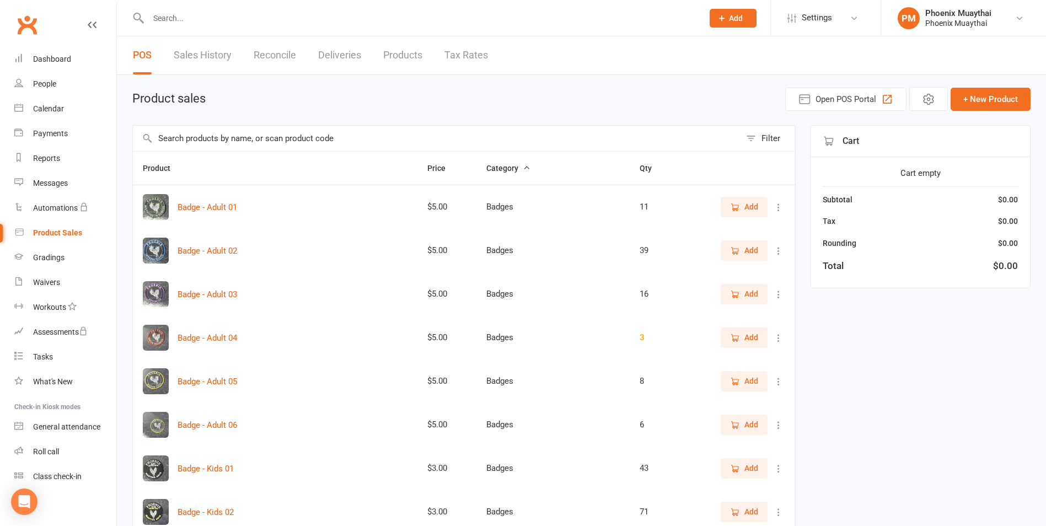
click at [168, 141] on input "text" at bounding box center [437, 138] width 608 height 25
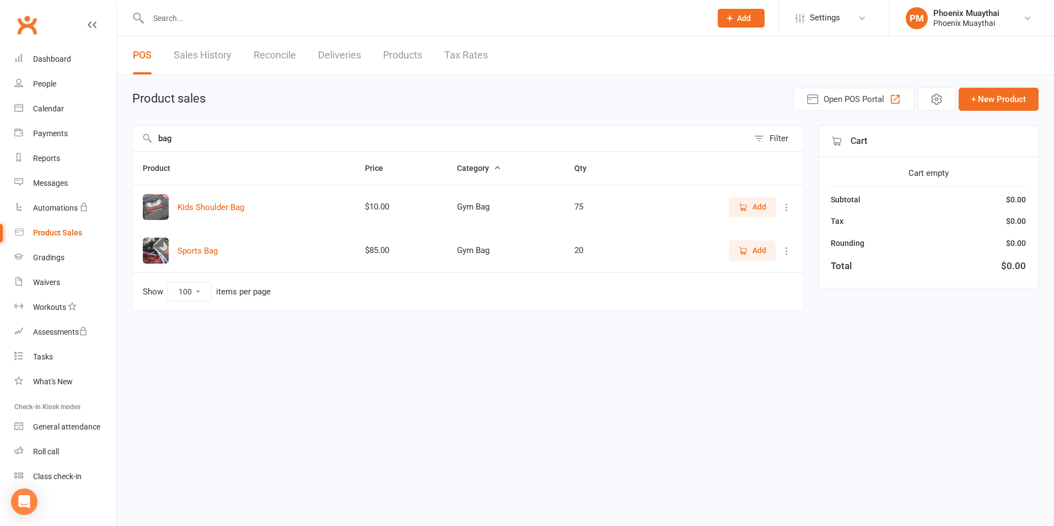
click at [749, 205] on span "Add" at bounding box center [752, 207] width 28 height 12
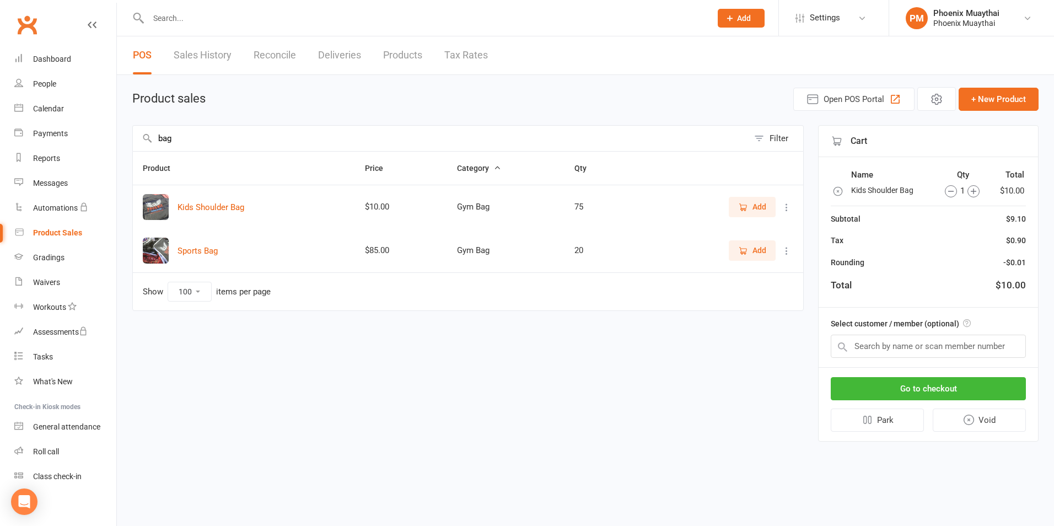
drag, startPoint x: 189, startPoint y: 136, endPoint x: 109, endPoint y: 149, distance: 80.9
click at [109, 149] on ui-view "Prospect Member Non-attending contact Class / event Appointment Grading event T…" at bounding box center [527, 230] width 1054 height 454
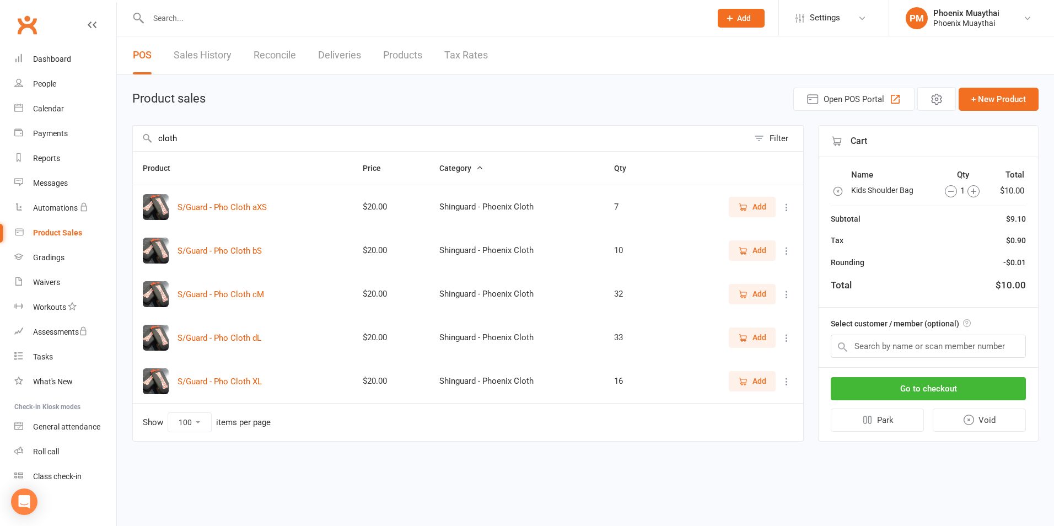
click at [755, 249] on span "Add" at bounding box center [760, 250] width 14 height 12
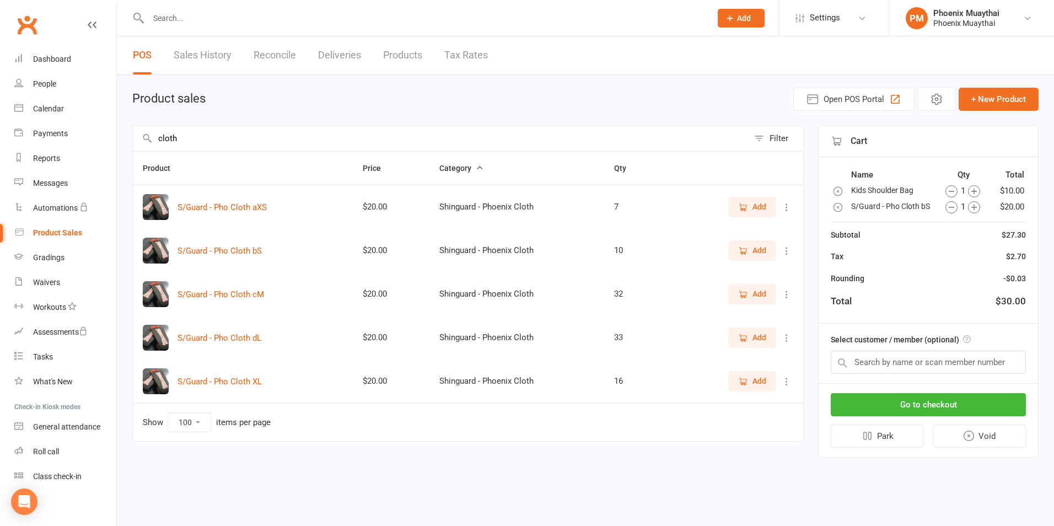
drag, startPoint x: 186, startPoint y: 137, endPoint x: 109, endPoint y: 142, distance: 77.3
click at [111, 142] on ui-view "Prospect Member Non-attending contact Class / event Appointment Grading event T…" at bounding box center [527, 238] width 1054 height 470
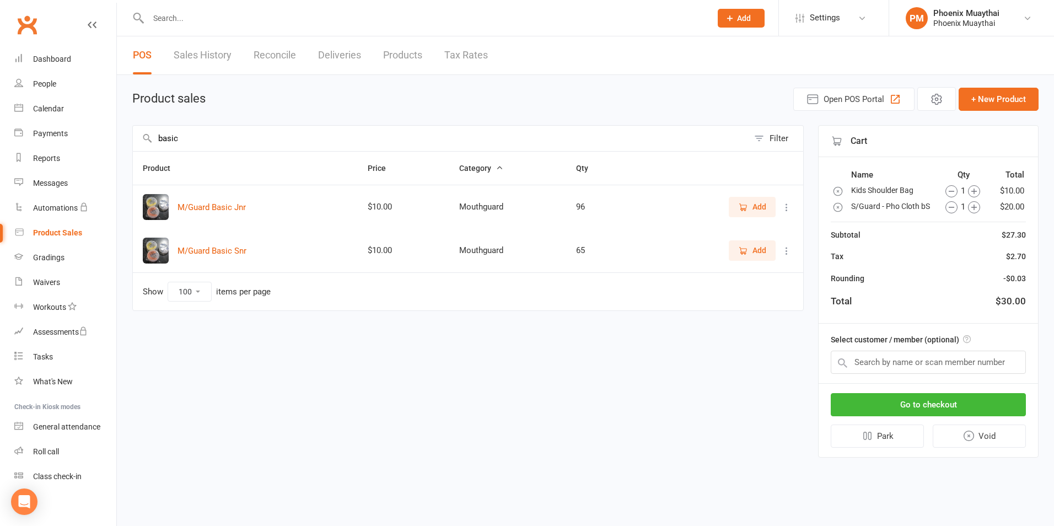
click at [742, 206] on icon "button" at bounding box center [743, 207] width 10 height 10
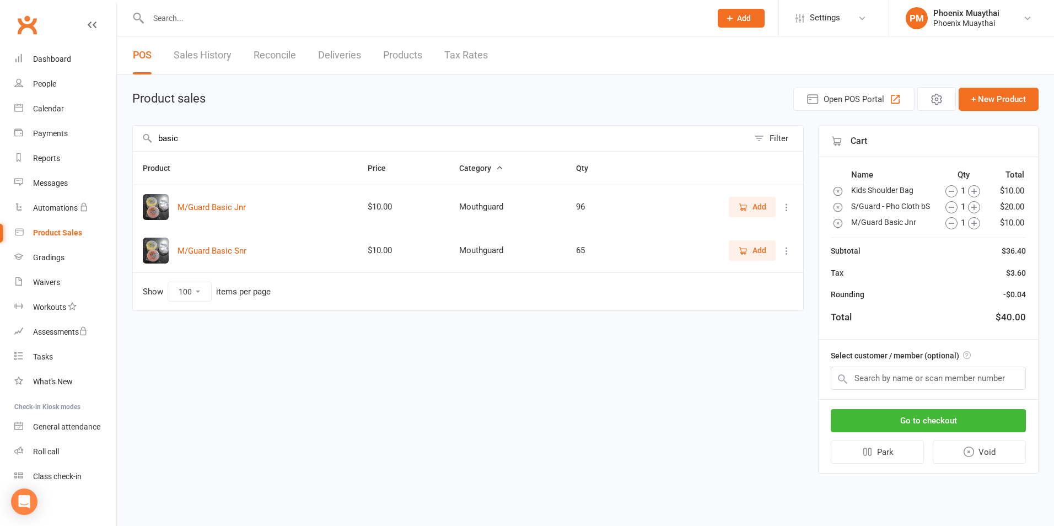
drag, startPoint x: 191, startPoint y: 138, endPoint x: 104, endPoint y: 141, distance: 87.7
click at [115, 141] on ui-view "Prospect Member Non-attending contact Class / event Appointment Grading event T…" at bounding box center [527, 246] width 1054 height 486
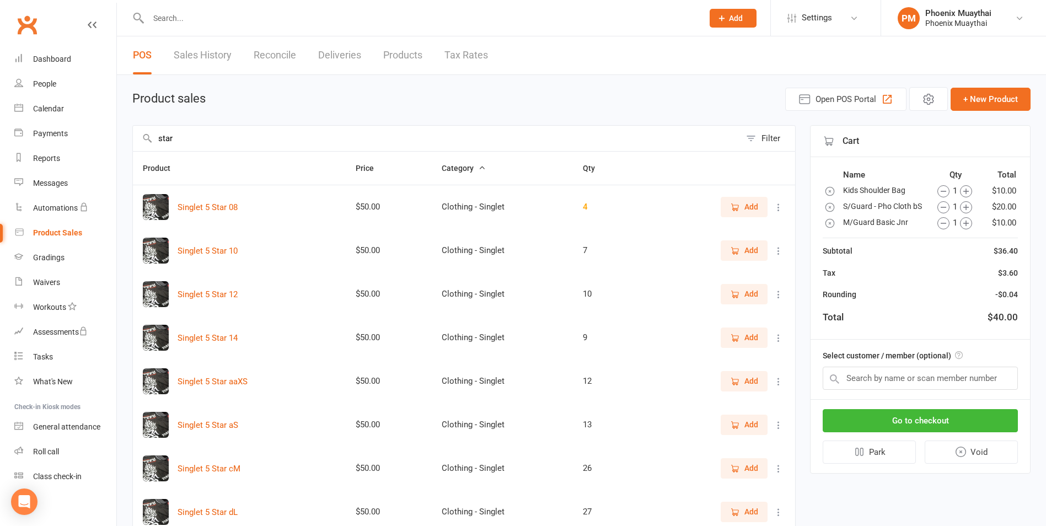
click at [730, 255] on icon "button" at bounding box center [735, 251] width 10 height 10
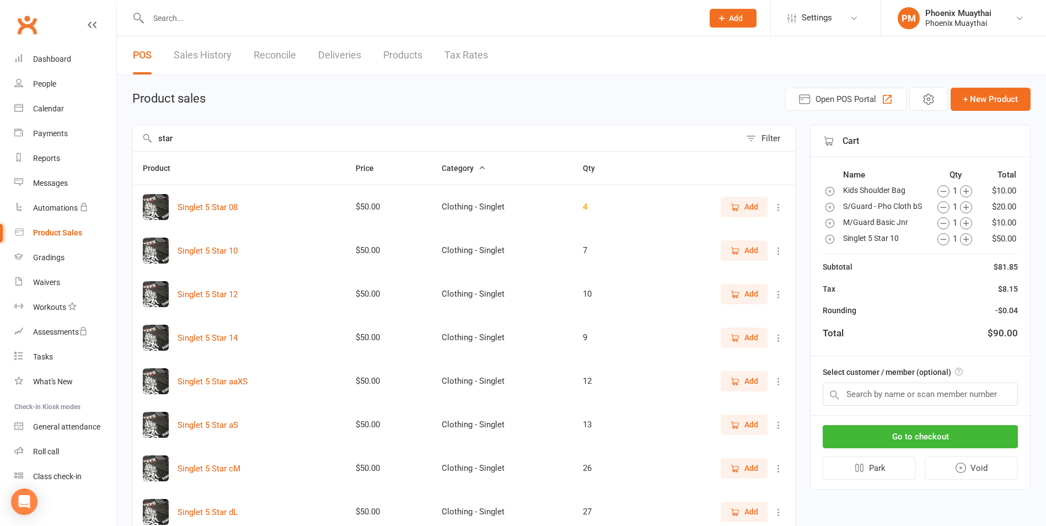
drag, startPoint x: 183, startPoint y: 137, endPoint x: 108, endPoint y: 142, distance: 75.2
click at [132, 144] on div "star Filter" at bounding box center [463, 138] width 663 height 26
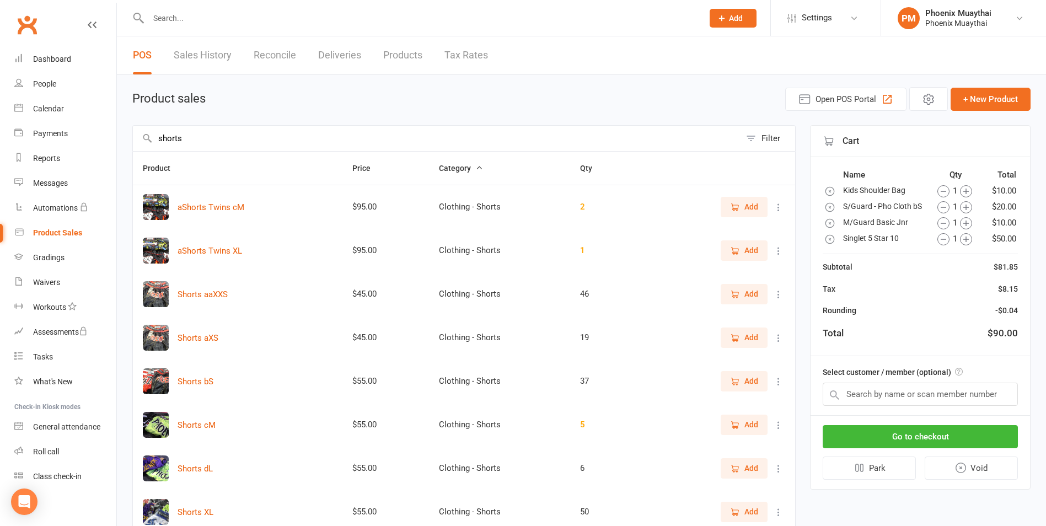
click at [737, 337] on icon "button" at bounding box center [735, 338] width 10 height 10
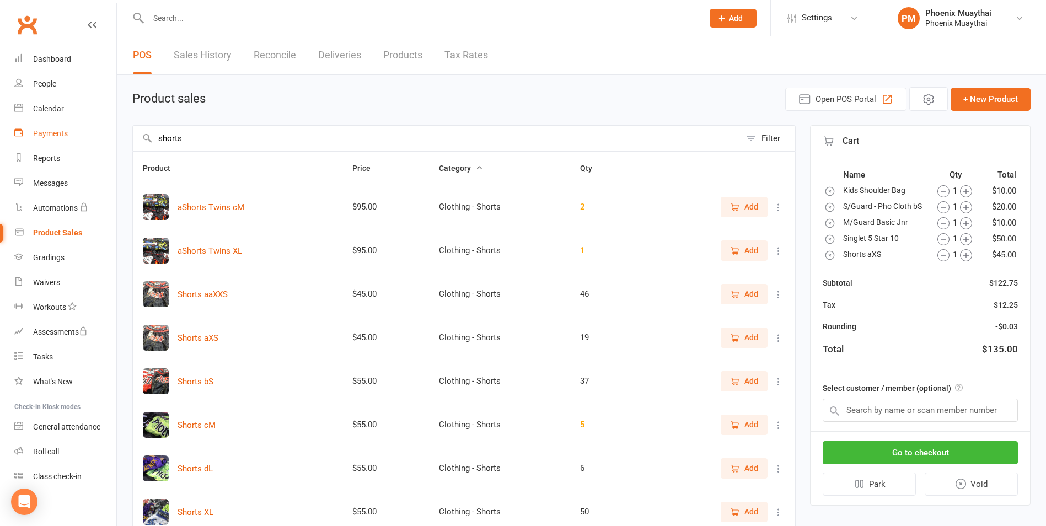
drag, startPoint x: 190, startPoint y: 138, endPoint x: 41, endPoint y: 132, distance: 149.5
click at [45, 132] on ui-view "Prospect Member Non-attending contact Class / event Appointment Grading event T…" at bounding box center [523, 368] width 1046 height 731
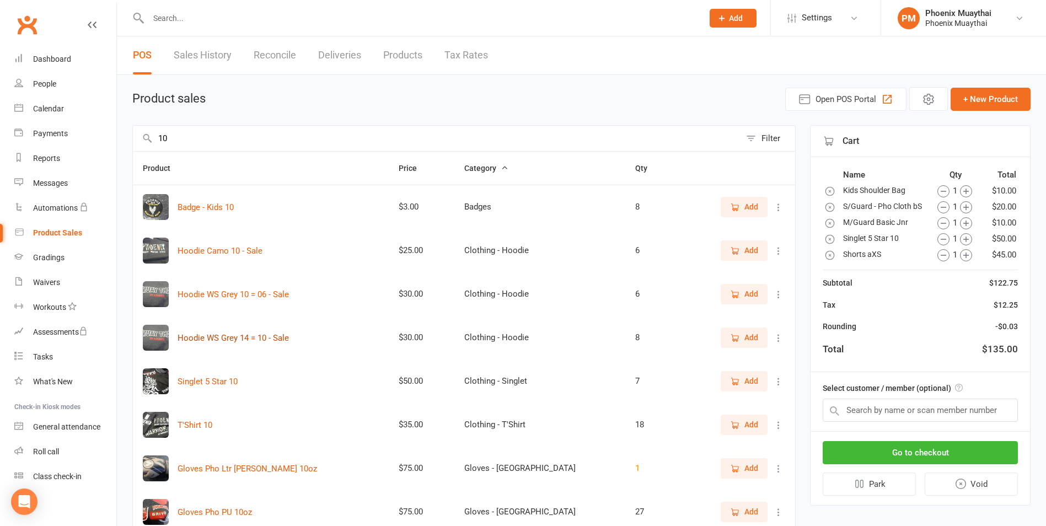
scroll to position [55, 0]
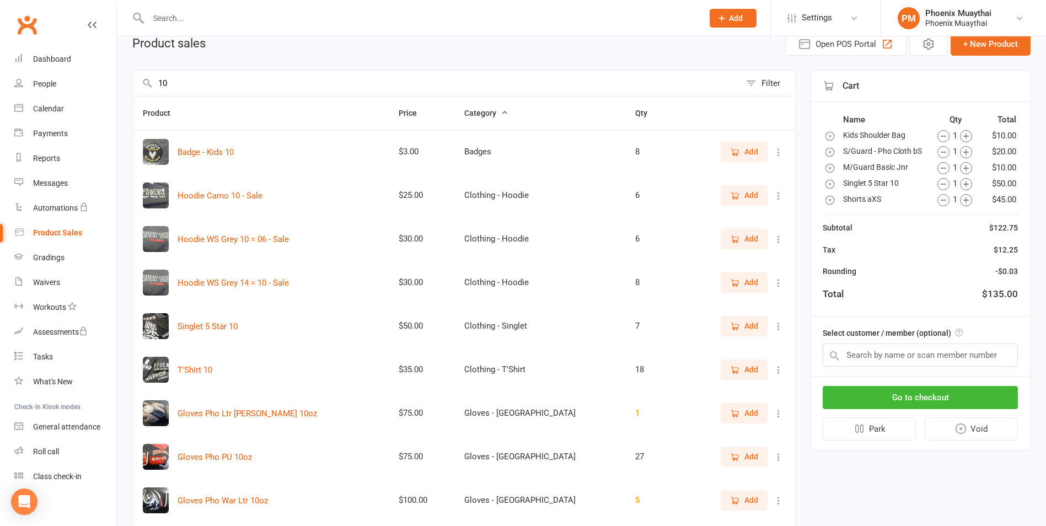
type input "10"
click at [738, 458] on icon "button" at bounding box center [735, 457] width 10 height 10
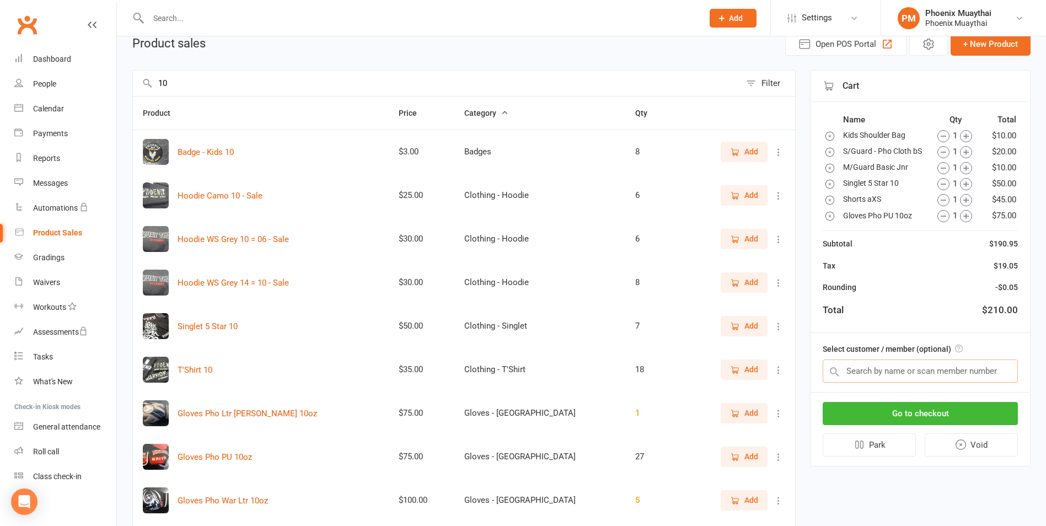
click at [850, 373] on input "text" at bounding box center [920, 371] width 195 height 23
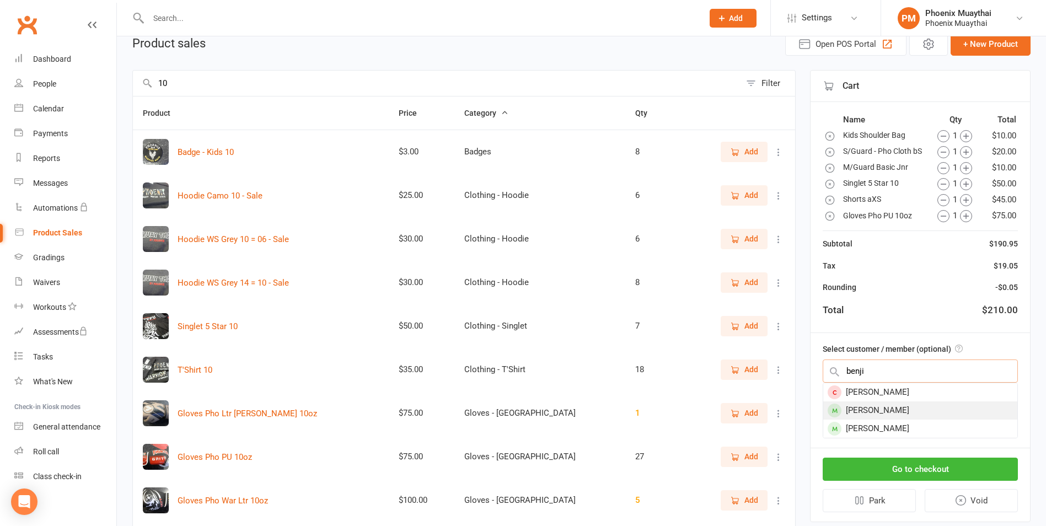
type input "benji"
click at [862, 410] on div "Benji Jovcix" at bounding box center [920, 410] width 194 height 18
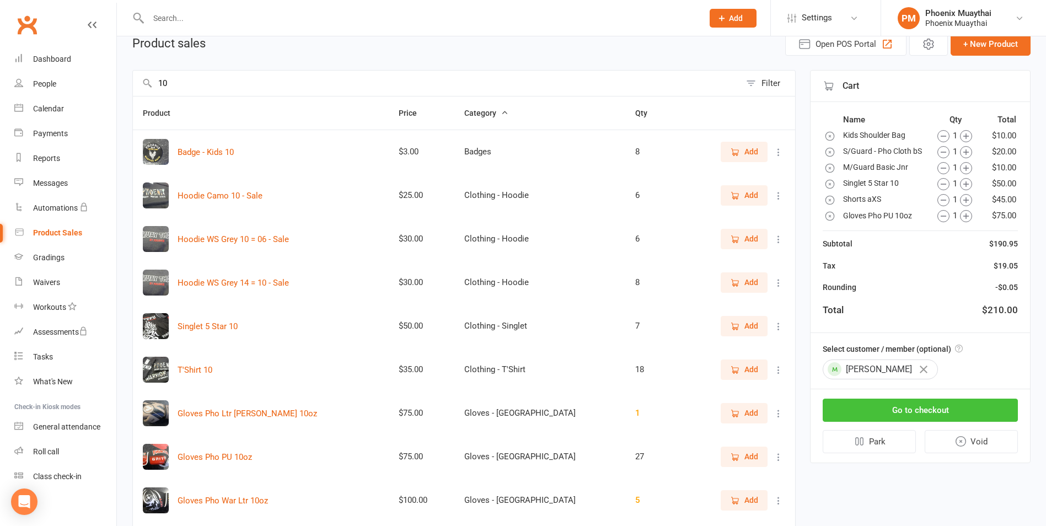
click at [914, 406] on button "Go to checkout" at bounding box center [920, 410] width 195 height 23
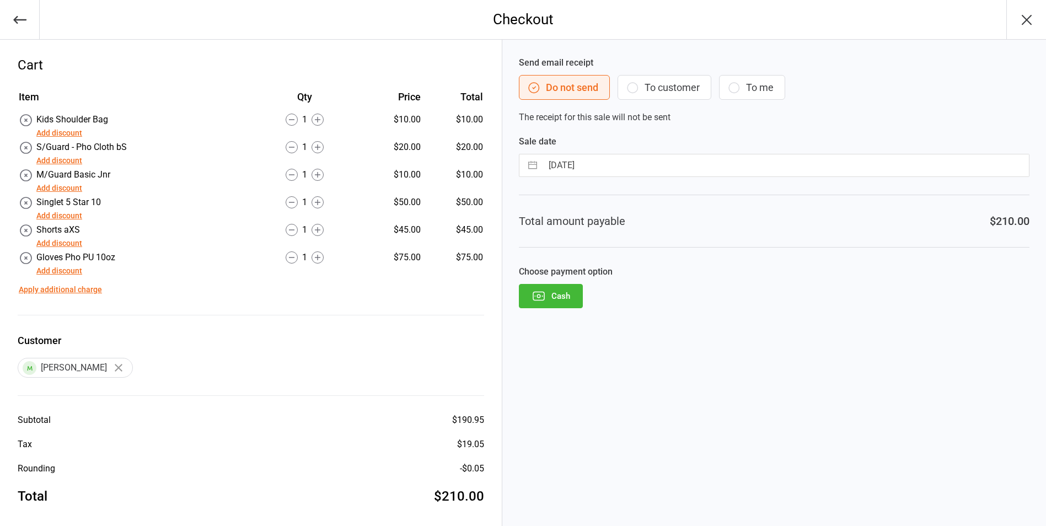
click at [64, 214] on button "Add discount" at bounding box center [59, 216] width 46 height 12
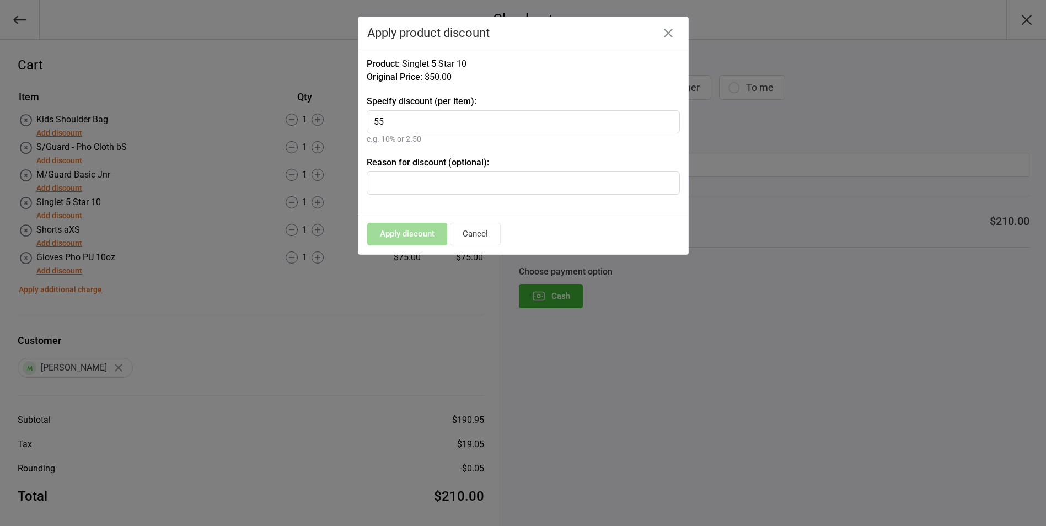
type input "55"
click at [393, 163] on label "Reason for discount (optional):" at bounding box center [523, 162] width 313 height 13
click at [392, 179] on input "text" at bounding box center [523, 182] width 313 height 23
paste input "Starter Pack"
type input "Starter Pack"
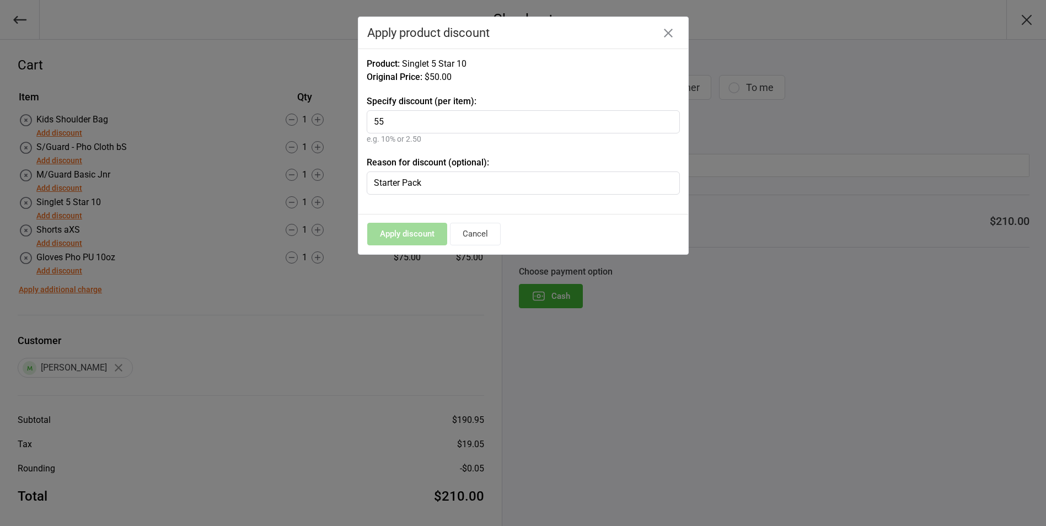
drag, startPoint x: 410, startPoint y: 116, endPoint x: 417, endPoint y: 116, distance: 7.2
click at [417, 116] on input "55" at bounding box center [523, 121] width 313 height 23
type input "5"
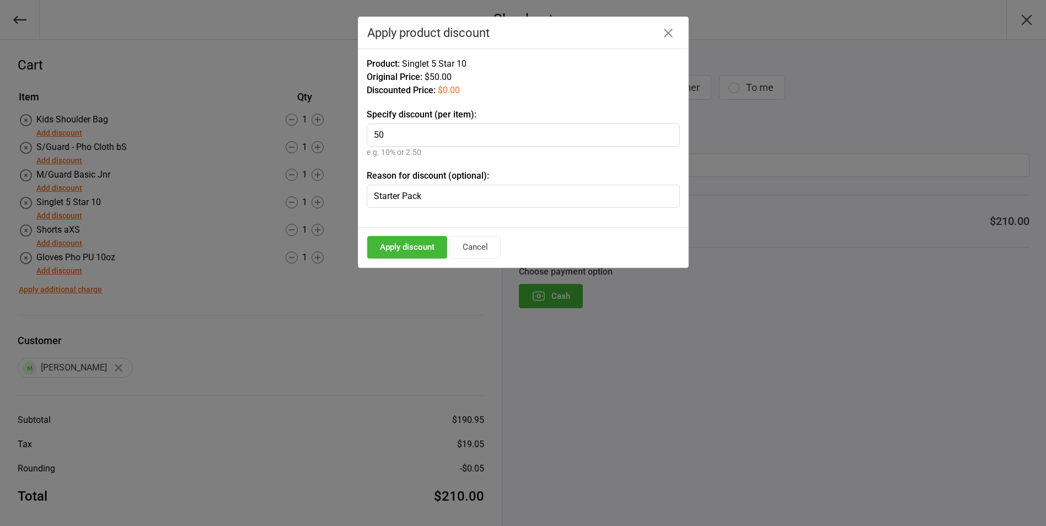
type input "50"
click at [396, 242] on button "Apply discount" at bounding box center [407, 247] width 80 height 23
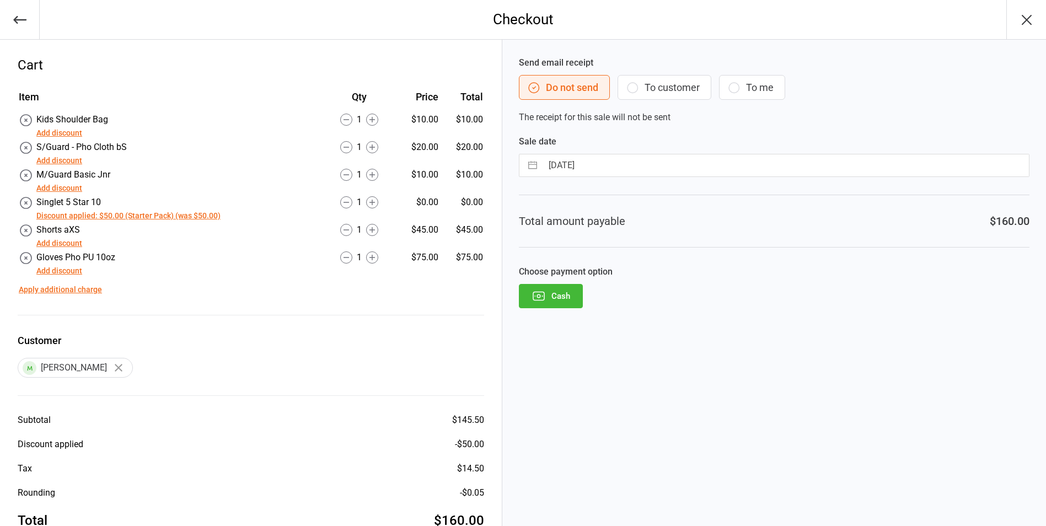
click at [53, 129] on button "Add discount" at bounding box center [59, 133] width 46 height 12
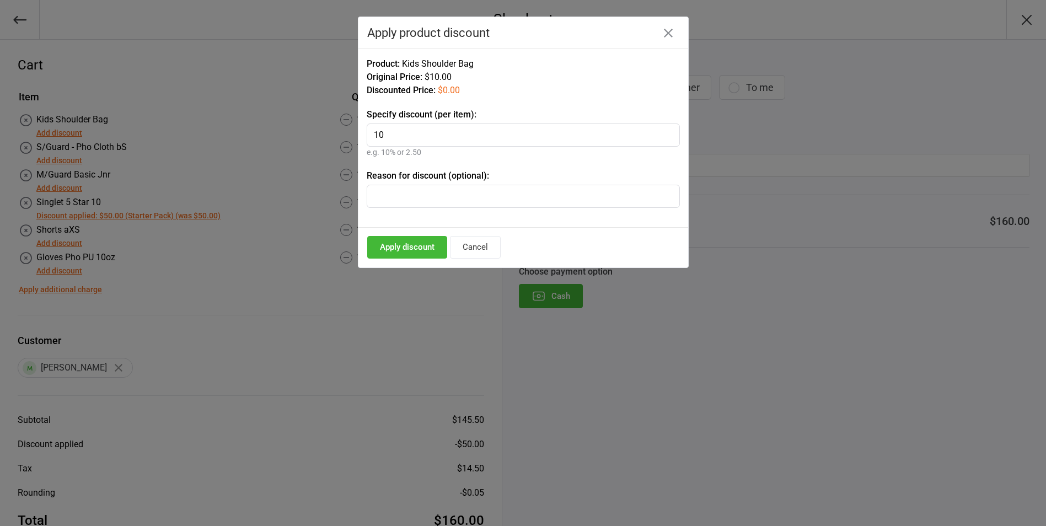
type input "10"
click at [400, 195] on input "text" at bounding box center [523, 196] width 313 height 23
paste input "Starter Pack"
type input "Starter Pack"
click at [411, 240] on button "Apply discount" at bounding box center [407, 247] width 80 height 23
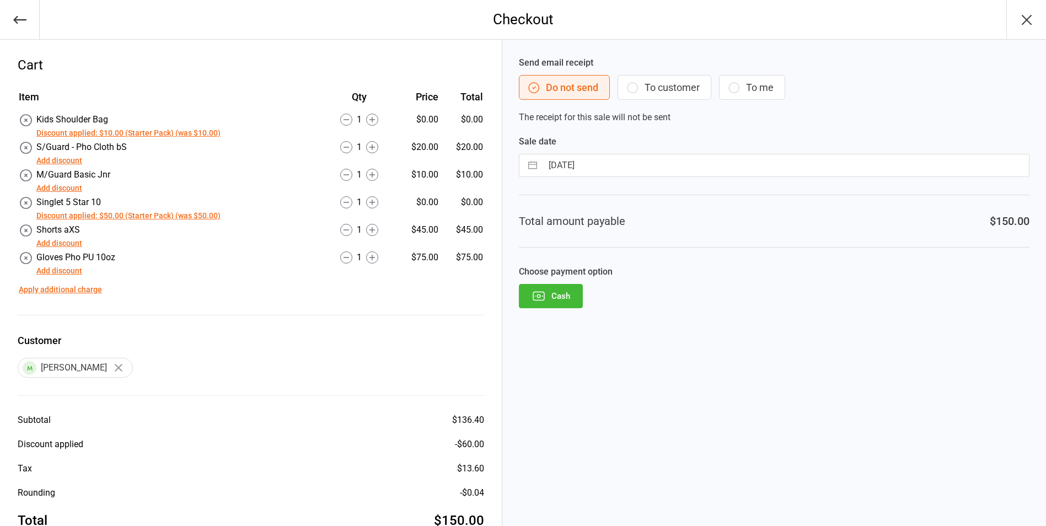
click at [63, 185] on button "Add discount" at bounding box center [59, 189] width 46 height 12
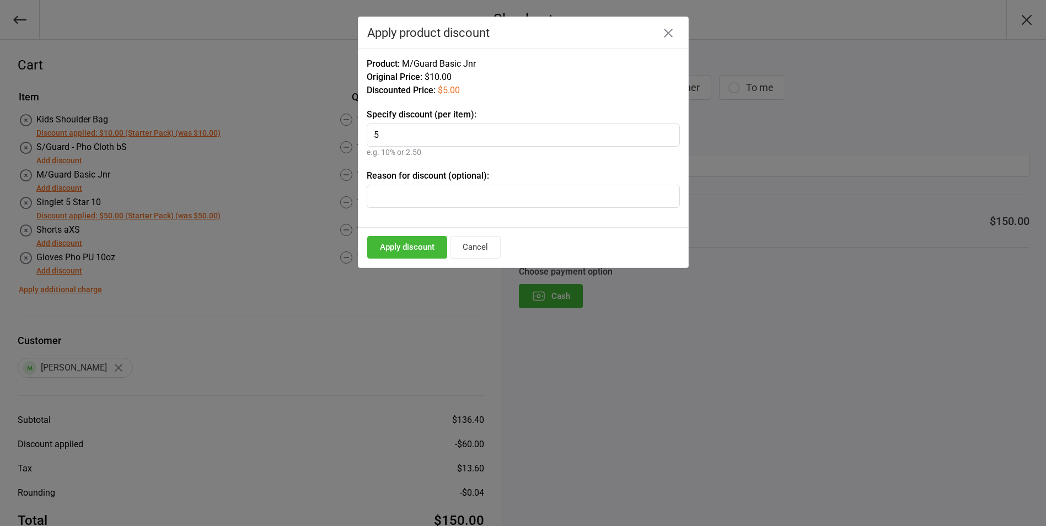
type input "5"
click at [404, 197] on input "text" at bounding box center [523, 196] width 313 height 23
paste input "Starter Pack"
type input "Starter Pack"
click at [402, 245] on button "Apply discount" at bounding box center [407, 247] width 80 height 23
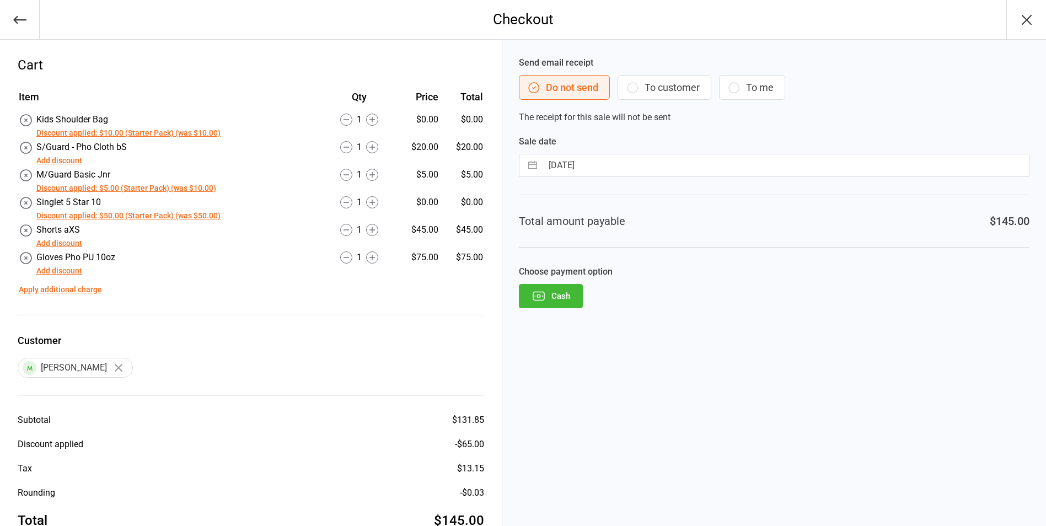
click at [541, 293] on icon "button" at bounding box center [539, 296] width 14 height 14
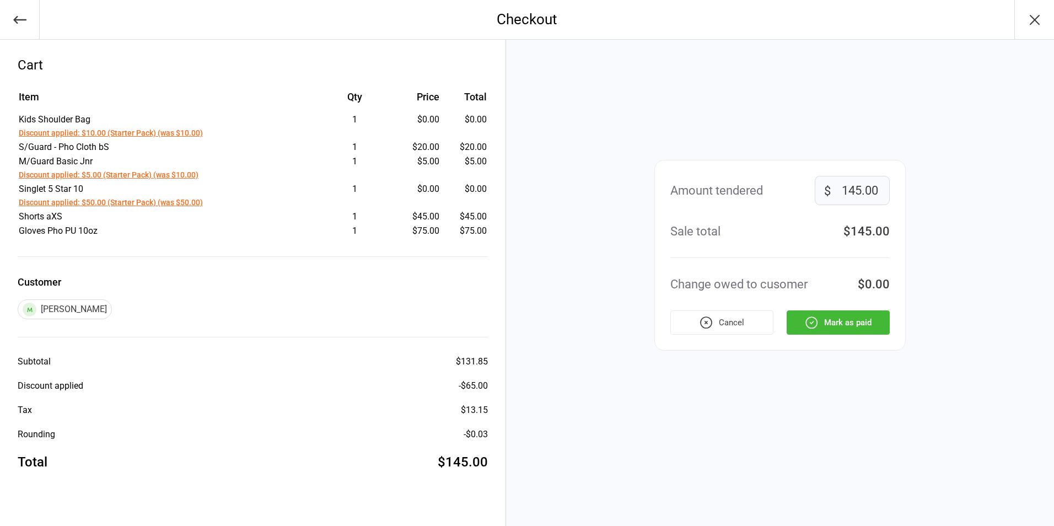
click at [815, 319] on icon "button" at bounding box center [811, 322] width 14 height 14
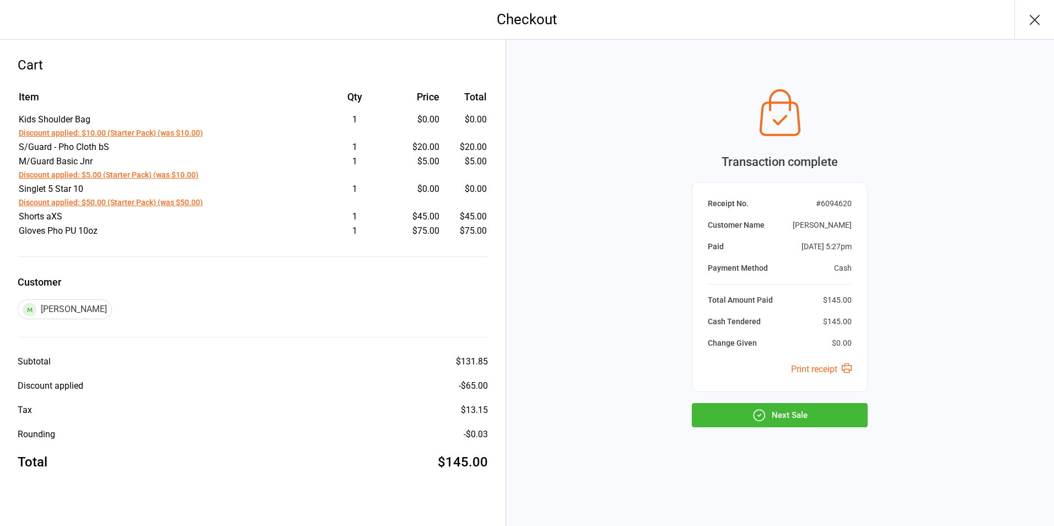
click at [799, 412] on button "Next Sale" at bounding box center [780, 415] width 176 height 24
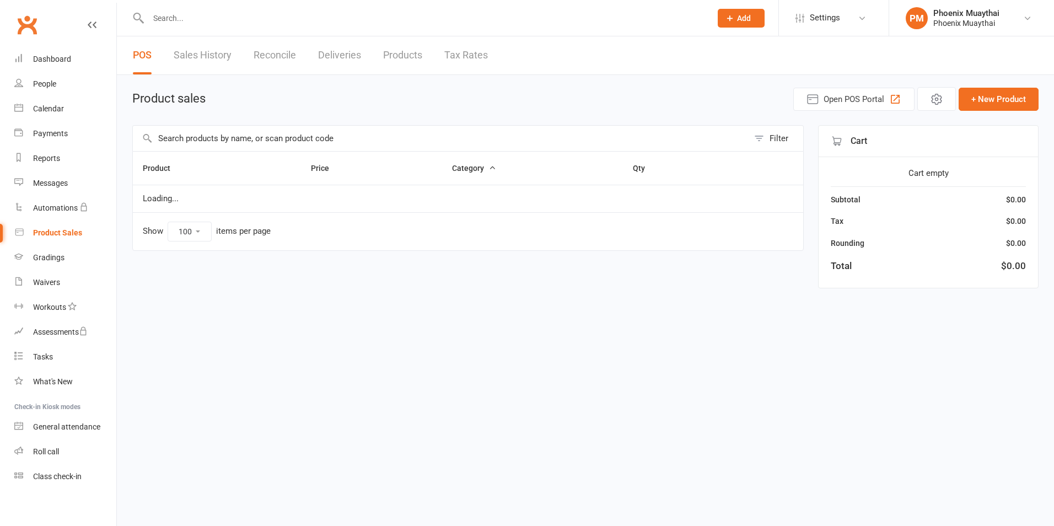
select select "100"
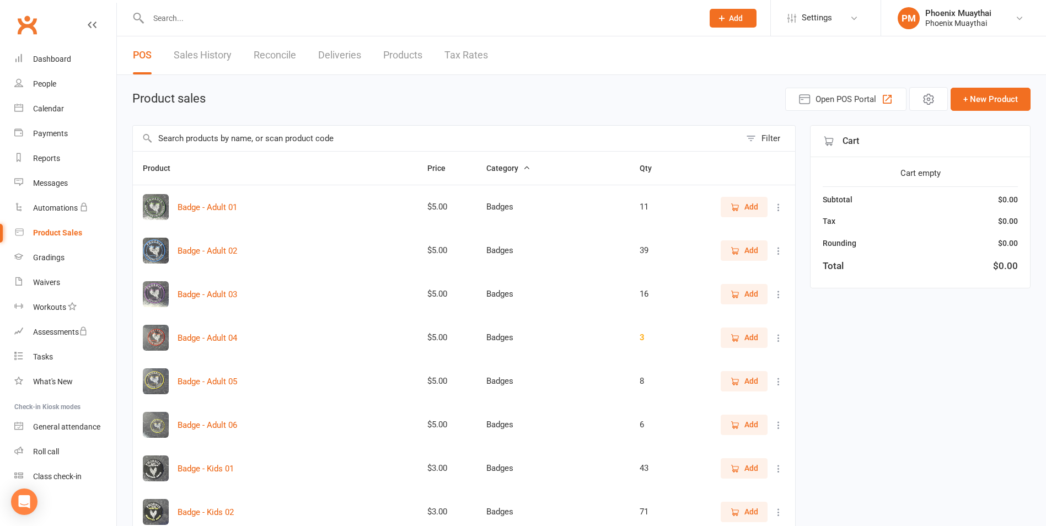
click at [168, 22] on input "text" at bounding box center [420, 17] width 550 height 15
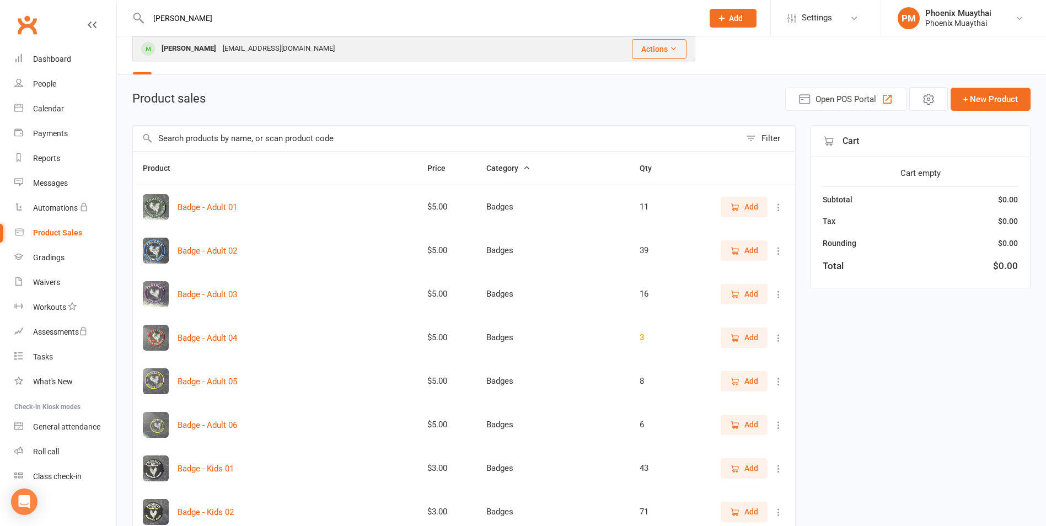
type input "[PERSON_NAME]"
click at [188, 46] on div "[PERSON_NAME]" at bounding box center [188, 49] width 61 height 16
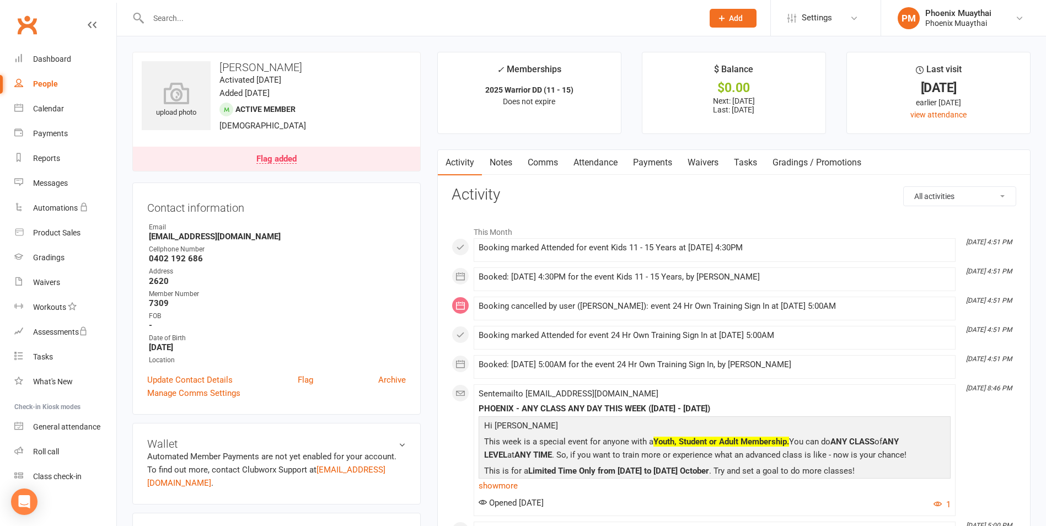
click at [319, 160] on link "Flag added" at bounding box center [276, 159] width 287 height 24
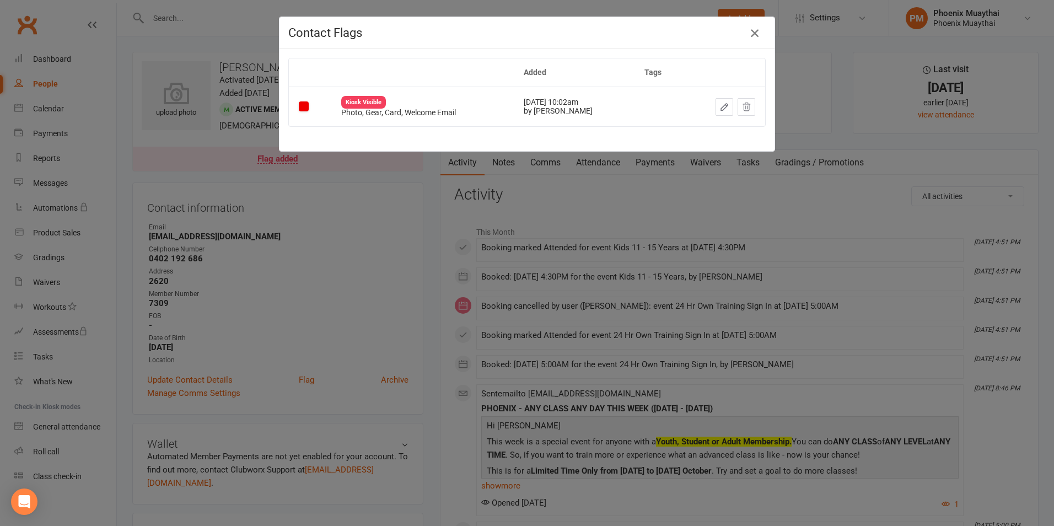
click at [750, 30] on icon "button" at bounding box center [754, 32] width 13 height 13
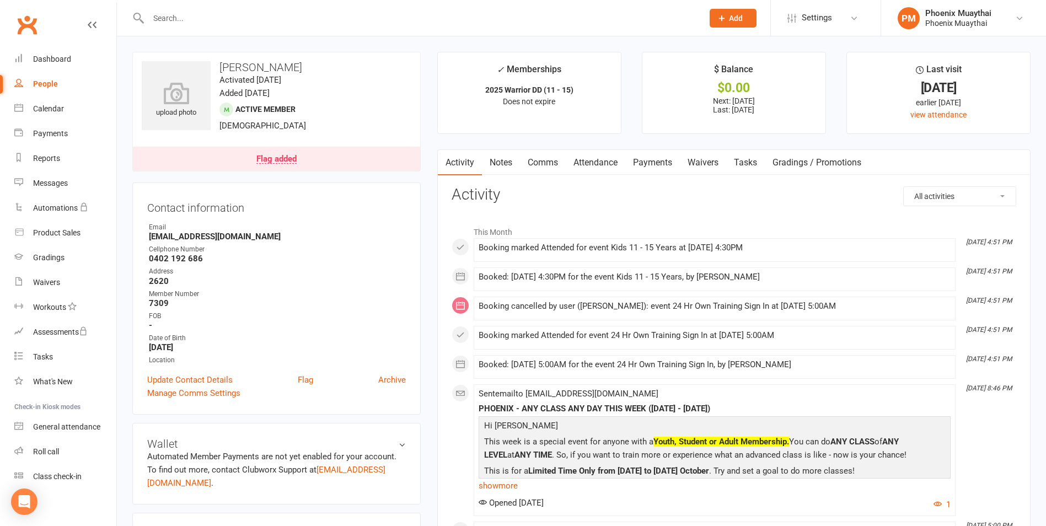
click at [648, 160] on link "Payments" at bounding box center [652, 162] width 55 height 25
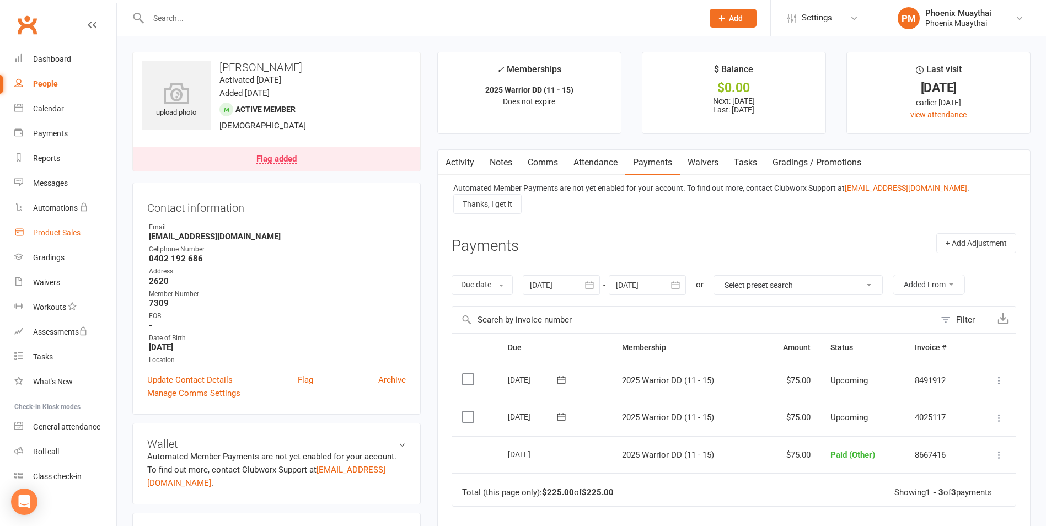
click at [61, 232] on div "Product Sales" at bounding box center [56, 232] width 47 height 9
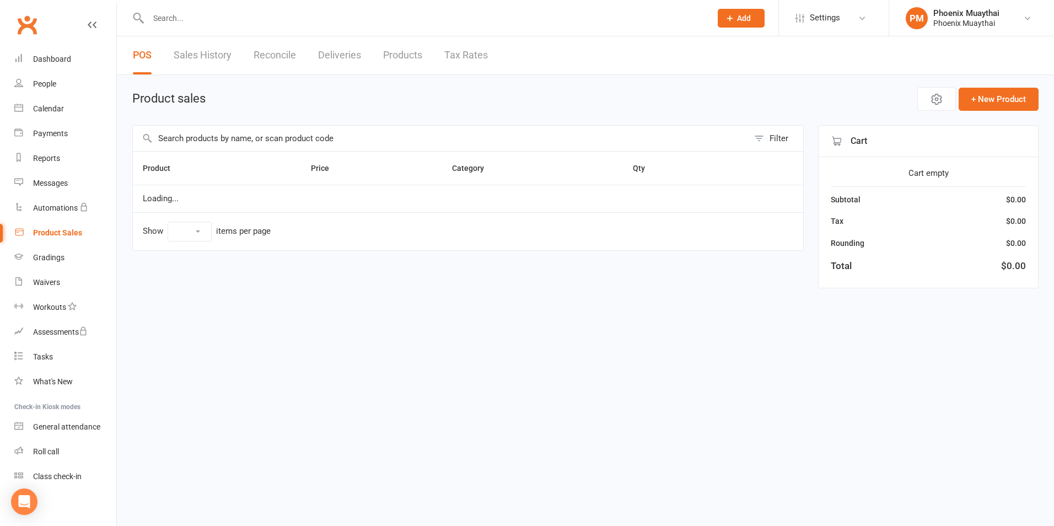
select select "100"
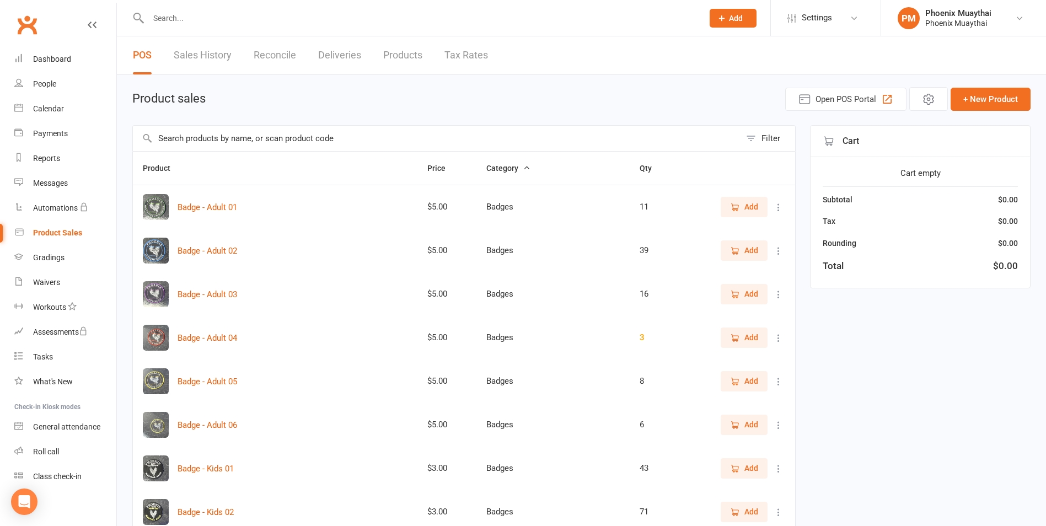
click at [186, 50] on link "Sales History" at bounding box center [203, 55] width 58 height 38
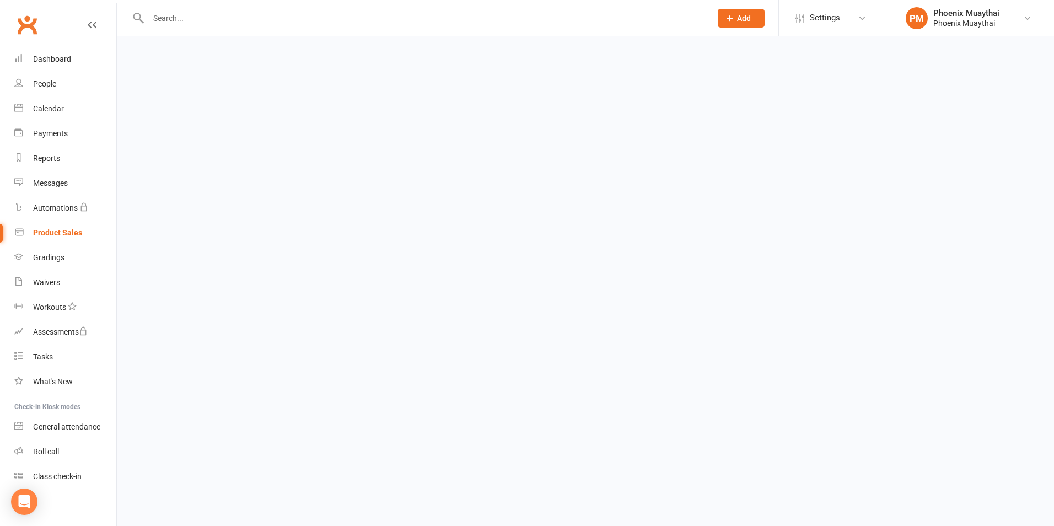
select select "25"
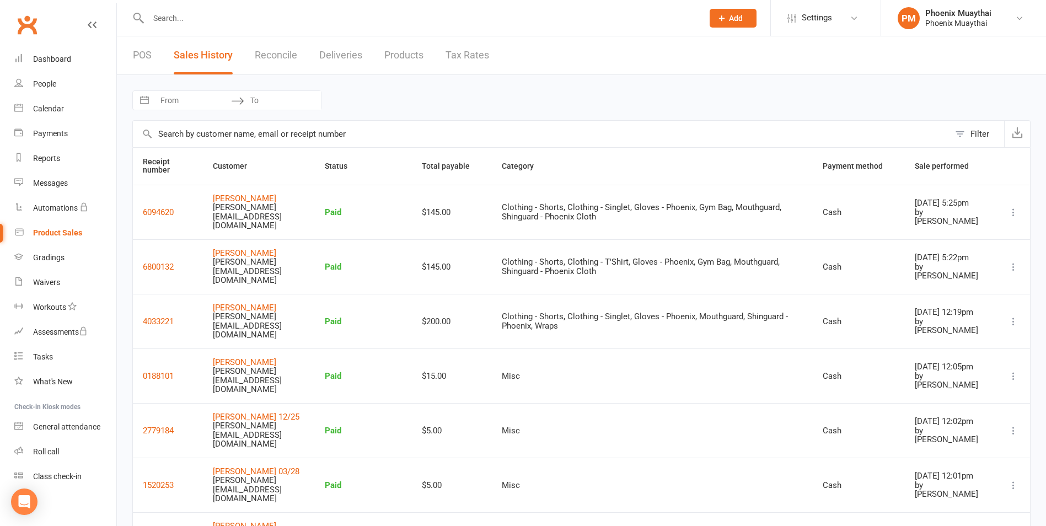
click at [147, 53] on link "POS" at bounding box center [142, 55] width 19 height 38
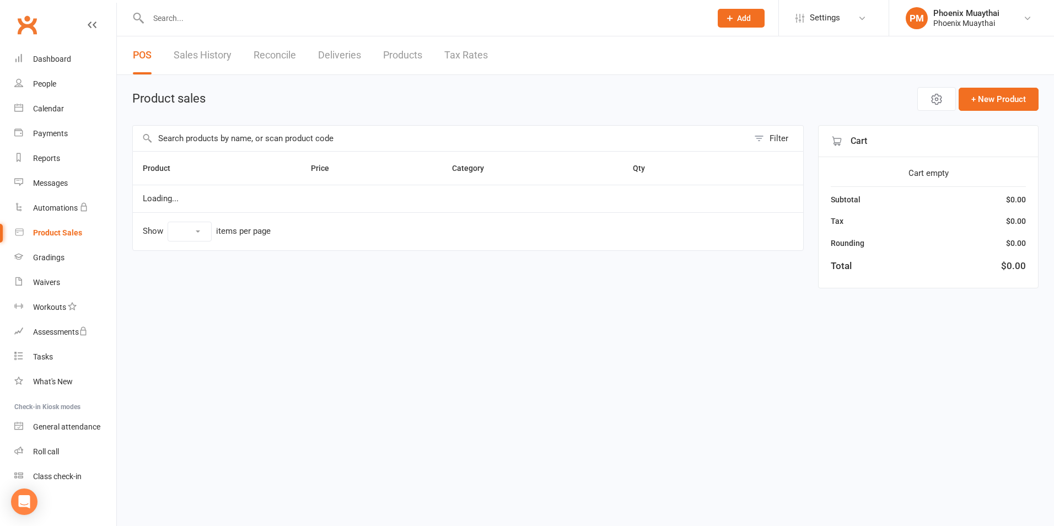
select select "100"
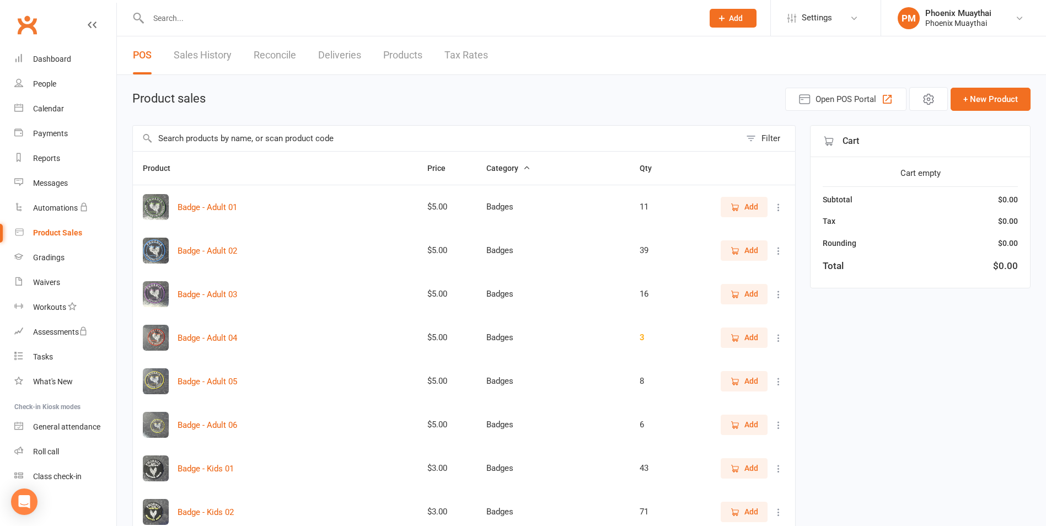
click at [197, 137] on input "text" at bounding box center [437, 138] width 608 height 25
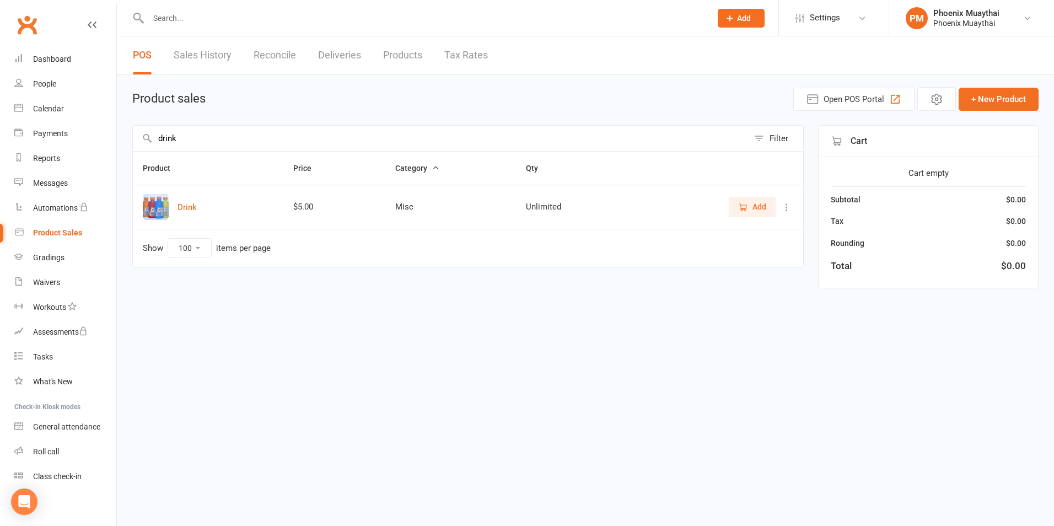
type input "drink"
click at [752, 211] on span "Add" at bounding box center [752, 207] width 28 height 12
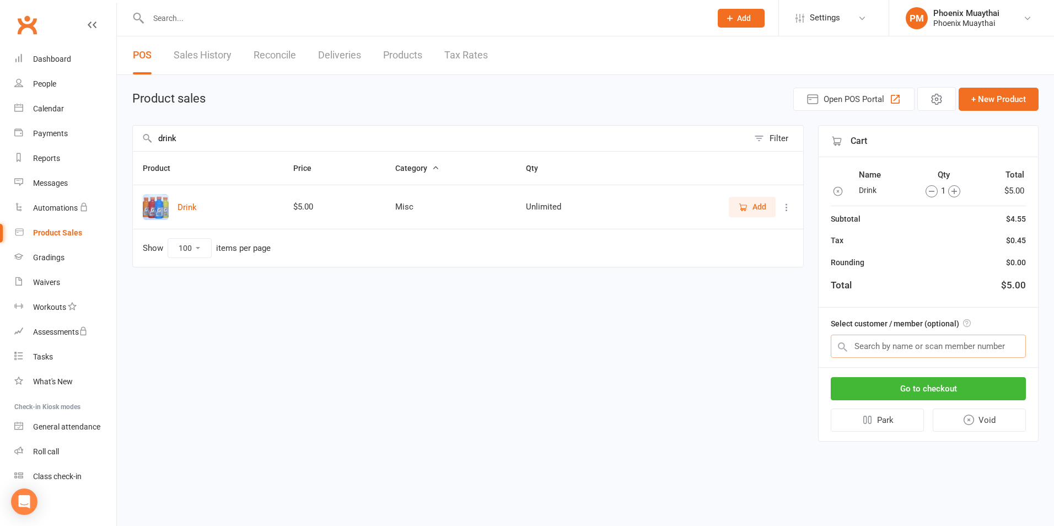
click at [868, 352] on input "text" at bounding box center [928, 346] width 195 height 23
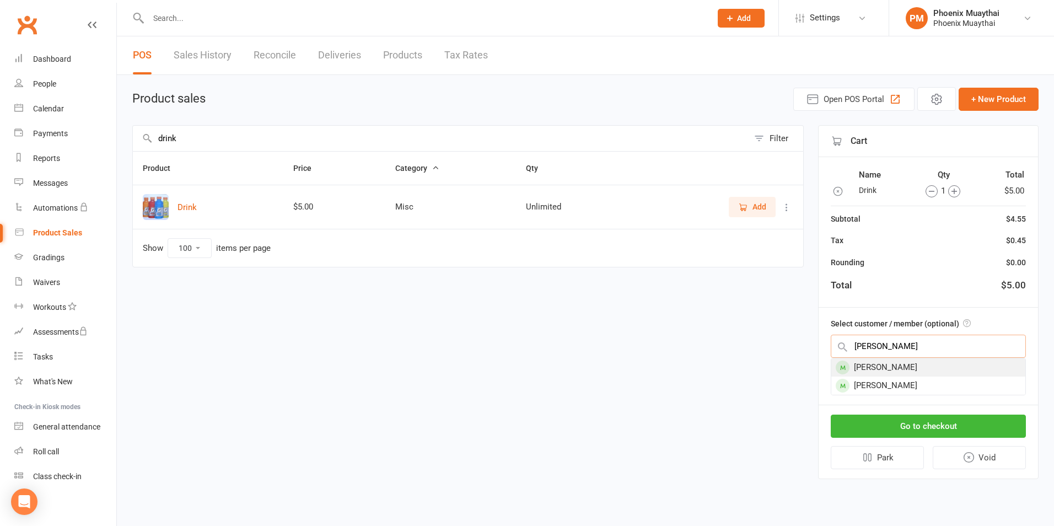
type input "[PERSON_NAME]"
click at [881, 367] on div "[PERSON_NAME]" at bounding box center [928, 367] width 194 height 18
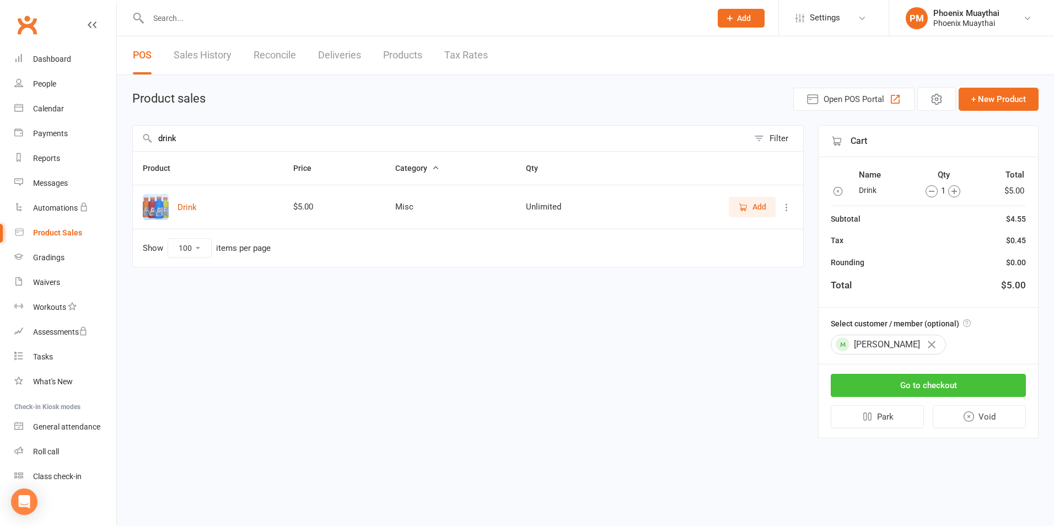
click at [912, 388] on button "Go to checkout" at bounding box center [928, 385] width 195 height 23
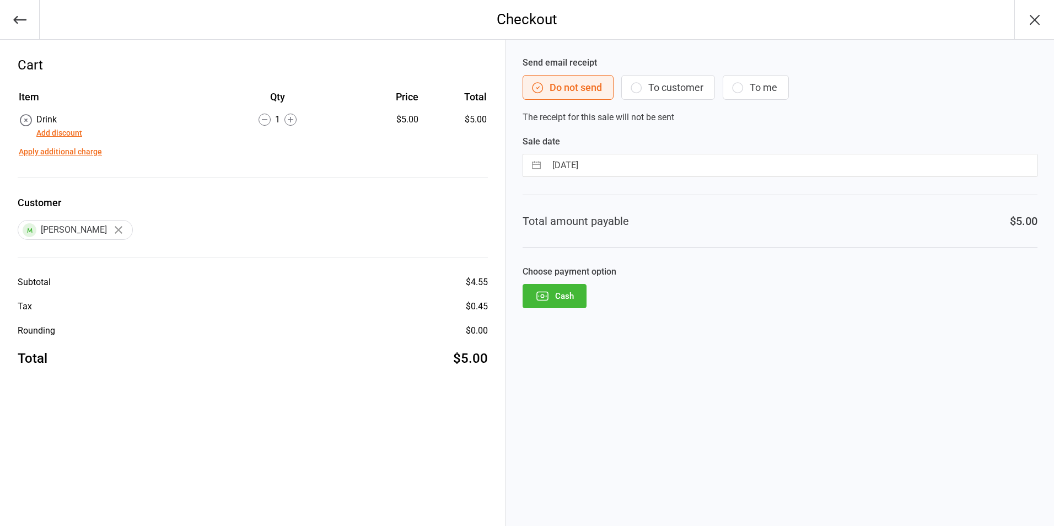
click at [564, 301] on button "Cash" at bounding box center [555, 296] width 64 height 24
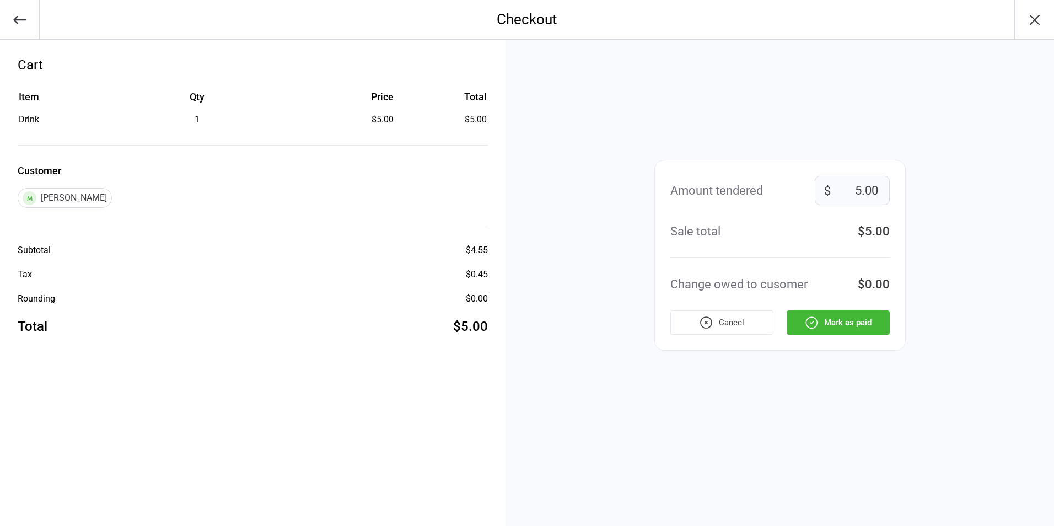
click at [809, 325] on icon "button" at bounding box center [811, 322] width 14 height 14
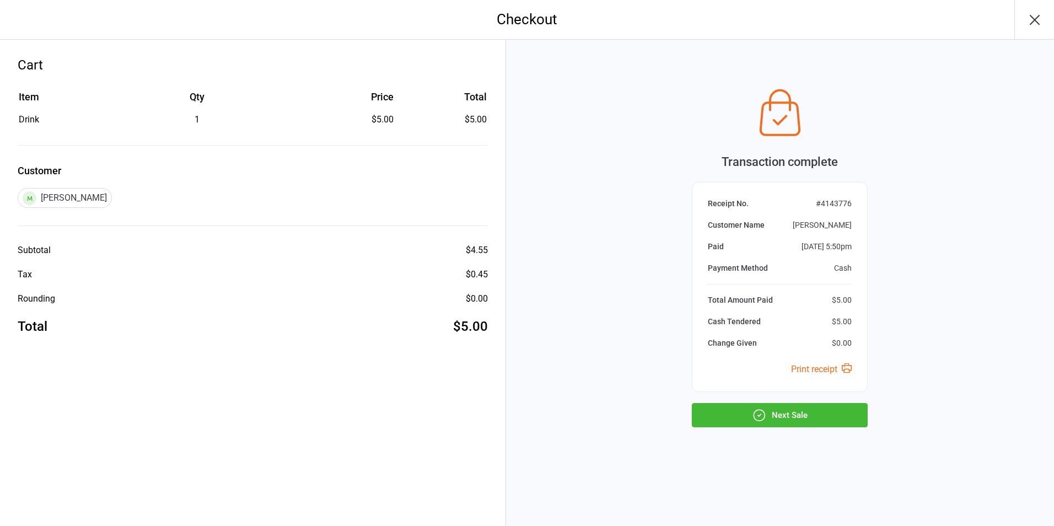
click at [796, 422] on button "Next Sale" at bounding box center [780, 415] width 176 height 24
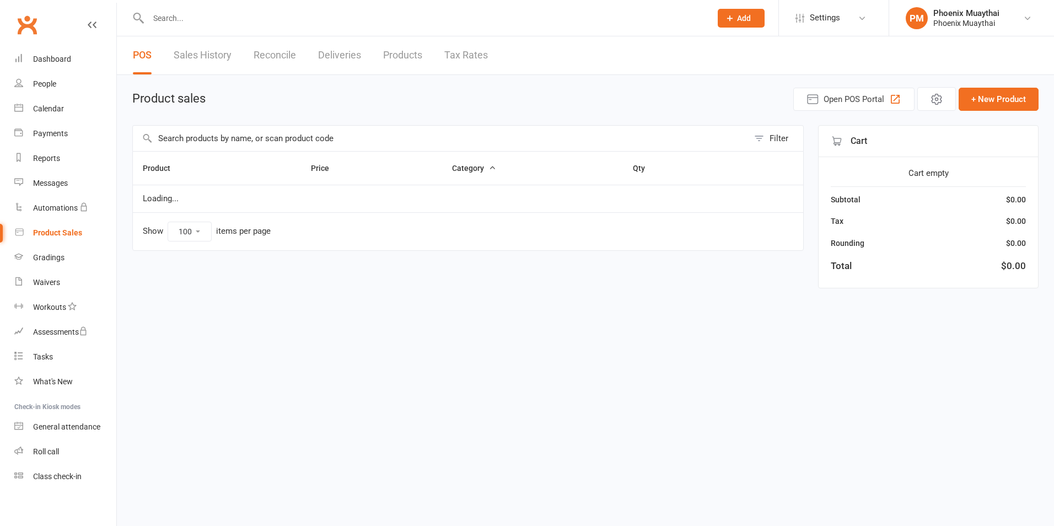
select select "100"
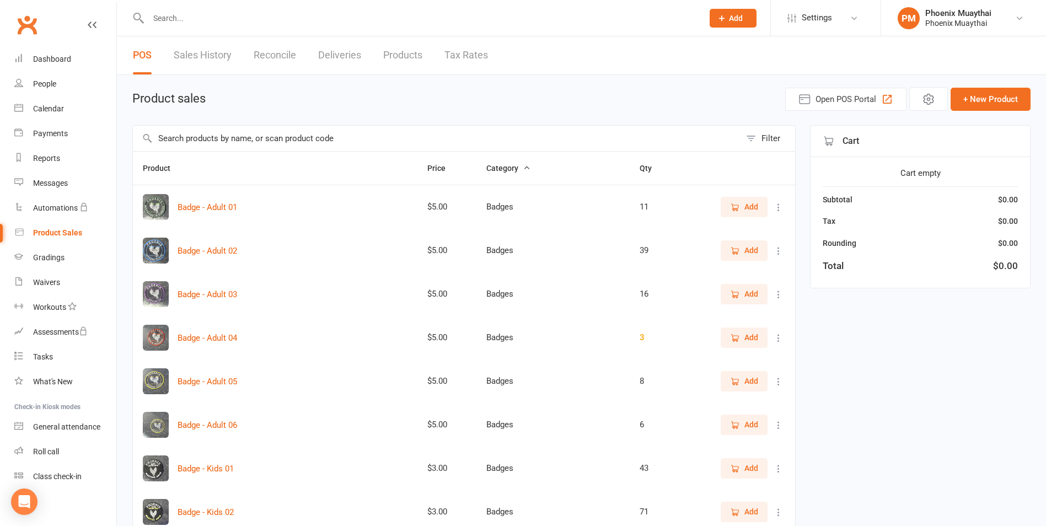
click at [199, 139] on input "text" at bounding box center [437, 138] width 608 height 25
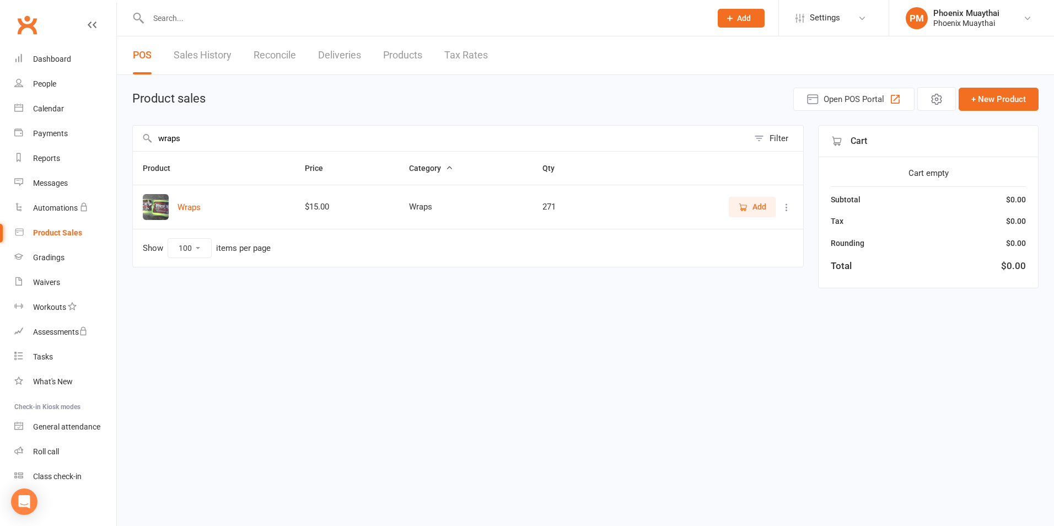
type input "wraps"
click at [757, 204] on span "Add" at bounding box center [760, 207] width 14 height 12
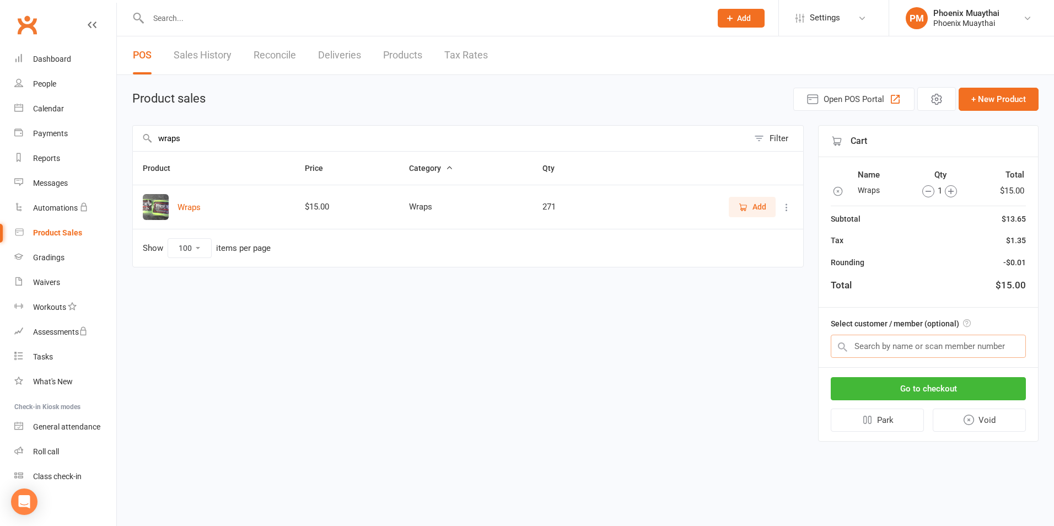
click at [863, 352] on input "text" at bounding box center [928, 346] width 195 height 23
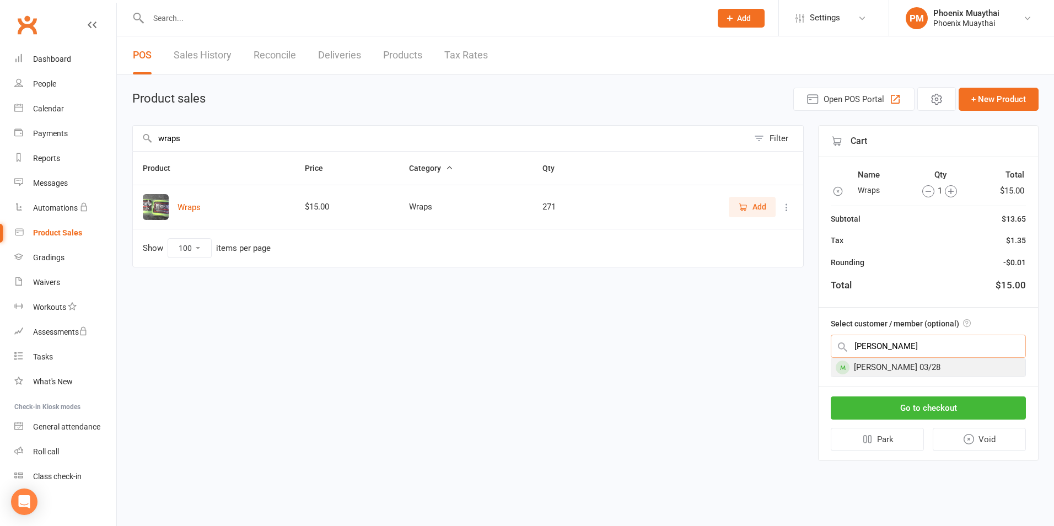
type input "kyle"
click at [905, 366] on div "Kyle Scholtz 03/28" at bounding box center [928, 367] width 194 height 18
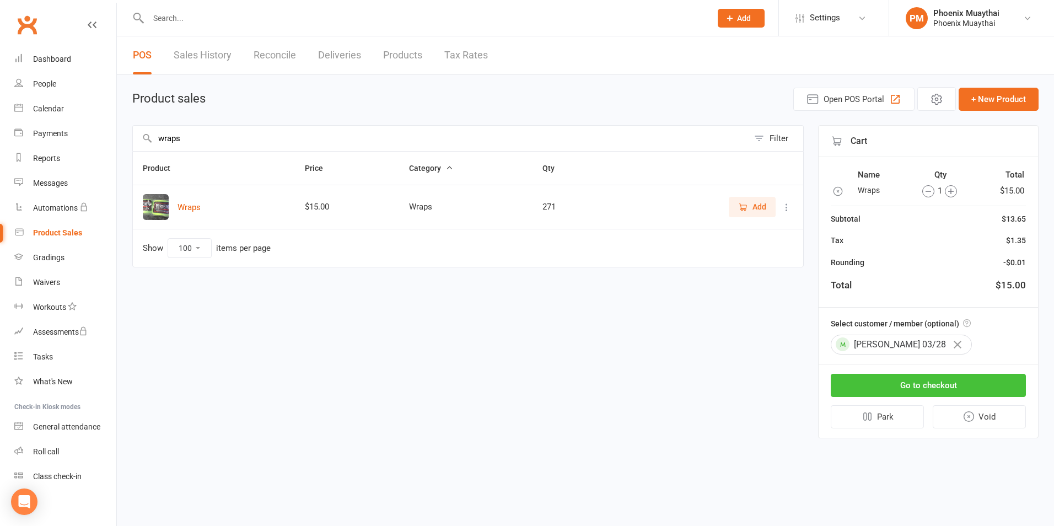
click at [903, 383] on button "Go to checkout" at bounding box center [928, 385] width 195 height 23
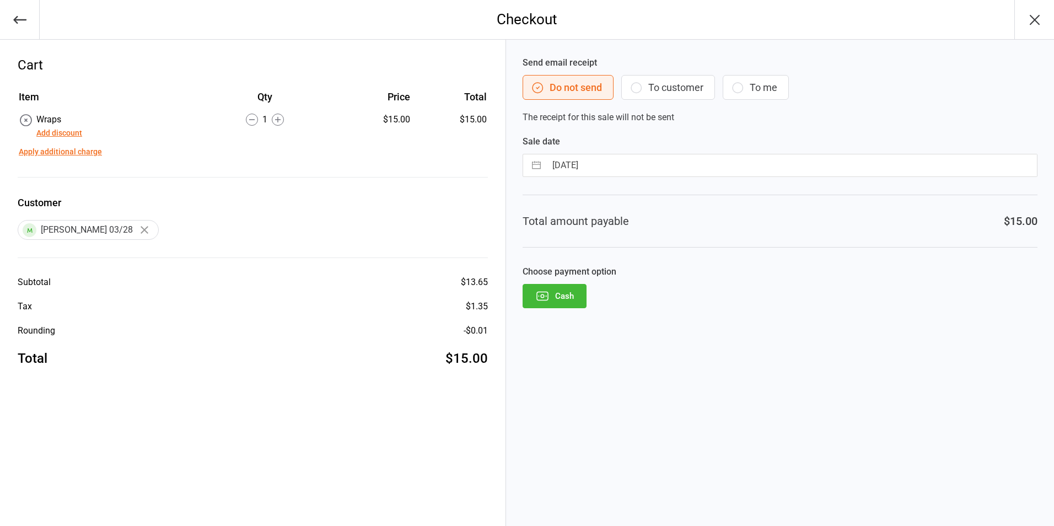
click at [565, 293] on button "Cash" at bounding box center [555, 296] width 64 height 24
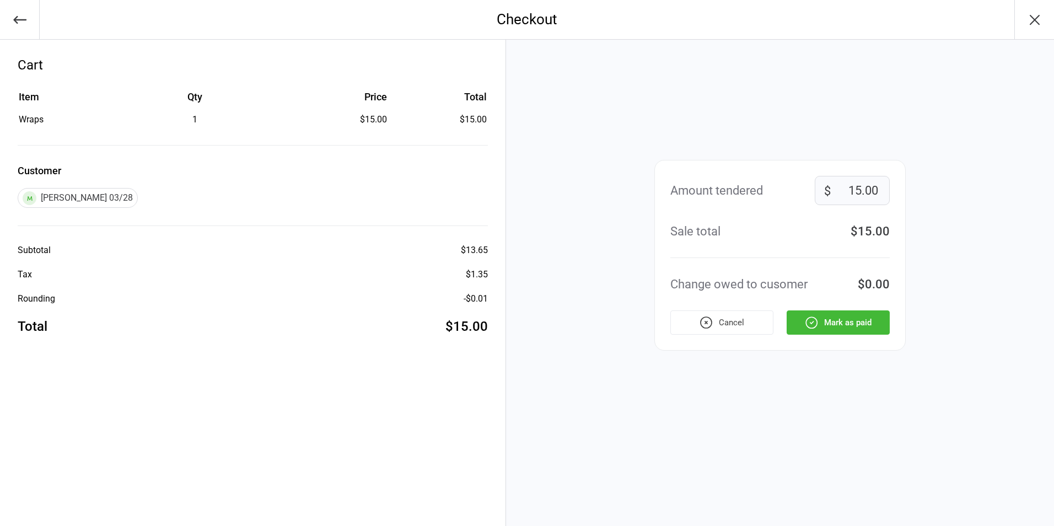
click at [844, 323] on button "Mark as paid" at bounding box center [838, 322] width 103 height 24
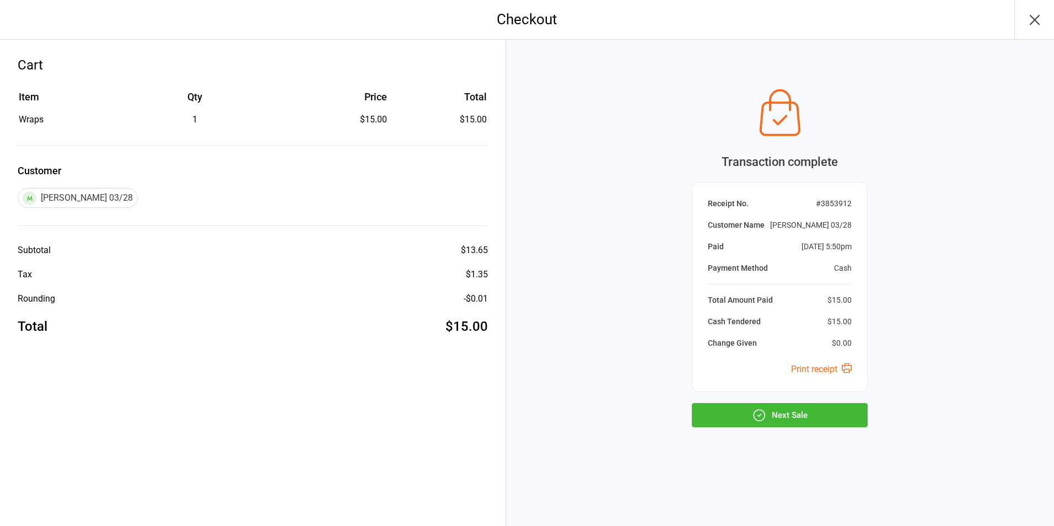
click at [792, 421] on button "Next Sale" at bounding box center [780, 415] width 176 height 24
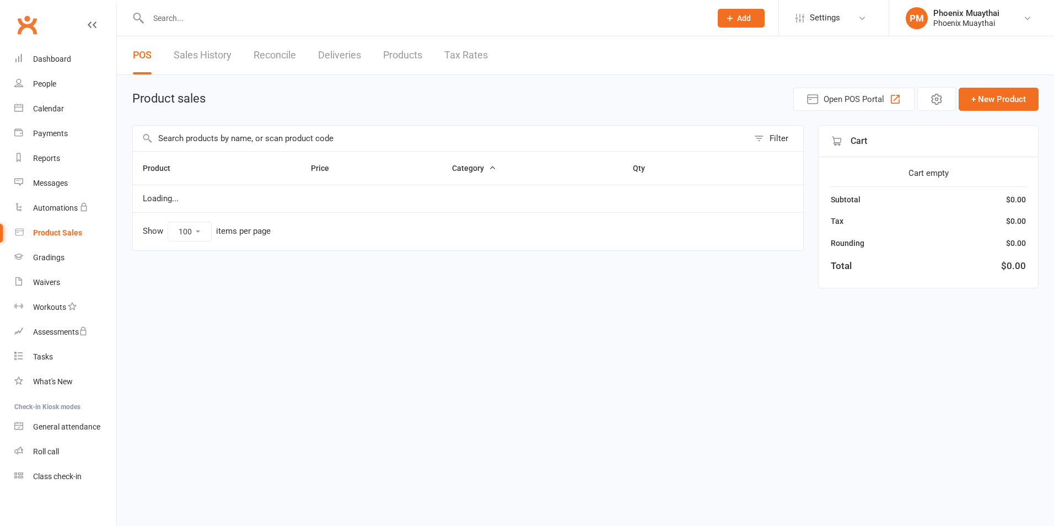
select select "100"
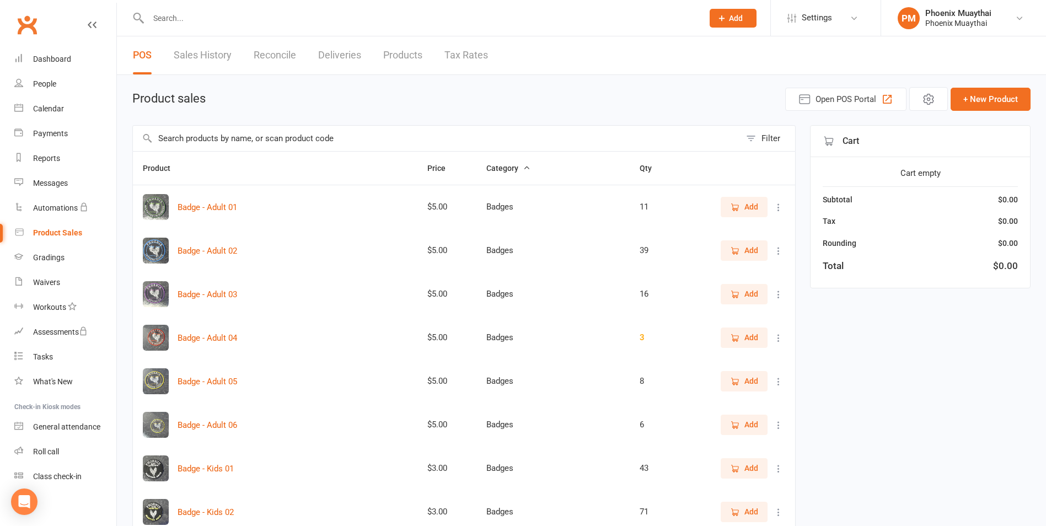
click at [190, 138] on input "text" at bounding box center [437, 138] width 608 height 25
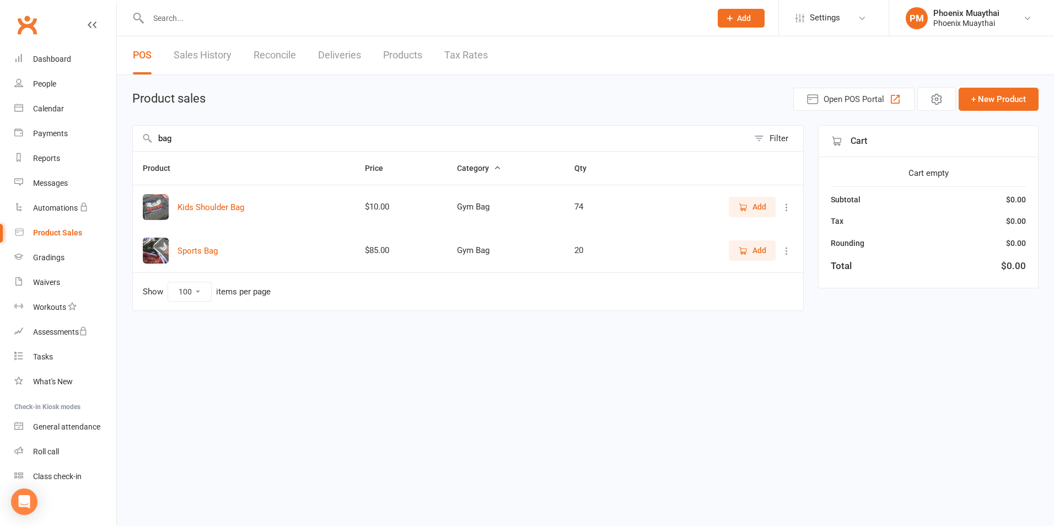
click at [742, 203] on icon "button" at bounding box center [743, 207] width 10 height 10
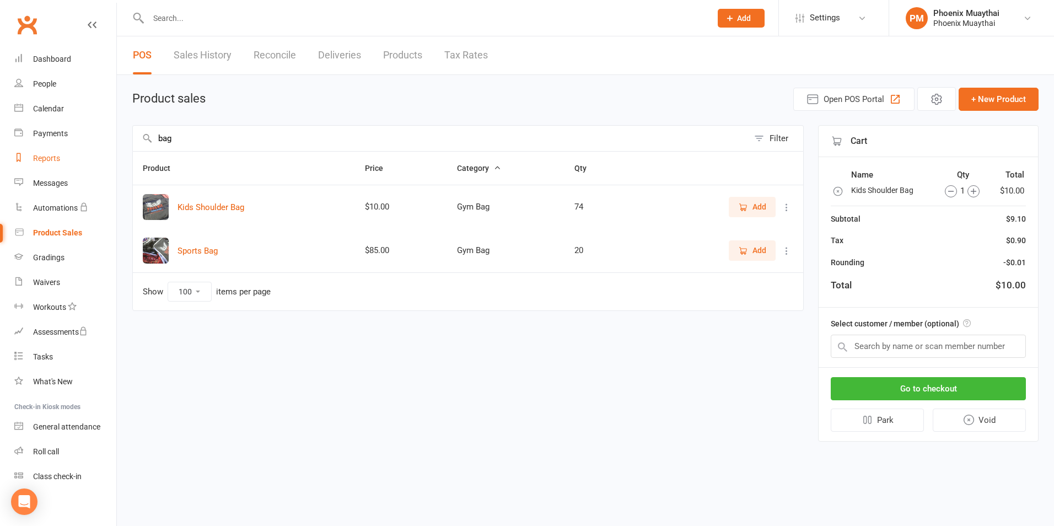
drag, startPoint x: 192, startPoint y: 137, endPoint x: 104, endPoint y: 154, distance: 89.9
click at [109, 154] on ui-view "Prospect Member Non-attending contact Class / event Appointment Grading event T…" at bounding box center [527, 230] width 1054 height 454
click at [749, 204] on span "Add" at bounding box center [752, 207] width 28 height 12
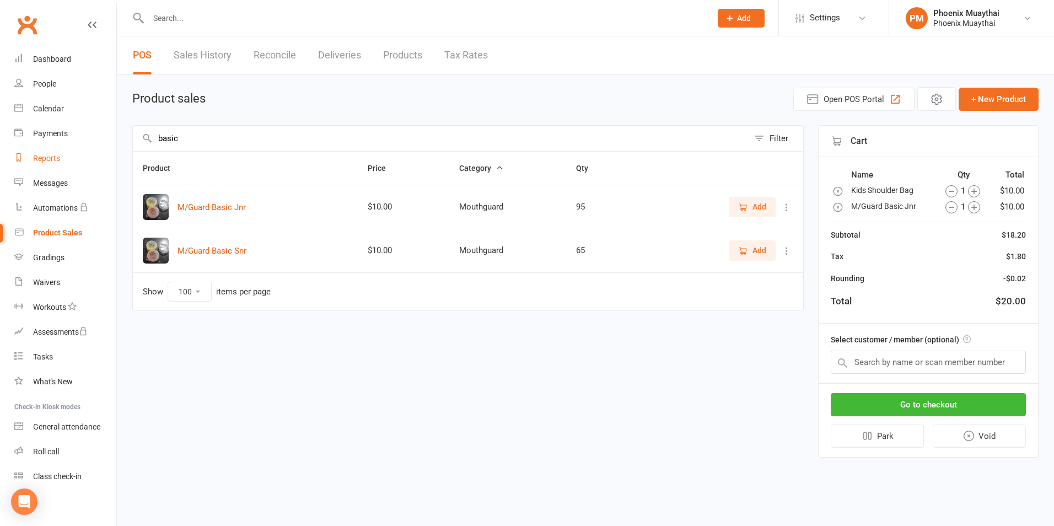
drag, startPoint x: 222, startPoint y: 144, endPoint x: 51, endPoint y: 154, distance: 171.8
click at [52, 154] on ui-view "Prospect Member Non-attending contact Class / event Appointment Grading event T…" at bounding box center [527, 238] width 1054 height 470
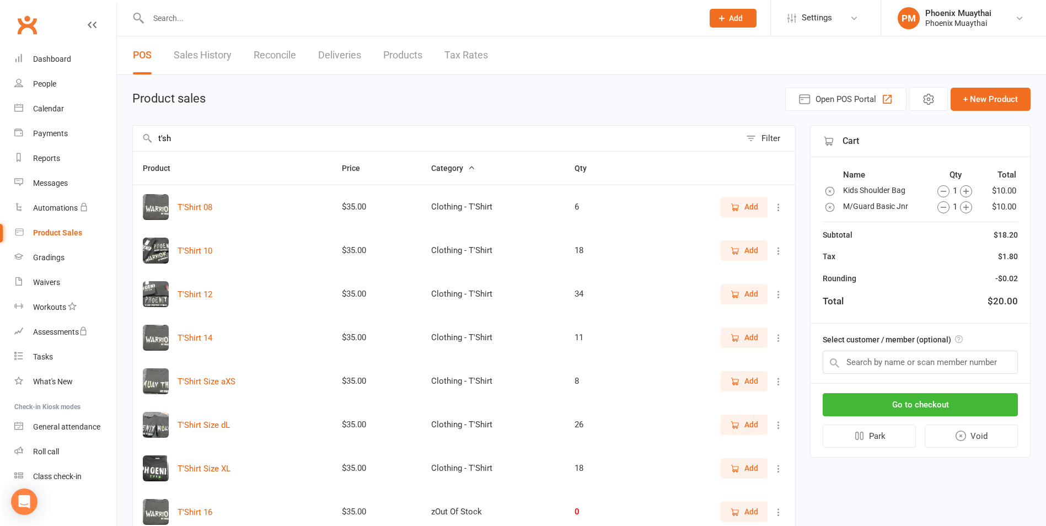
click at [750, 384] on span "Add" at bounding box center [751, 381] width 14 height 12
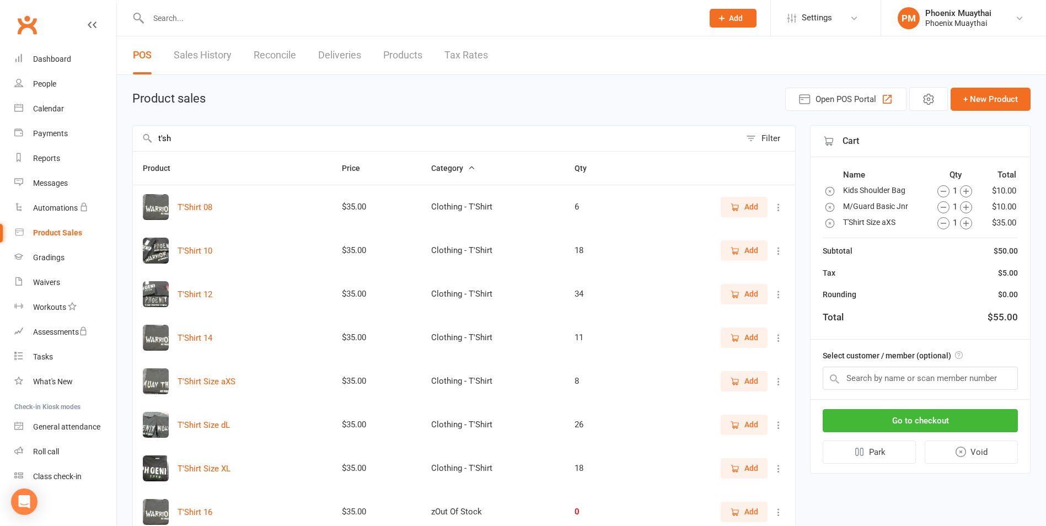
drag, startPoint x: 176, startPoint y: 135, endPoint x: 121, endPoint y: 138, distance: 55.2
click at [128, 139] on div "Product sales Open POS Portal + New Product t'sh Filter Product Price Category …" at bounding box center [581, 382] width 929 height 615
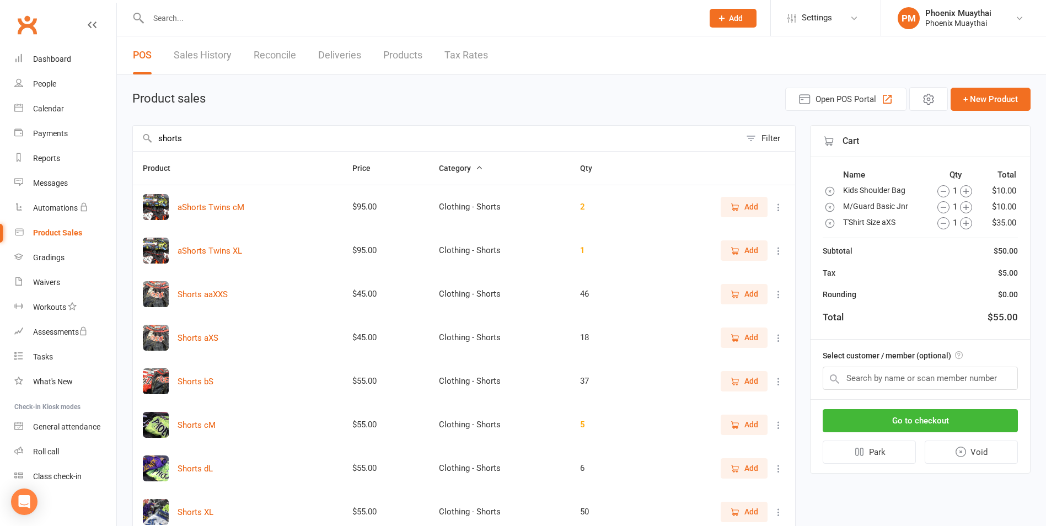
click at [734, 383] on icon "button" at bounding box center [735, 382] width 10 height 10
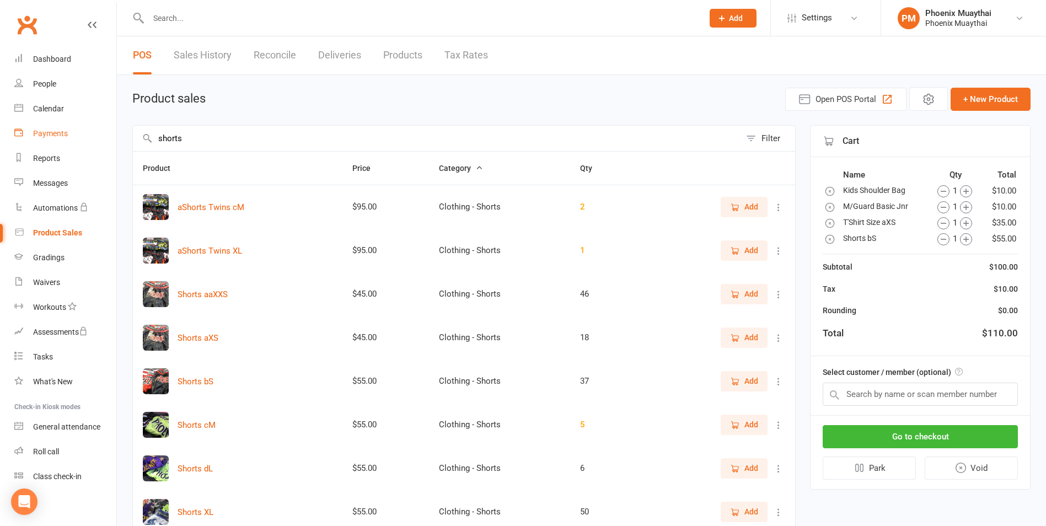
drag, startPoint x: 198, startPoint y: 141, endPoint x: 97, endPoint y: 144, distance: 100.9
click at [97, 144] on ui-view "Prospect Member Non-attending contact Class / event Appointment Grading event T…" at bounding box center [523, 368] width 1046 height 731
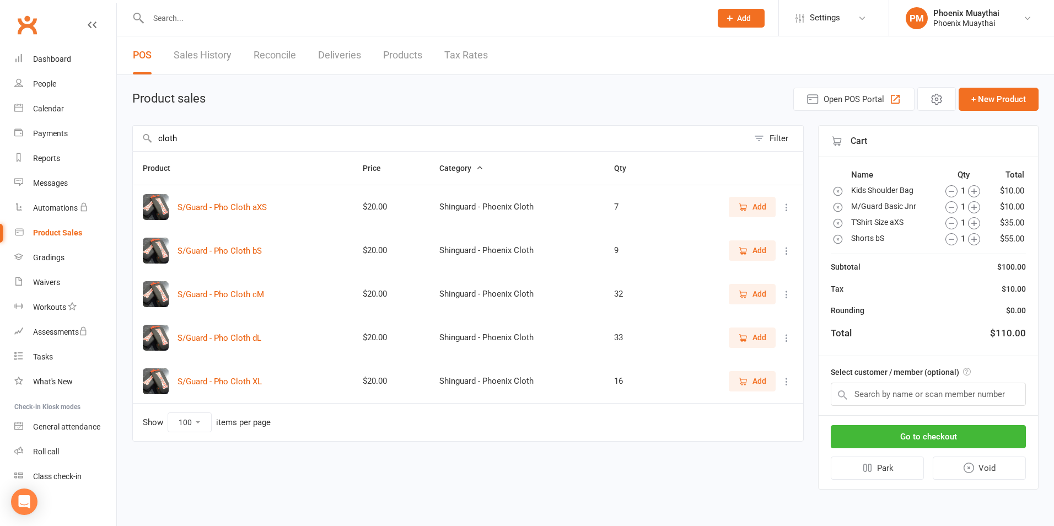
click at [754, 335] on span "Add" at bounding box center [760, 337] width 14 height 12
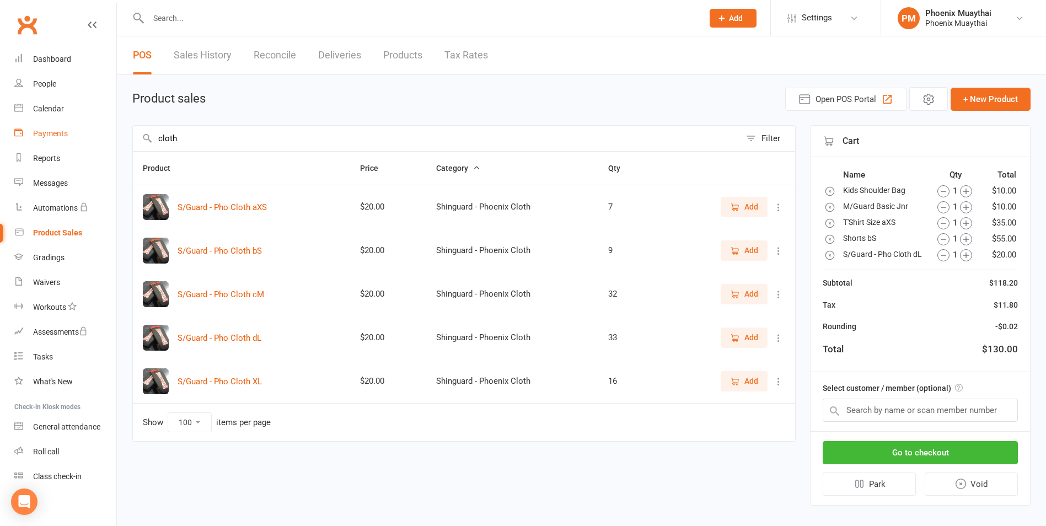
drag, startPoint x: 181, startPoint y: 135, endPoint x: 71, endPoint y: 144, distance: 110.7
click at [73, 144] on ui-view "Prospect Member Non-attending contact Class / event Appointment Grading event T…" at bounding box center [523, 262] width 1046 height 518
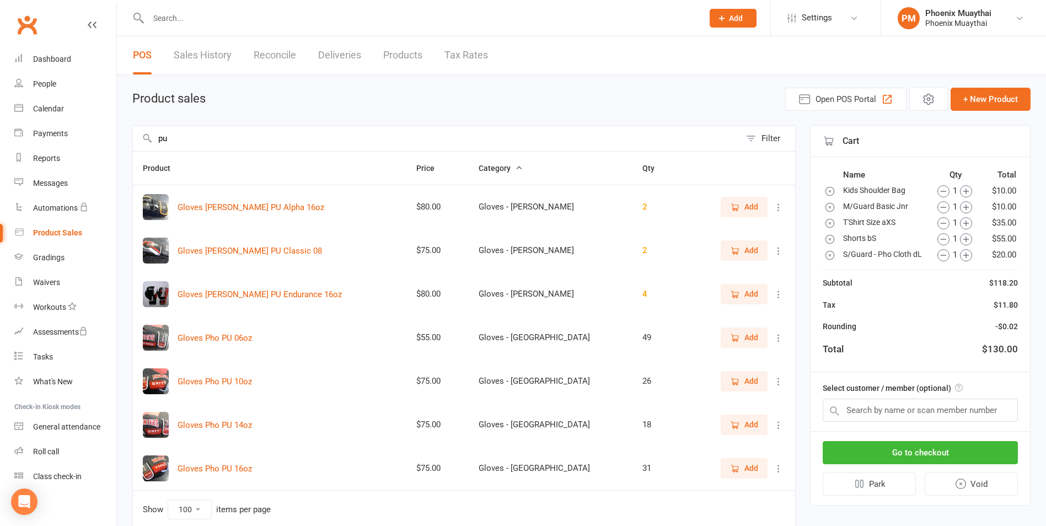
type input "pu"
click at [748, 425] on span "Add" at bounding box center [751, 424] width 14 height 12
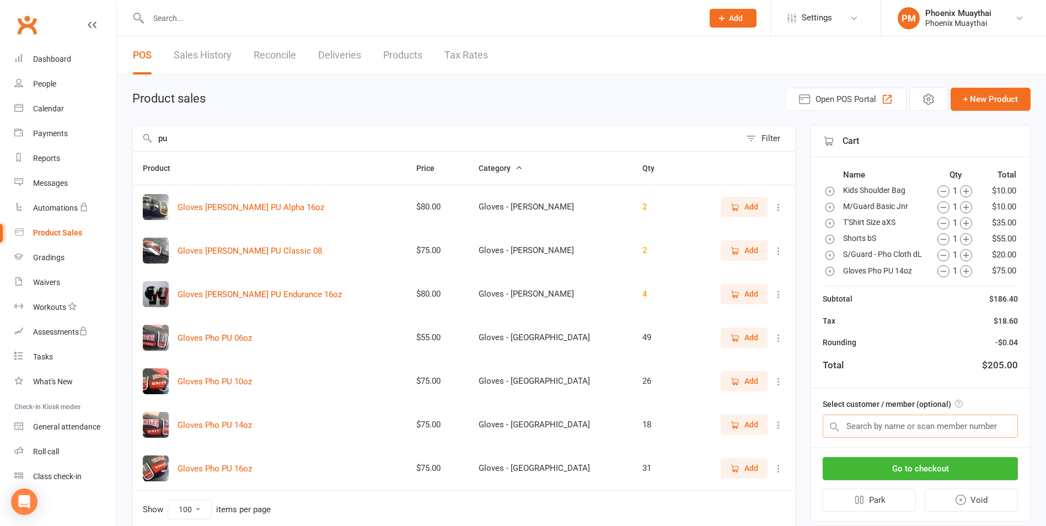
click at [880, 425] on input "text" at bounding box center [920, 426] width 195 height 23
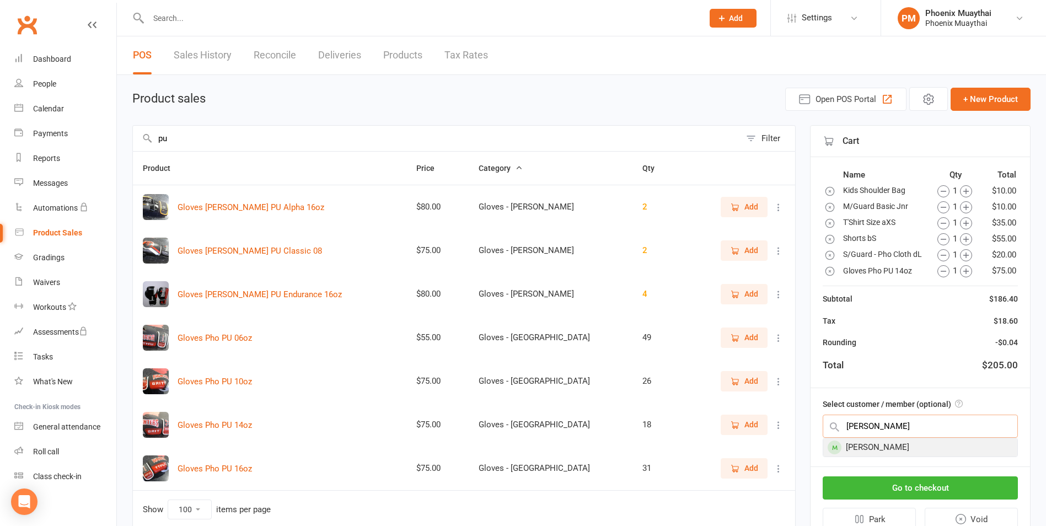
type input "[PERSON_NAME]"
click at [863, 446] on div "[PERSON_NAME]" at bounding box center [920, 447] width 194 height 18
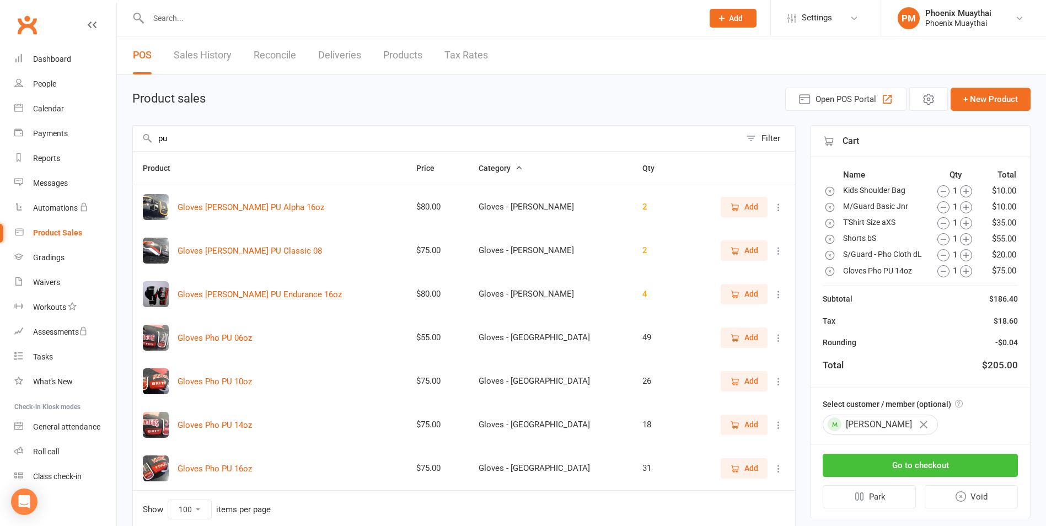
click at [904, 462] on button "Go to checkout" at bounding box center [920, 465] width 195 height 23
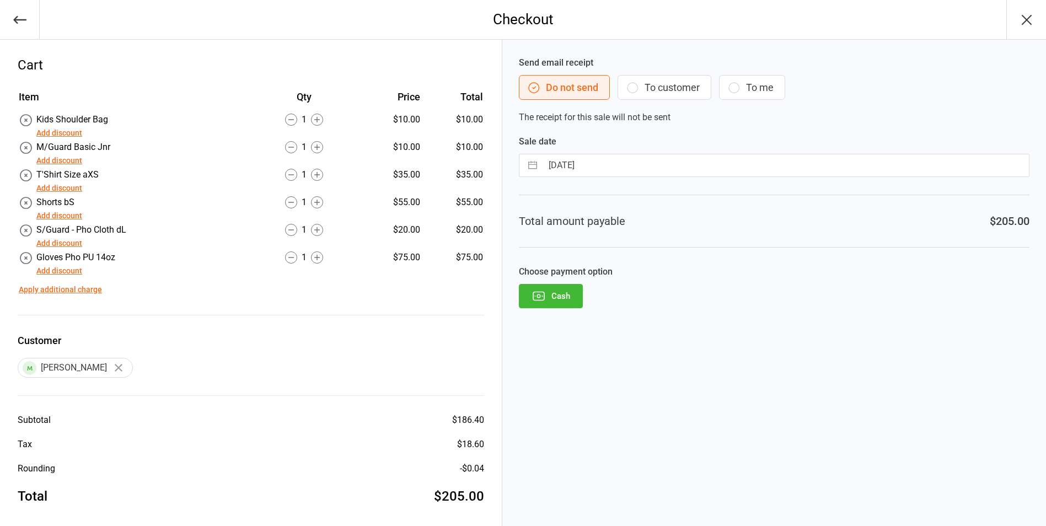
click at [58, 213] on button "Add discount" at bounding box center [59, 216] width 46 height 12
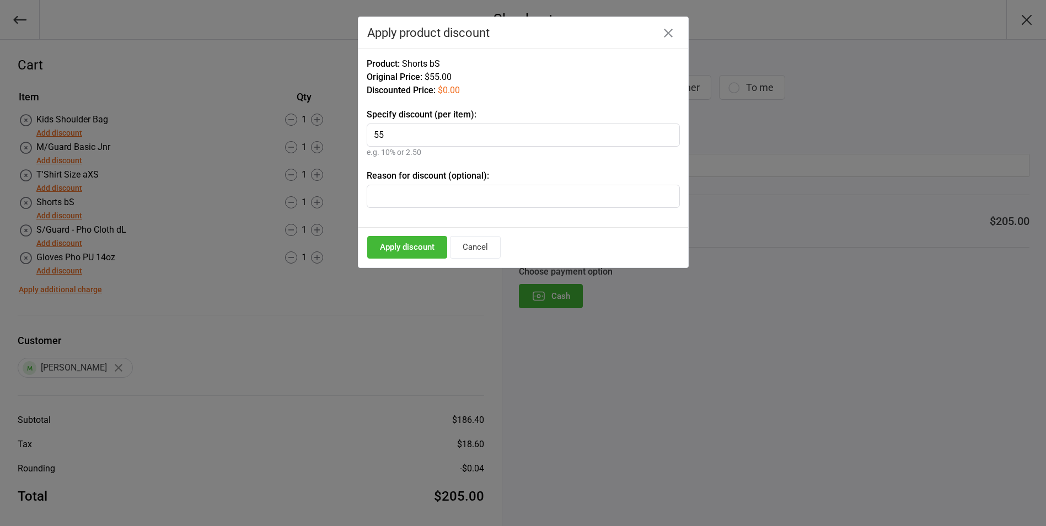
type input "55"
click at [407, 195] on input "text" at bounding box center [523, 196] width 313 height 23
type input "Starter Pack"
click at [405, 242] on button "Apply discount" at bounding box center [407, 247] width 80 height 23
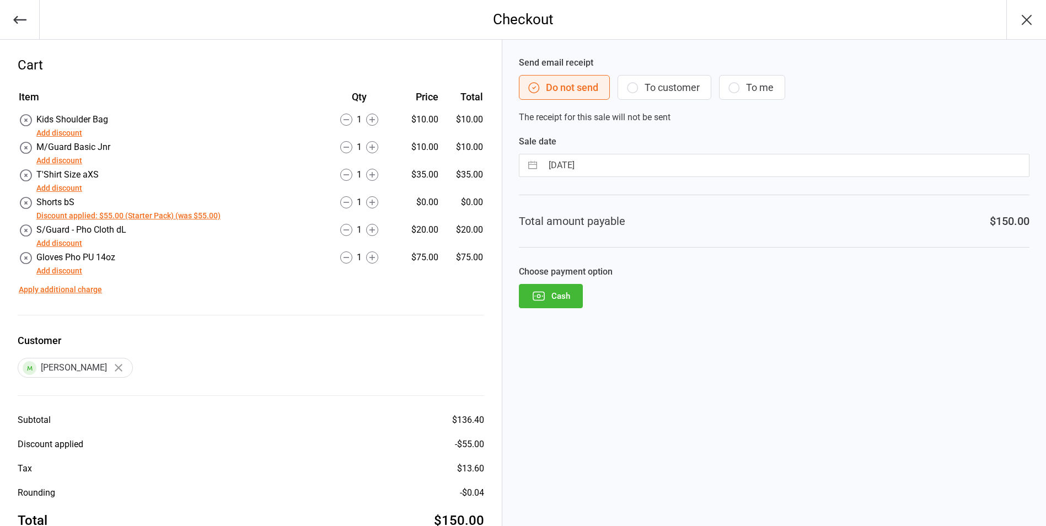
click at [64, 134] on button "Add discount" at bounding box center [59, 133] width 46 height 12
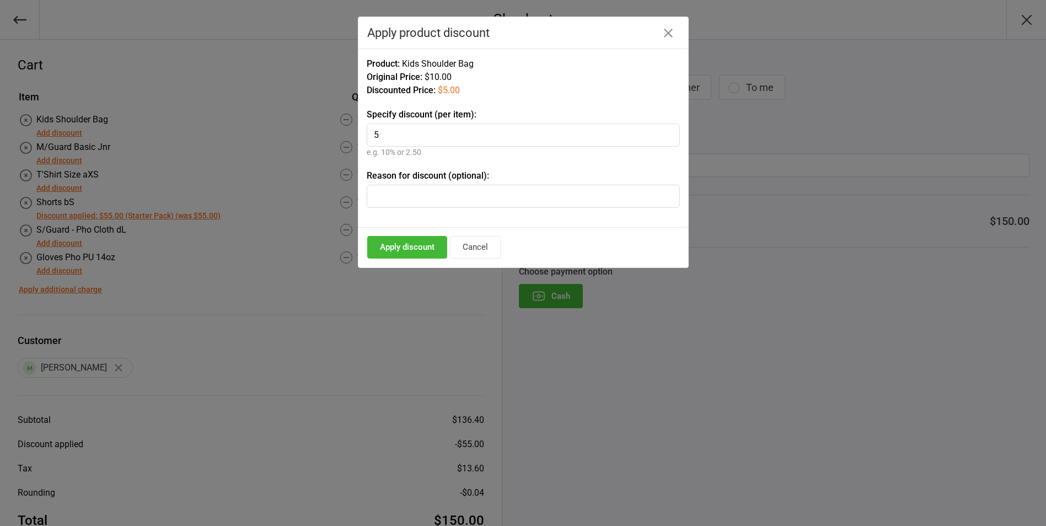
type input "5"
click at [383, 203] on input "text" at bounding box center [523, 196] width 313 height 23
type input "Starter Pack"
click at [409, 246] on button "Apply discount" at bounding box center [407, 247] width 80 height 23
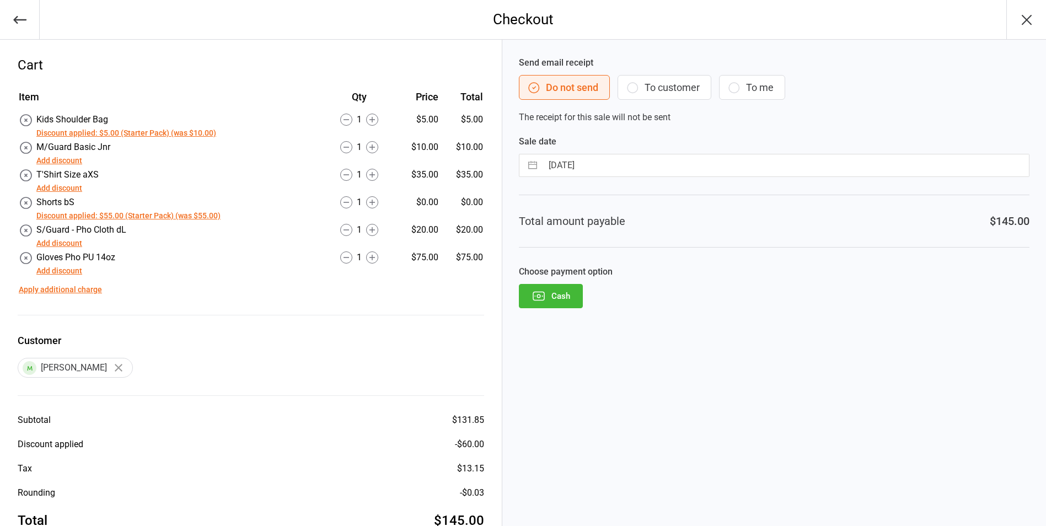
click at [545, 296] on icon "button" at bounding box center [539, 296] width 14 height 14
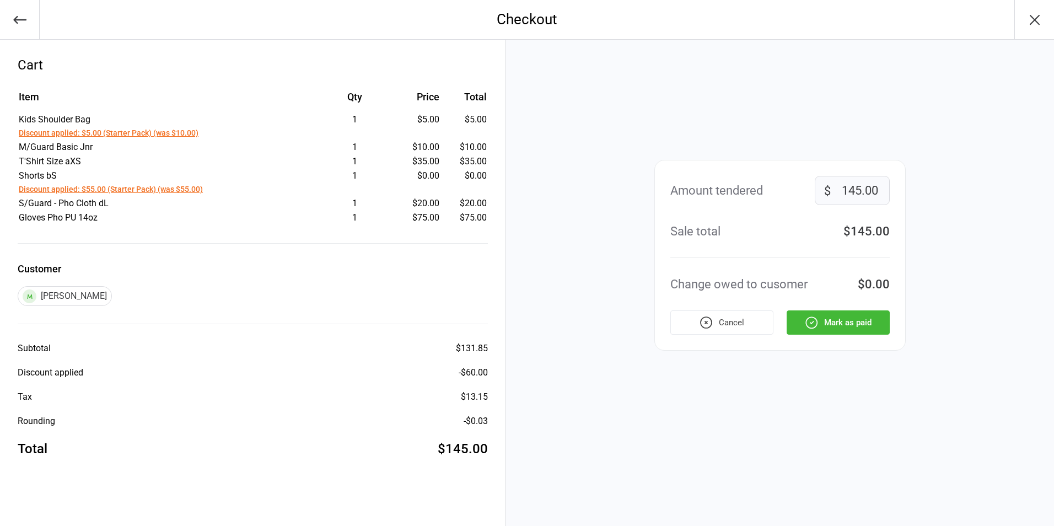
click at [809, 327] on icon "button" at bounding box center [811, 322] width 14 height 14
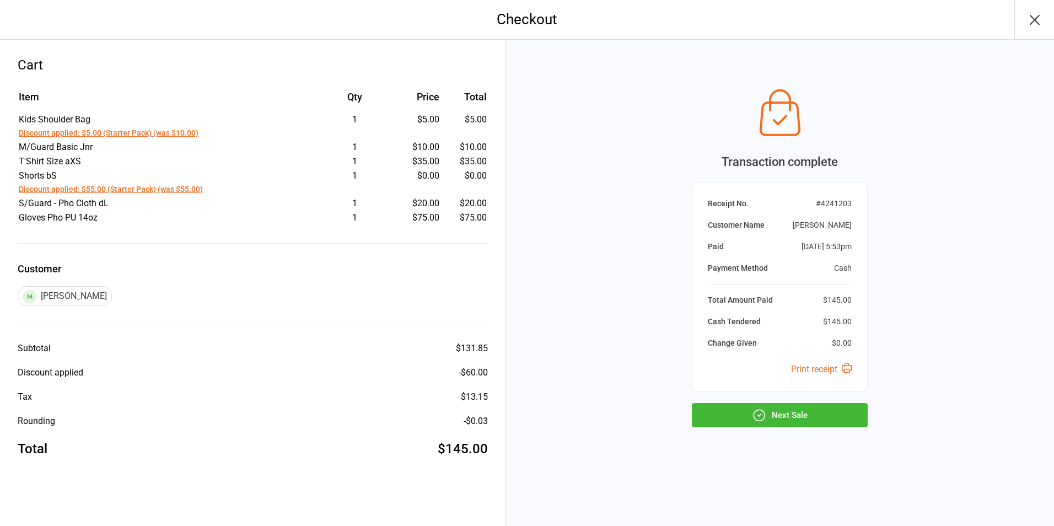
click at [791, 414] on button "Next Sale" at bounding box center [780, 415] width 176 height 24
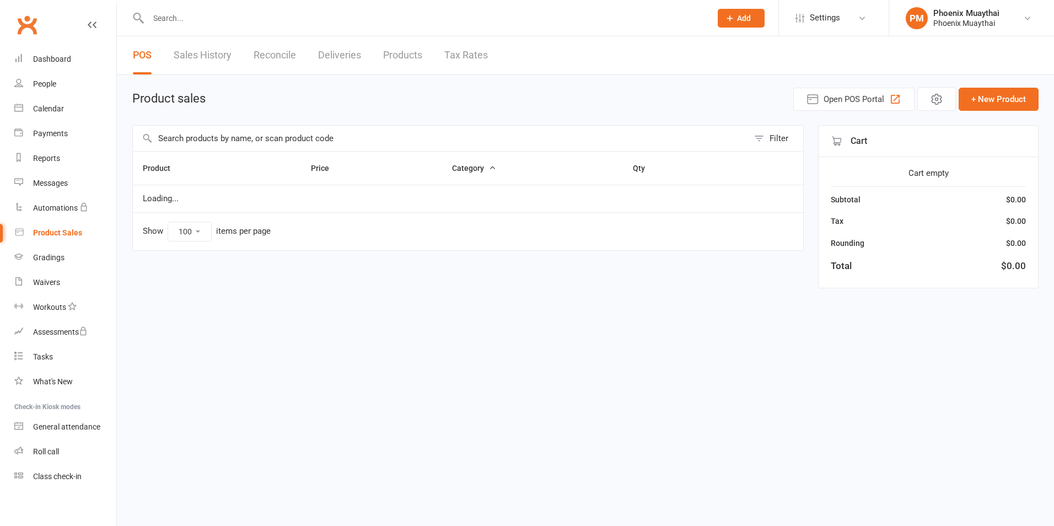
select select "100"
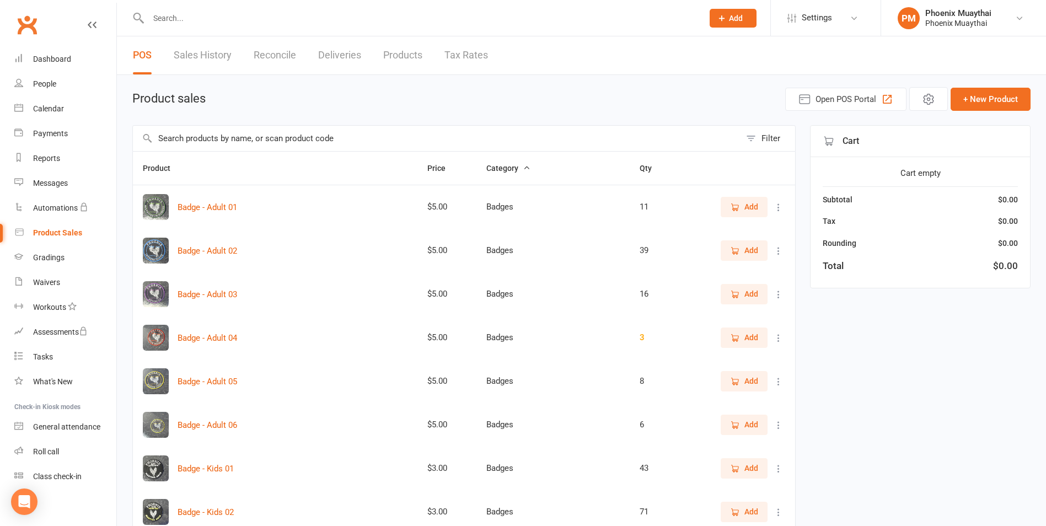
click at [175, 143] on input "text" at bounding box center [437, 138] width 608 height 25
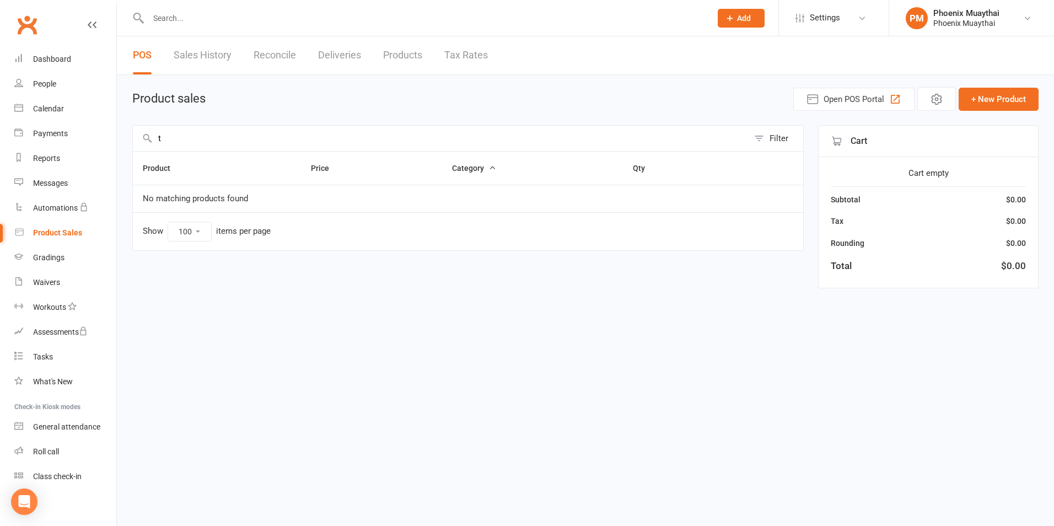
type input "t"
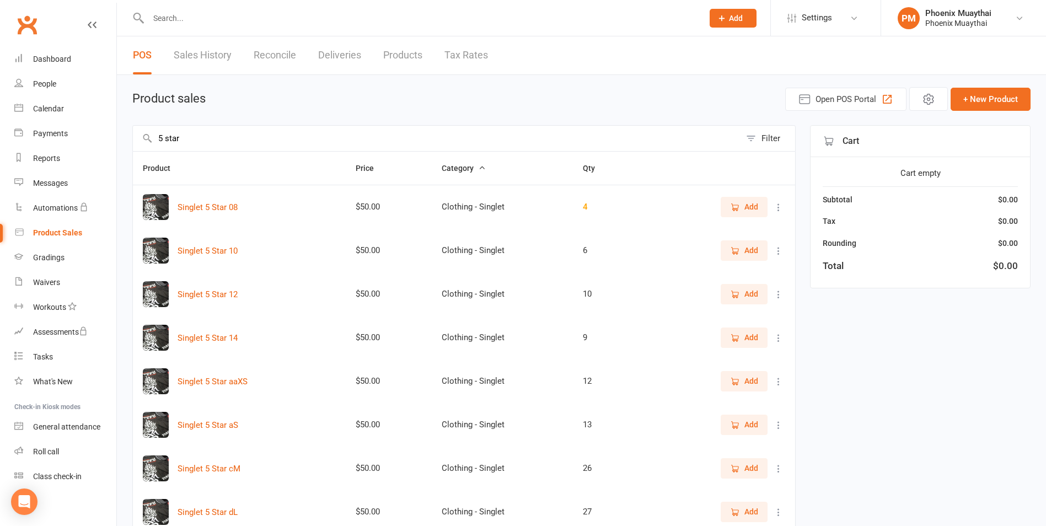
type input "5 star"
click at [742, 341] on span "Add" at bounding box center [744, 337] width 28 height 12
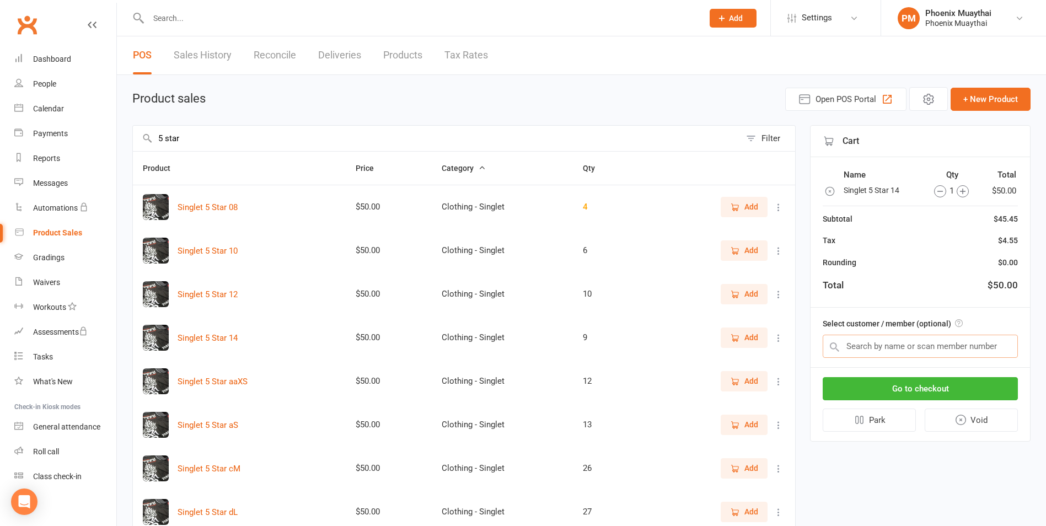
click at [844, 345] on input "text" at bounding box center [920, 346] width 195 height 23
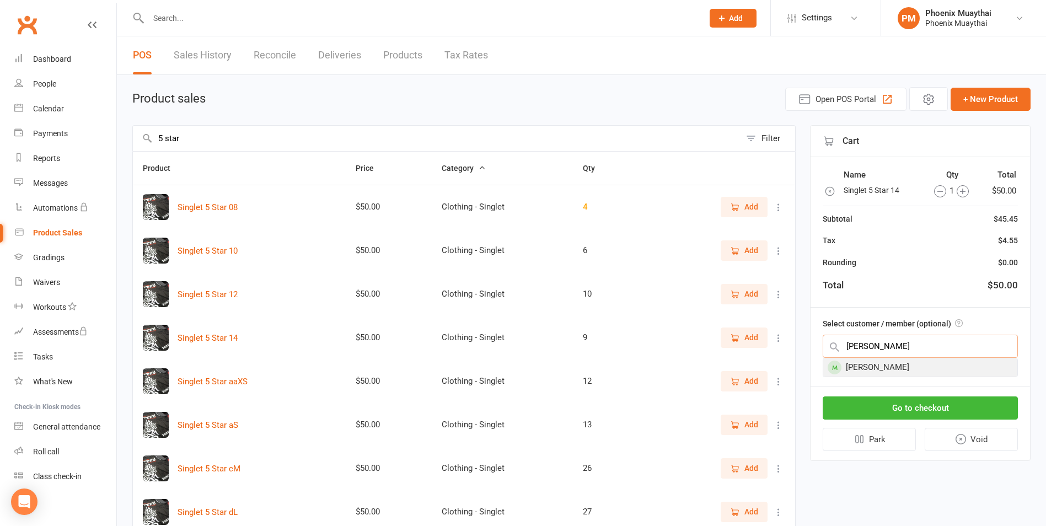
type input "peter"
click at [871, 364] on div "[PERSON_NAME]" at bounding box center [920, 367] width 194 height 18
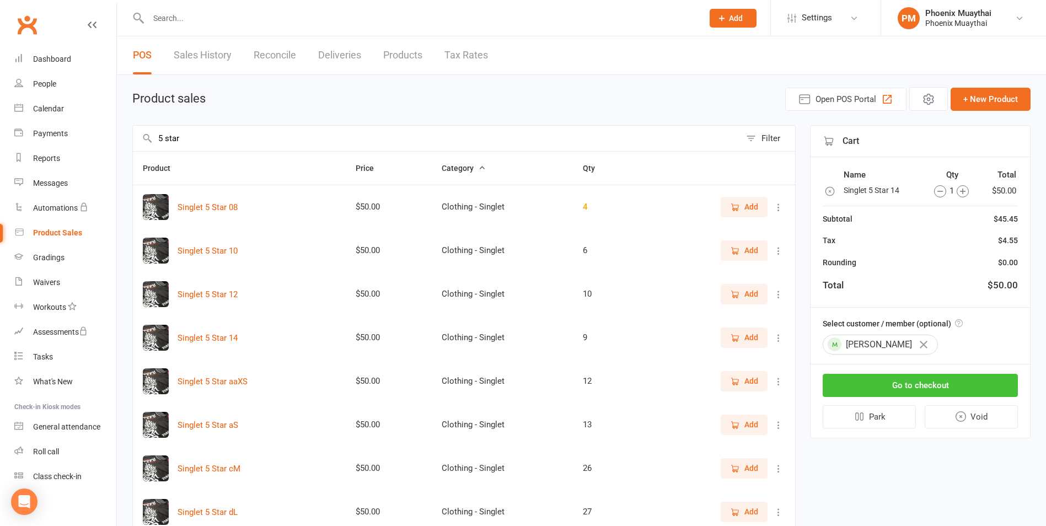
click at [894, 387] on button "Go to checkout" at bounding box center [920, 385] width 195 height 23
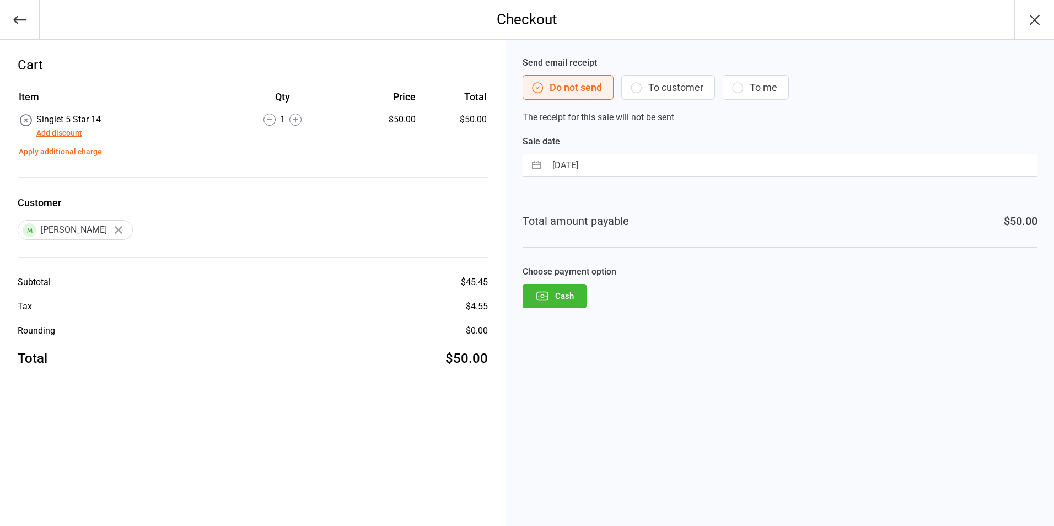
click at [554, 293] on button "Cash" at bounding box center [555, 296] width 64 height 24
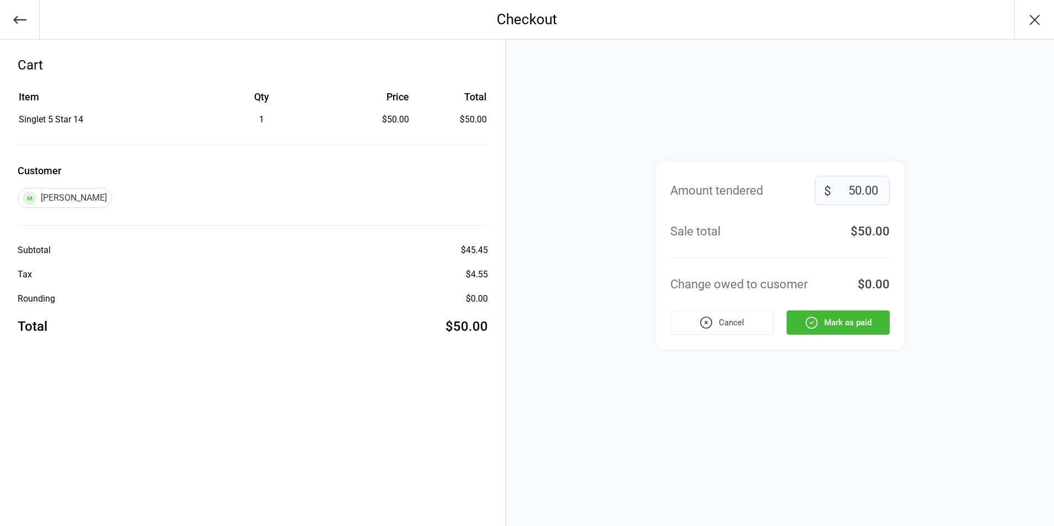
click at [813, 315] on icon "button" at bounding box center [811, 322] width 14 height 14
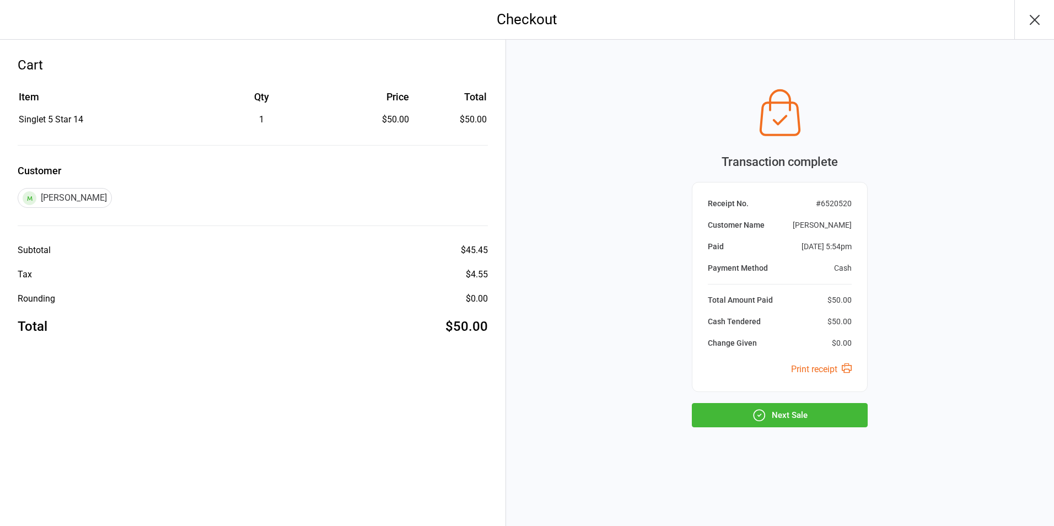
click at [775, 413] on button "Next Sale" at bounding box center [780, 415] width 176 height 24
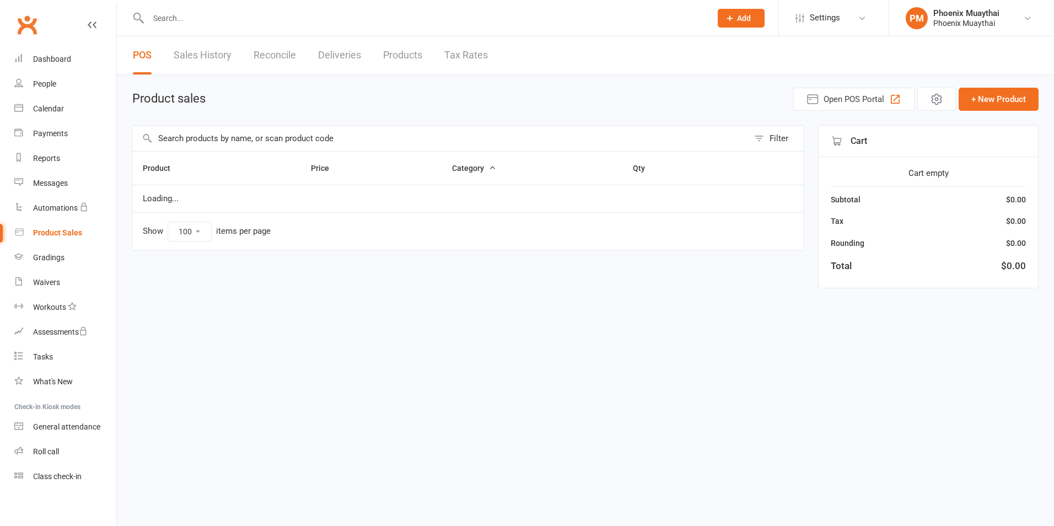
select select "100"
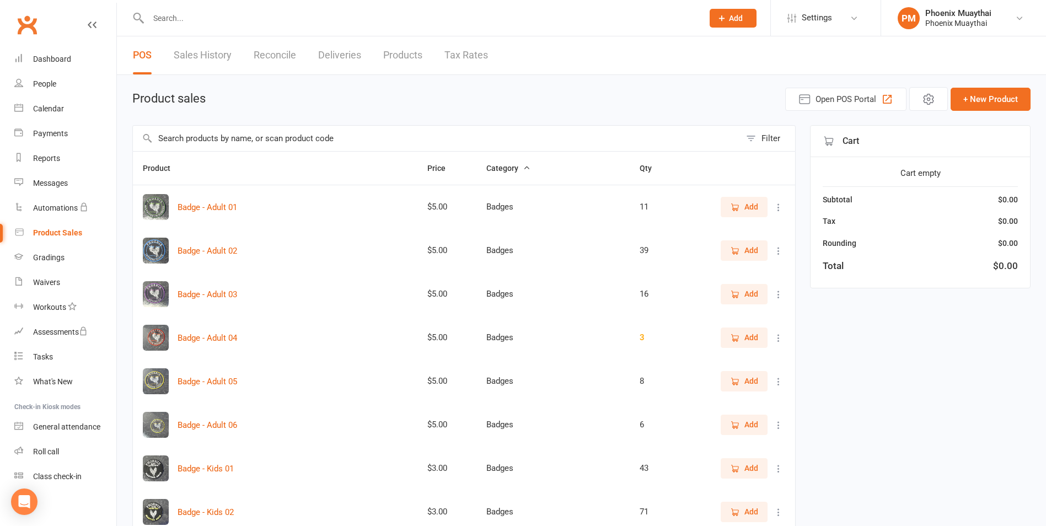
click at [178, 138] on input "text" at bounding box center [437, 138] width 608 height 25
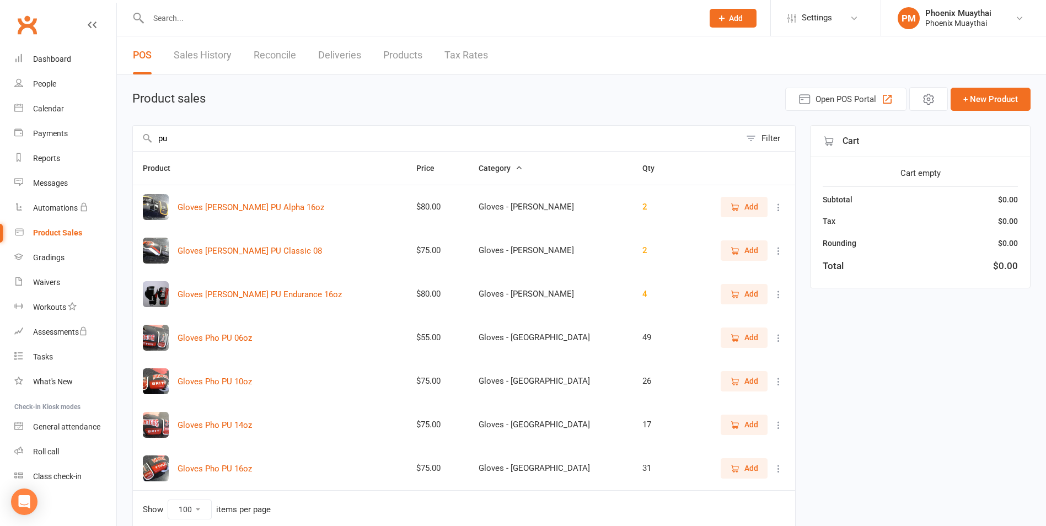
type input "pu"
click at [731, 380] on icon "button" at bounding box center [735, 382] width 10 height 10
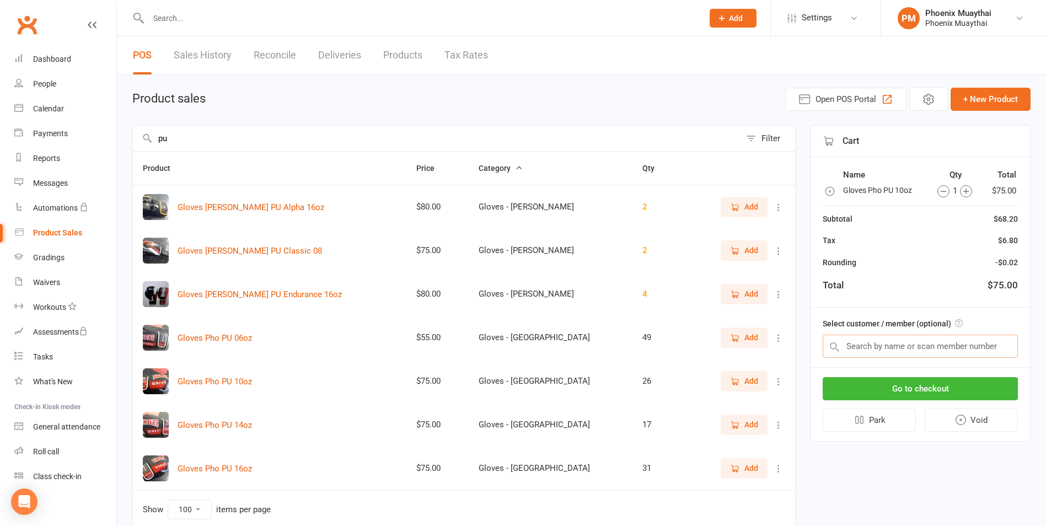
click at [852, 347] on input "text" at bounding box center [920, 346] width 195 height 23
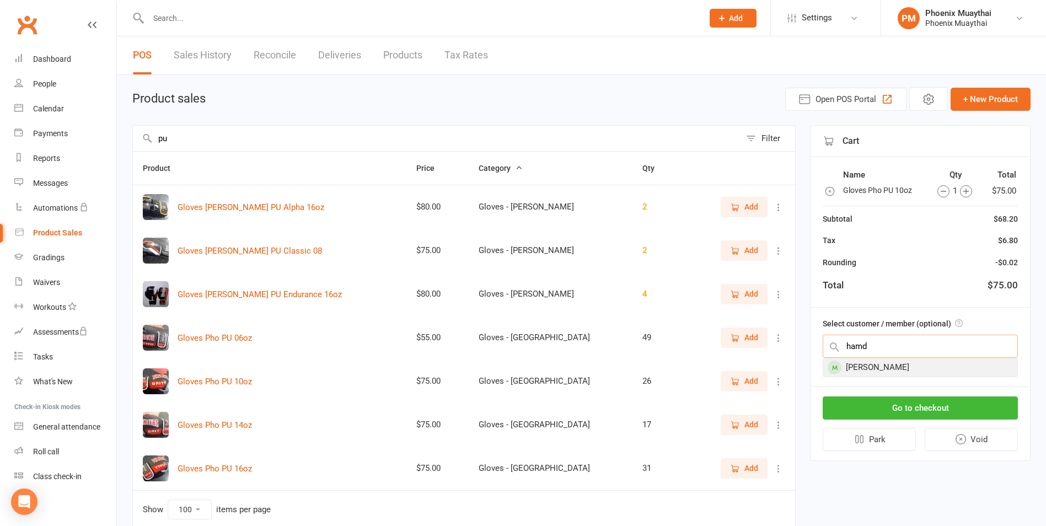
type input "hamd"
click at [855, 371] on div "[PERSON_NAME]" at bounding box center [920, 367] width 194 height 18
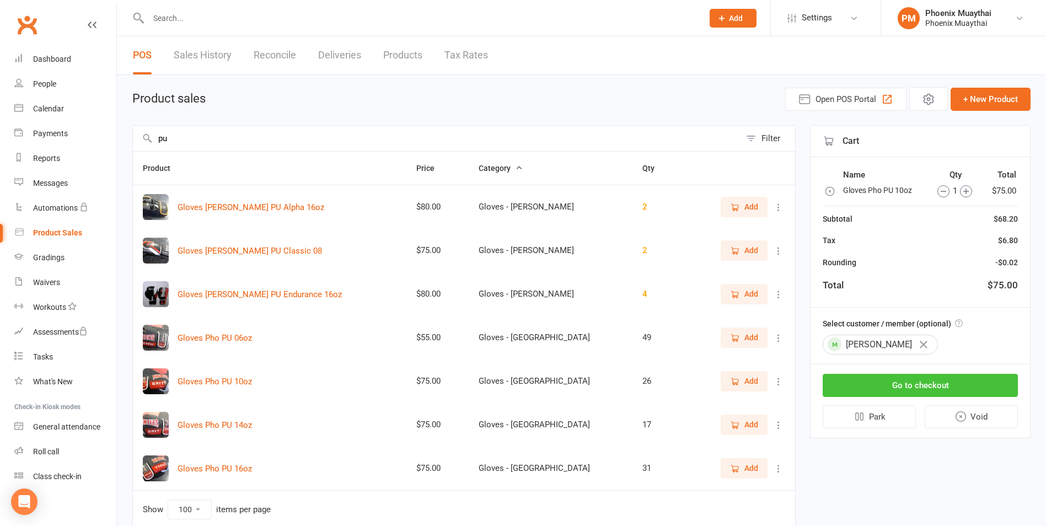
click at [903, 384] on button "Go to checkout" at bounding box center [920, 385] width 195 height 23
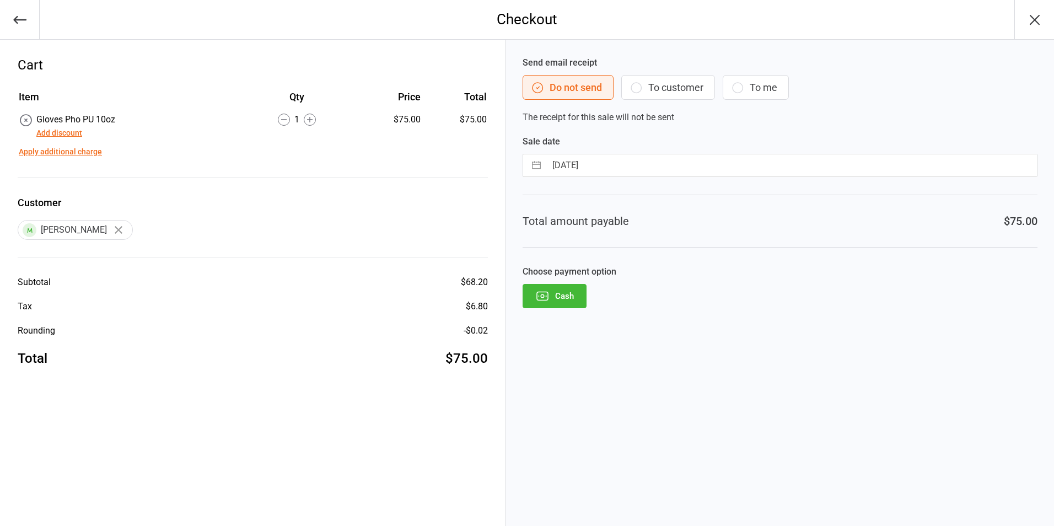
click at [556, 294] on button "Cash" at bounding box center [555, 296] width 64 height 24
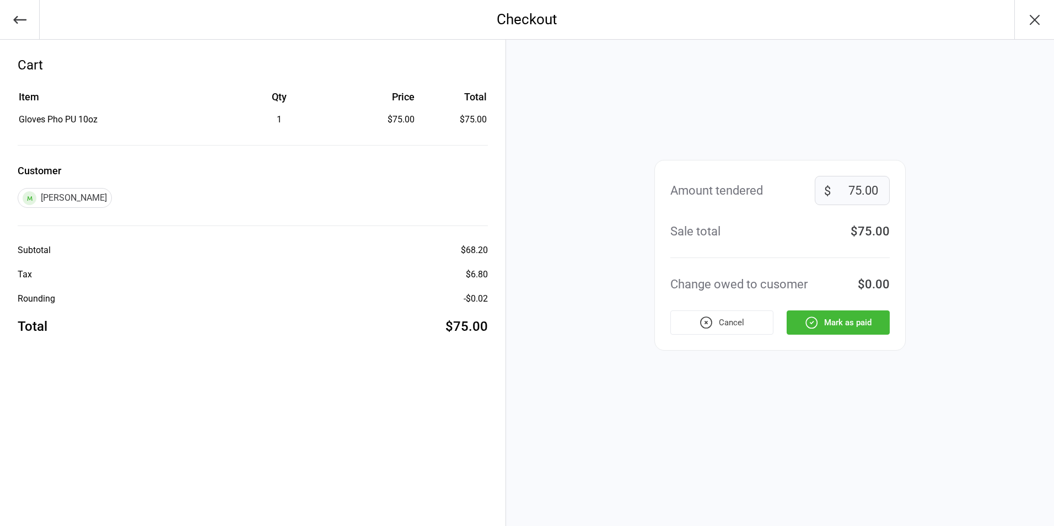
click at [843, 321] on button "Mark as paid" at bounding box center [838, 322] width 103 height 24
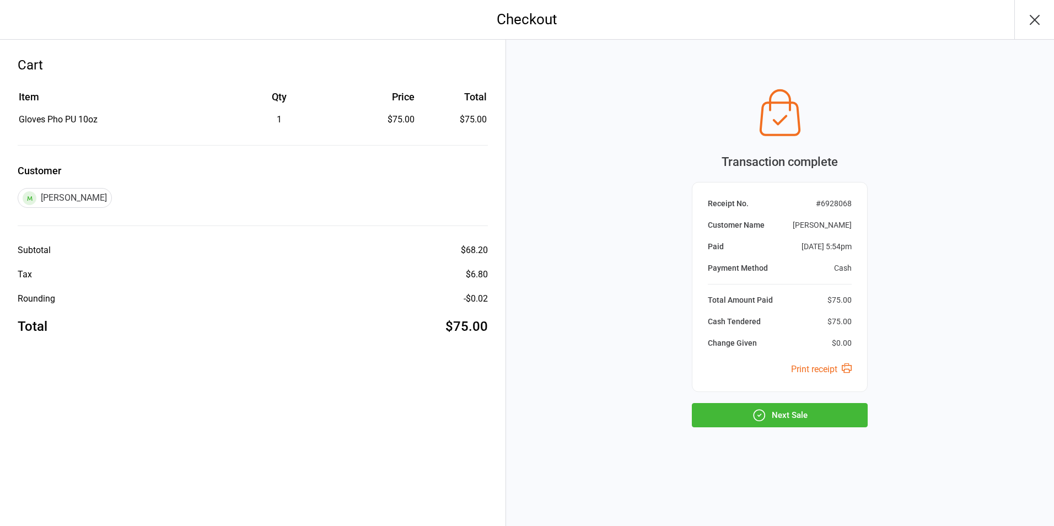
click at [795, 417] on button "Next Sale" at bounding box center [780, 415] width 176 height 24
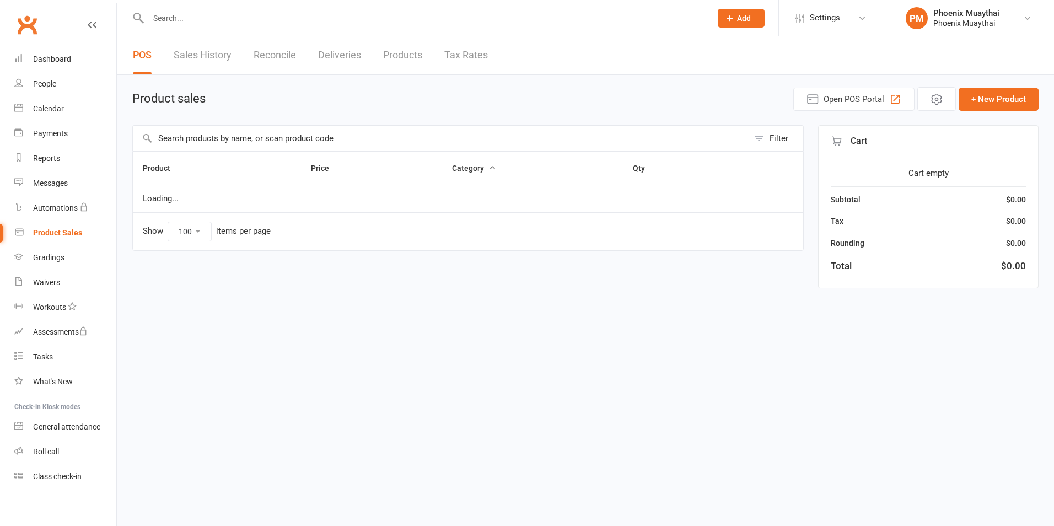
select select "100"
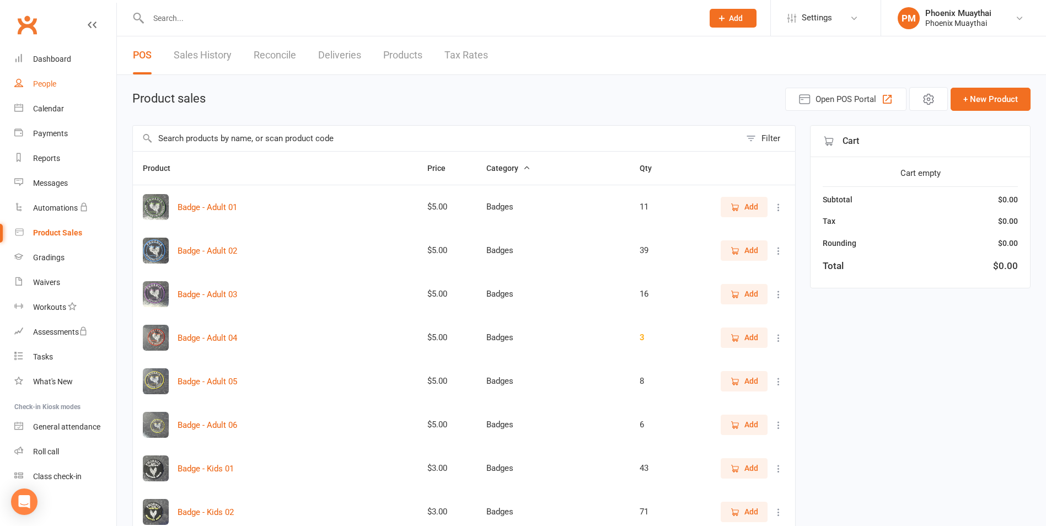
click at [40, 81] on div "People" at bounding box center [44, 83] width 23 height 9
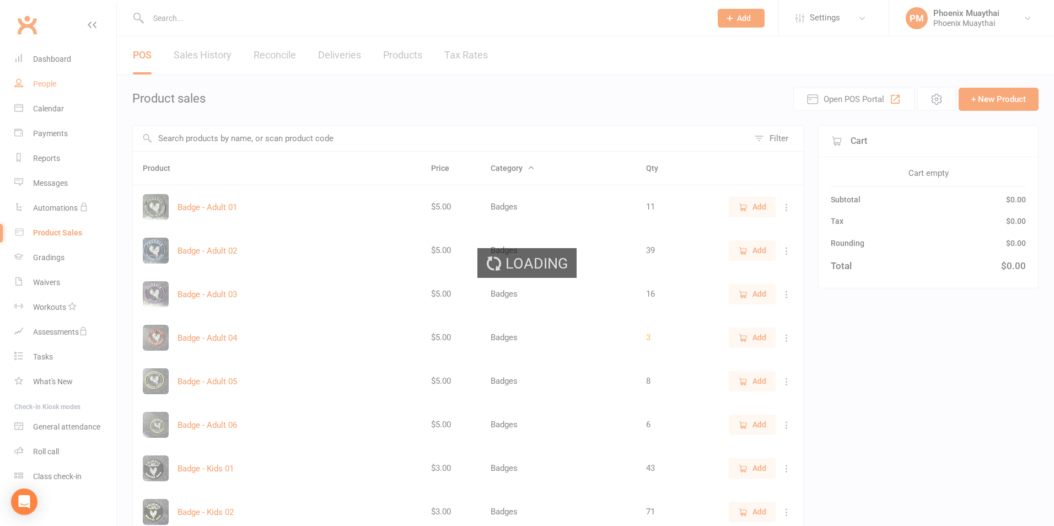
select select "100"
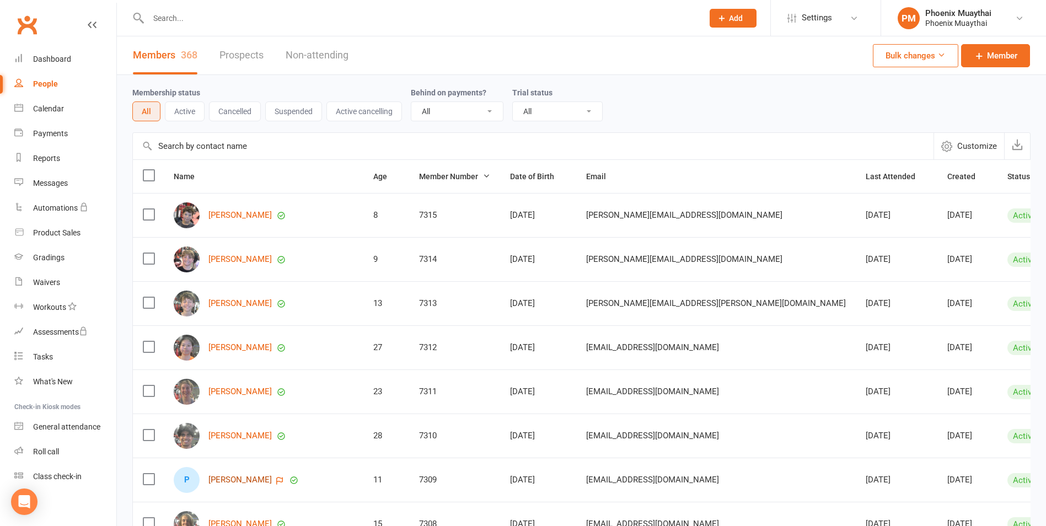
click at [242, 484] on link "[PERSON_NAME]" at bounding box center [239, 479] width 63 height 9
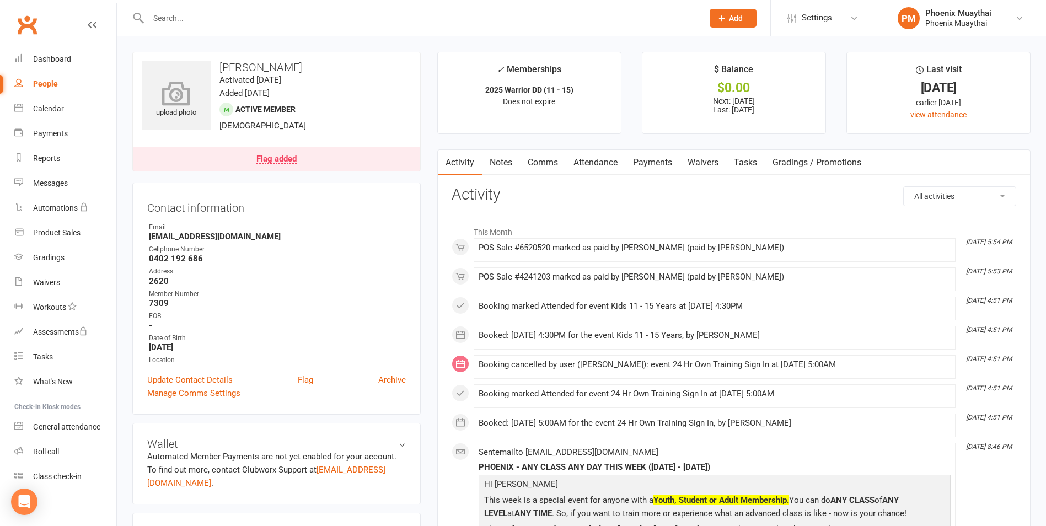
click at [189, 84] on icon at bounding box center [176, 93] width 76 height 24
click at [272, 156] on div "Flag added" at bounding box center [276, 159] width 40 height 9
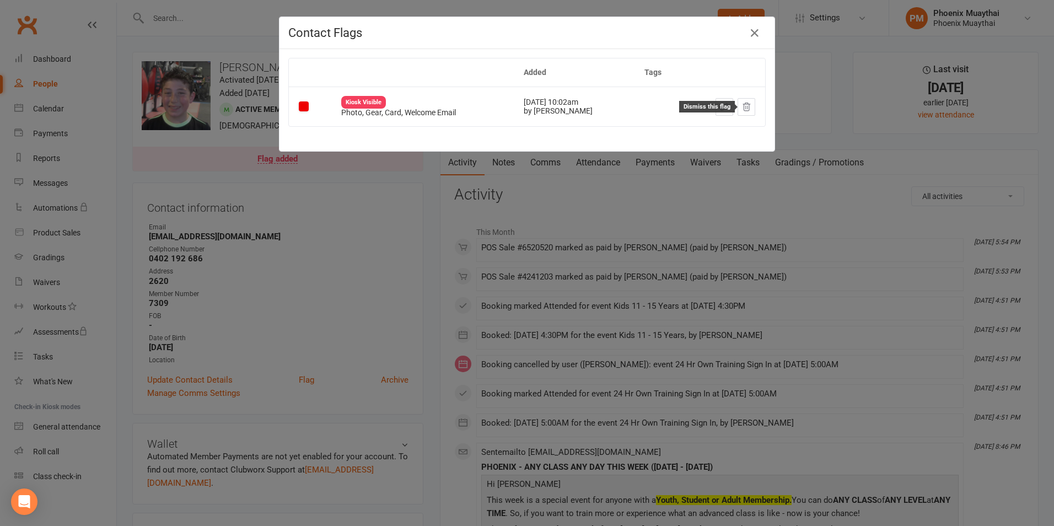
click at [742, 105] on icon at bounding box center [747, 107] width 10 height 10
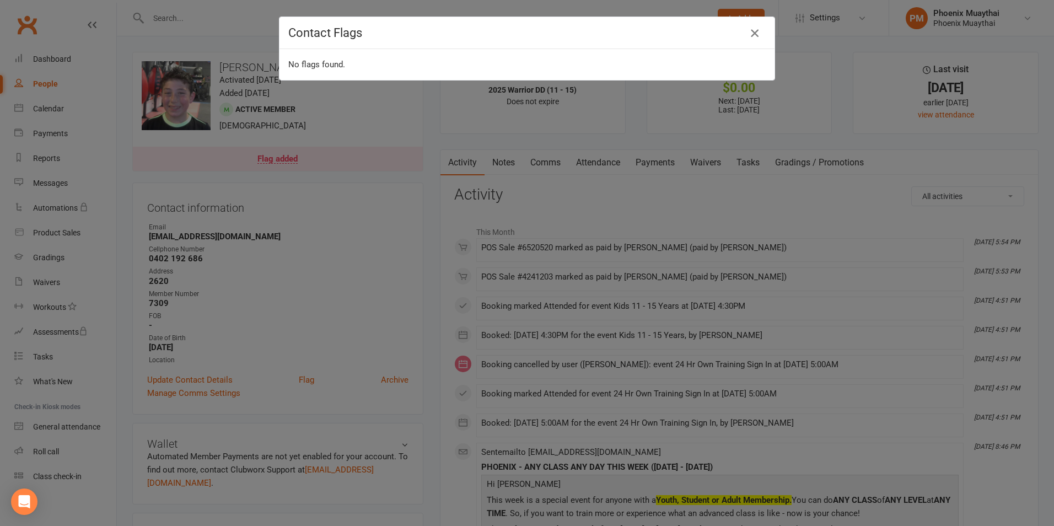
click at [755, 28] on icon "button" at bounding box center [754, 32] width 13 height 13
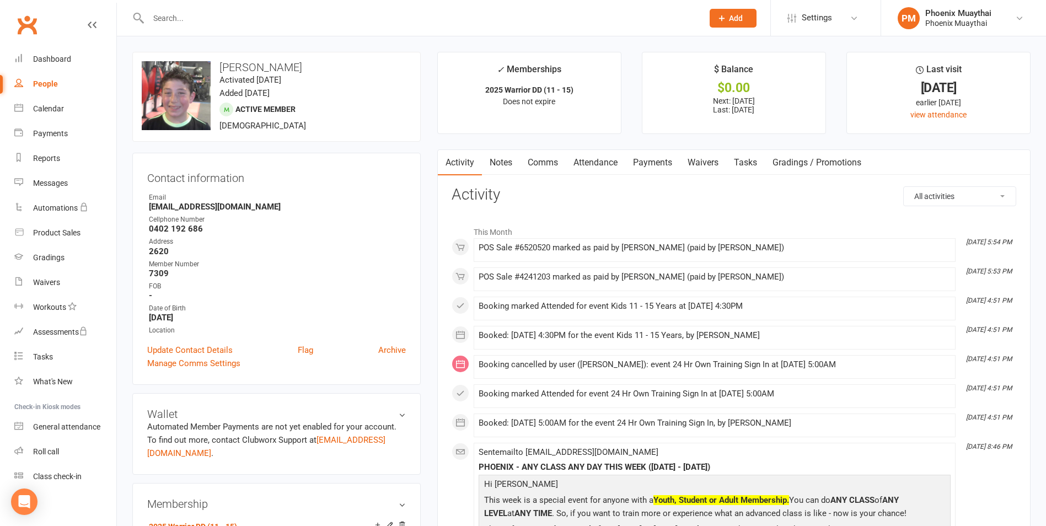
click at [527, 162] on link "Comms" at bounding box center [543, 162] width 46 height 25
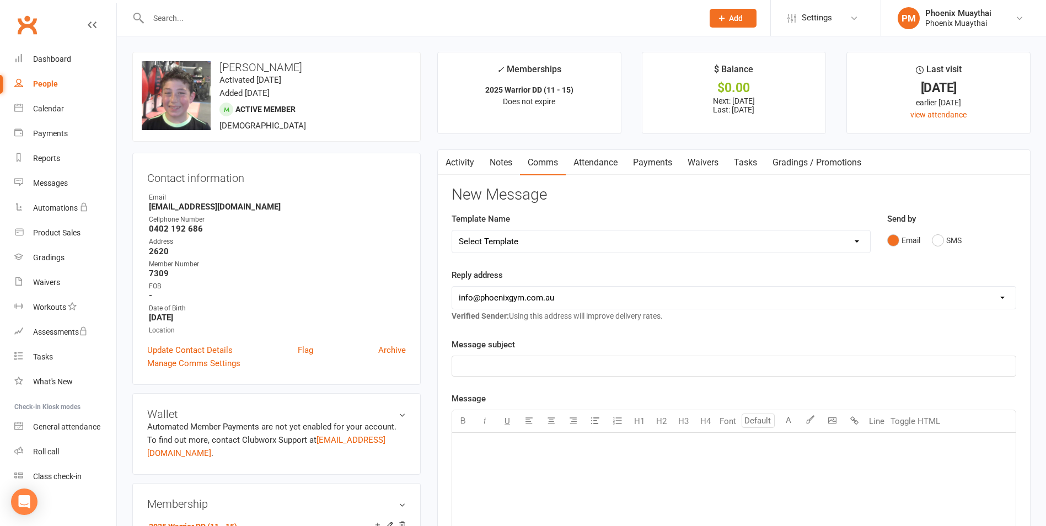
click at [516, 240] on select "Select Template [Email] Cancellation Confirmation - Member [Email] Cancellation…" at bounding box center [661, 241] width 418 height 22
select select "36"
click at [452, 230] on select "Select Template [Email] Cancellation Confirmation - Member [Email] Cancellation…" at bounding box center [661, 241] width 418 height 22
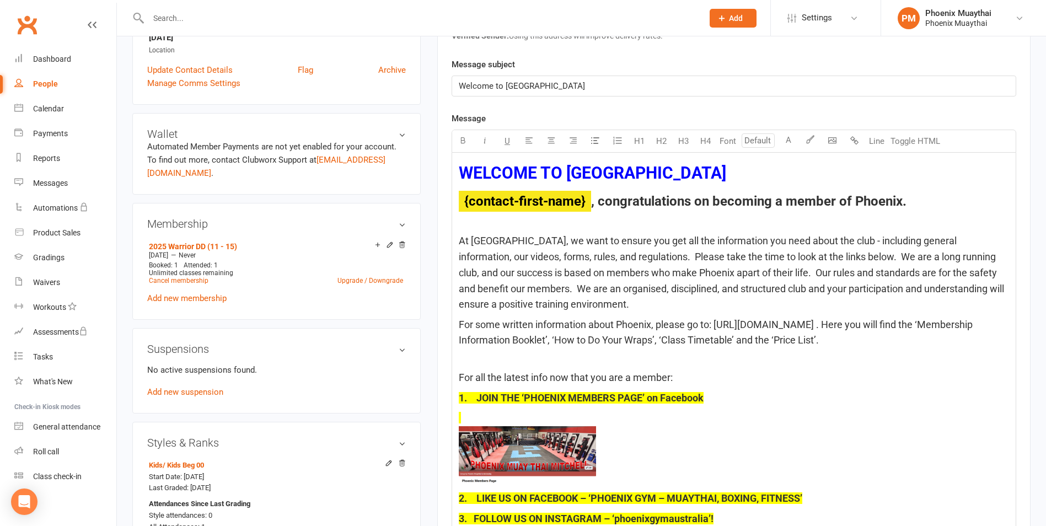
scroll to position [386, 0]
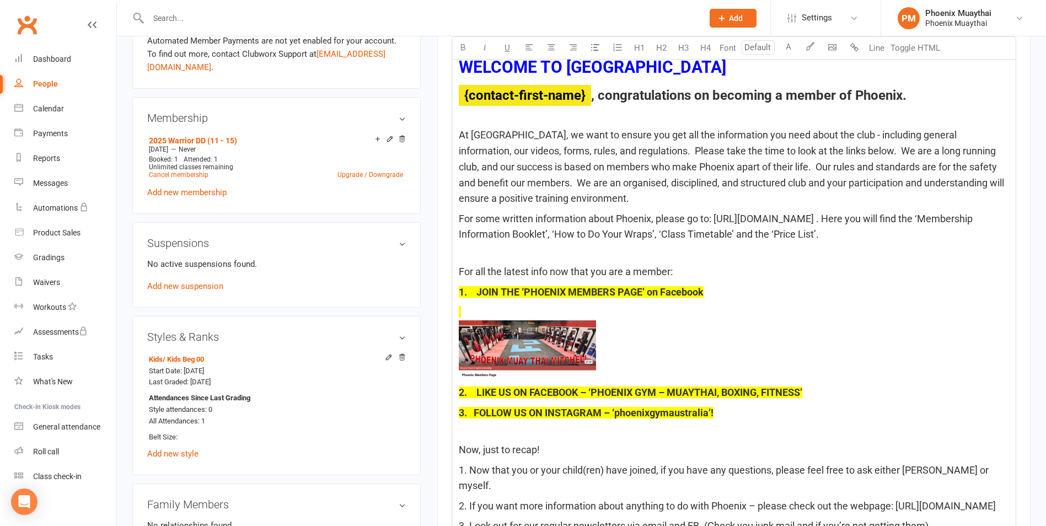
type input "18"
click at [485, 311] on p "﻿" at bounding box center [734, 342] width 550 height 77
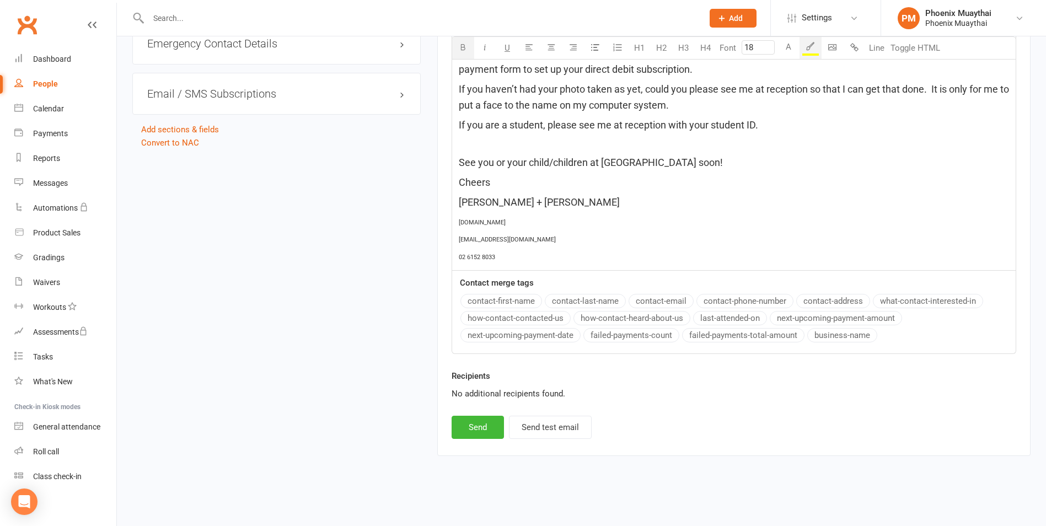
scroll to position [1055, 0]
click at [482, 423] on button "Send" at bounding box center [478, 427] width 52 height 23
select select
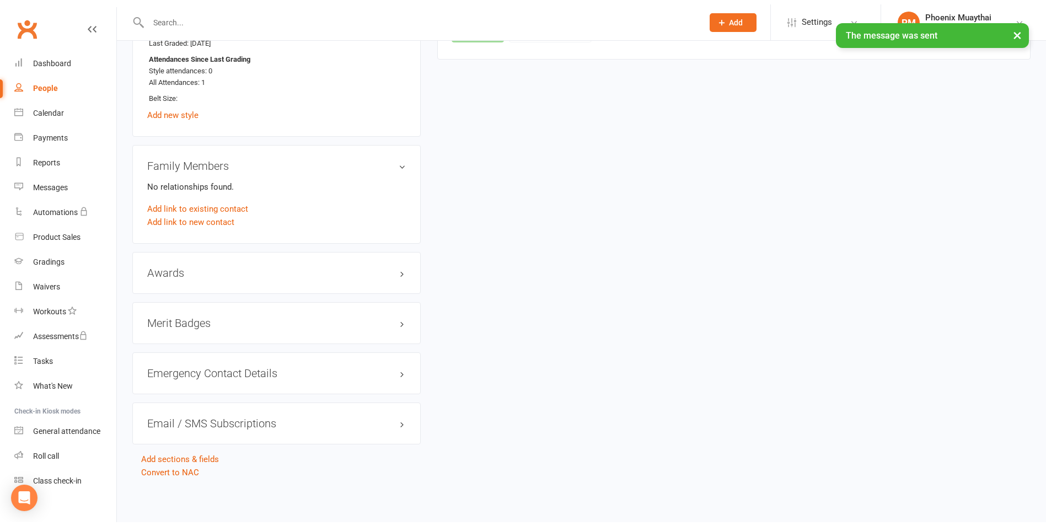
scroll to position [721, 0]
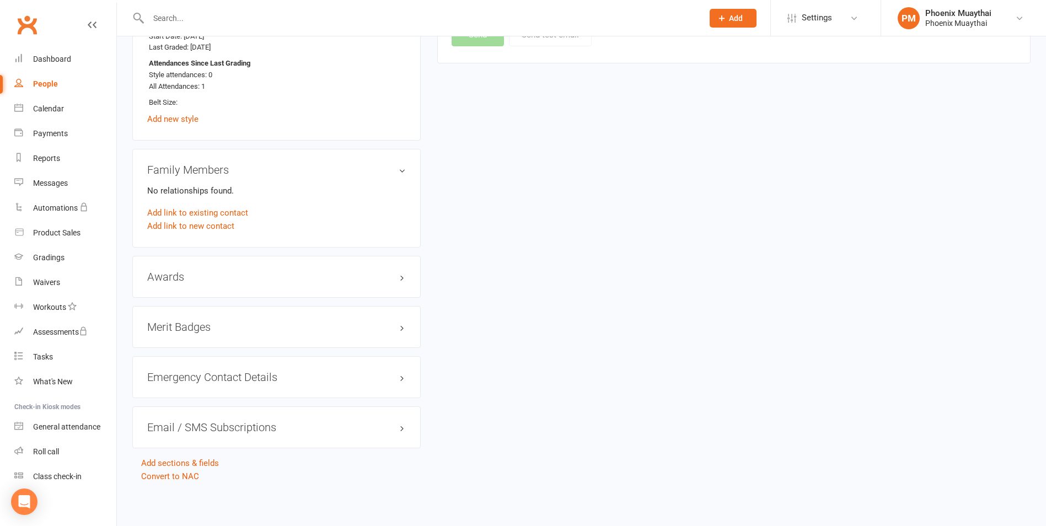
click at [55, 80] on div "People" at bounding box center [45, 83] width 25 height 9
select select "100"
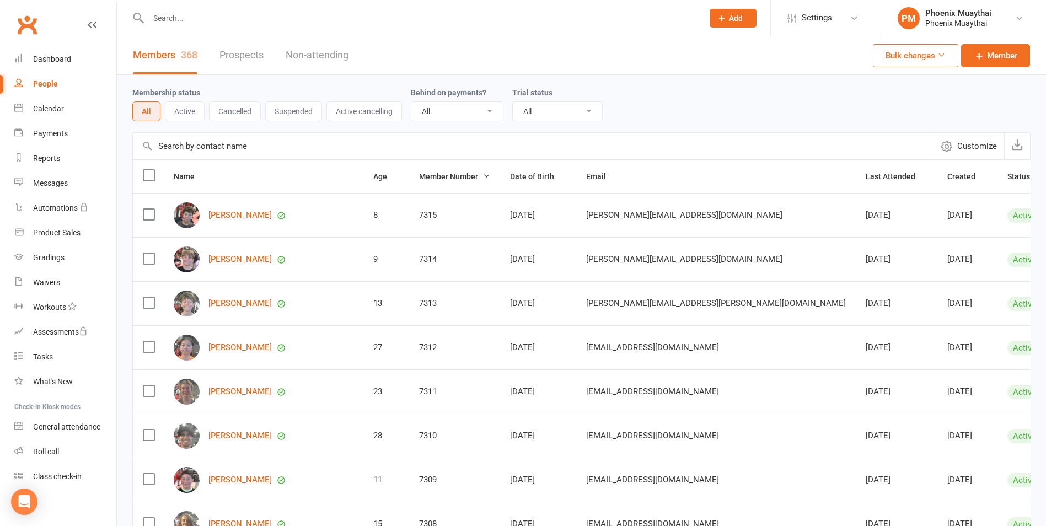
click at [203, 22] on input "text" at bounding box center [420, 17] width 550 height 15
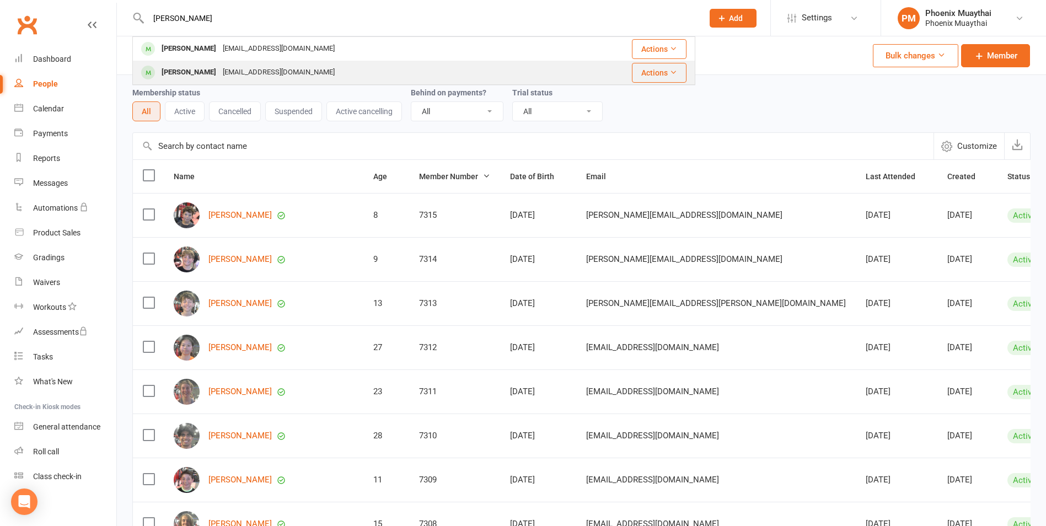
type input "archie"
click at [190, 77] on div "Archibald King" at bounding box center [188, 73] width 61 height 16
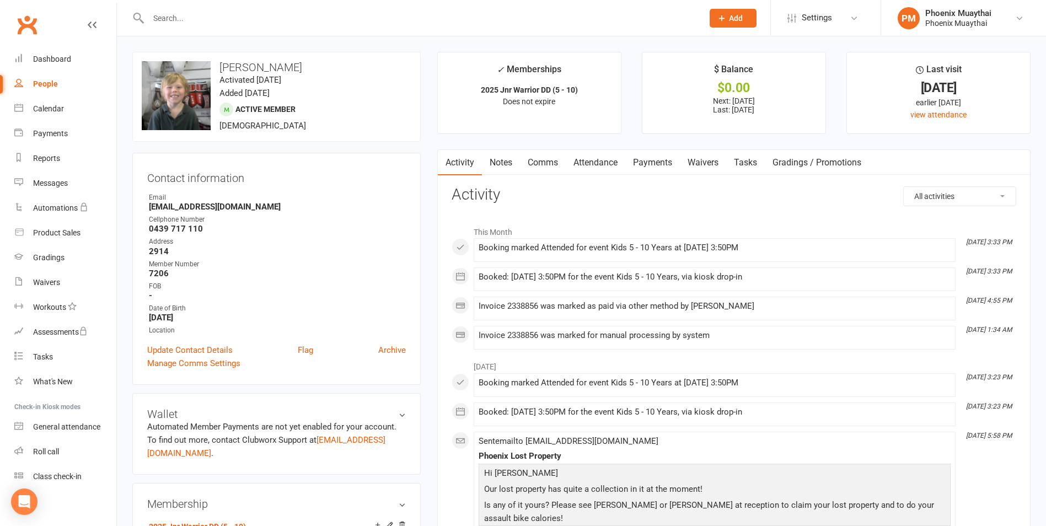
click at [552, 163] on link "Comms" at bounding box center [543, 162] width 46 height 25
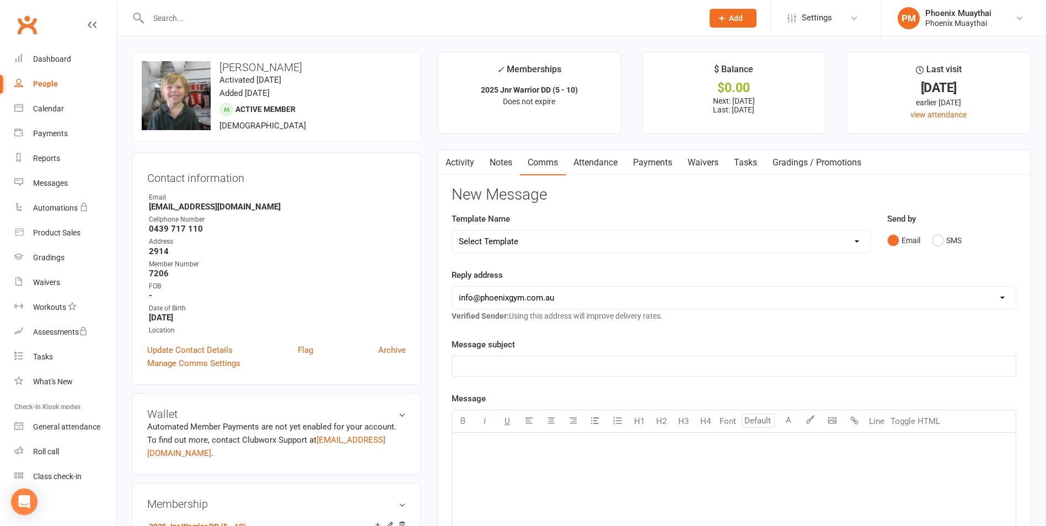
click at [497, 239] on select "Select Template [Email] Cancellation Confirmation - Member [Email] Cancellation…" at bounding box center [661, 241] width 418 height 22
select select "10"
click at [452, 230] on select "Select Template [Email] Cancellation Confirmation - Member [Email] Cancellation…" at bounding box center [661, 241] width 418 height 22
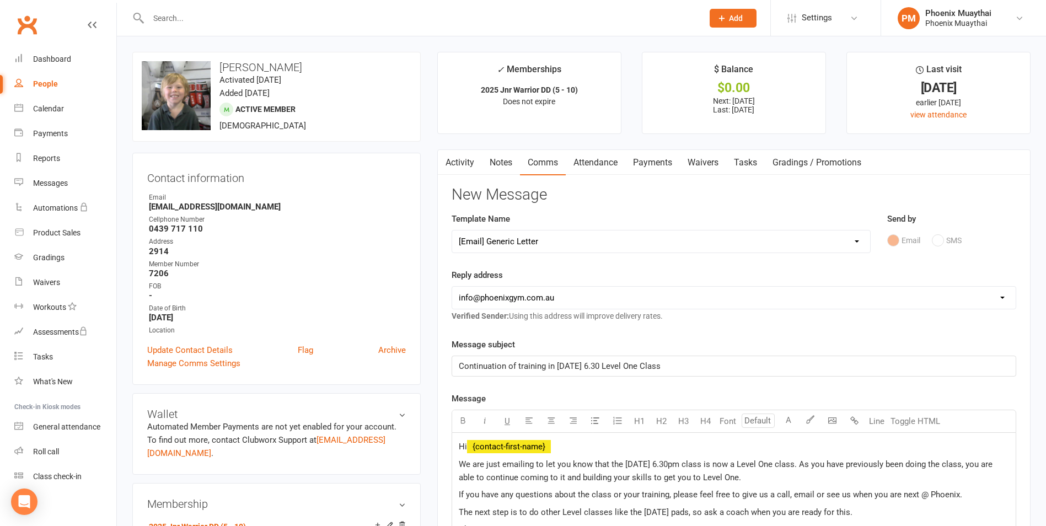
drag, startPoint x: 690, startPoint y: 362, endPoint x: 394, endPoint y: 371, distance: 296.2
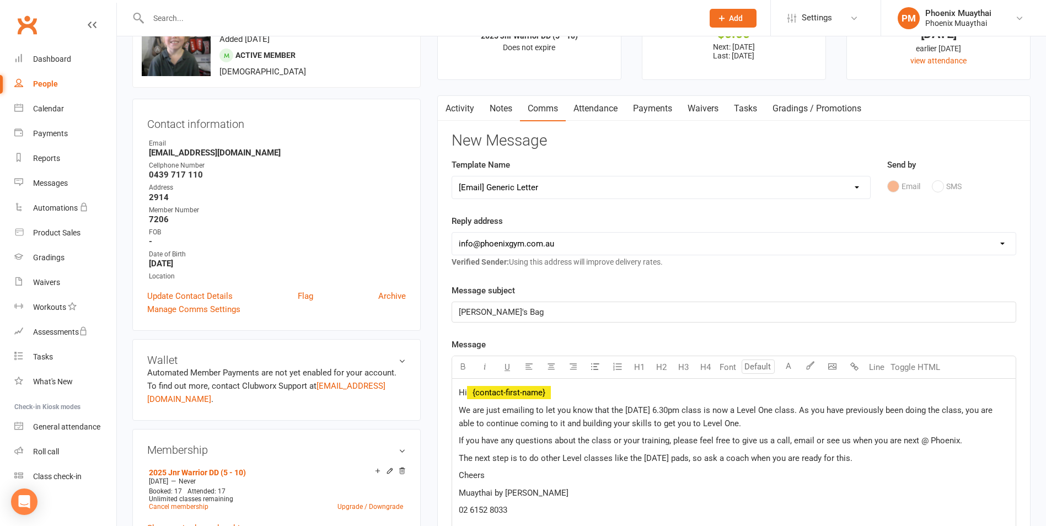
scroll to position [55, 0]
click at [594, 397] on p "Hi ﻿ {contact-first-name}" at bounding box center [734, 391] width 550 height 13
drag, startPoint x: 851, startPoint y: 458, endPoint x: 461, endPoint y: 410, distance: 392.8
click at [461, 410] on div "Hi Sarah We are just emailing to let you know that the Wednesday 6.30pm class i…" at bounding box center [734, 460] width 564 height 165
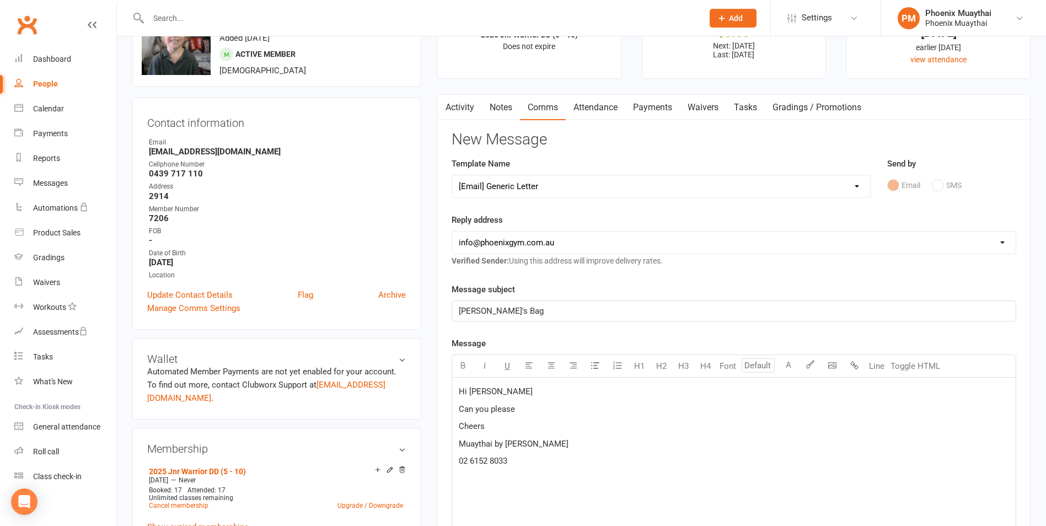
scroll to position [366, 0]
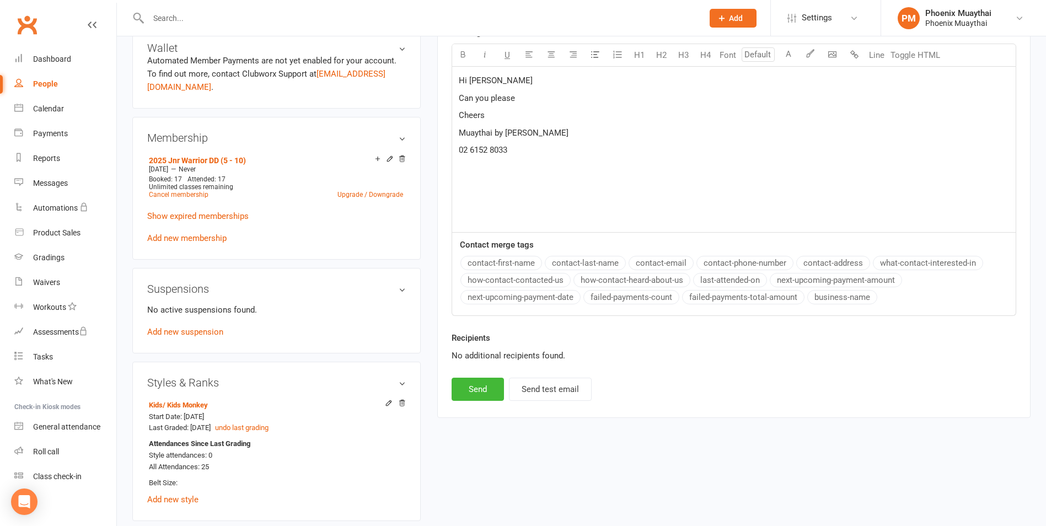
click at [582, 96] on p "Can you please" at bounding box center [734, 98] width 550 height 13
click at [482, 256] on button "contact-first-name" at bounding box center [501, 263] width 82 height 14
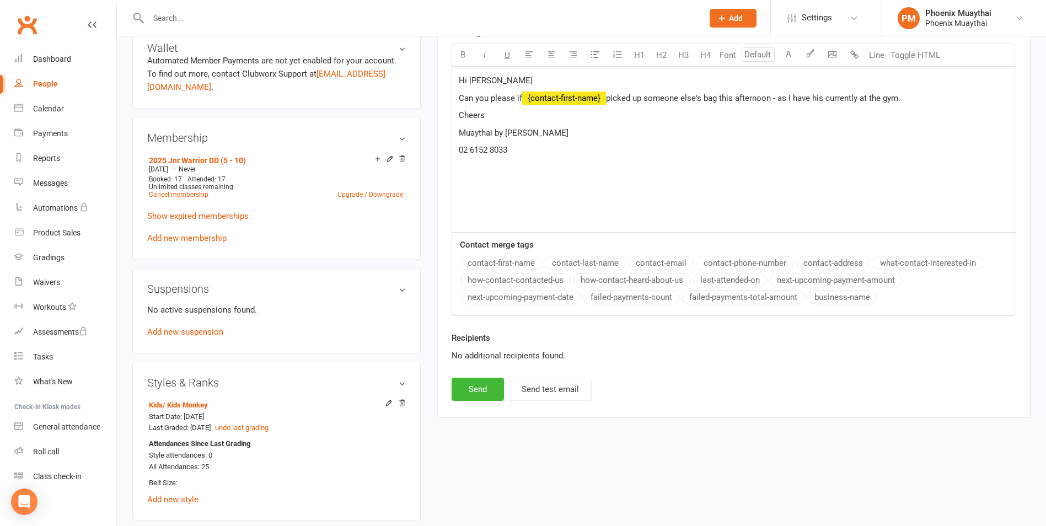
click at [497, 114] on p "Cheers" at bounding box center [734, 115] width 550 height 13
click at [922, 98] on p "Can you please if ﻿ {contact-first-name} picked up someone else's bag this afte…" at bounding box center [734, 98] width 550 height 13
click at [491, 398] on button "Send" at bounding box center [478, 389] width 52 height 23
select select
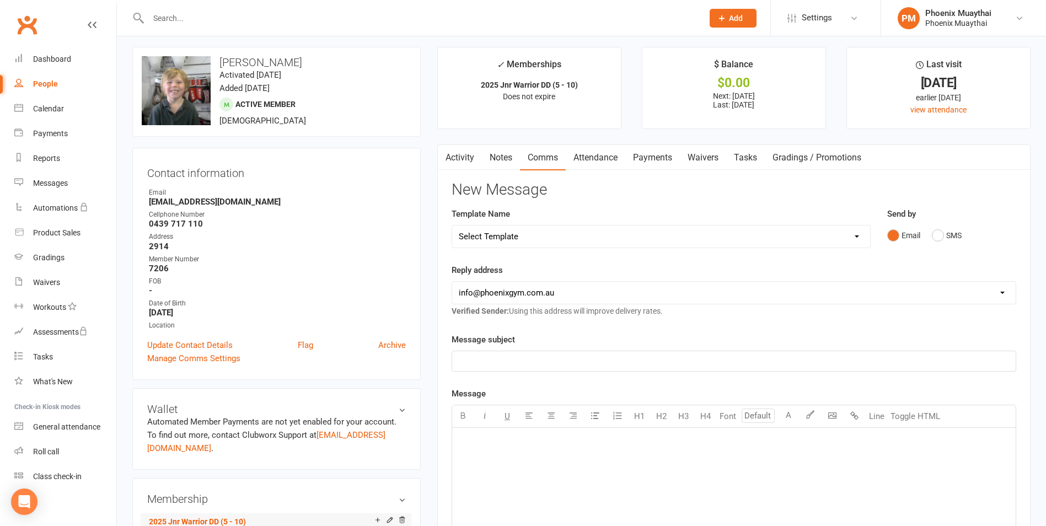
scroll to position [0, 0]
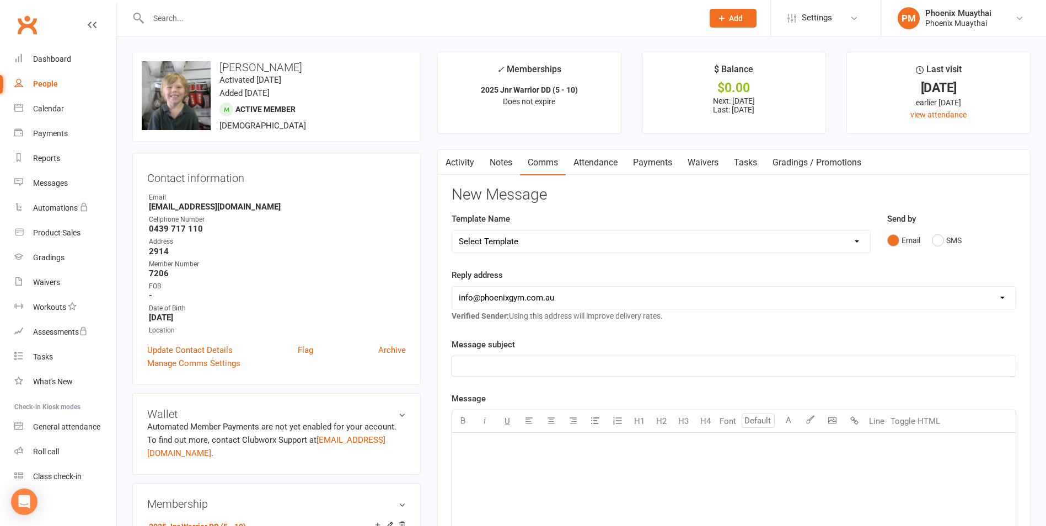
click at [470, 162] on link "Activity" at bounding box center [460, 162] width 44 height 25
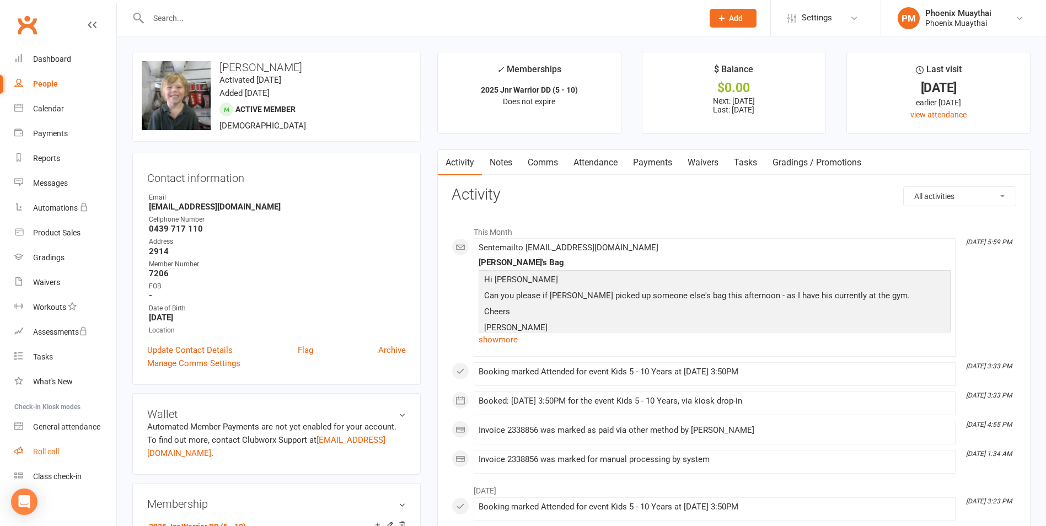
click at [40, 445] on link "Roll call" at bounding box center [65, 451] width 102 height 25
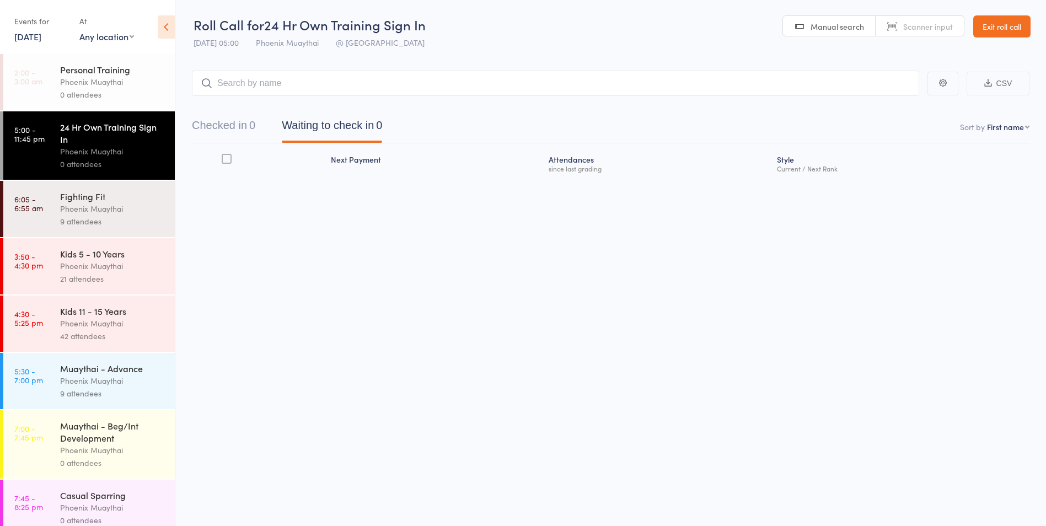
click at [110, 390] on div "9 attendees" at bounding box center [112, 393] width 105 height 13
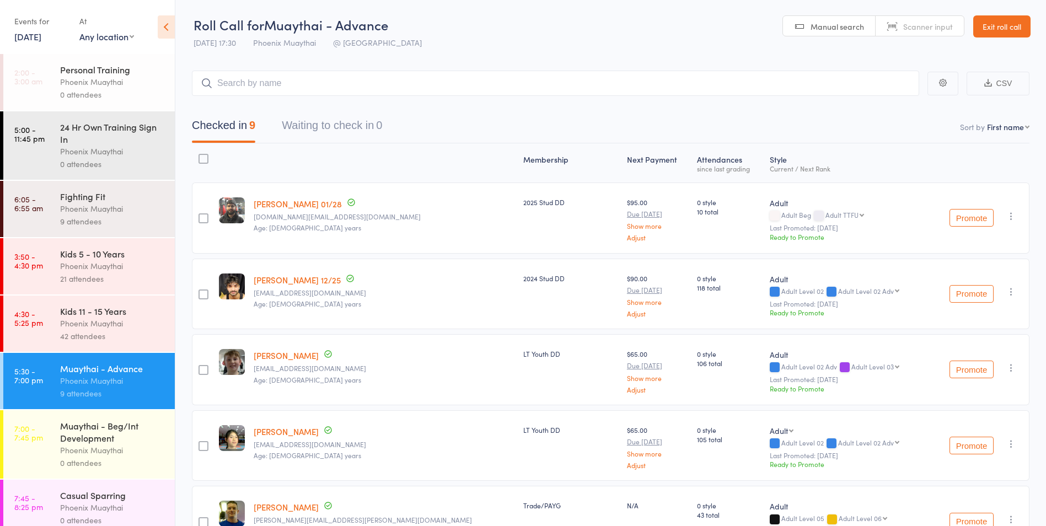
click at [233, 83] on input "search" at bounding box center [555, 83] width 727 height 25
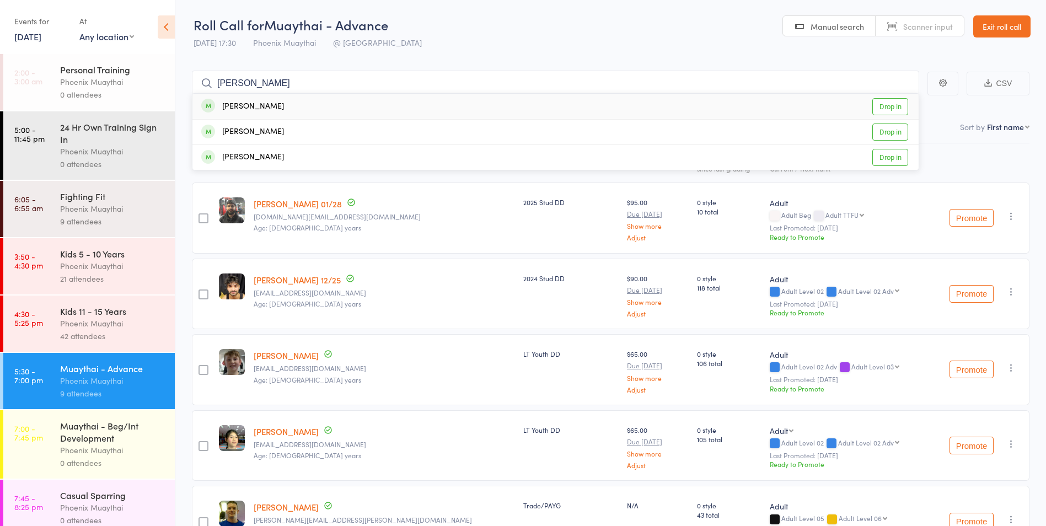
type input "[PERSON_NAME]"
click at [247, 100] on div "[PERSON_NAME]" at bounding box center [242, 106] width 83 height 13
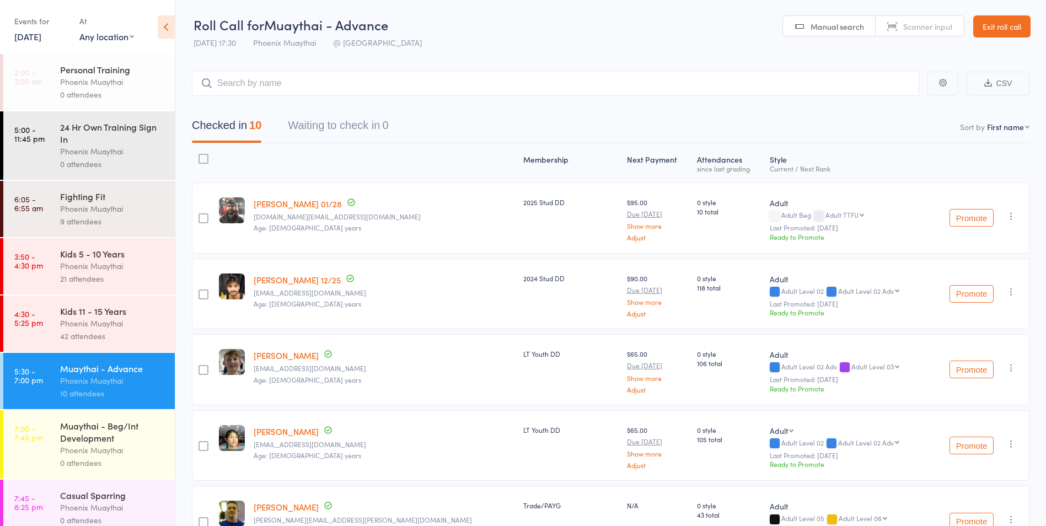
click at [990, 25] on link "Exit roll call" at bounding box center [1001, 26] width 57 height 22
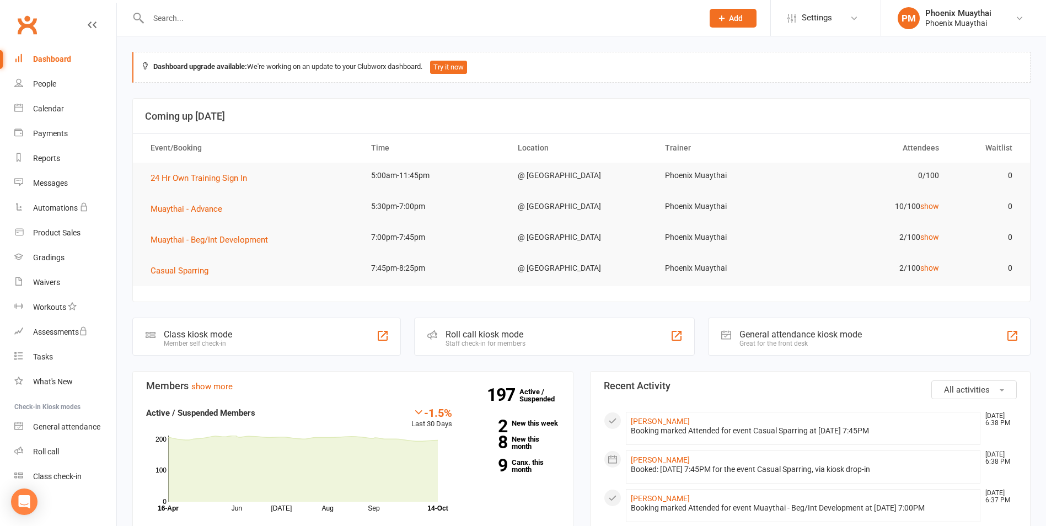
click at [186, 12] on input "text" at bounding box center [420, 17] width 550 height 15
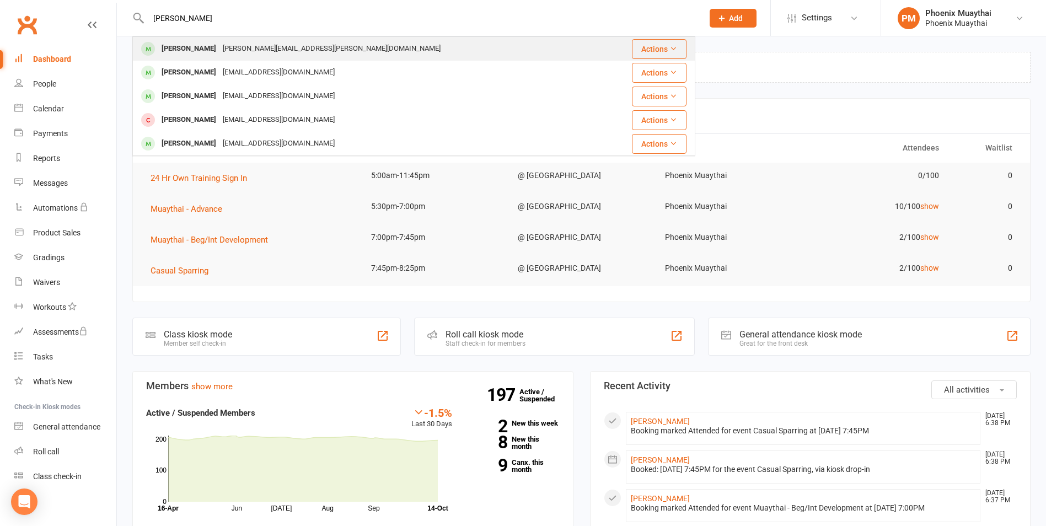
type input "[PERSON_NAME]"
click at [194, 46] on div "[PERSON_NAME]" at bounding box center [188, 49] width 61 height 16
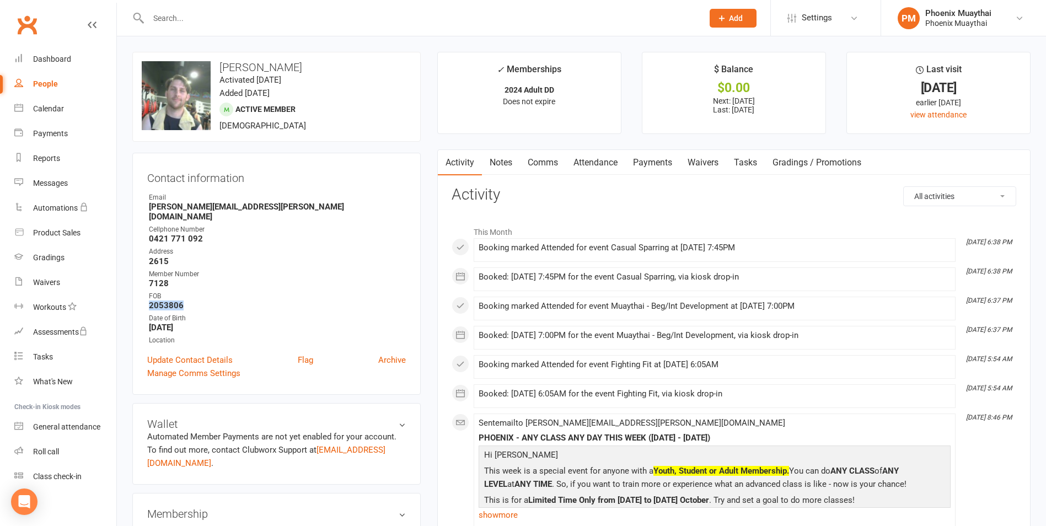
drag, startPoint x: 185, startPoint y: 294, endPoint x: 131, endPoint y: 292, distance: 54.1
click at [74, 456] on link "Roll call" at bounding box center [65, 451] width 102 height 25
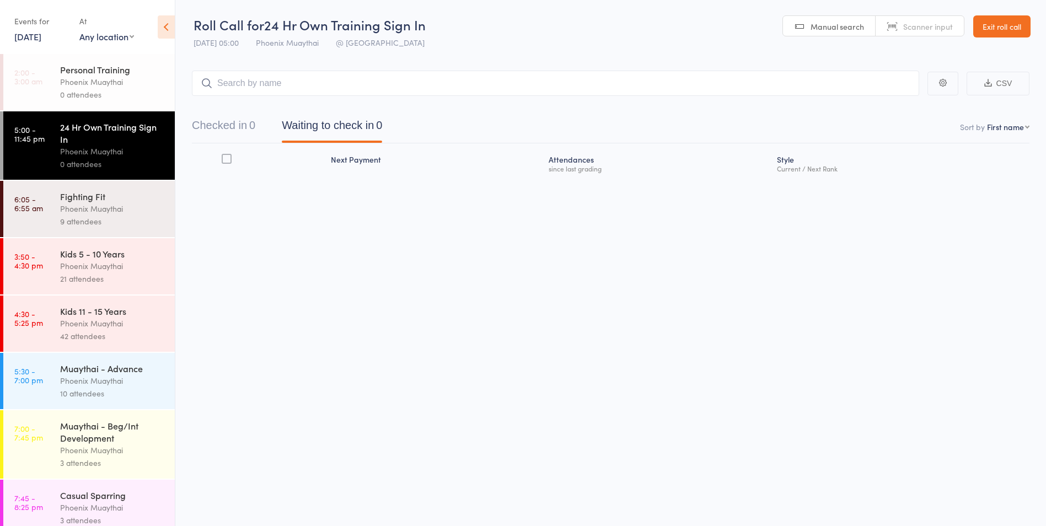
click at [983, 36] on link "Exit roll call" at bounding box center [1001, 26] width 57 height 22
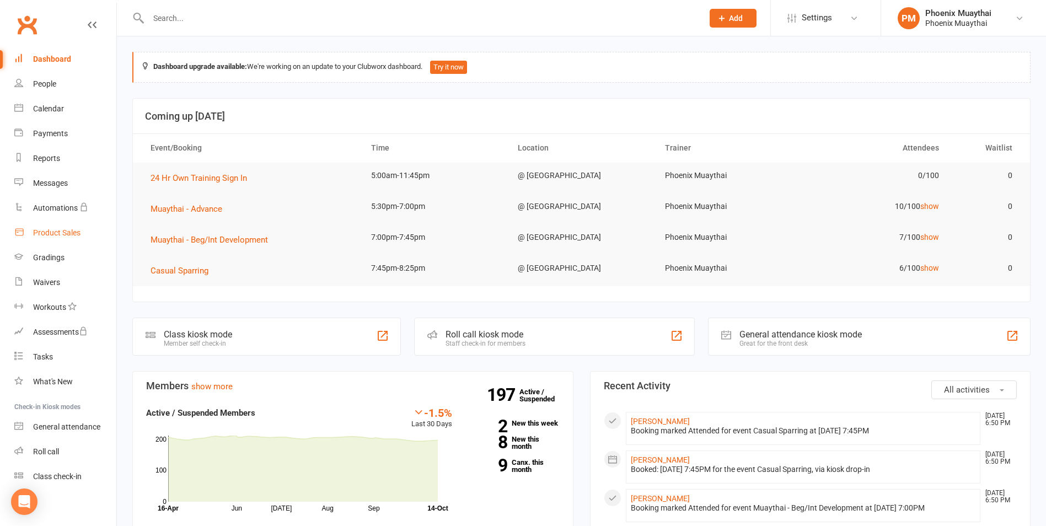
click at [36, 222] on link "Product Sales" at bounding box center [65, 233] width 102 height 25
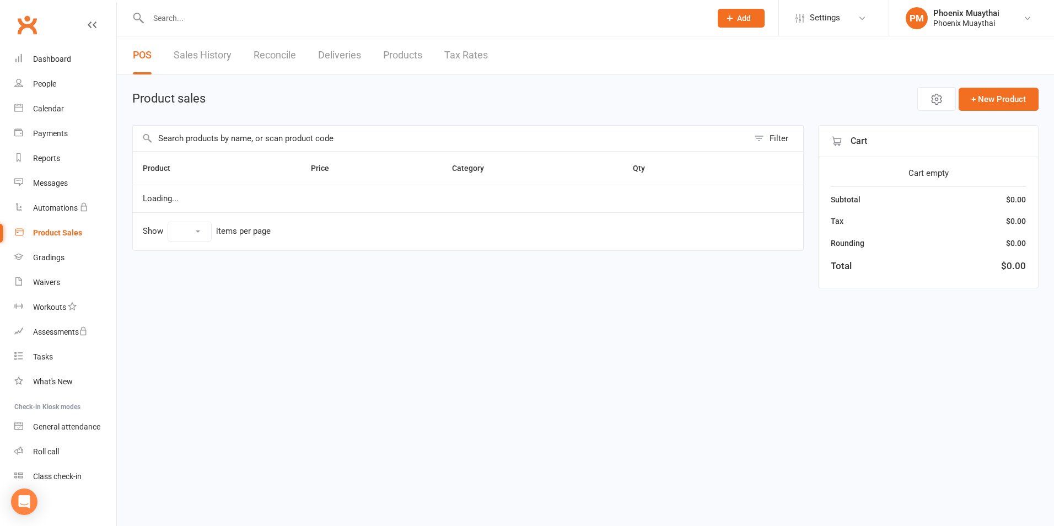
select select "100"
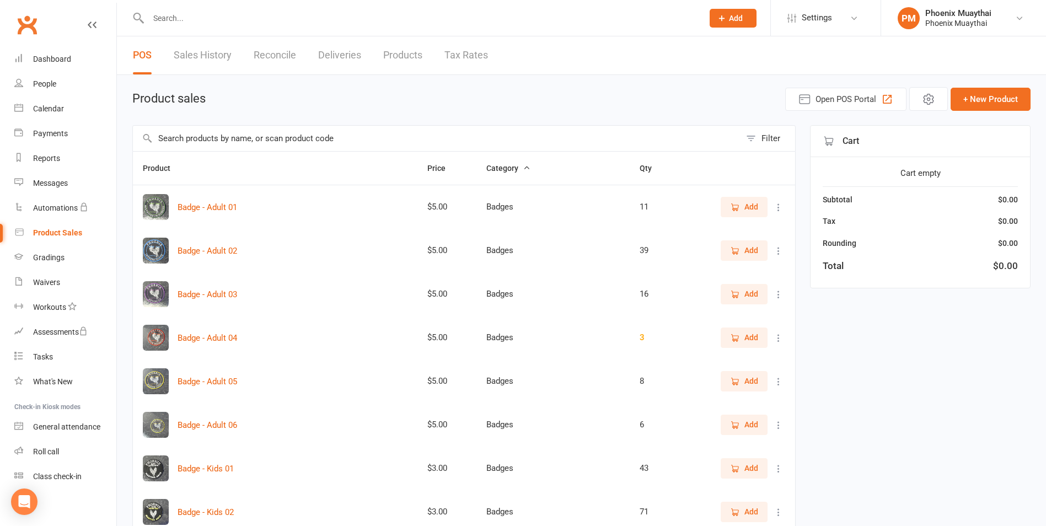
click at [287, 132] on input "text" at bounding box center [437, 138] width 608 height 25
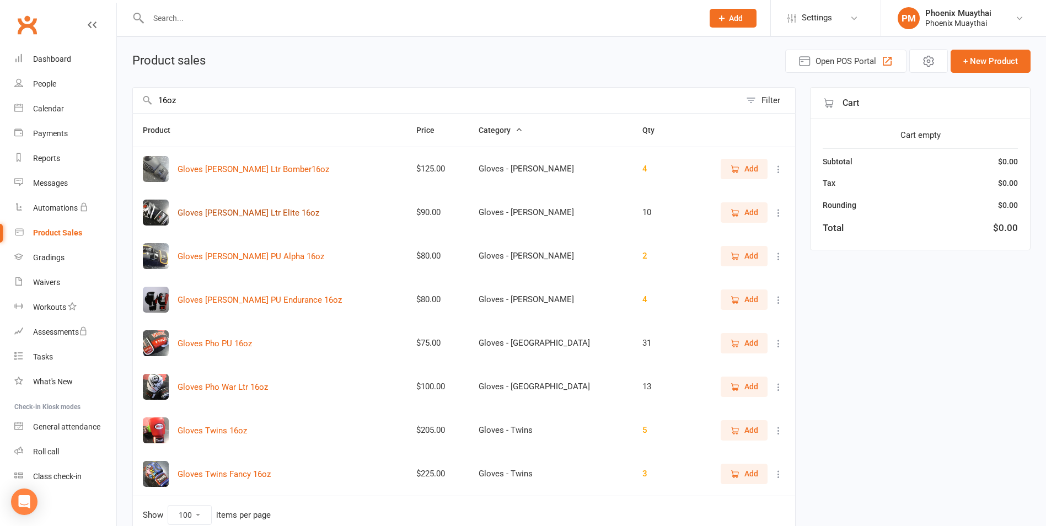
scroll to position [55, 0]
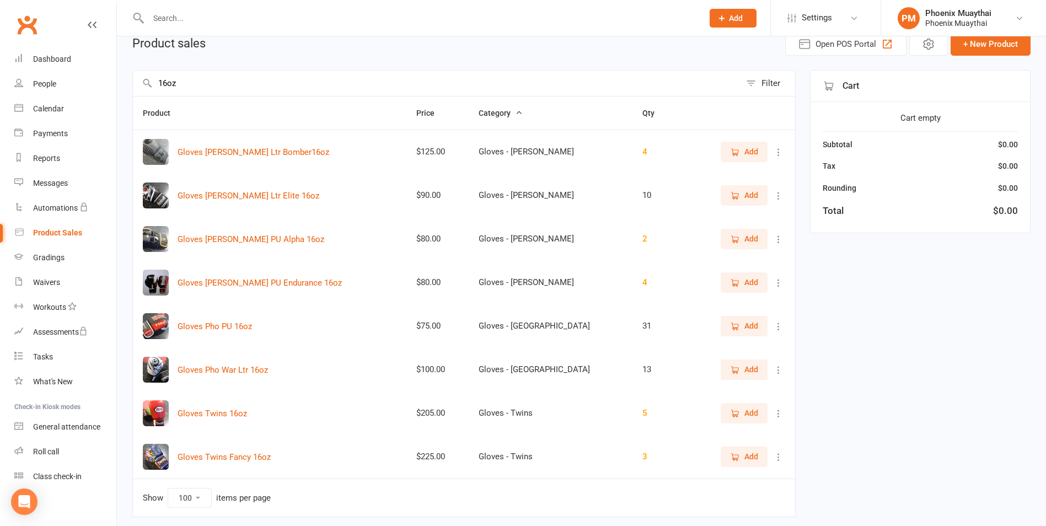
type input "16oz"
click at [726, 368] on button "Add" at bounding box center [744, 370] width 47 height 20
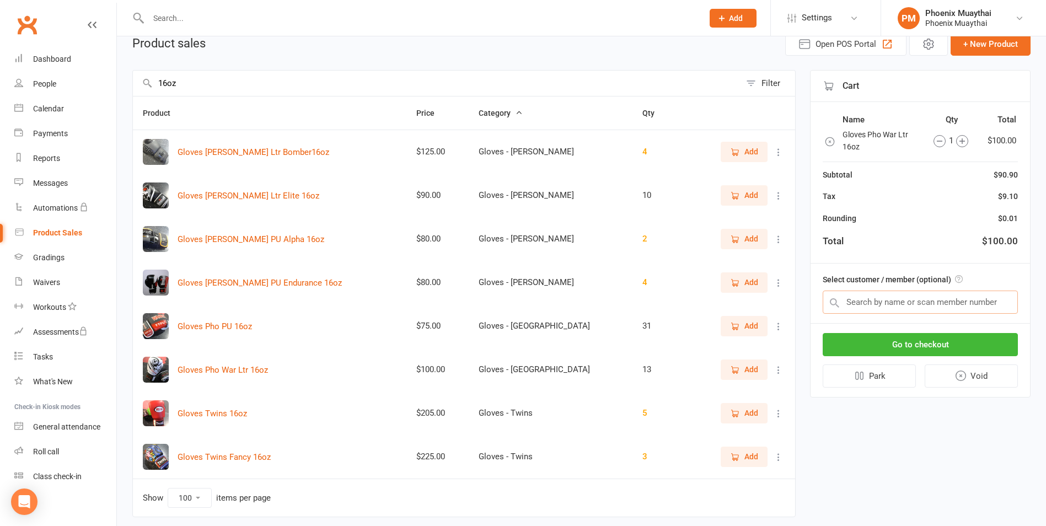
click at [856, 307] on input "text" at bounding box center [920, 302] width 195 height 23
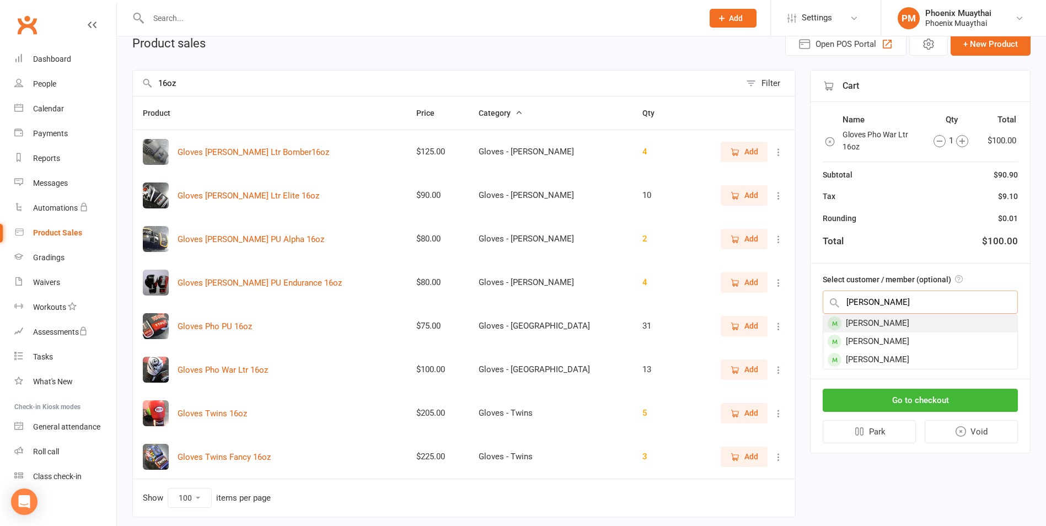
type input "[PERSON_NAME]"
click at [859, 318] on div "[PERSON_NAME]" at bounding box center [920, 323] width 194 height 18
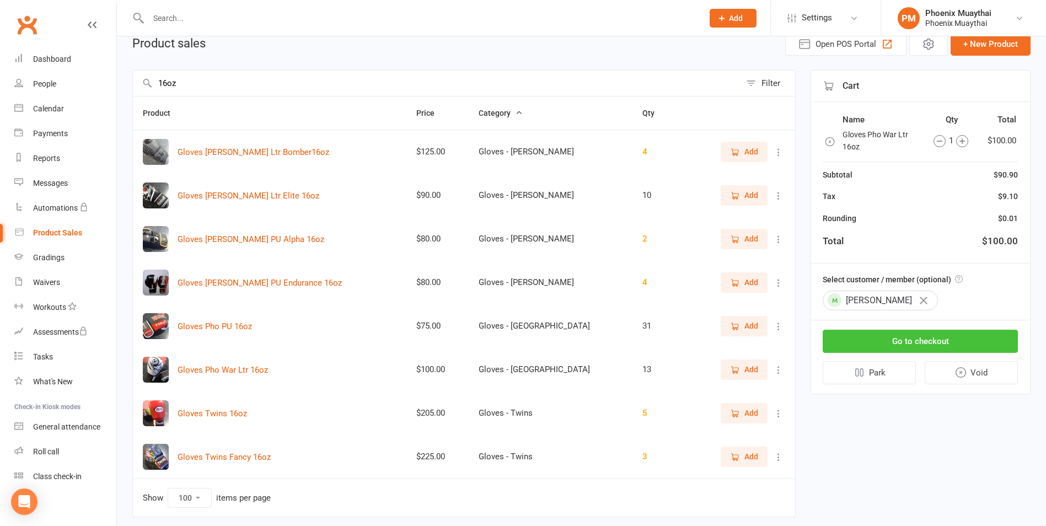
click at [877, 332] on button "Go to checkout" at bounding box center [920, 341] width 195 height 23
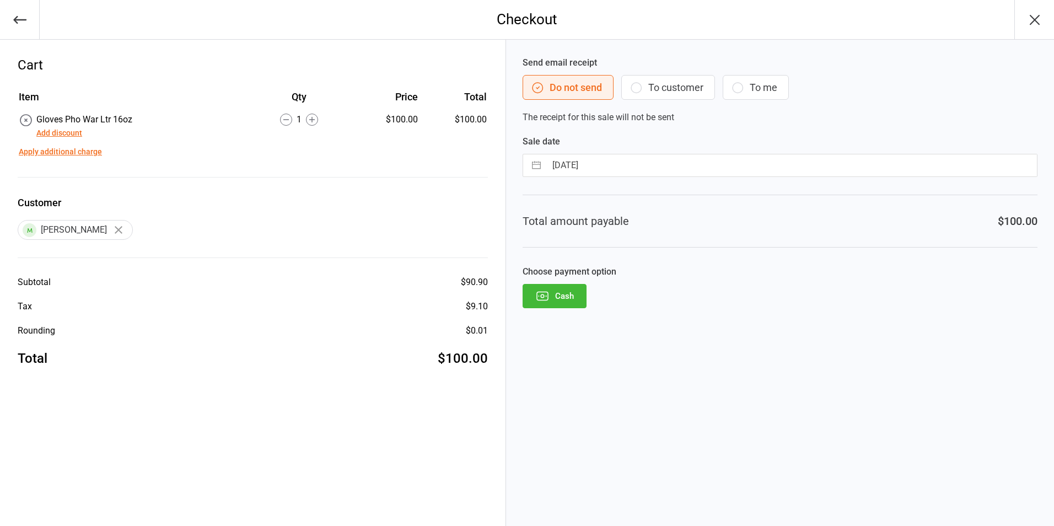
click at [556, 297] on button "Cash" at bounding box center [555, 296] width 64 height 24
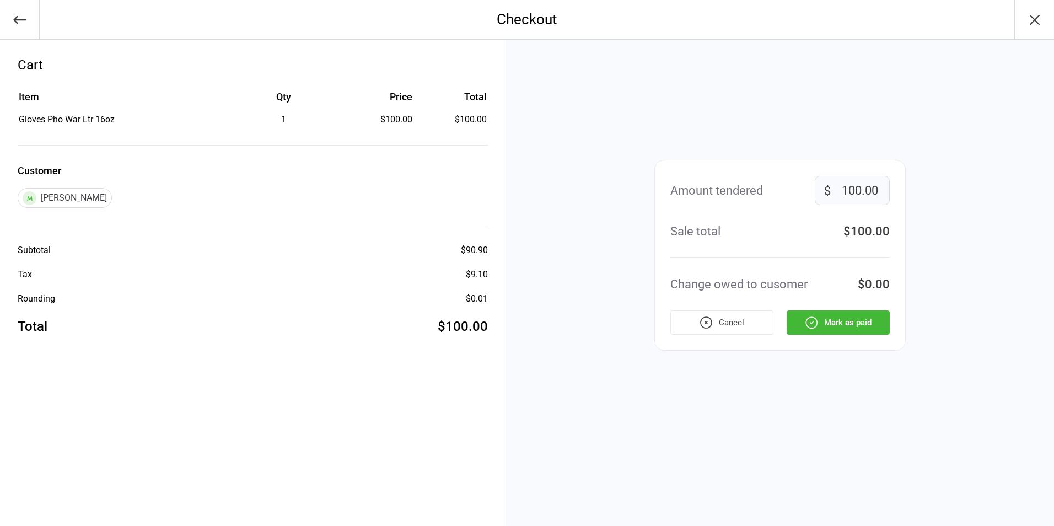
click at [877, 321] on button "Mark as paid" at bounding box center [838, 322] width 103 height 24
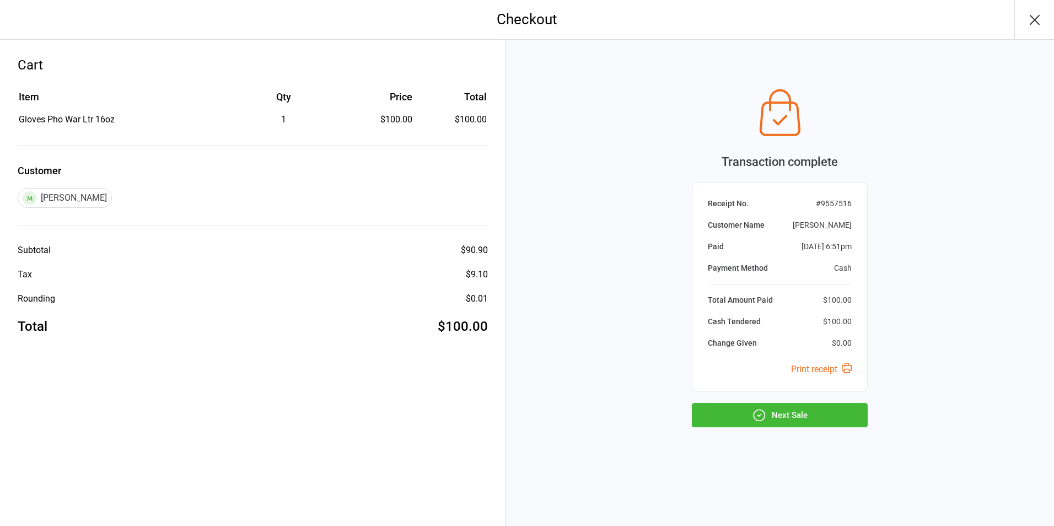
click at [726, 417] on button "Next Sale" at bounding box center [780, 415] width 176 height 24
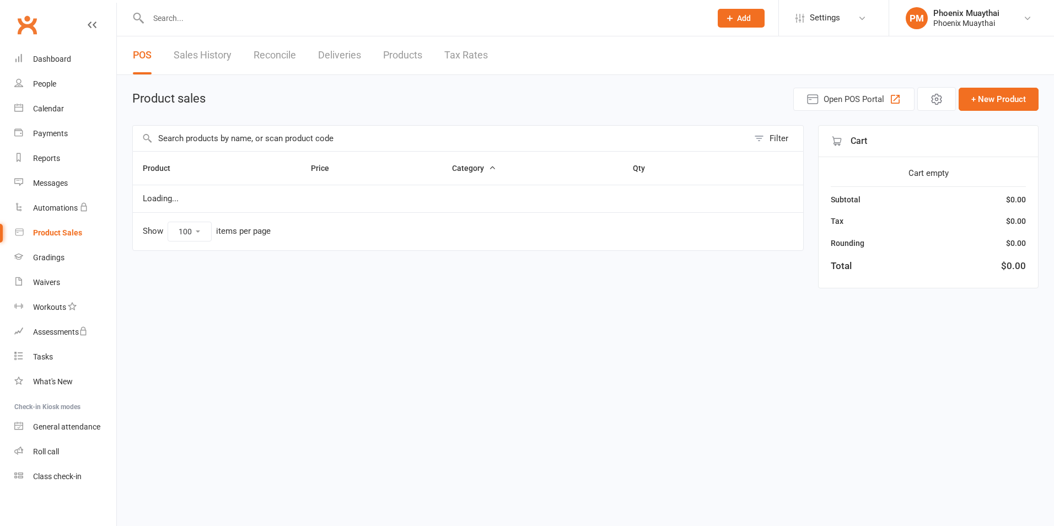
select select "100"
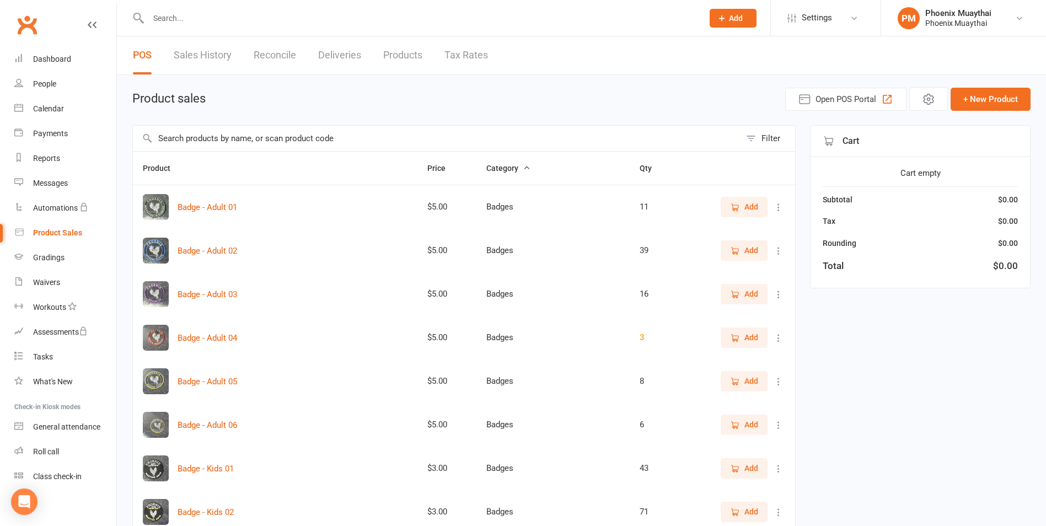
click at [413, 133] on input "text" at bounding box center [437, 138] width 608 height 25
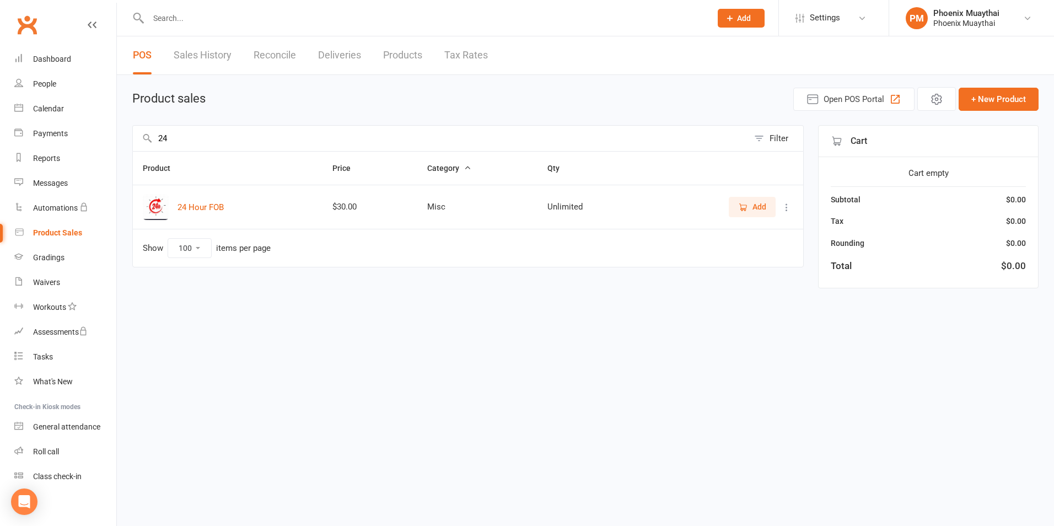
type input "24"
click at [758, 203] on span "Add" at bounding box center [760, 207] width 14 height 12
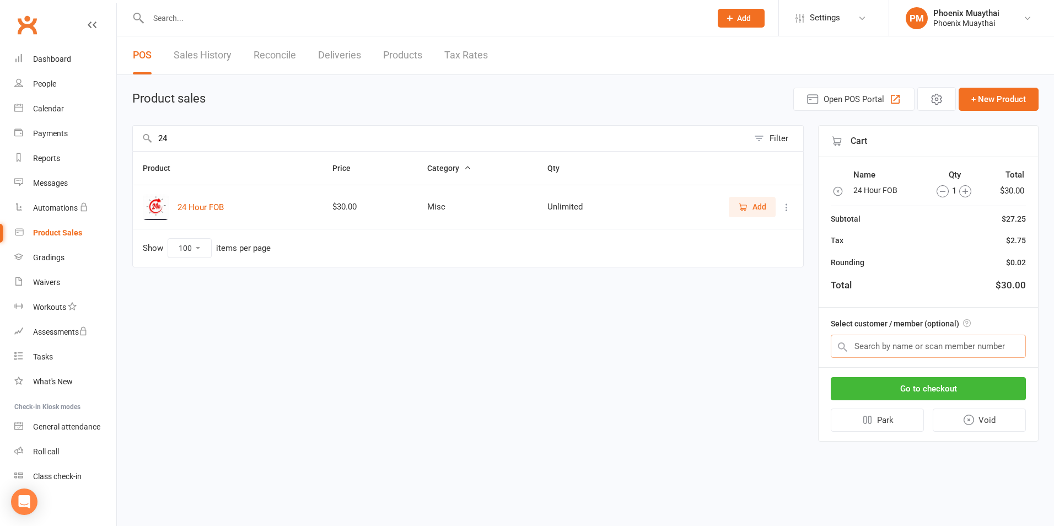
click at [868, 351] on input "text" at bounding box center [928, 346] width 195 height 23
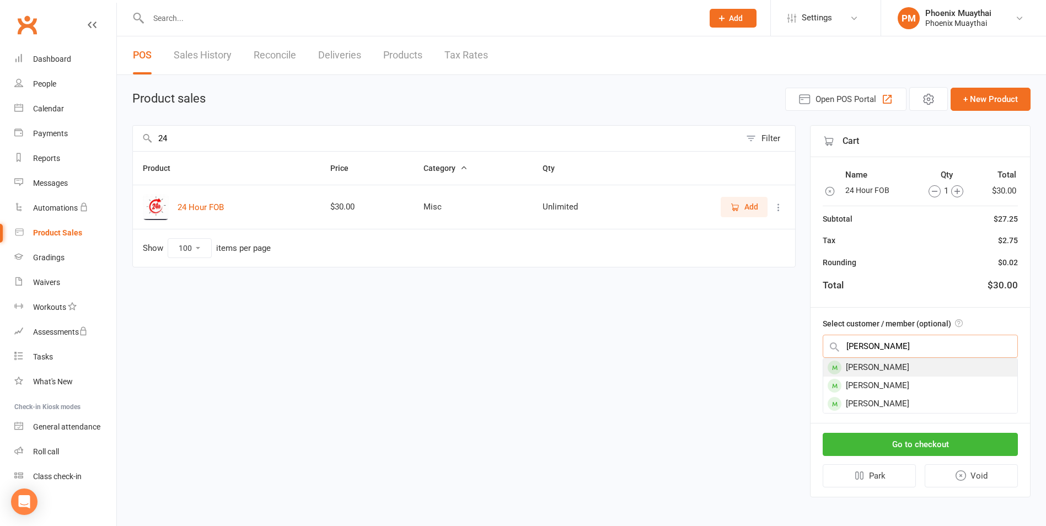
type input "aaron k"
click at [868, 359] on div "Aaron Knudsen" at bounding box center [920, 367] width 194 height 18
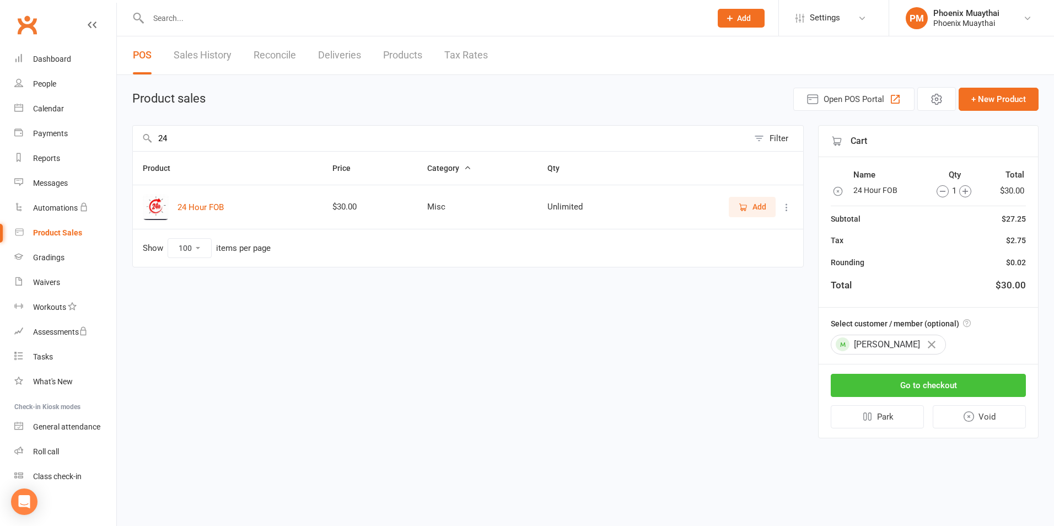
click at [888, 385] on button "Go to checkout" at bounding box center [928, 385] width 195 height 23
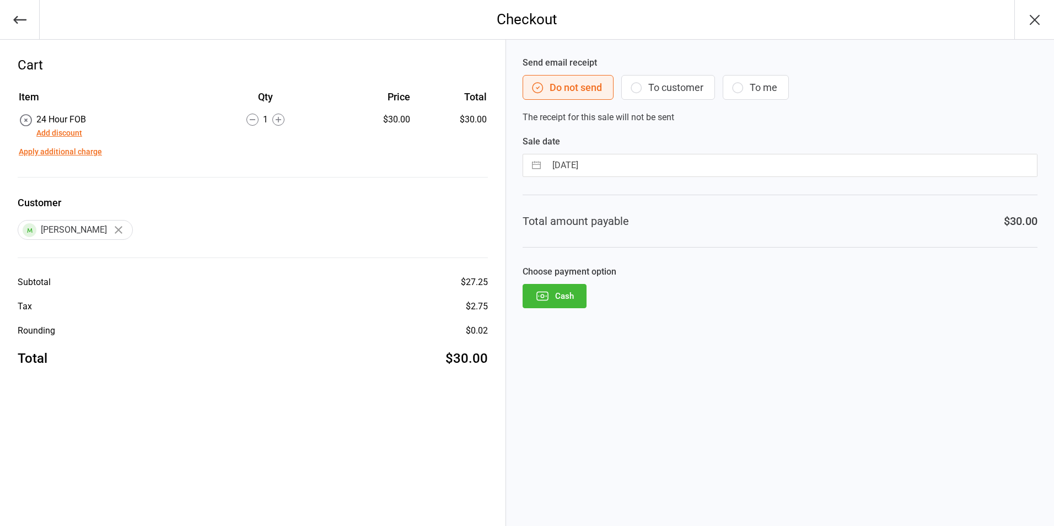
click at [582, 295] on button "Cash" at bounding box center [555, 296] width 64 height 24
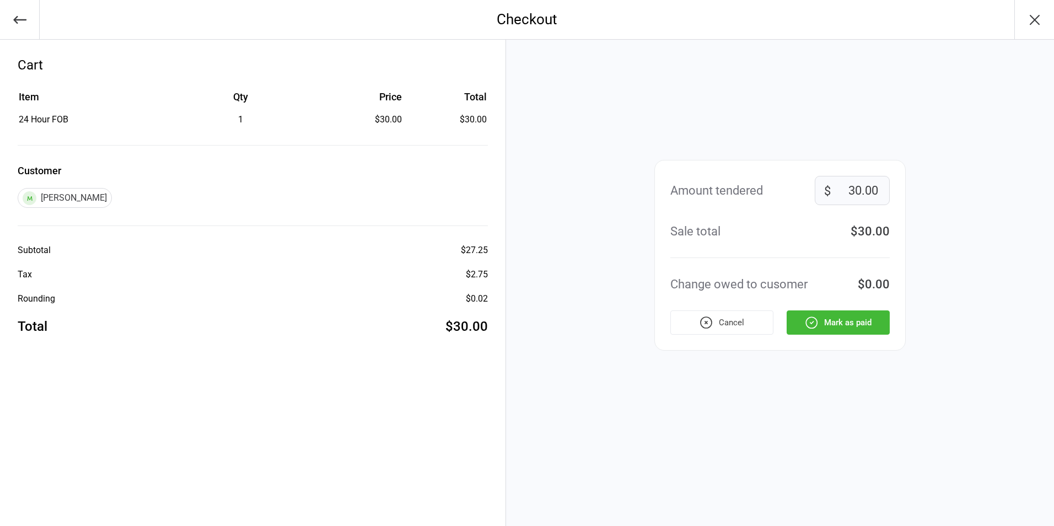
click at [850, 315] on button "Mark as paid" at bounding box center [838, 322] width 103 height 24
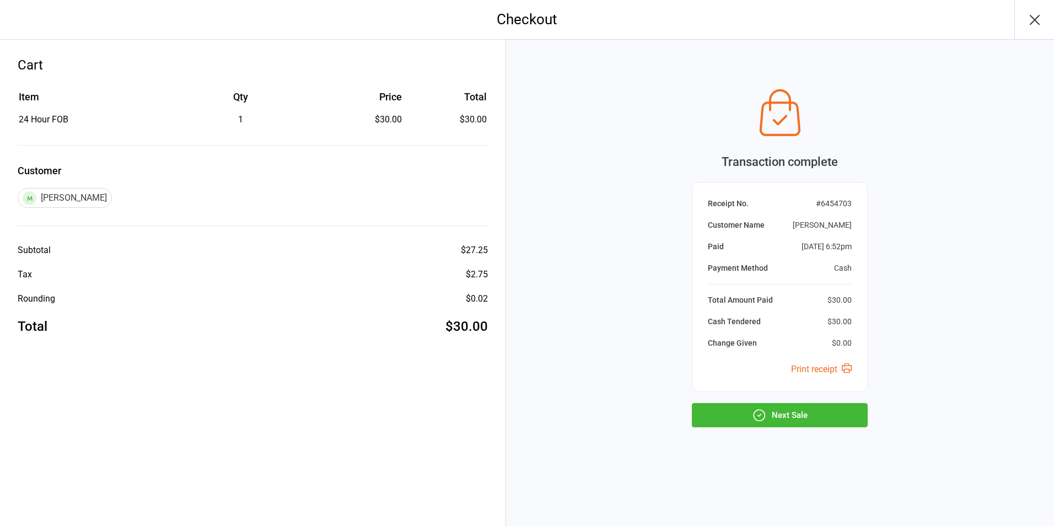
click at [800, 423] on button "Next Sale" at bounding box center [780, 415] width 176 height 24
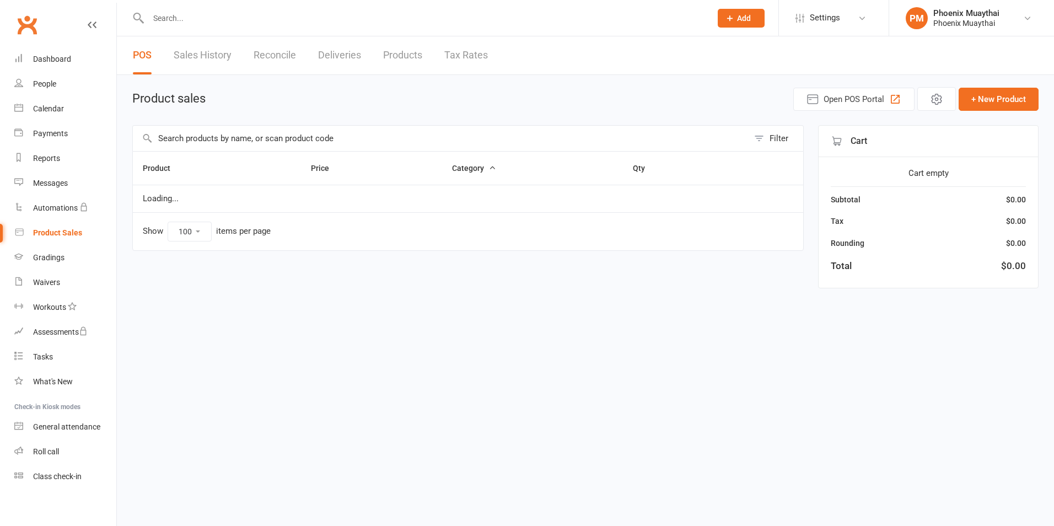
select select "100"
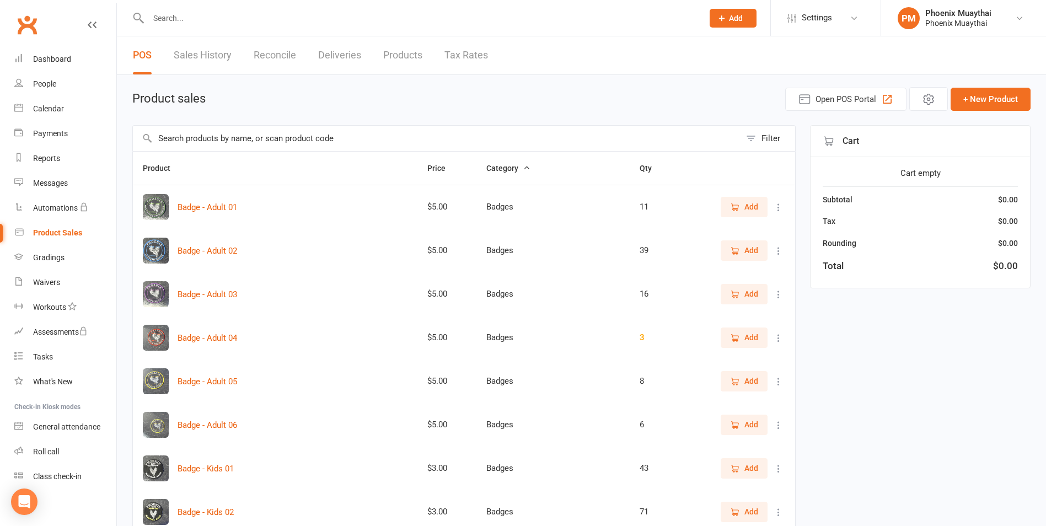
click at [203, 22] on input "text" at bounding box center [420, 17] width 550 height 15
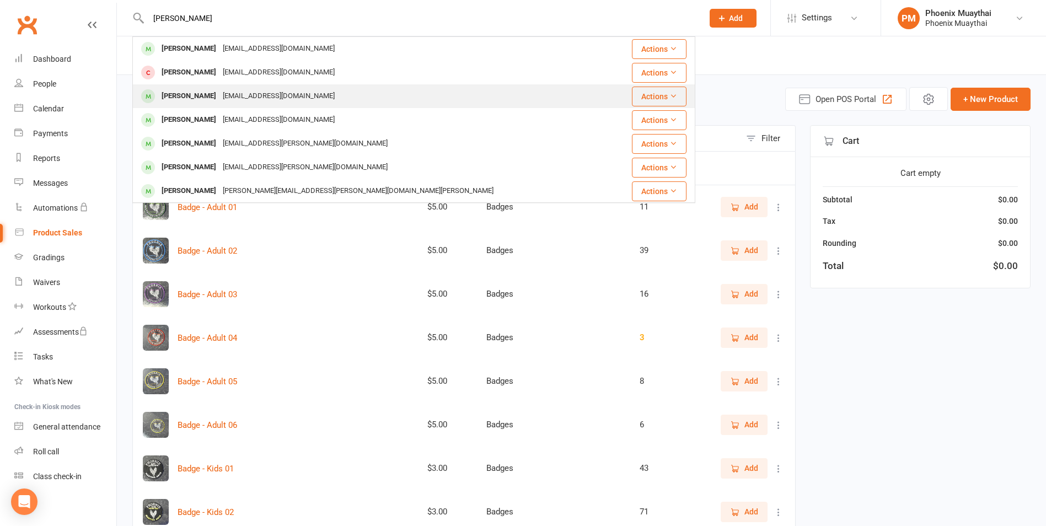
type input "[PERSON_NAME]"
click at [191, 90] on div "[PERSON_NAME]" at bounding box center [188, 96] width 61 height 16
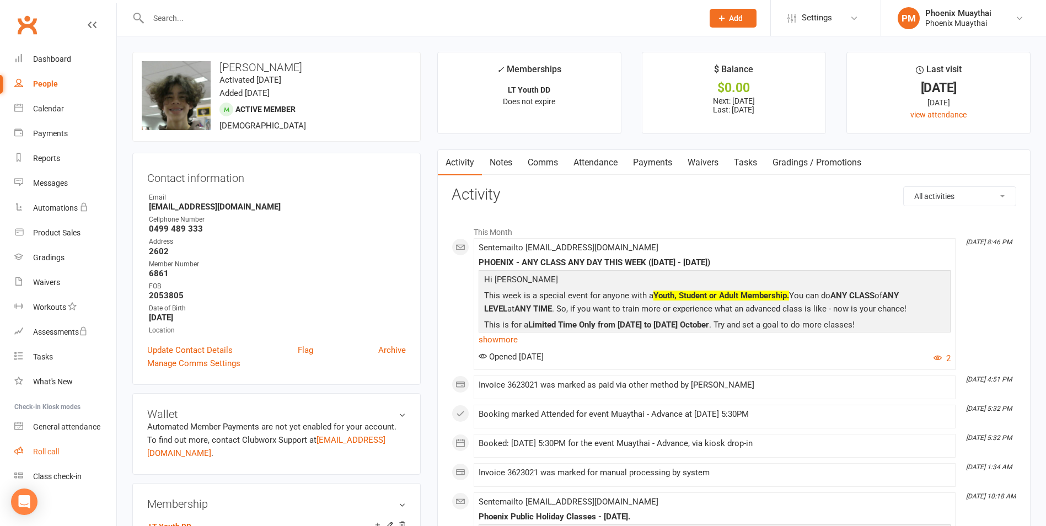
click at [49, 453] on div "Roll call" at bounding box center [46, 451] width 26 height 9
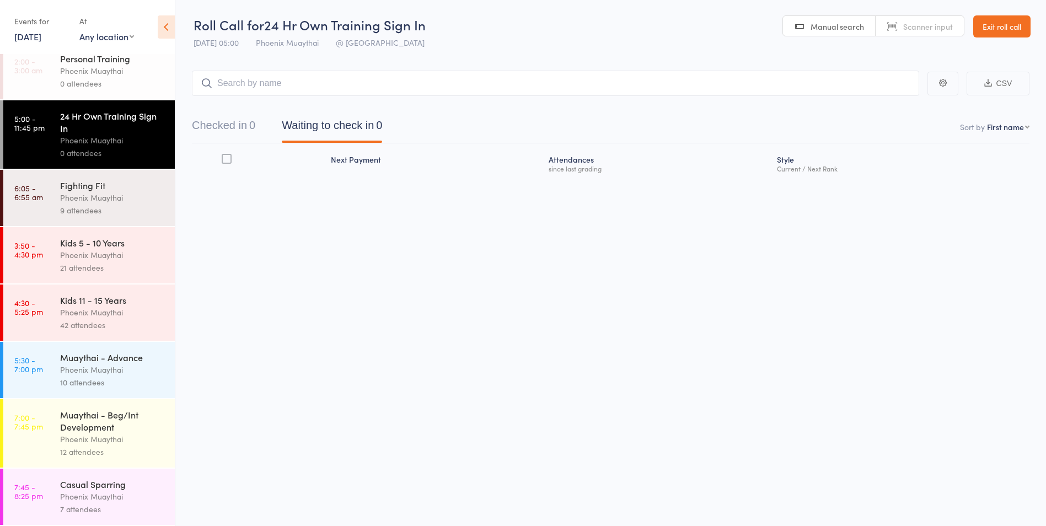
scroll to position [1, 0]
click at [96, 420] on div "Muaythai - Beg/Int Development" at bounding box center [112, 421] width 105 height 24
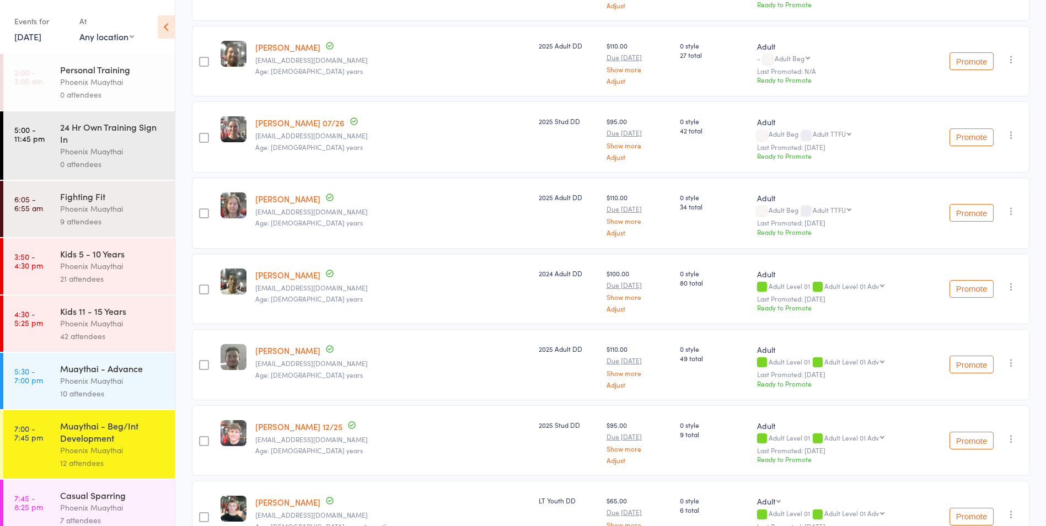
scroll to position [387, 0]
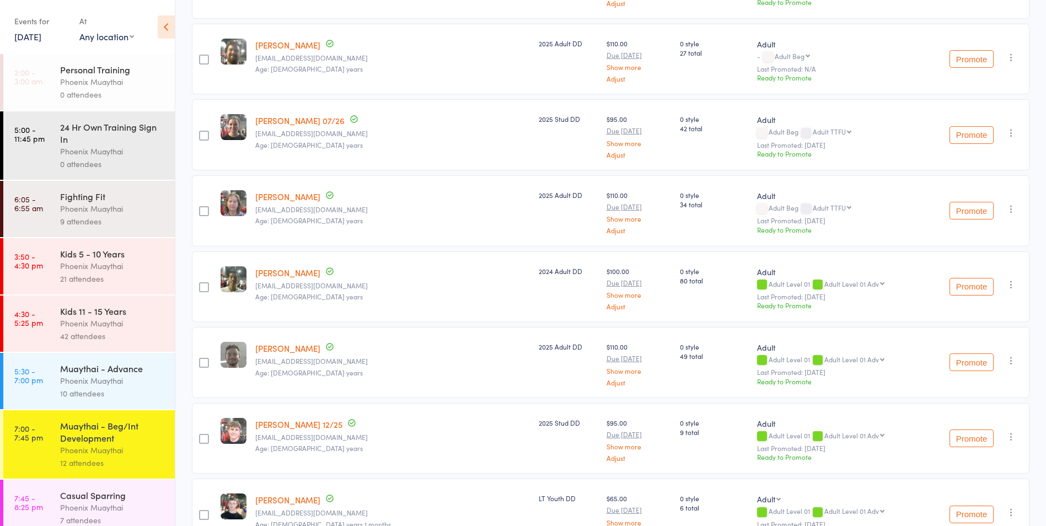
click at [73, 508] on div "Phoenix Muaythai" at bounding box center [112, 507] width 105 height 13
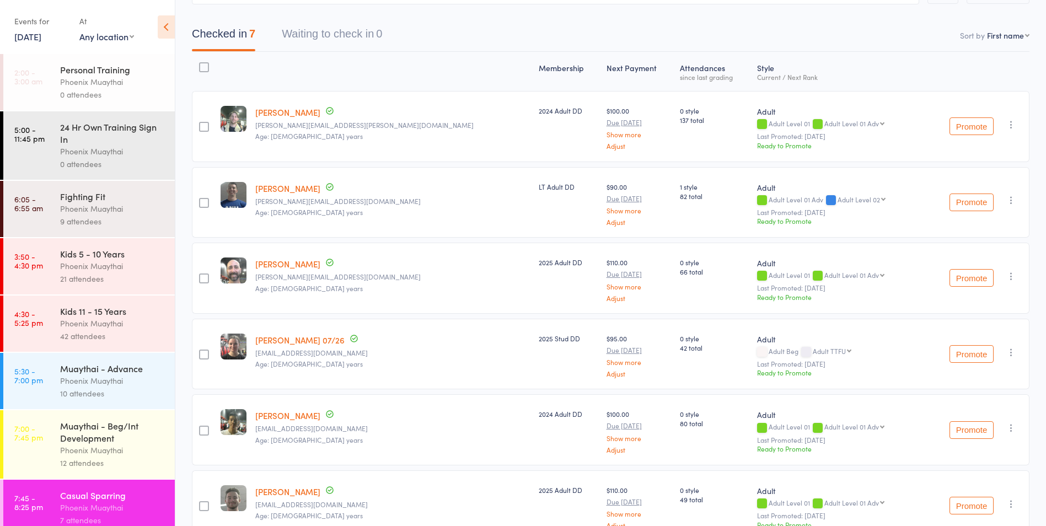
scroll to position [165, 0]
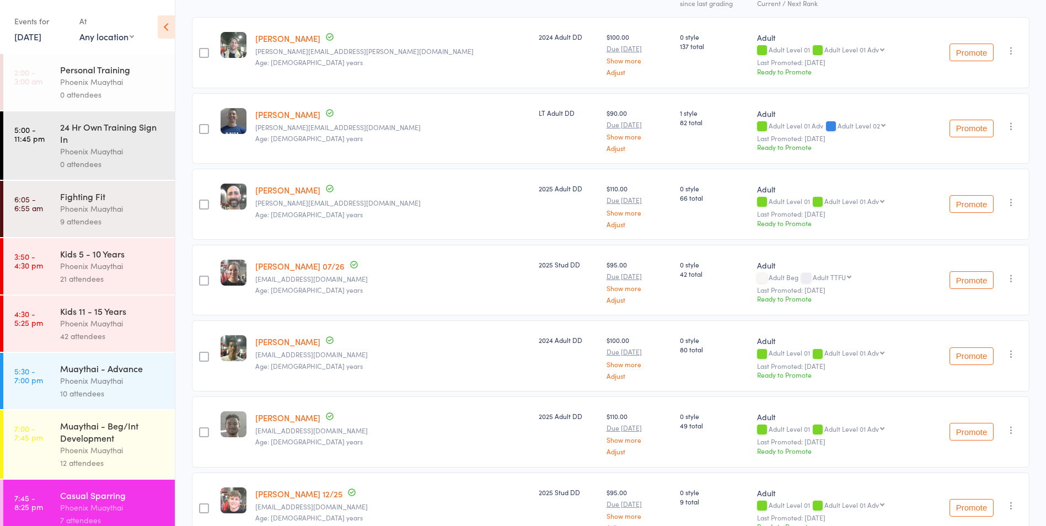
click at [100, 443] on div "Muaythai - Beg/Int Development" at bounding box center [112, 432] width 105 height 24
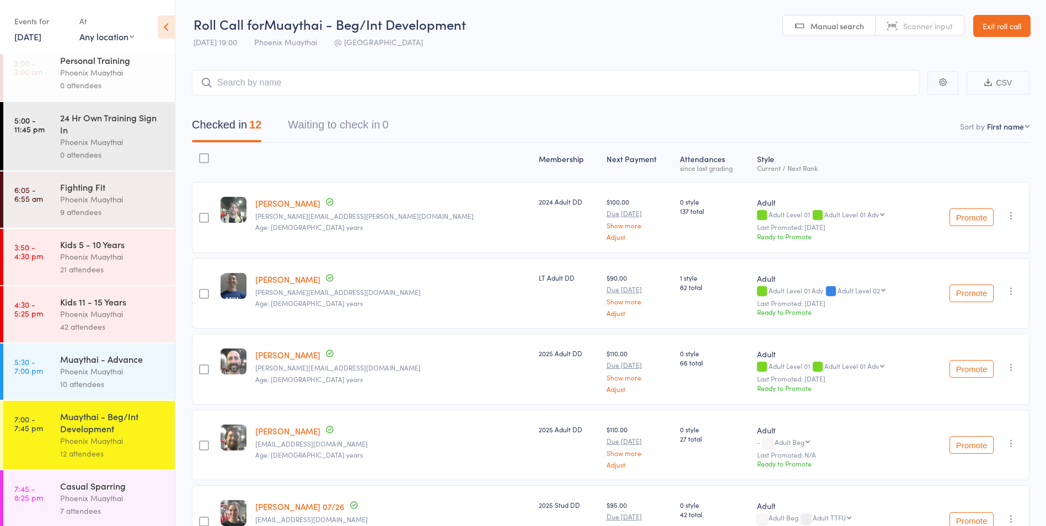
scroll to position [11, 0]
click at [126, 494] on div "Phoenix Muaythai" at bounding box center [112, 496] width 105 height 13
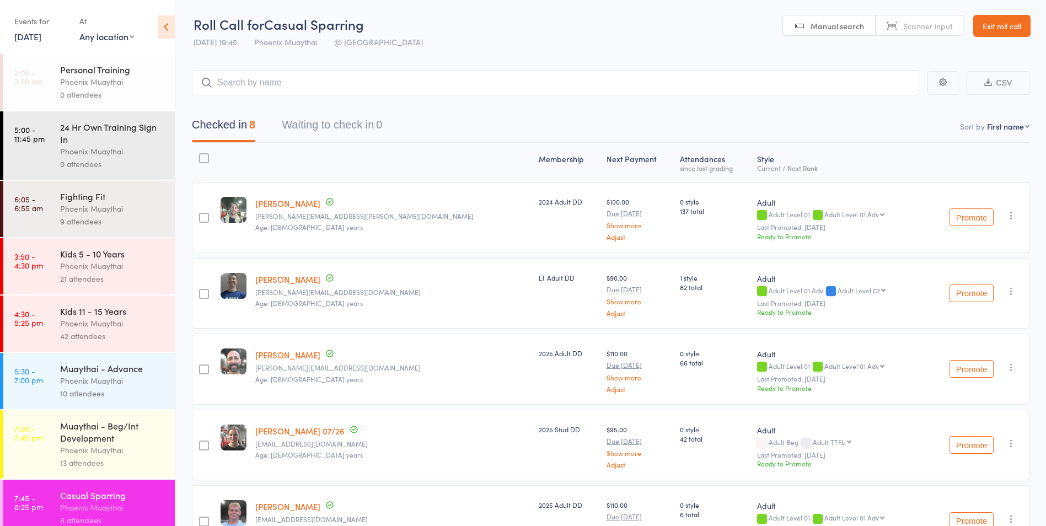
scroll to position [11, 0]
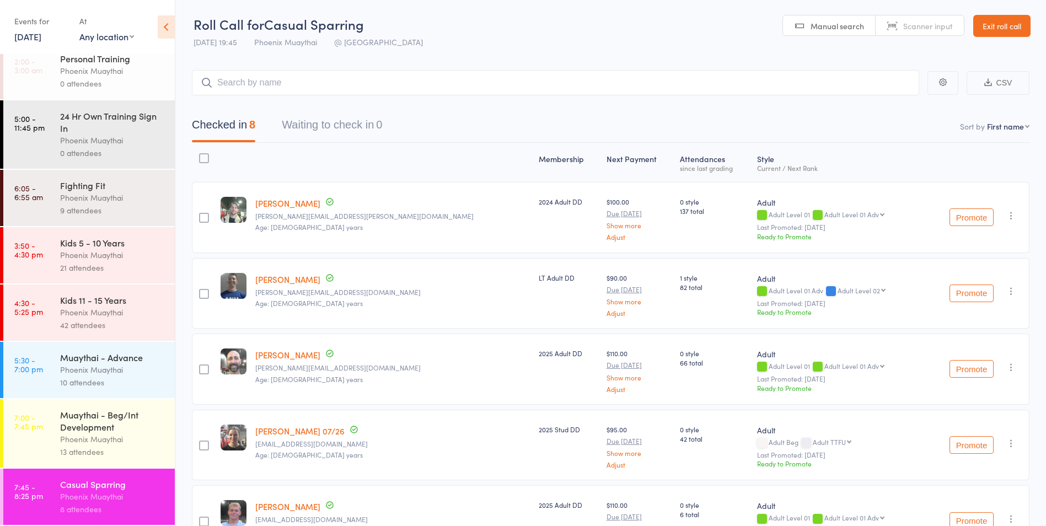
click at [96, 492] on div "Phoenix Muaythai" at bounding box center [112, 496] width 105 height 13
click at [997, 23] on link "Exit roll call" at bounding box center [1001, 26] width 57 height 22
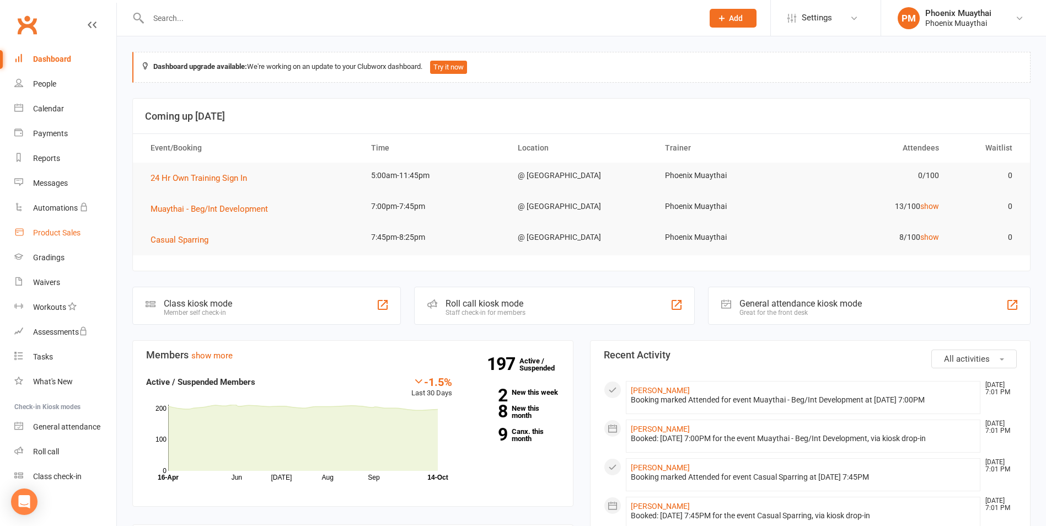
click at [58, 230] on div "Product Sales" at bounding box center [56, 232] width 47 height 9
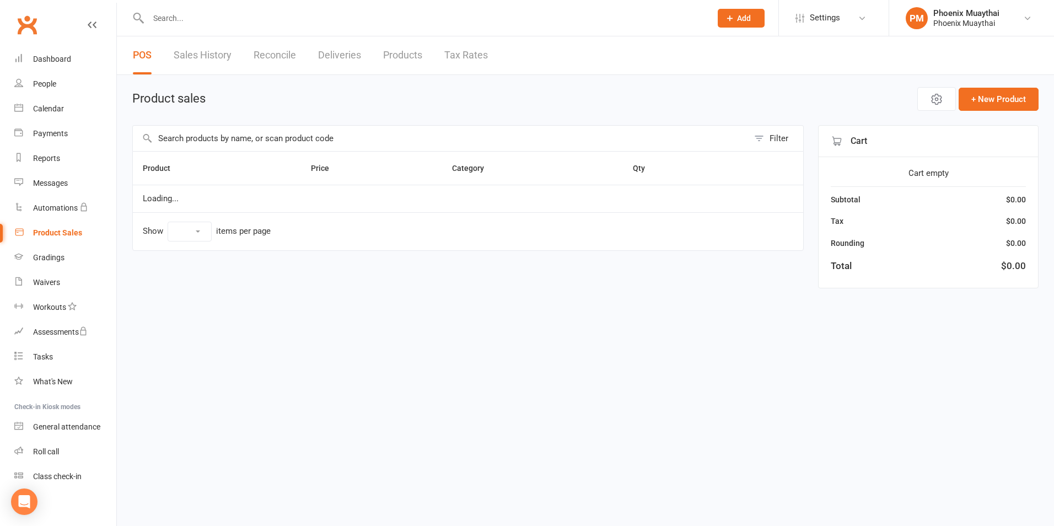
select select "100"
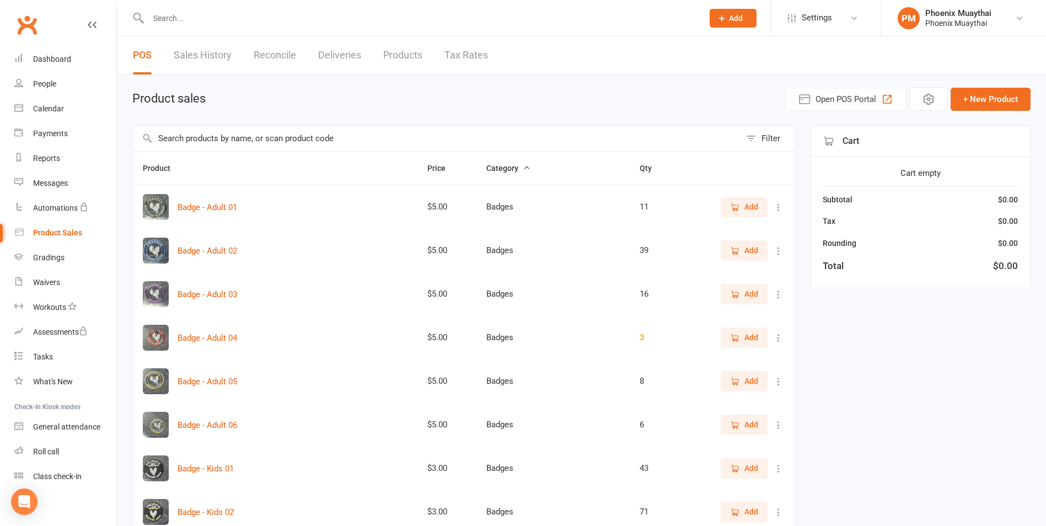
click at [203, 141] on input "text" at bounding box center [437, 138] width 608 height 25
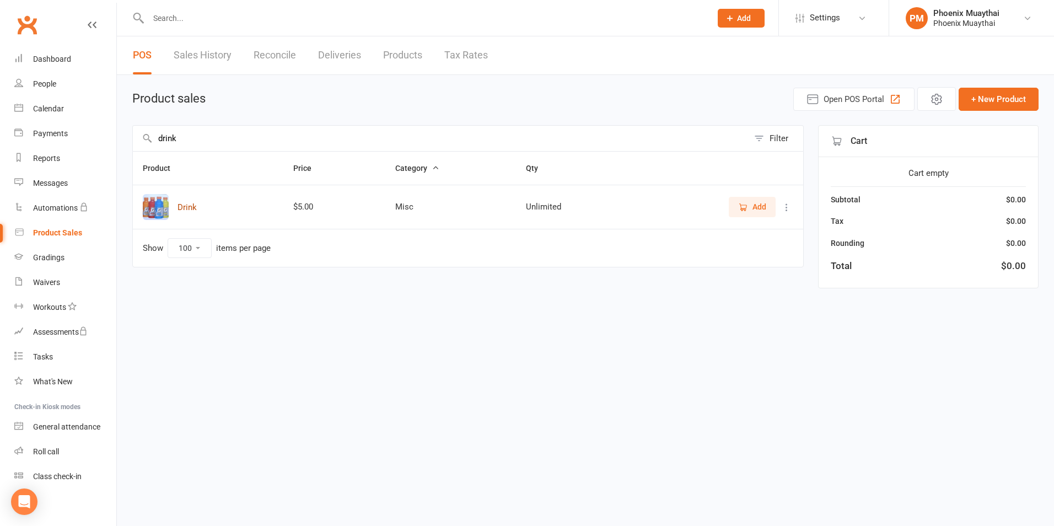
type input "drink"
click at [187, 208] on button "Drink" at bounding box center [187, 207] width 19 height 13
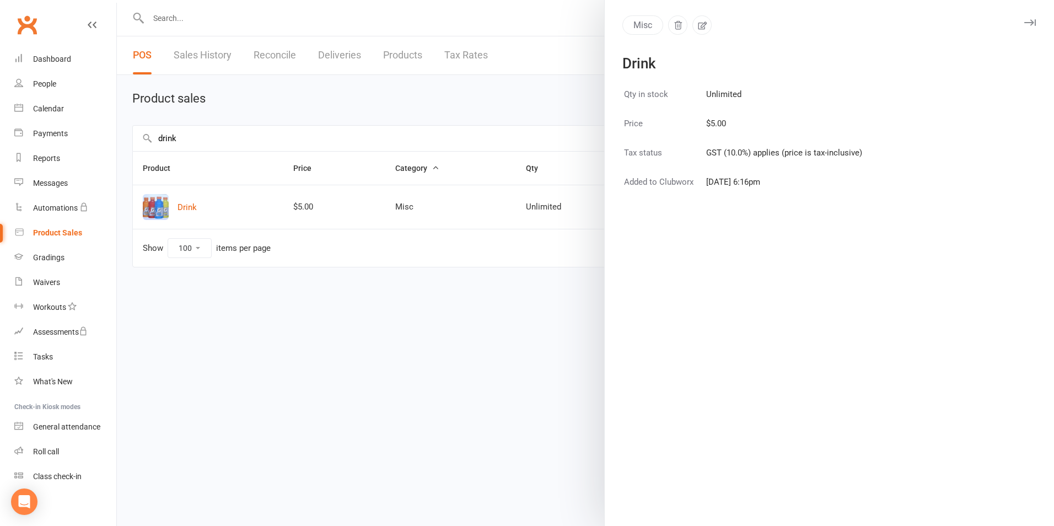
drag, startPoint x: 462, startPoint y: 369, endPoint x: 503, endPoint y: 316, distance: 67.3
click at [468, 365] on div at bounding box center [585, 263] width 937 height 526
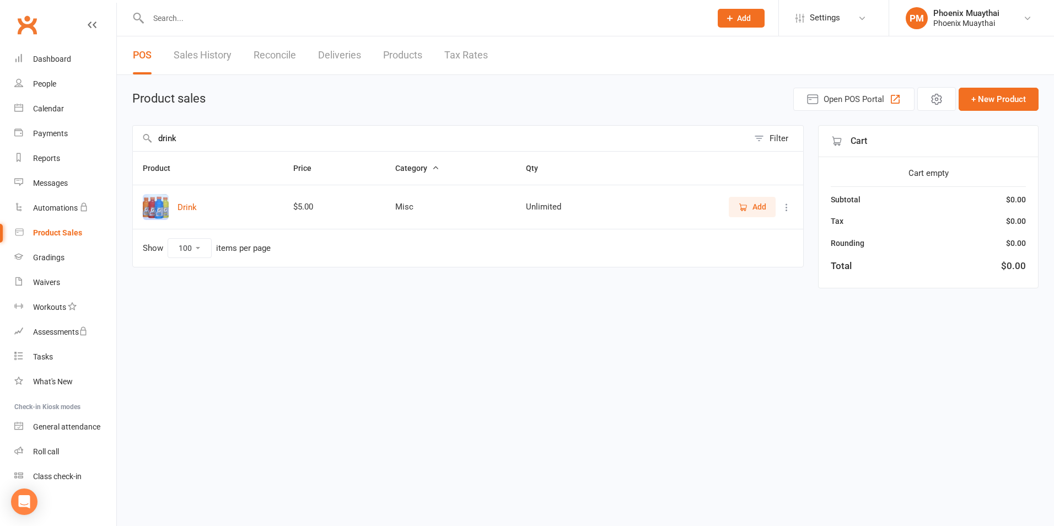
click at [742, 208] on icon "button" at bounding box center [743, 207] width 10 height 10
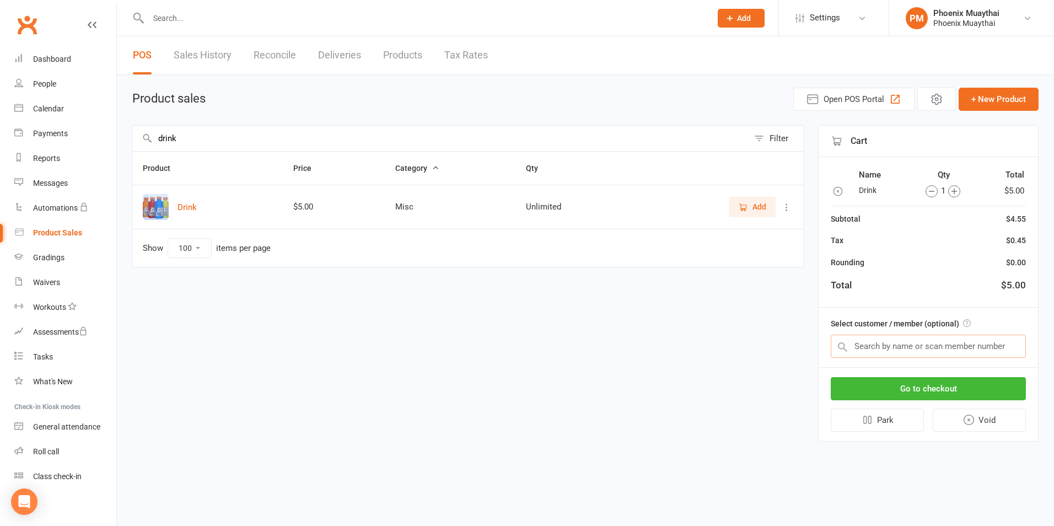
click at [900, 345] on input "text" at bounding box center [928, 346] width 195 height 23
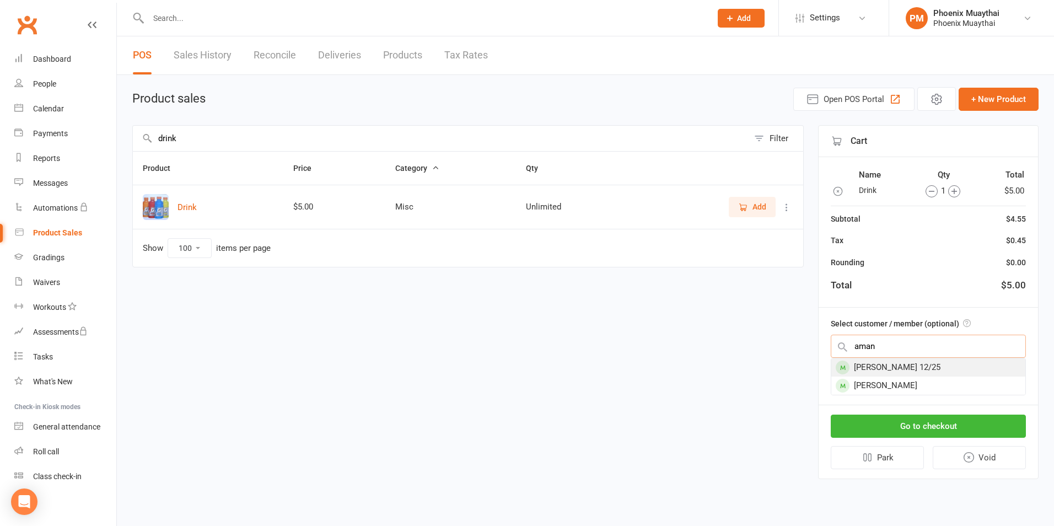
type input "aman"
click at [893, 362] on div "[PERSON_NAME] 12/25" at bounding box center [928, 367] width 194 height 18
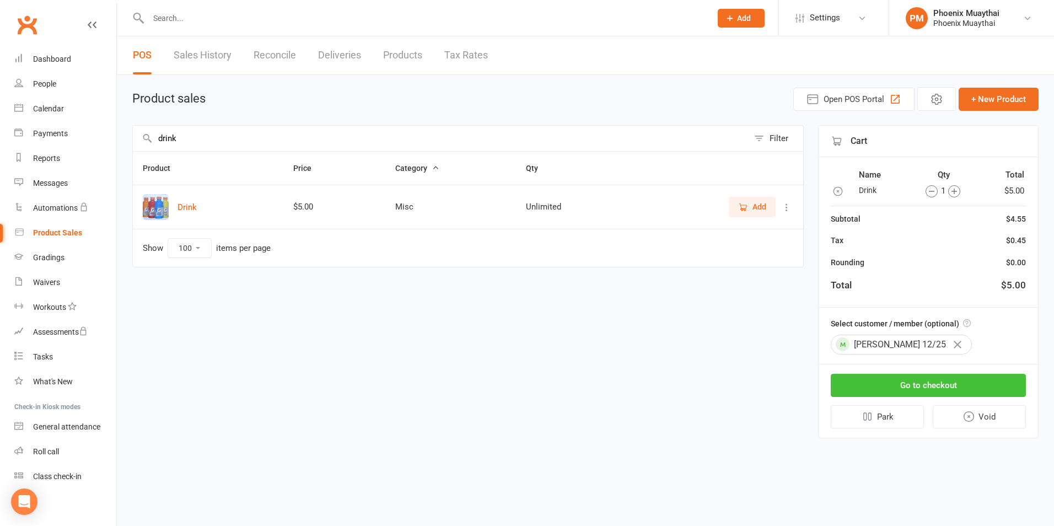
click at [919, 383] on button "Go to checkout" at bounding box center [928, 385] width 195 height 23
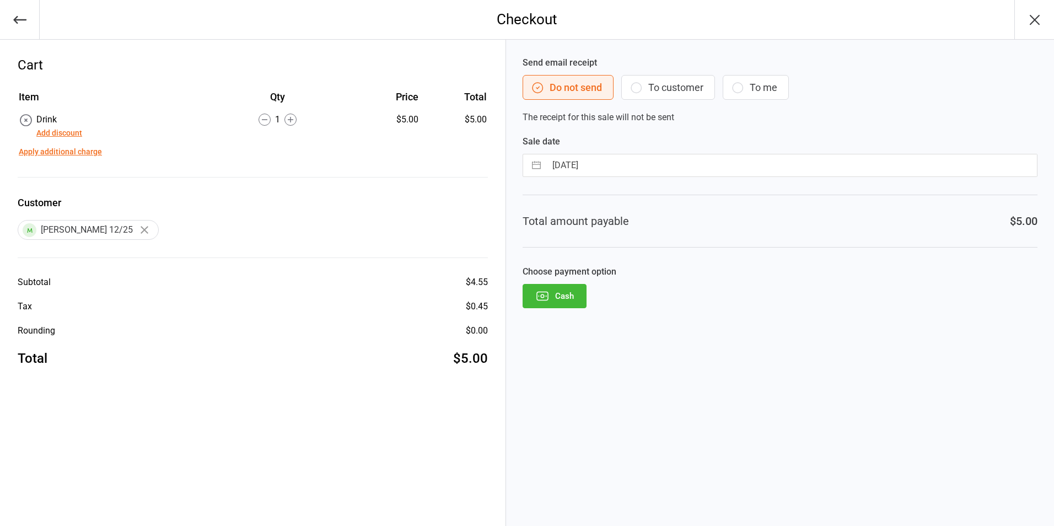
click at [556, 296] on button "Cash" at bounding box center [555, 296] width 64 height 24
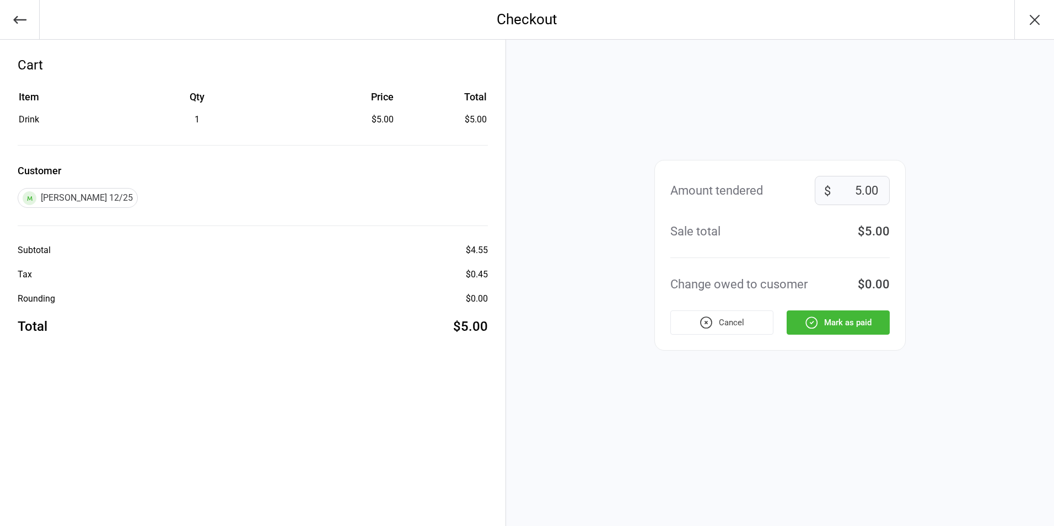
click at [847, 326] on button "Mark as paid" at bounding box center [838, 322] width 103 height 24
